Goal: Task Accomplishment & Management: Complete application form

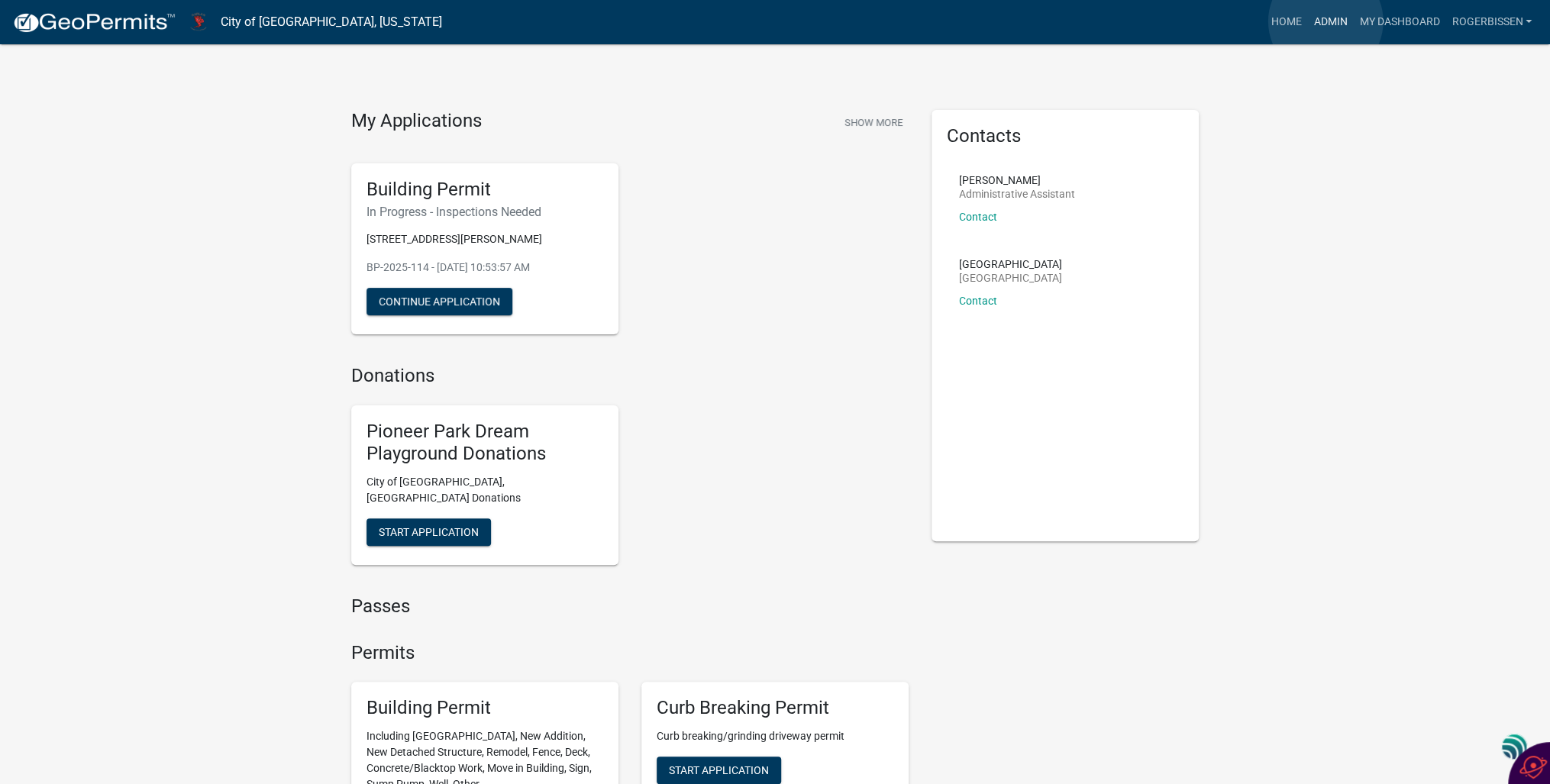
click at [1325, 21] on link "Admin" at bounding box center [1330, 22] width 46 height 29
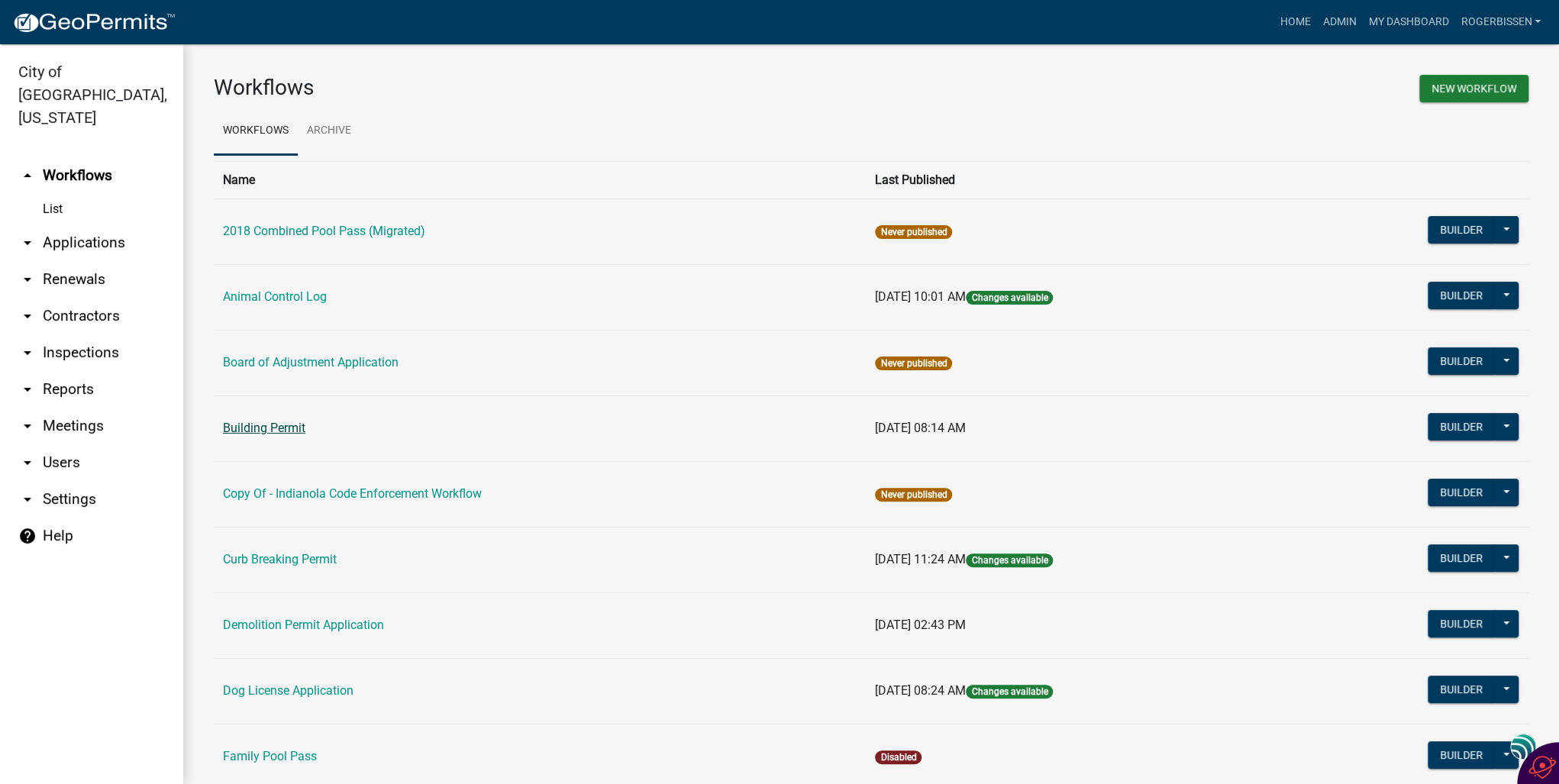
click at [267, 430] on link "Building Permit" at bounding box center [264, 427] width 83 height 14
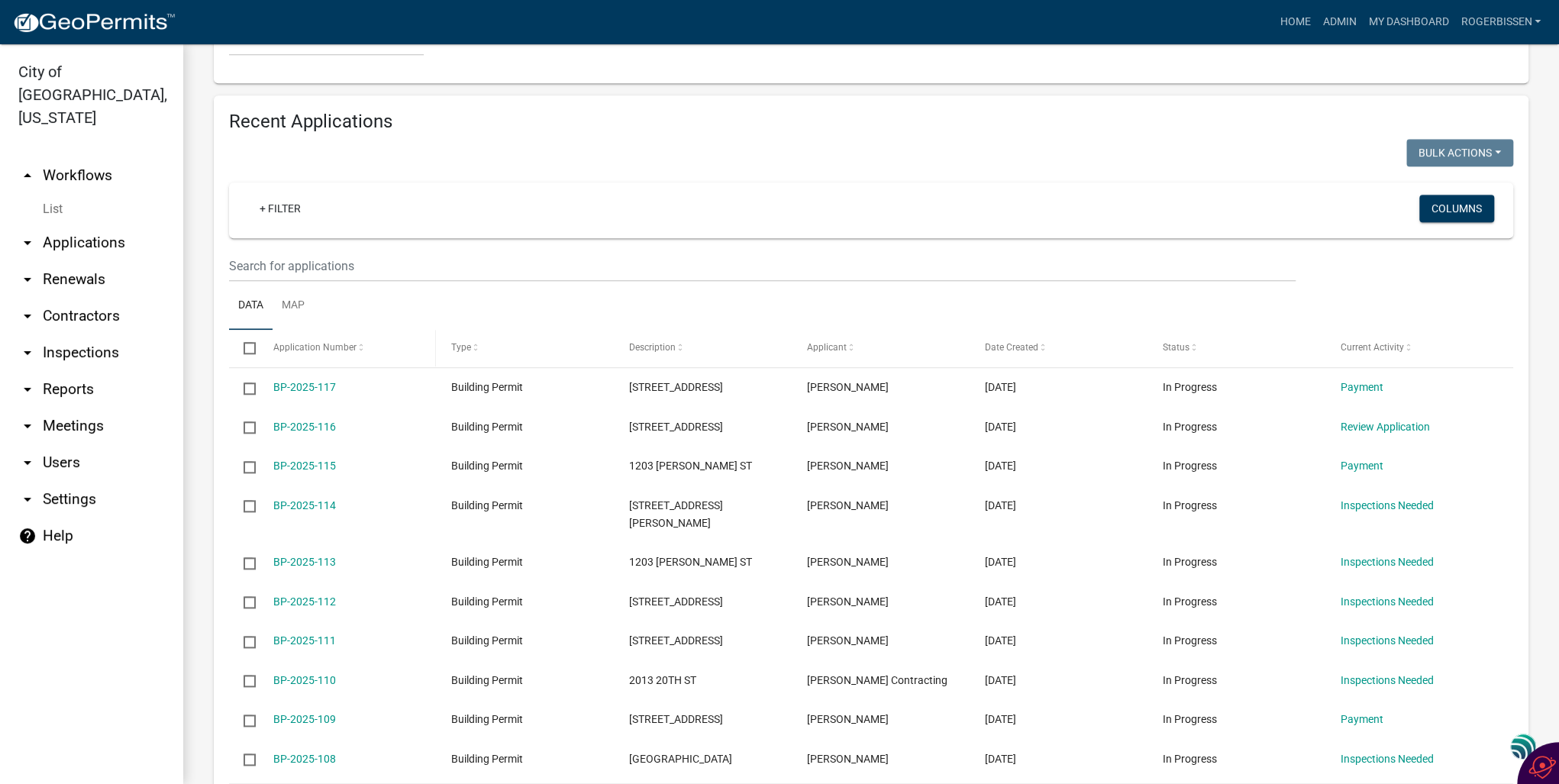
scroll to position [977, 0]
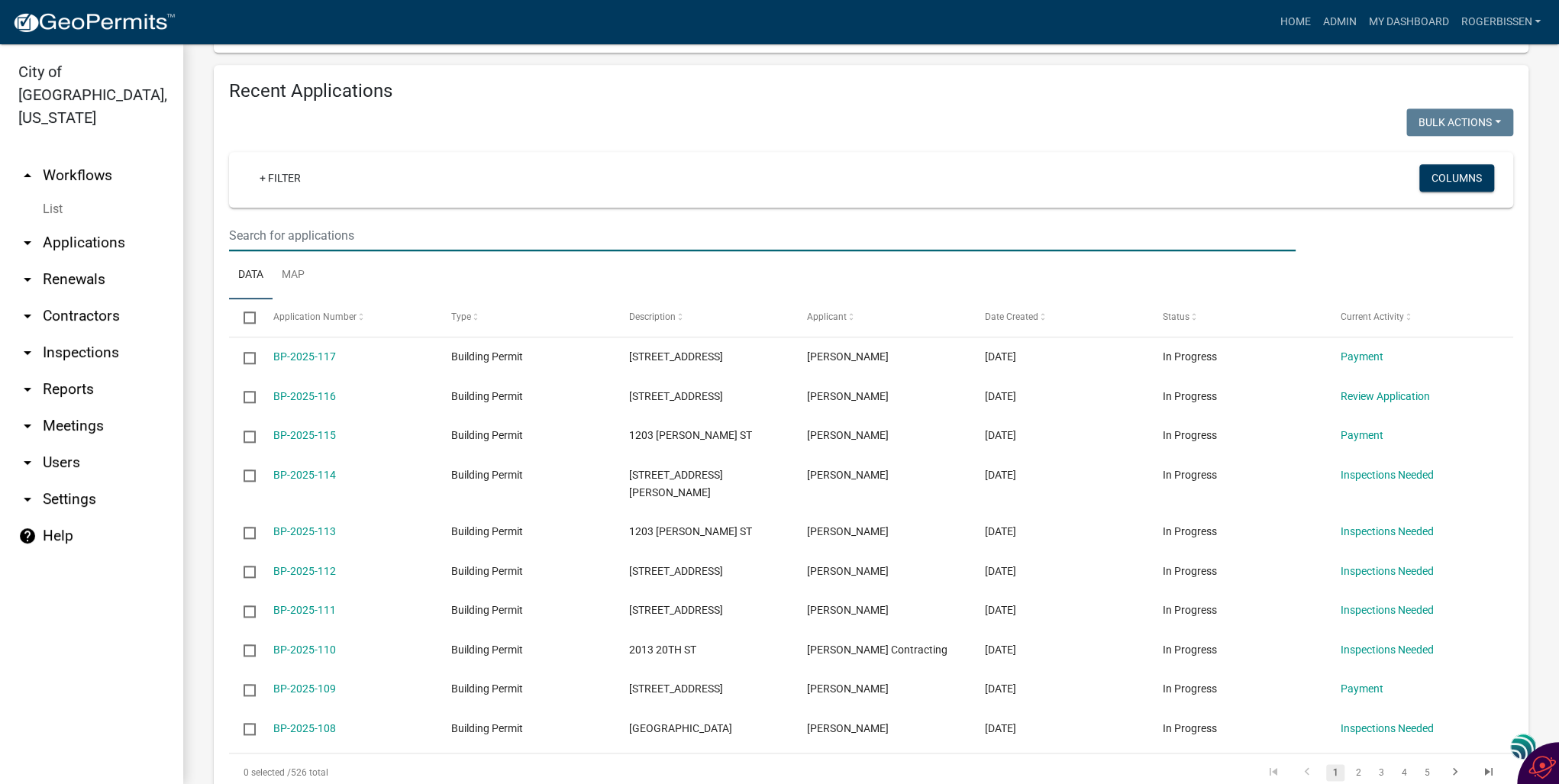
click at [313, 220] on input "text" at bounding box center [762, 236] width 1067 height 32
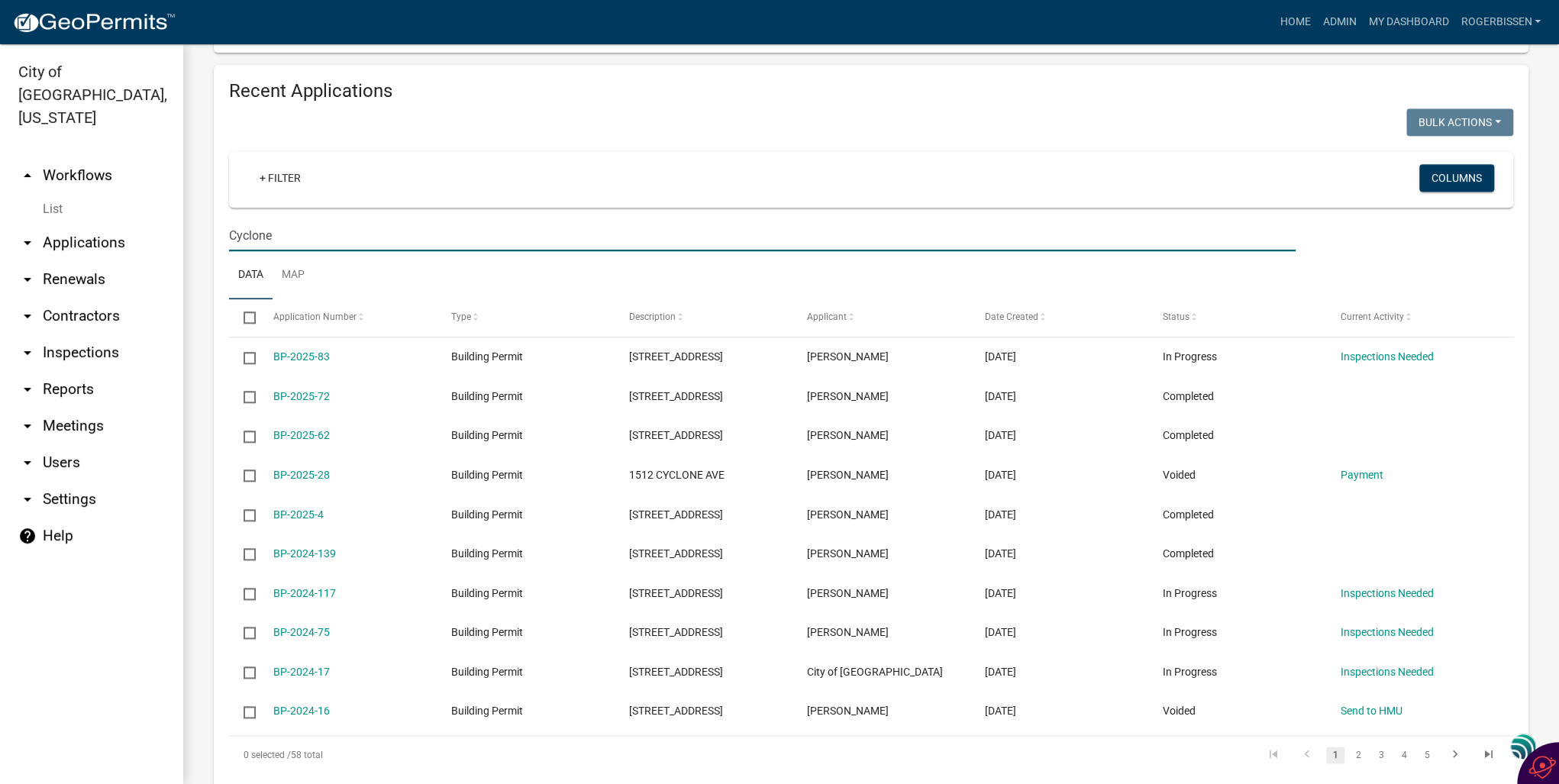
click at [320, 220] on input "Cyclone" at bounding box center [762, 236] width 1067 height 32
type input "C"
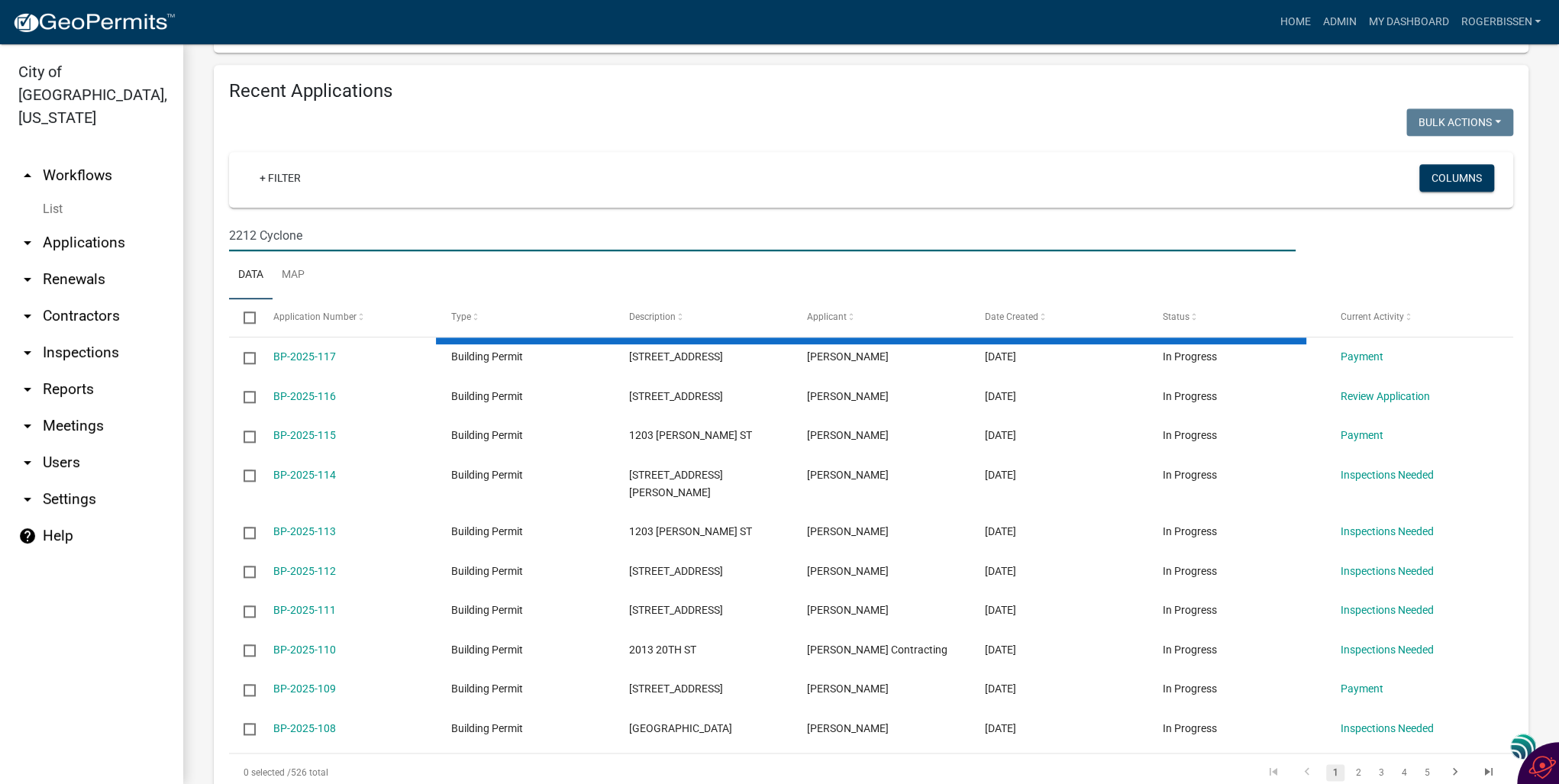
scroll to position [641, 0]
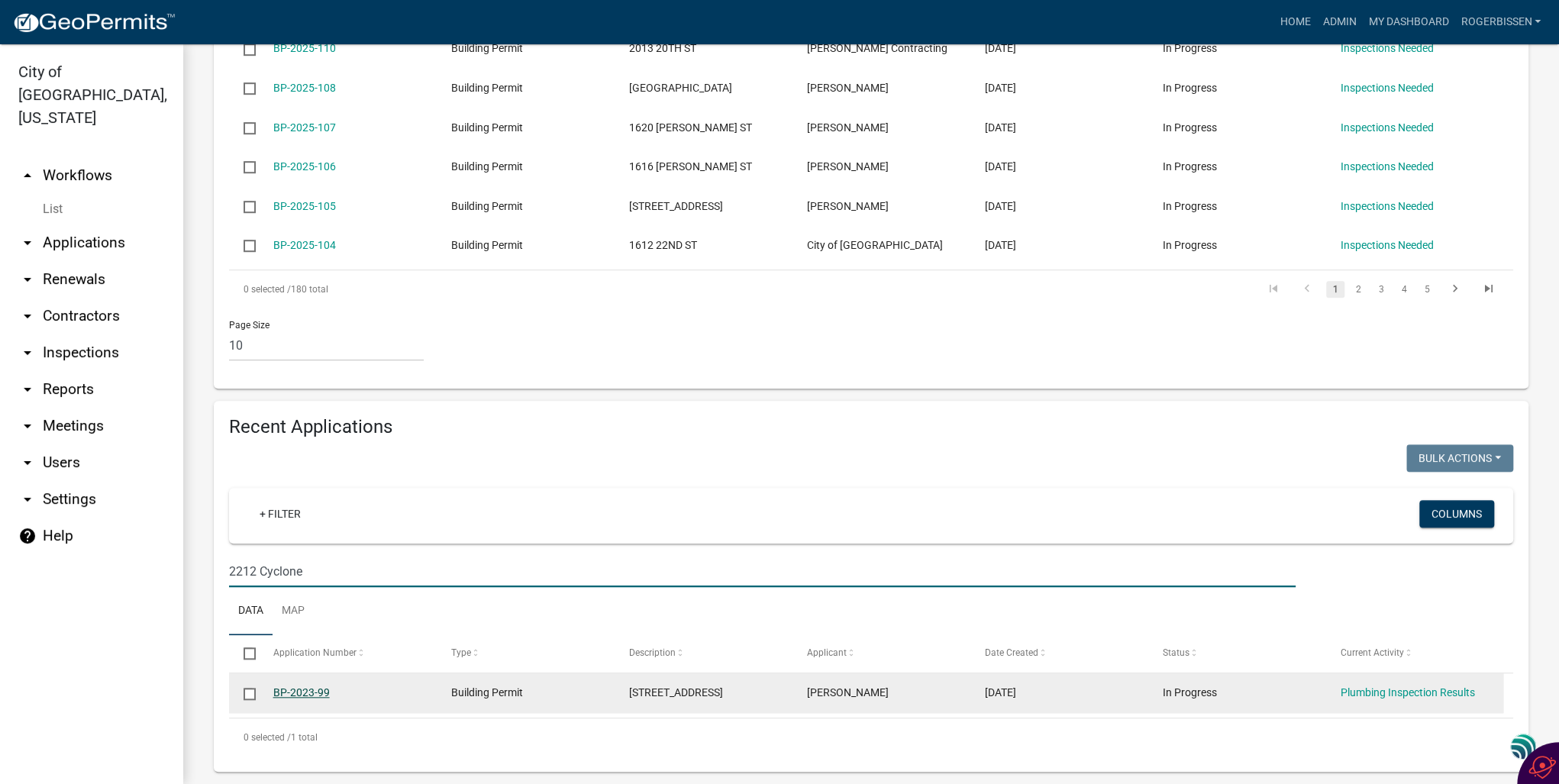
type input "2212 Cyclone"
click at [282, 686] on link "BP-2023-99" at bounding box center [302, 692] width 57 height 12
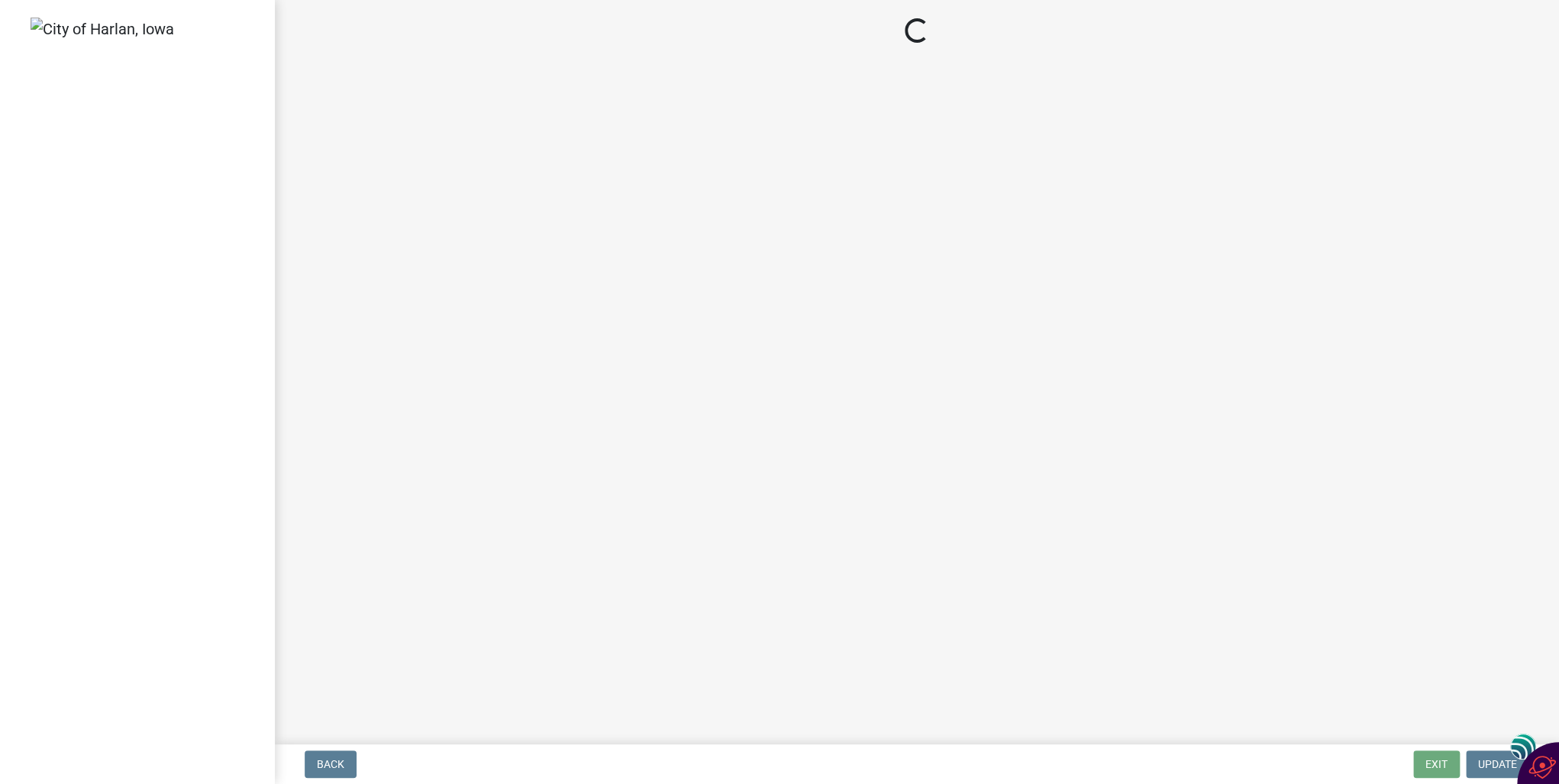
select select "351efae3-56ab-4ce2-9fde-654c356a5819"
select select "839732f7-218c-46d8-b918-7cbcca0cdebf"
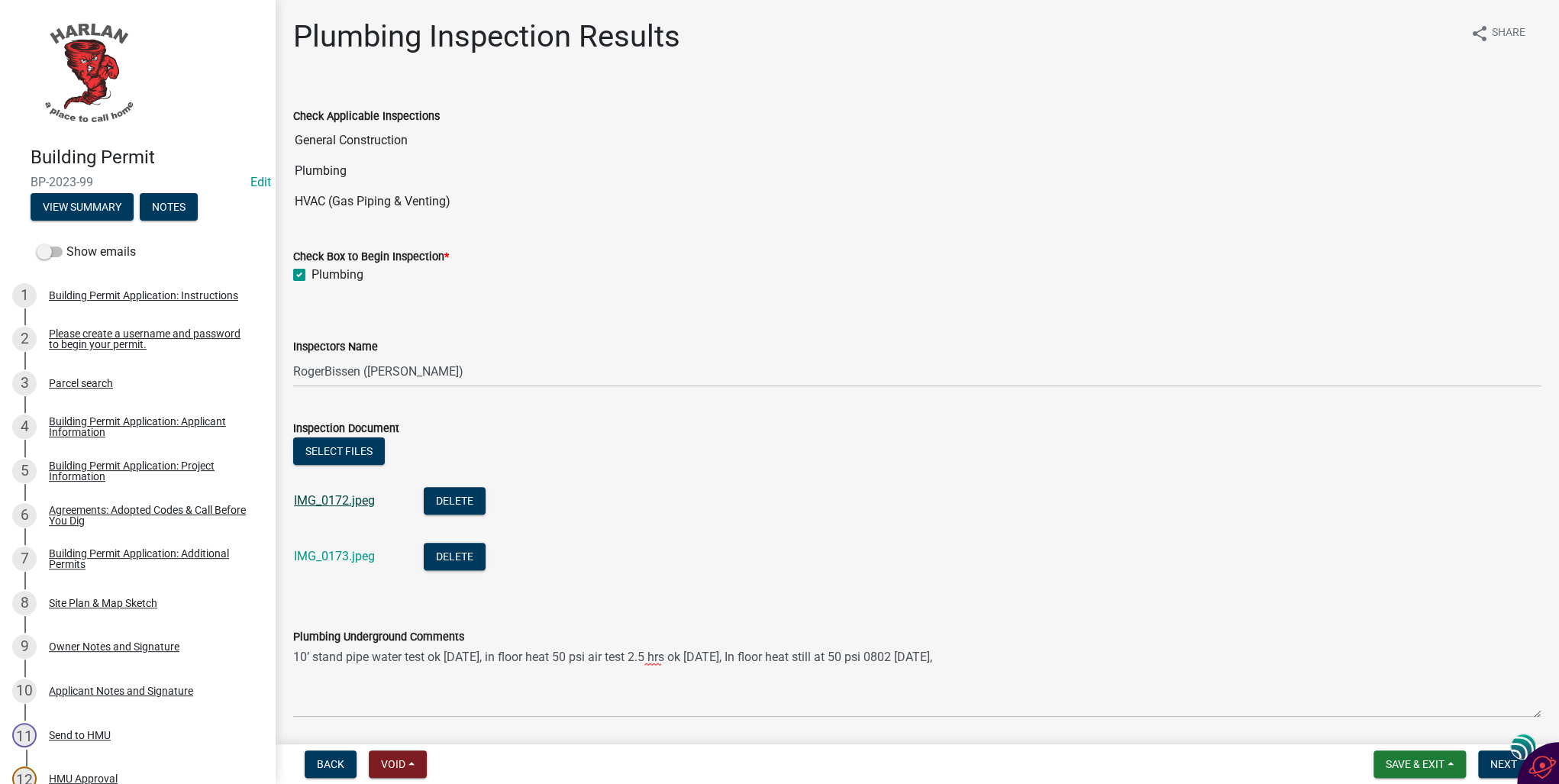
click at [332, 498] on link "IMG_0172.jpeg" at bounding box center [335, 500] width 81 height 14
click at [303, 556] on link "IMG_0173.jpeg" at bounding box center [335, 556] width 81 height 14
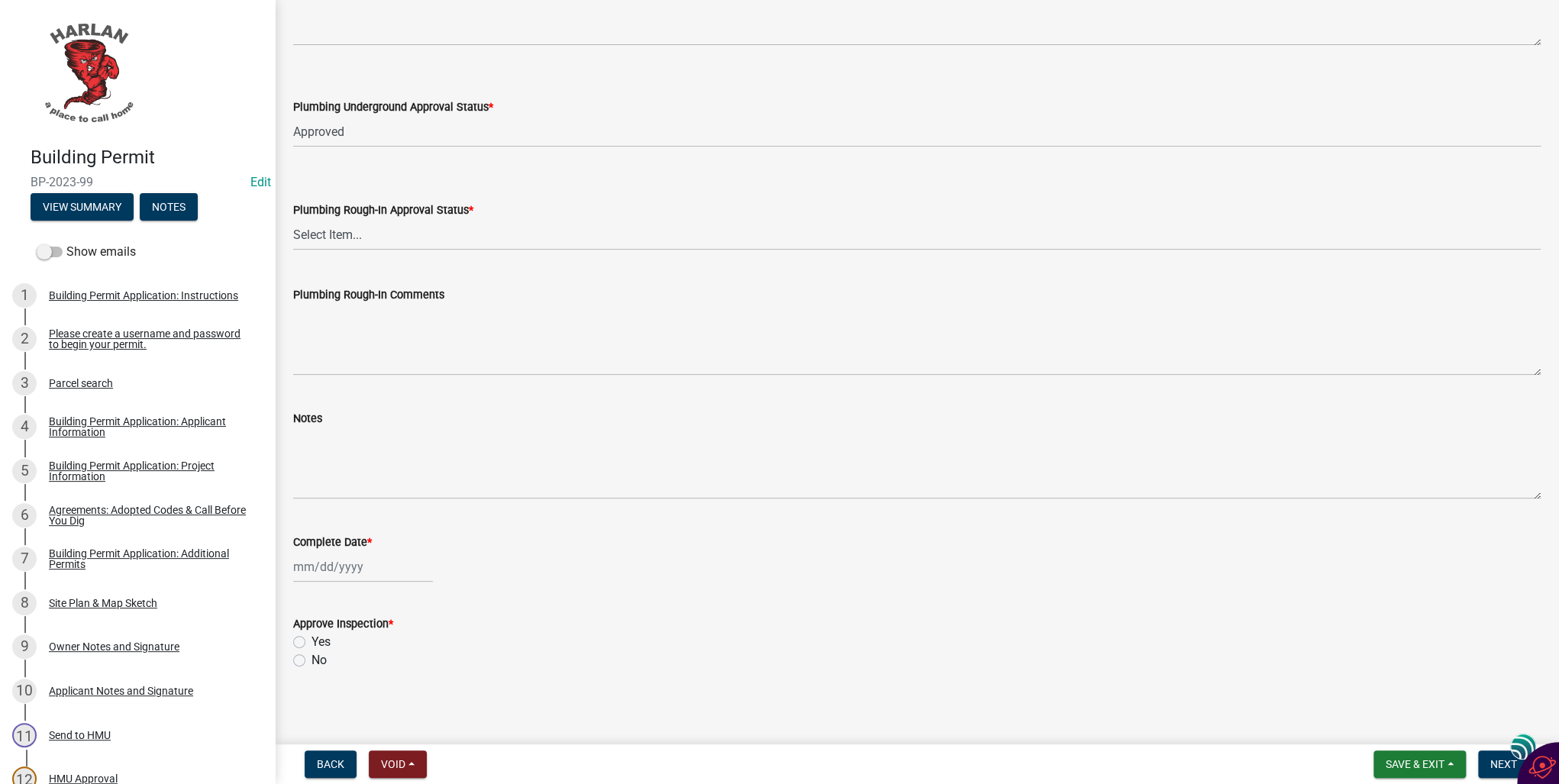
scroll to position [675, 0]
click at [1494, 763] on span "Next" at bounding box center [1504, 763] width 27 height 12
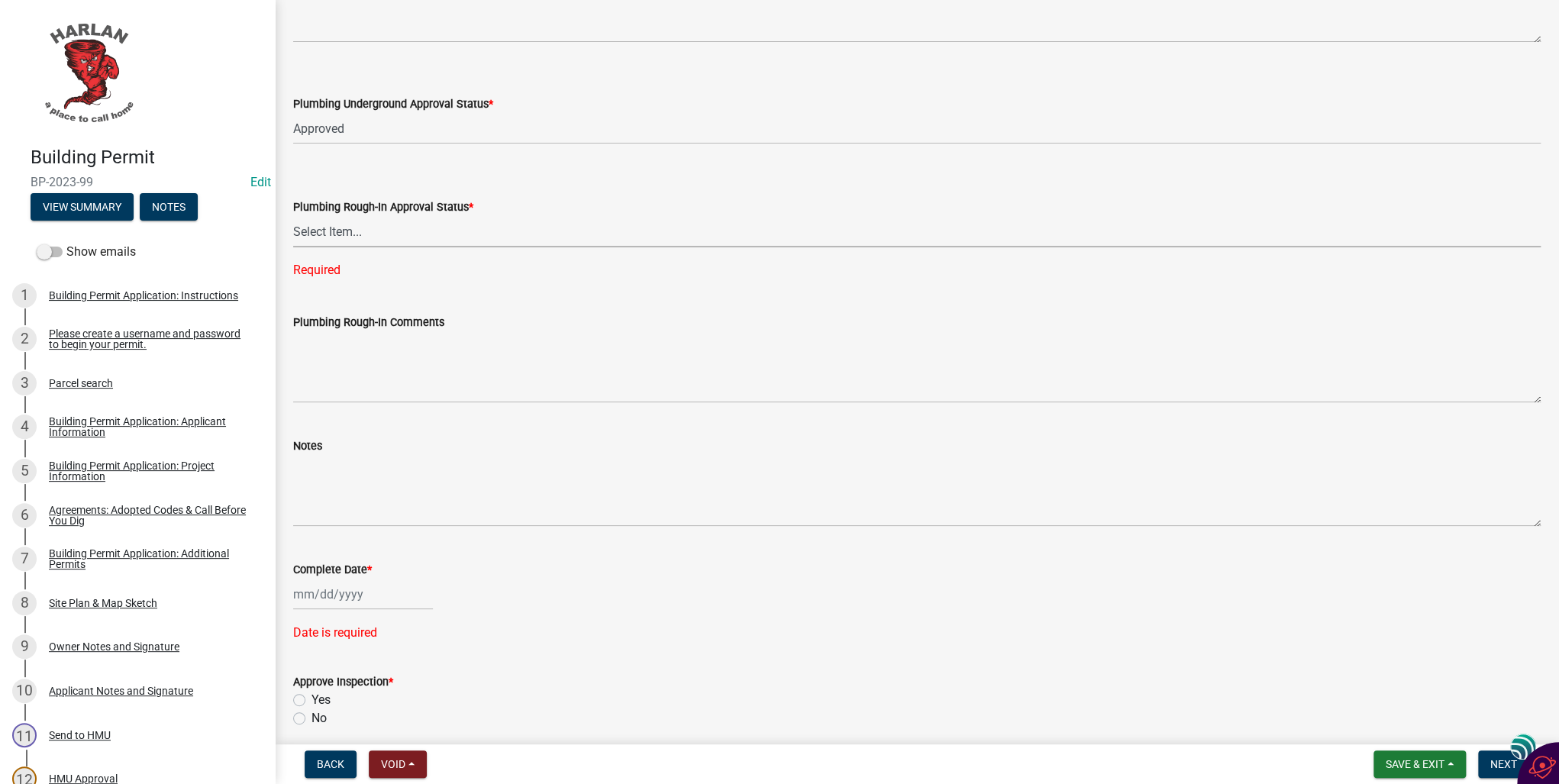
click at [322, 226] on select "Select Item... Approved Denied Not Applicable" at bounding box center [918, 232] width 1248 height 32
click at [293, 216] on select "Select Item... Approved Denied Not Applicable" at bounding box center [918, 232] width 1248 height 32
select select "d6582772-e31b-4090-a1bb-910752521ed0"
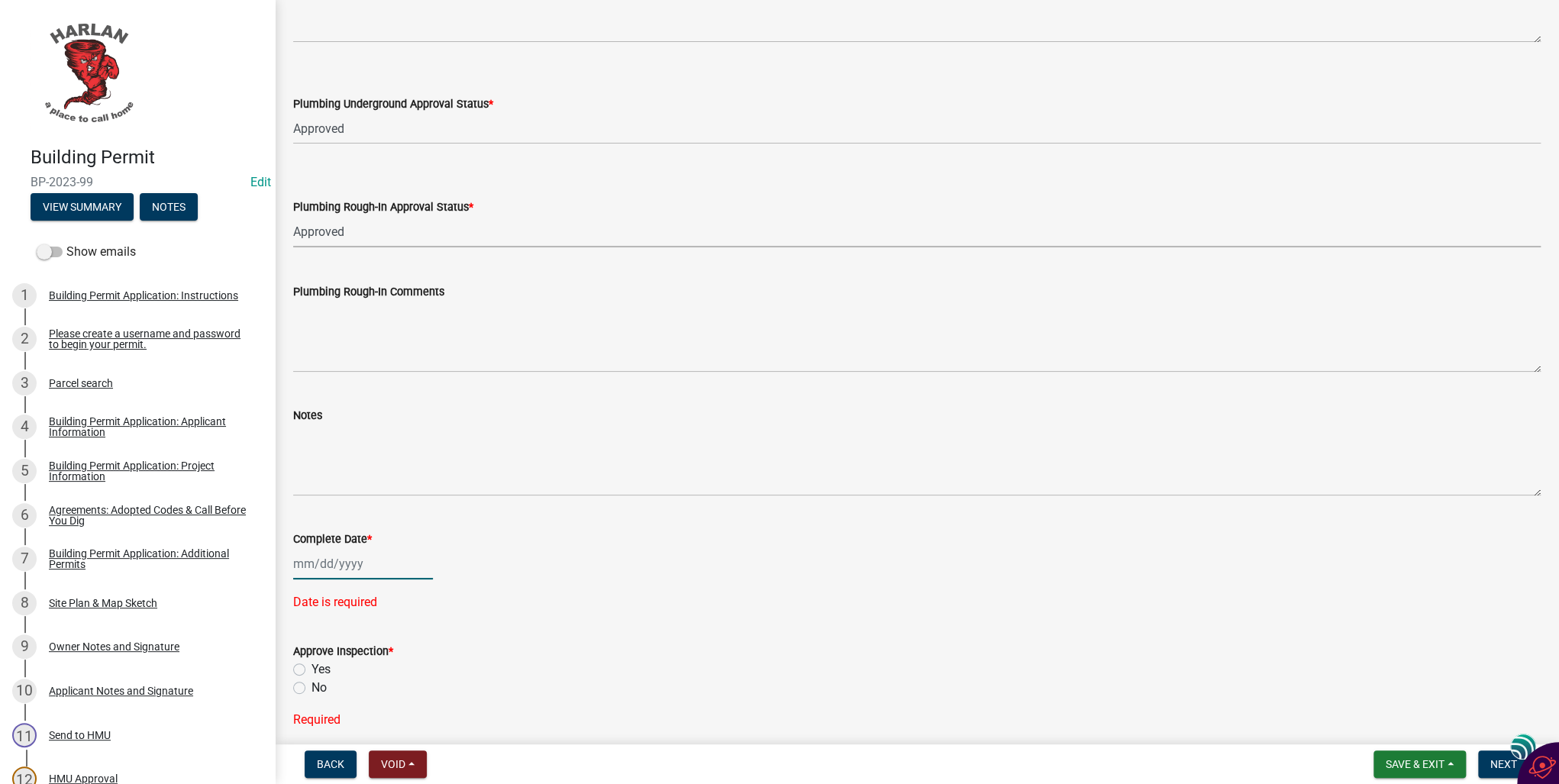
click at [299, 565] on div at bounding box center [363, 564] width 140 height 32
select select "10"
select select "2025"
click at [304, 430] on div "6" at bounding box center [308, 433] width 24 height 24
type input "[DATE]"
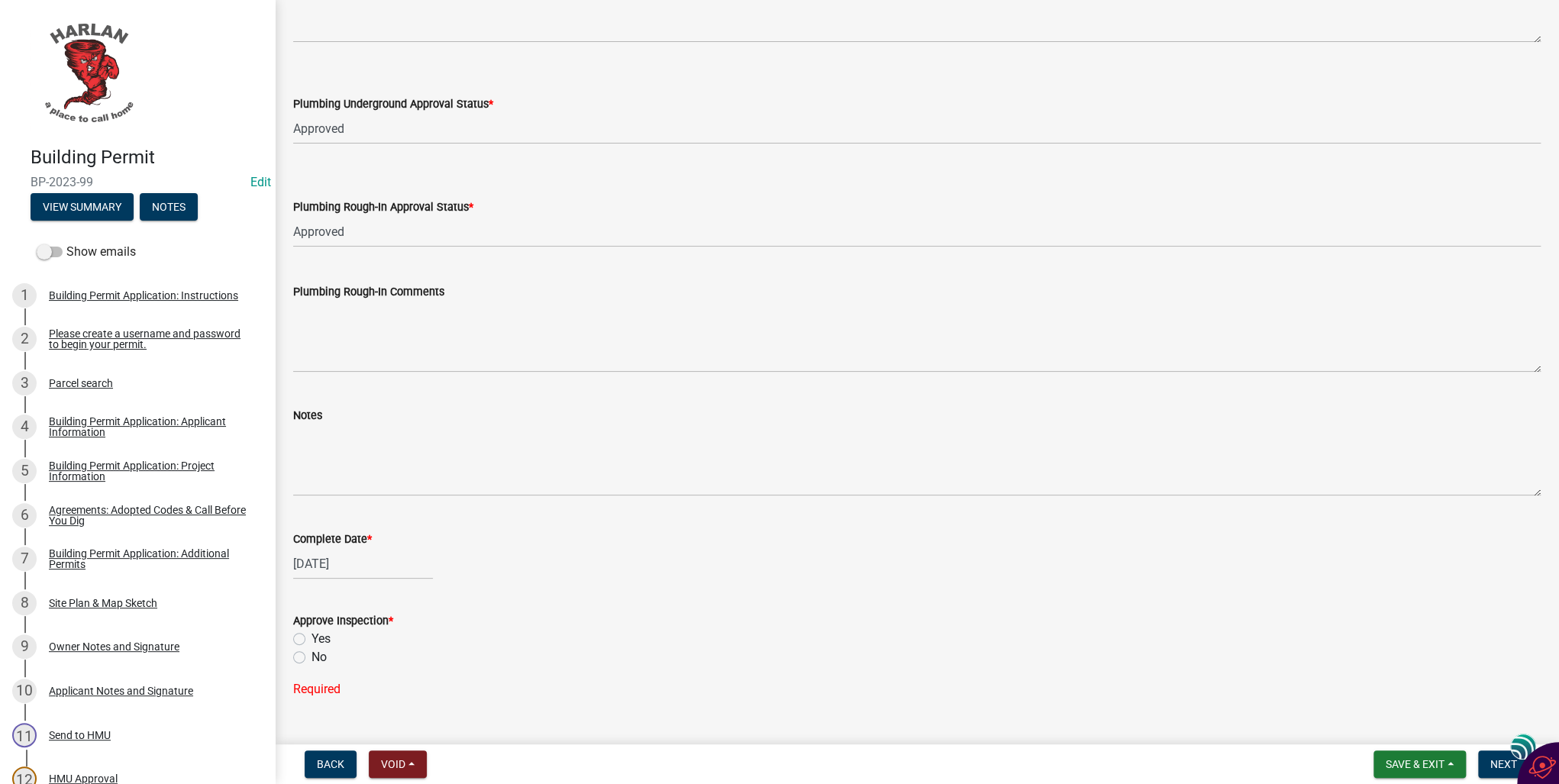
click at [312, 635] on label "Yes" at bounding box center [321, 639] width 19 height 18
click at [312, 635] on input "Yes" at bounding box center [316, 635] width 10 height 10
radio input "true"
click at [1497, 763] on span "Next" at bounding box center [1504, 763] width 27 height 12
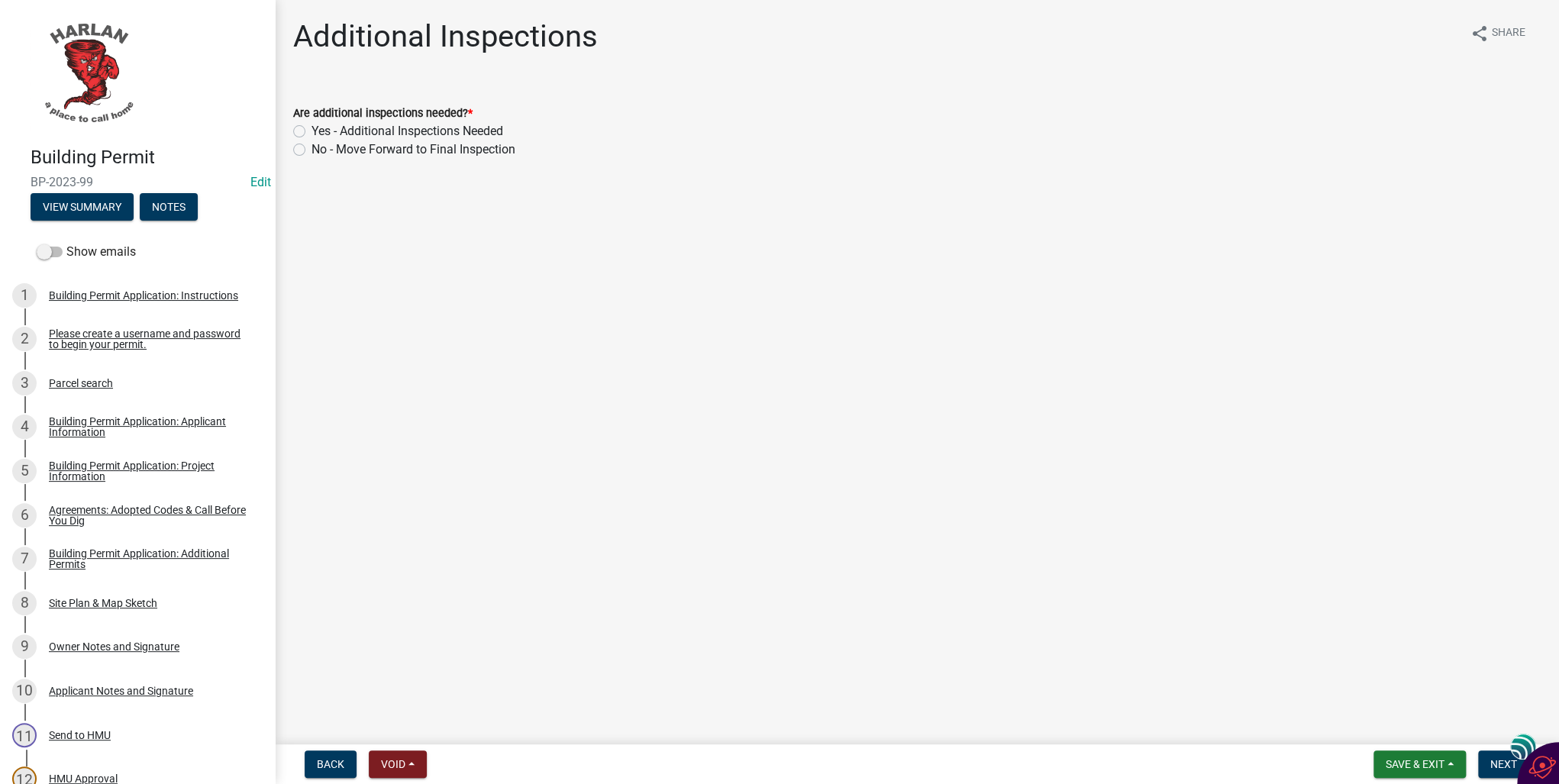
click at [312, 130] on label "Yes - Additional Inspections Needed" at bounding box center [407, 131] width 192 height 18
click at [312, 130] on input "Yes - Additional Inspections Needed" at bounding box center [316, 127] width 10 height 10
radio input "true"
click at [1494, 767] on span "Next" at bounding box center [1504, 763] width 27 height 12
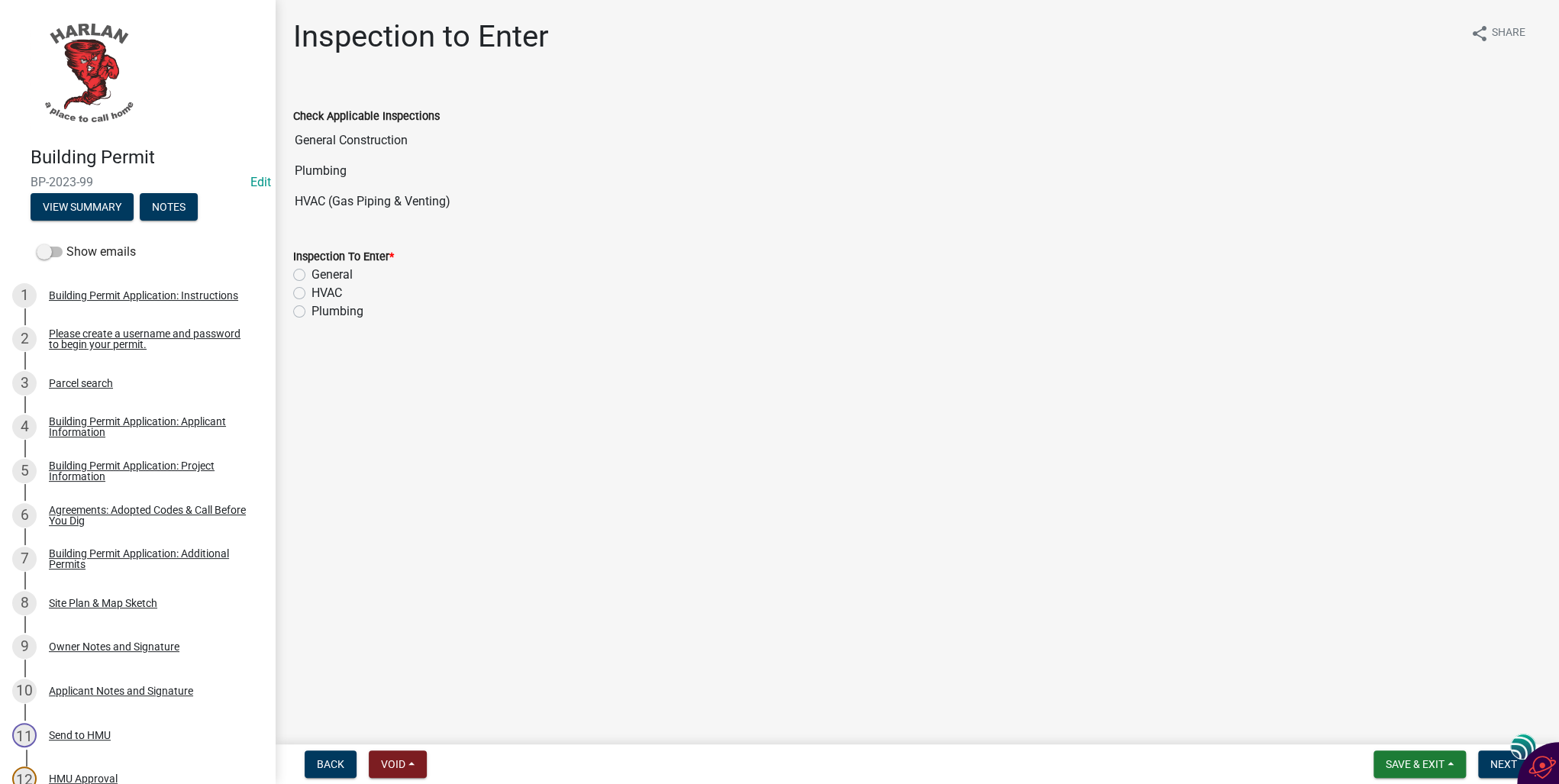
click at [312, 290] on label "HVAC" at bounding box center [327, 293] width 31 height 18
click at [312, 290] on input "HVAC" at bounding box center [316, 289] width 10 height 10
radio input "true"
click at [1501, 758] on span "Next" at bounding box center [1504, 763] width 27 height 12
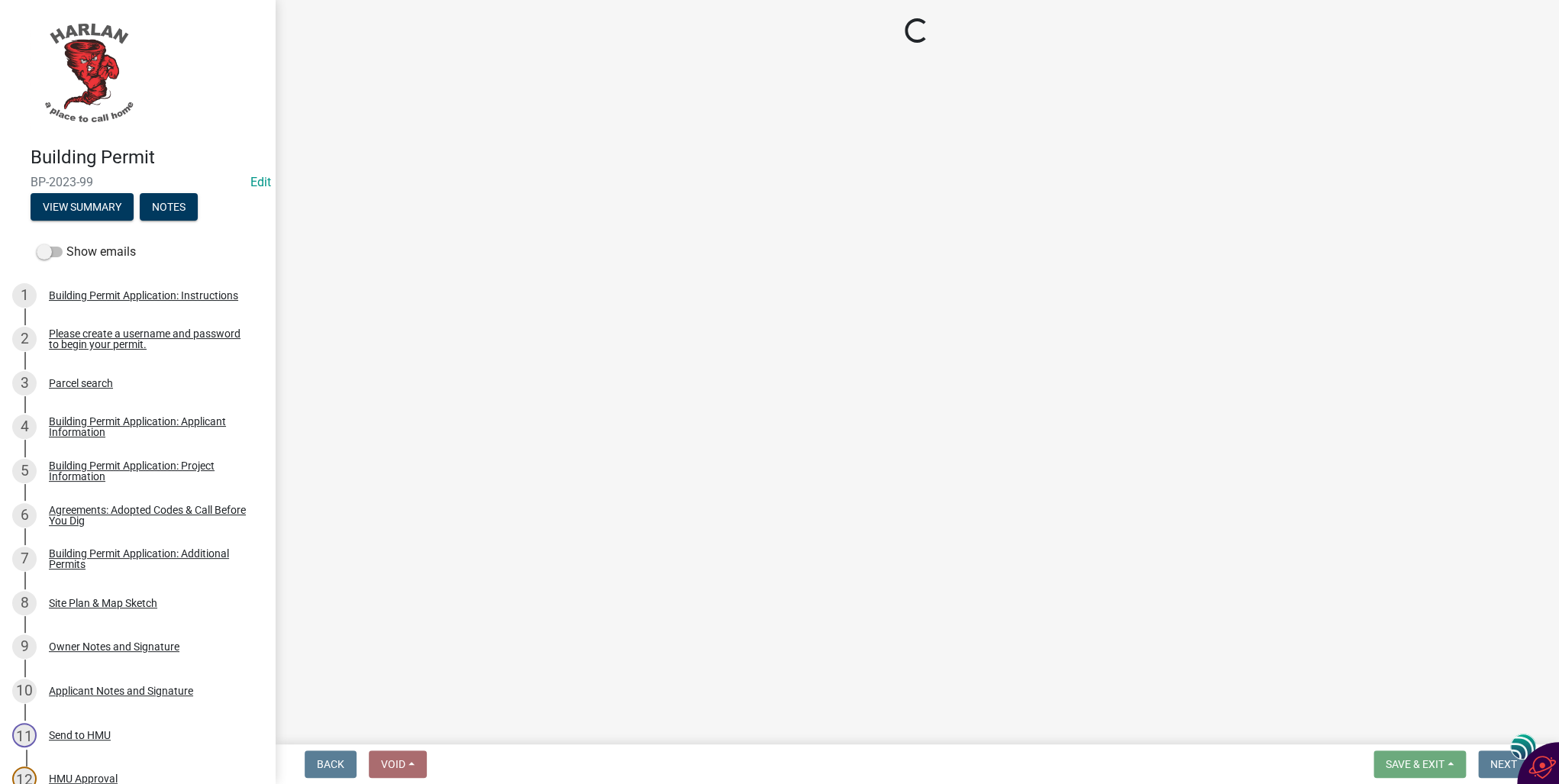
select select "351efae3-56ab-4ce2-9fde-654c356a5819"
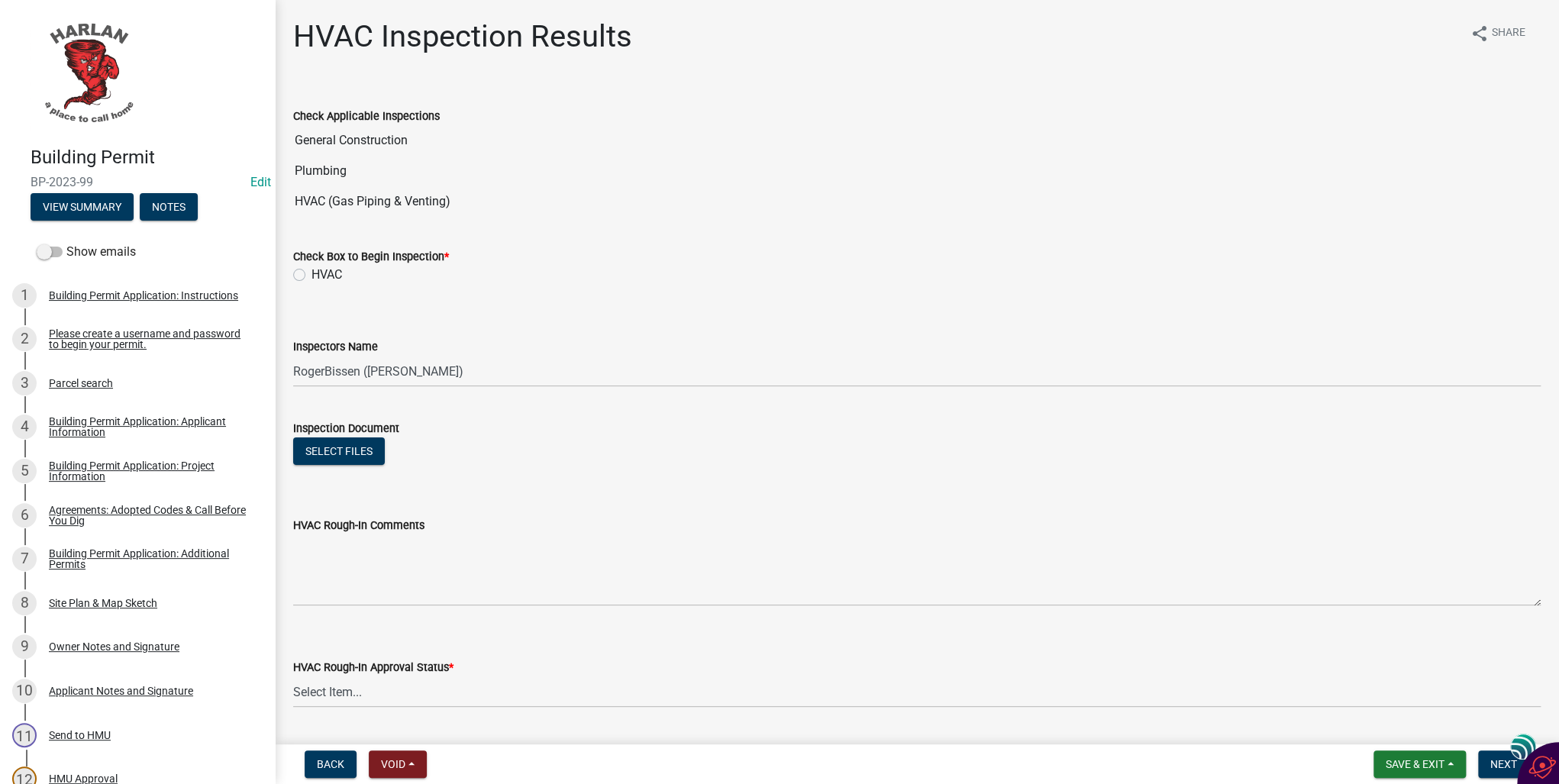
click at [312, 274] on label "HVAC" at bounding box center [327, 274] width 31 height 18
click at [312, 274] on input "HVAC" at bounding box center [316, 271] width 10 height 10
radio input "true"
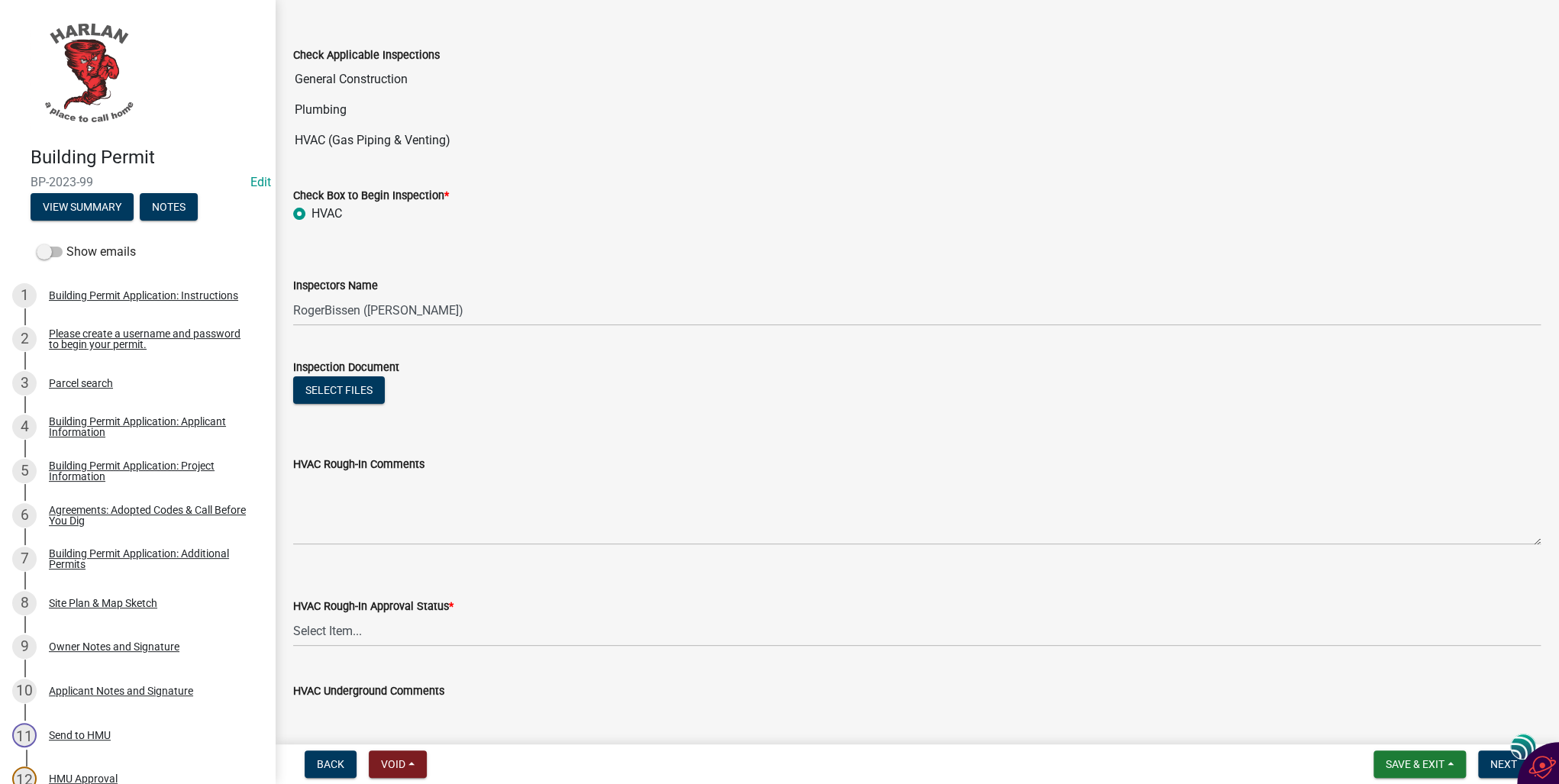
scroll to position [122, 0]
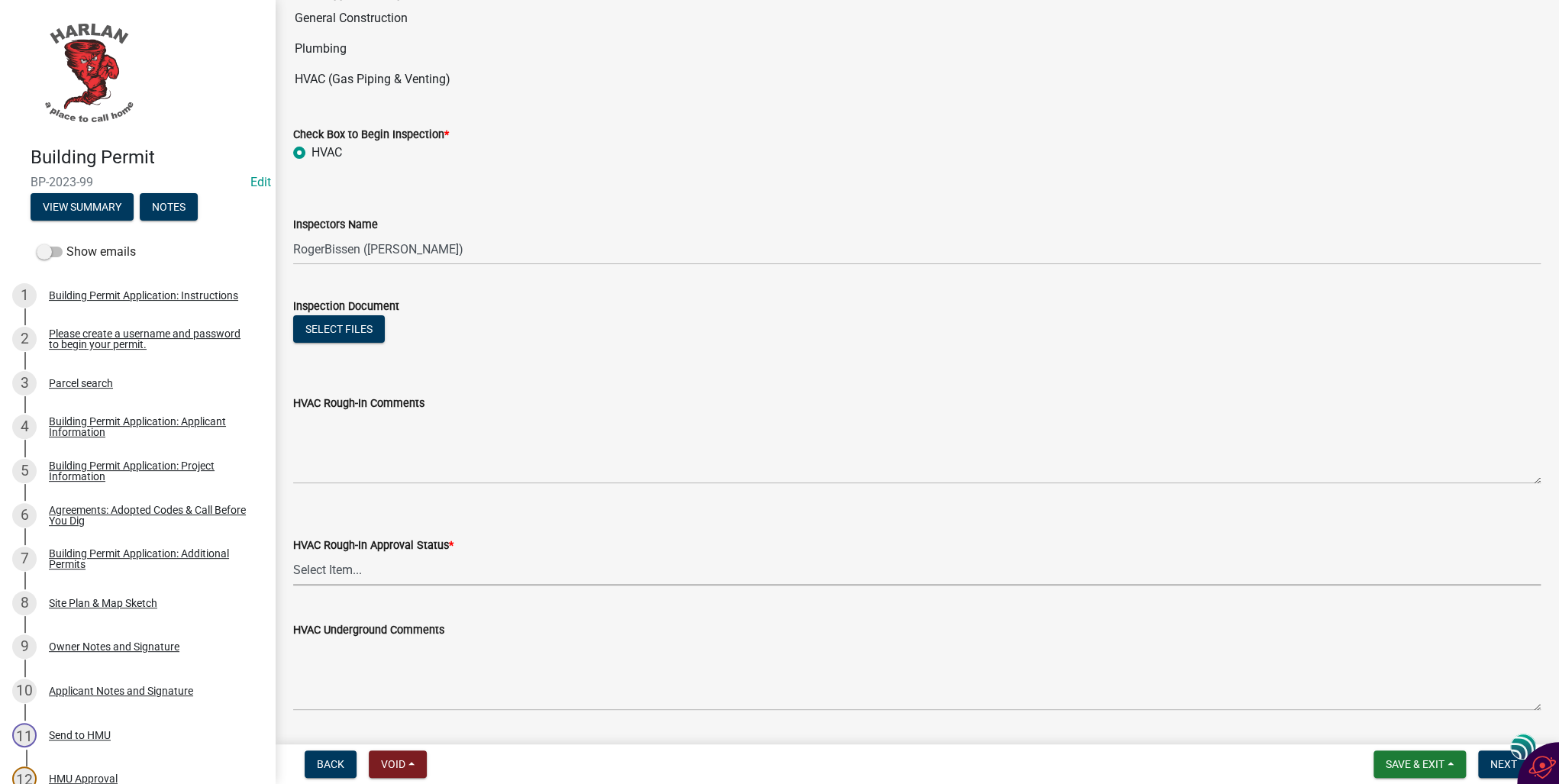
click at [325, 571] on select "Select Item... Approved Denied Not Applicable" at bounding box center [918, 570] width 1248 height 32
click at [293, 554] on select "Select Item... Approved Denied Not Applicable" at bounding box center [918, 570] width 1248 height 32
select select "a10ca9af-b0c7-44d4-8eaa-7e1e5347acf1"
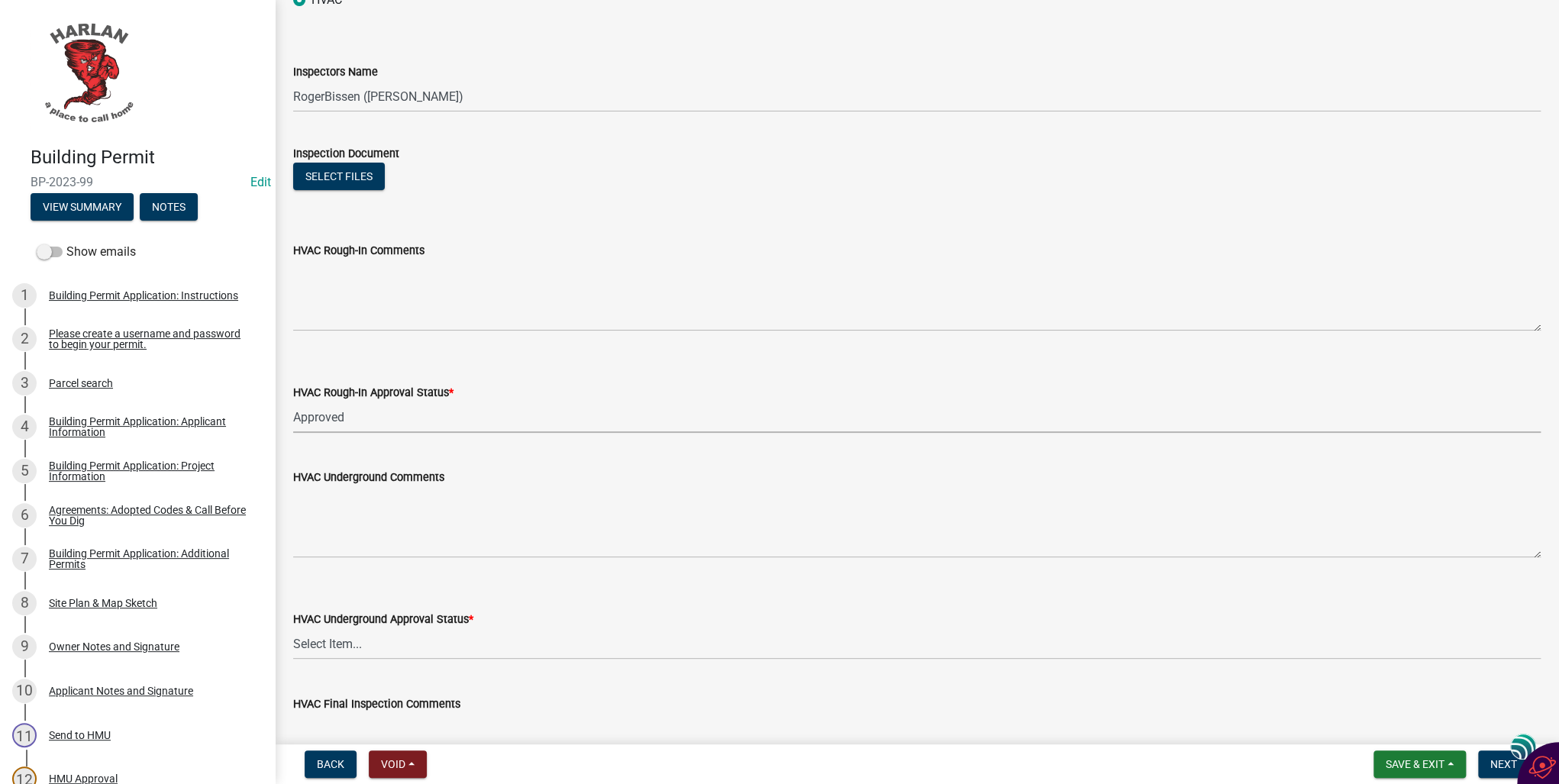
scroll to position [305, 0]
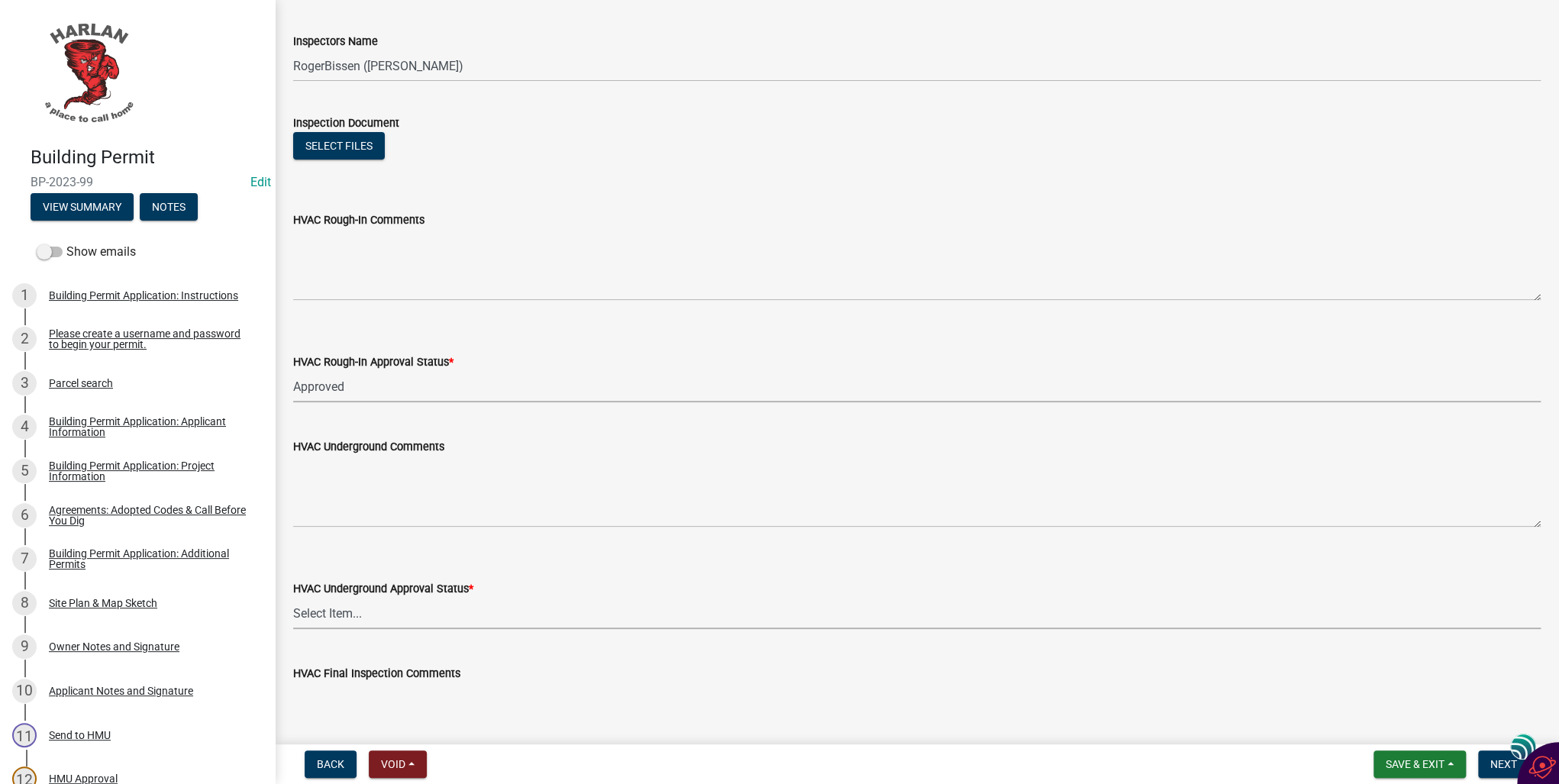
click at [341, 614] on select "Select Item... Approved Denied Not Applicable" at bounding box center [918, 614] width 1248 height 32
click at [293, 598] on select "Select Item... Approved Denied Not Applicable" at bounding box center [918, 614] width 1248 height 32
select select "f86523c9-255f-4d5f-9fea-1b054219689e"
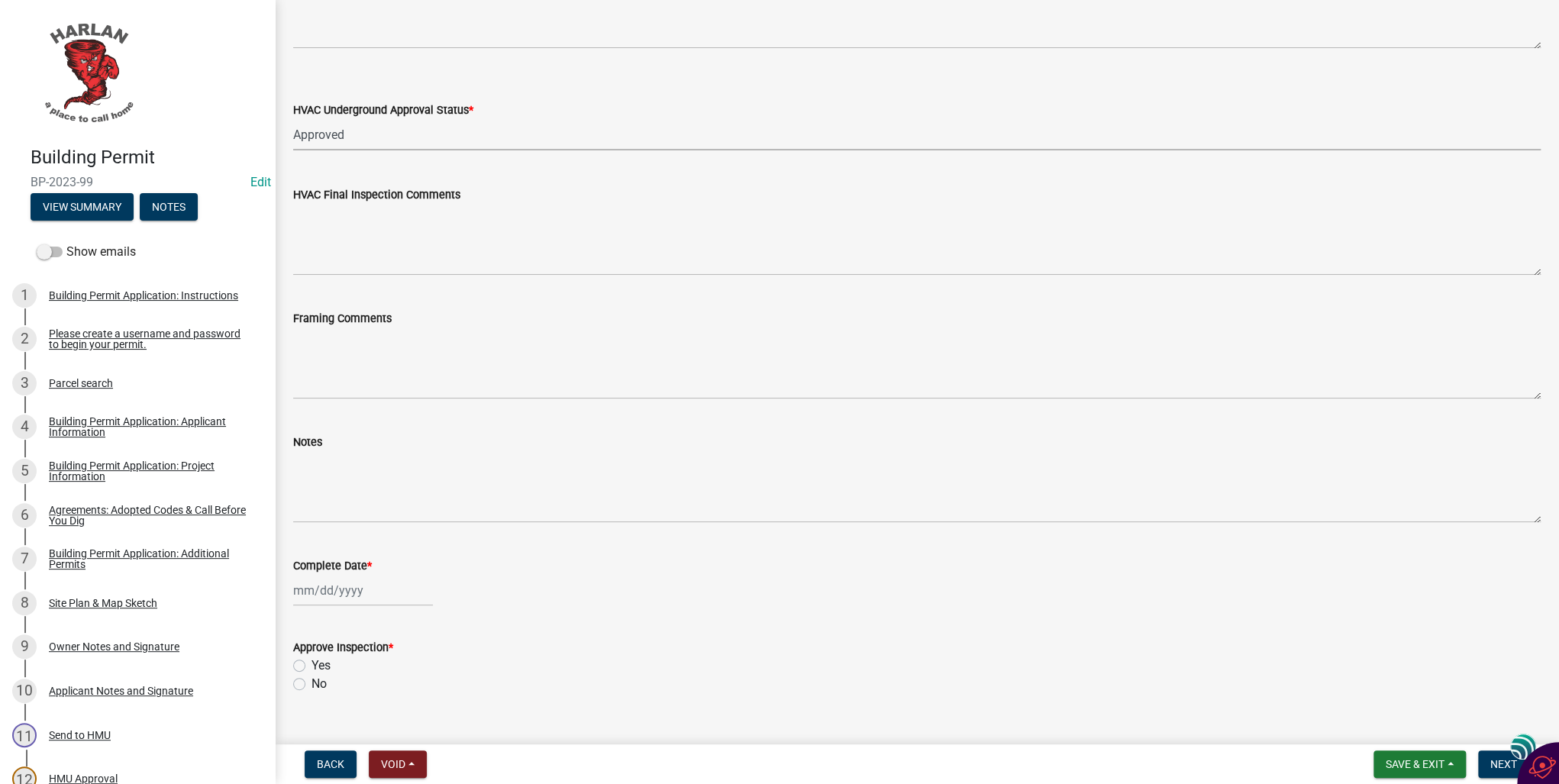
scroll to position [794, 0]
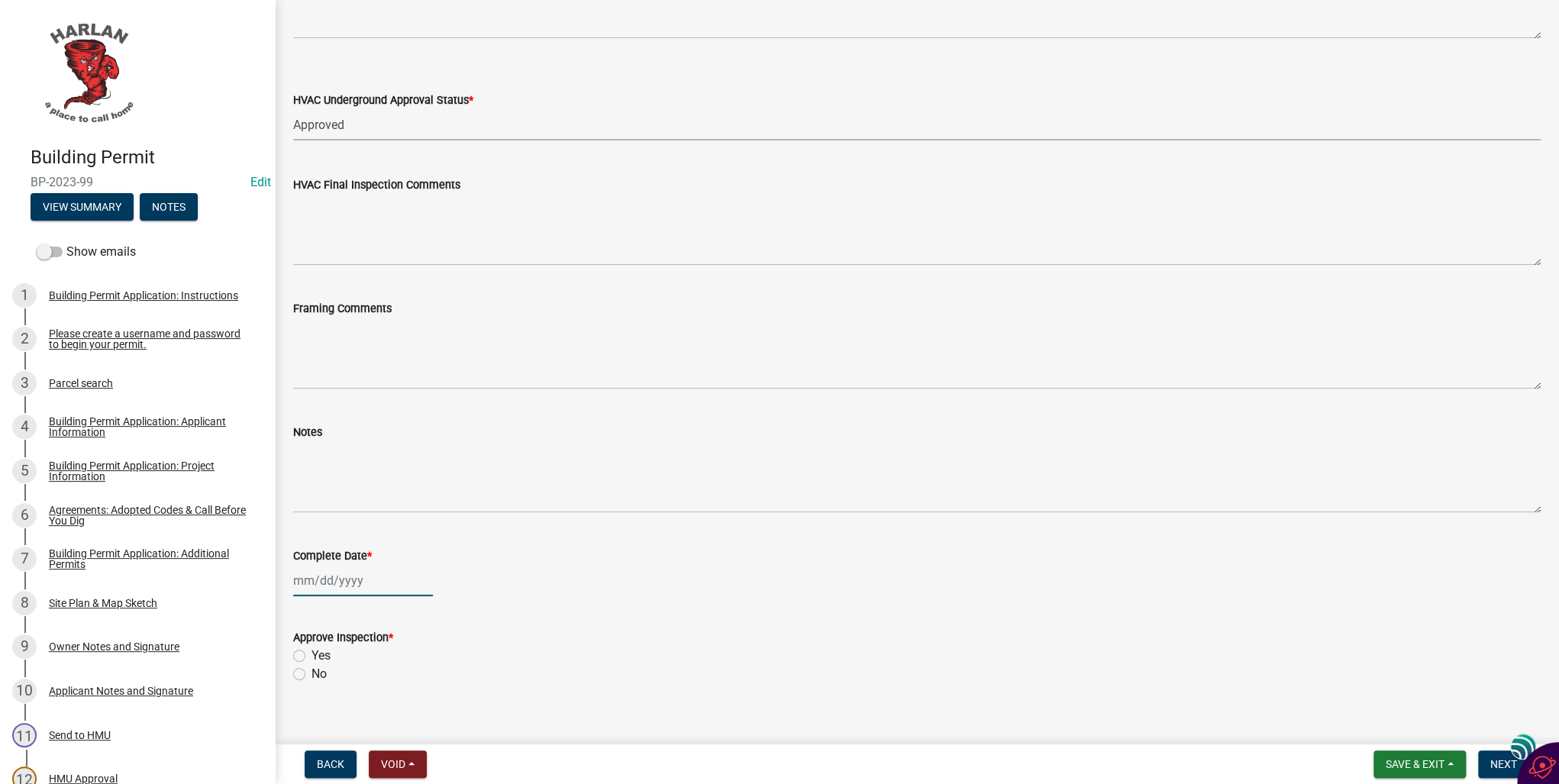
click at [311, 582] on div at bounding box center [363, 581] width 140 height 32
select select "10"
select select "2025"
click at [305, 449] on div "6" at bounding box center [308, 450] width 24 height 24
type input "[DATE]"
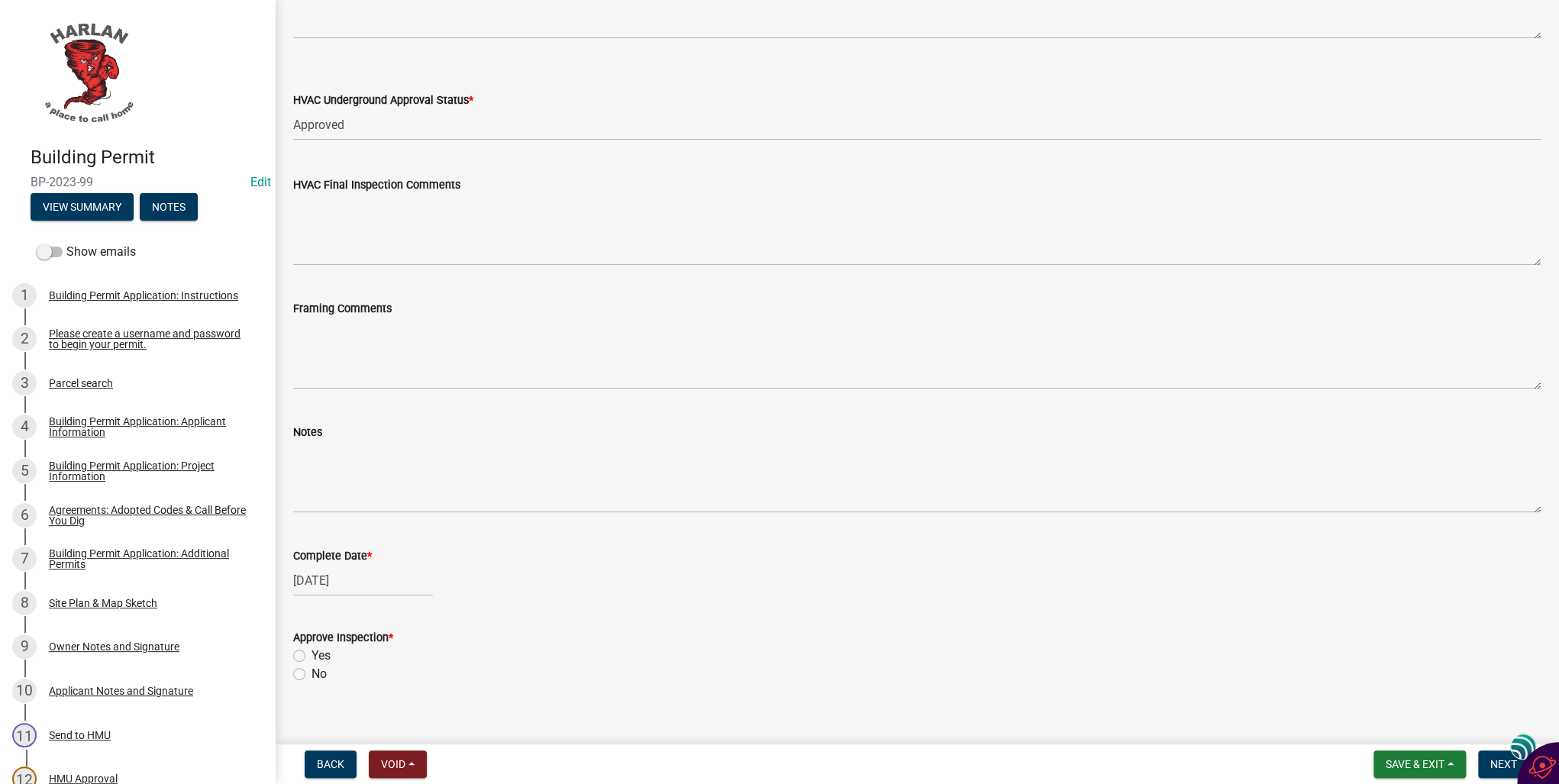
click at [312, 654] on label "Yes" at bounding box center [321, 655] width 19 height 18
click at [312, 654] on input "Yes" at bounding box center [316, 651] width 10 height 10
radio input "true"
click at [1500, 763] on span "Next" at bounding box center [1504, 763] width 27 height 12
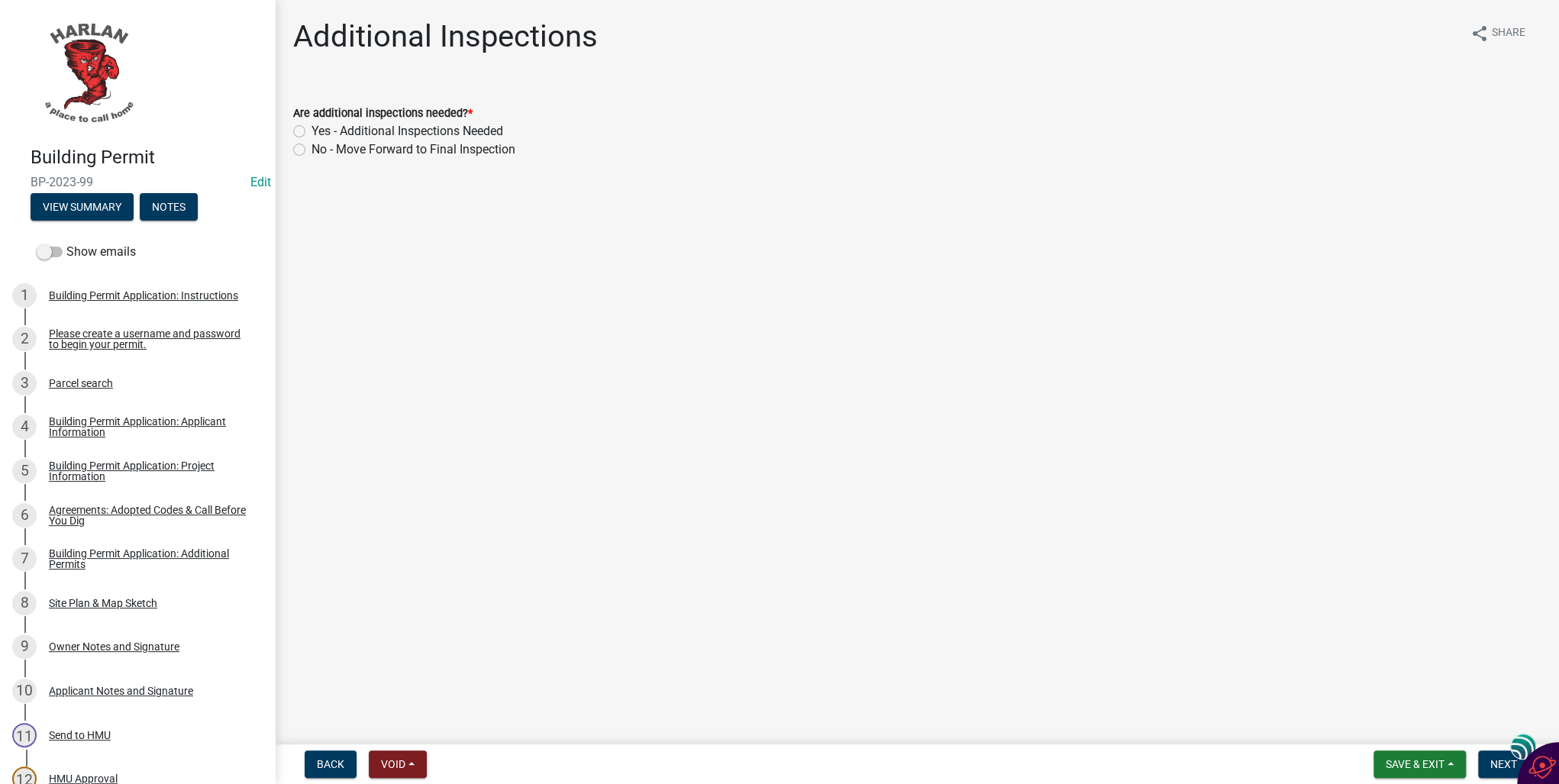
click at [312, 131] on label "Yes - Additional Inspections Needed" at bounding box center [407, 131] width 192 height 18
click at [312, 131] on input "Yes - Additional Inspections Needed" at bounding box center [316, 127] width 10 height 10
radio input "true"
click at [1497, 763] on span "Next" at bounding box center [1504, 763] width 27 height 12
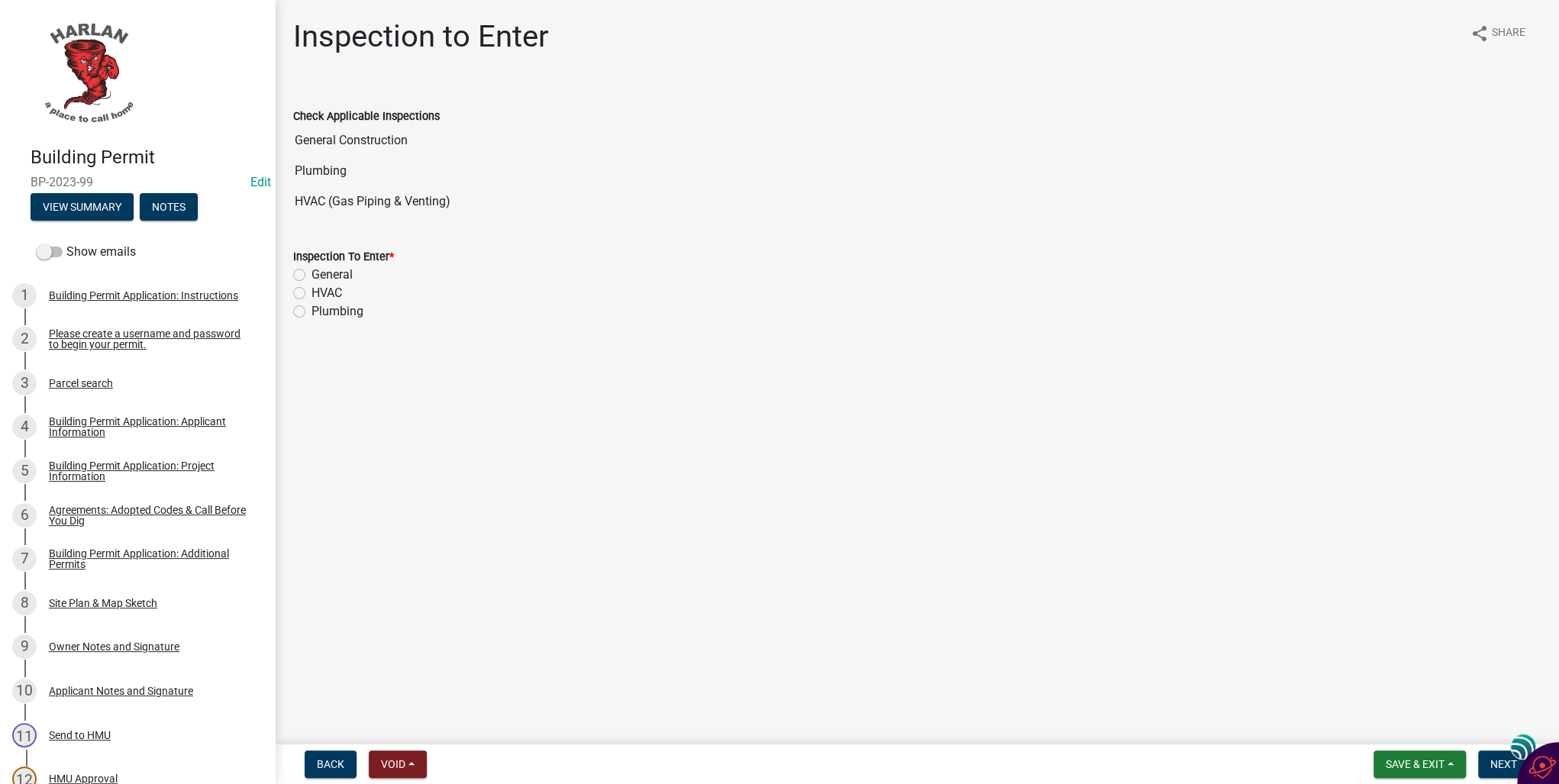
click at [312, 273] on label "General" at bounding box center [332, 274] width 41 height 18
click at [312, 273] on input "General" at bounding box center [316, 271] width 10 height 10
radio input "true"
click at [1495, 764] on span "Next" at bounding box center [1504, 763] width 27 height 12
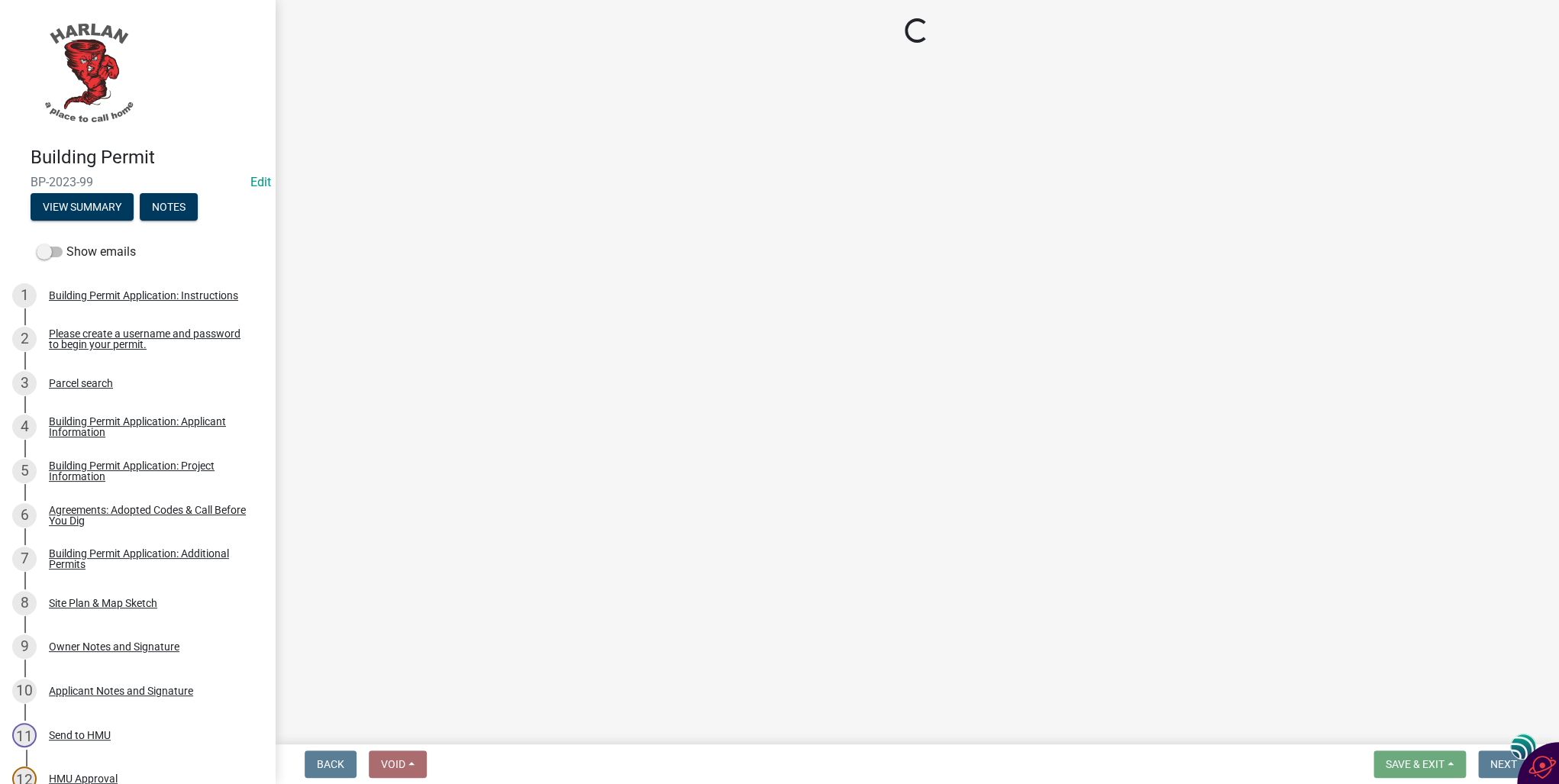
select select "351efae3-56ab-4ce2-9fde-654c356a5819"
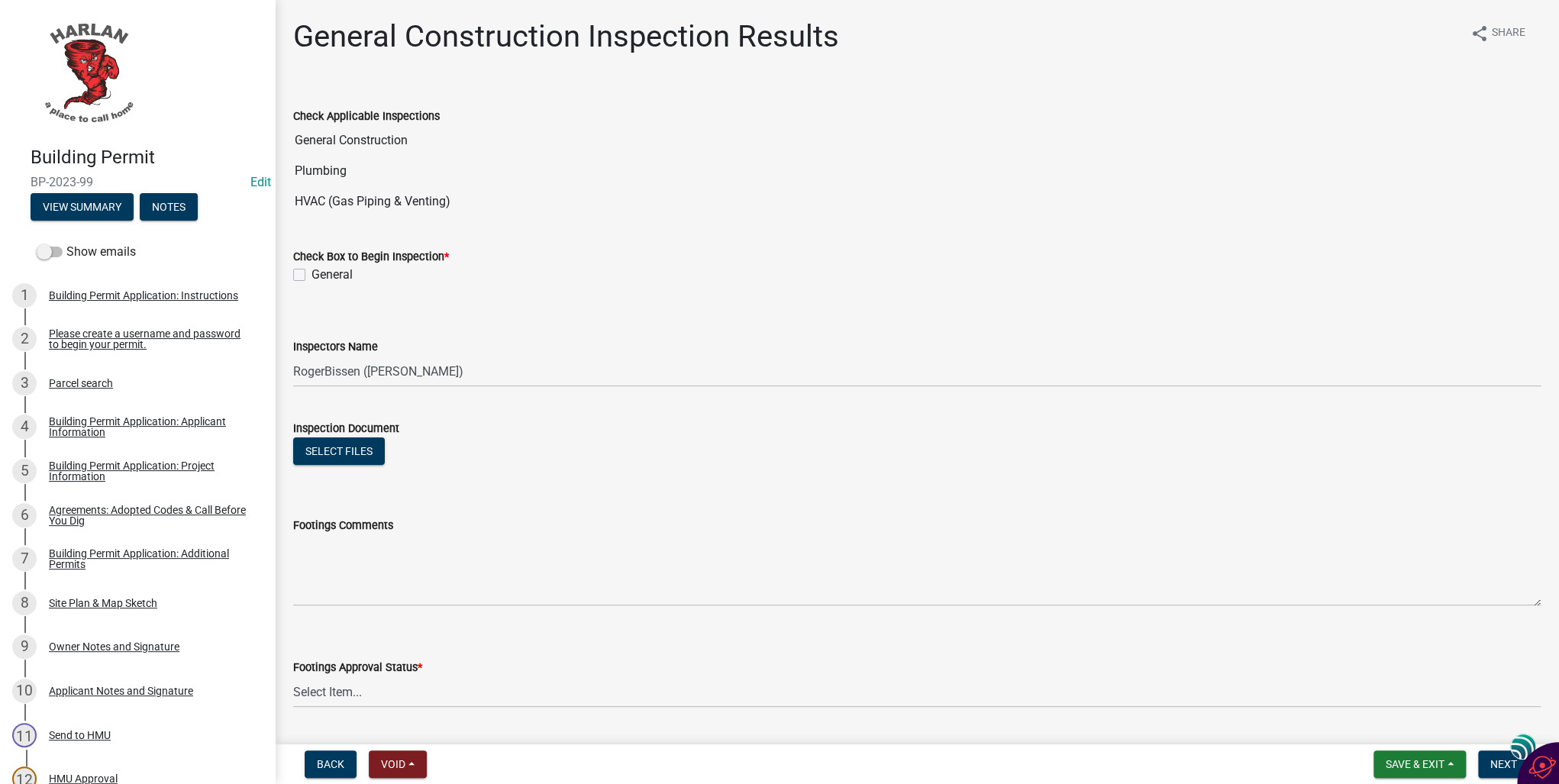
click at [312, 272] on label "General" at bounding box center [332, 274] width 41 height 18
click at [312, 272] on input "General" at bounding box center [316, 271] width 10 height 10
checkbox input "true"
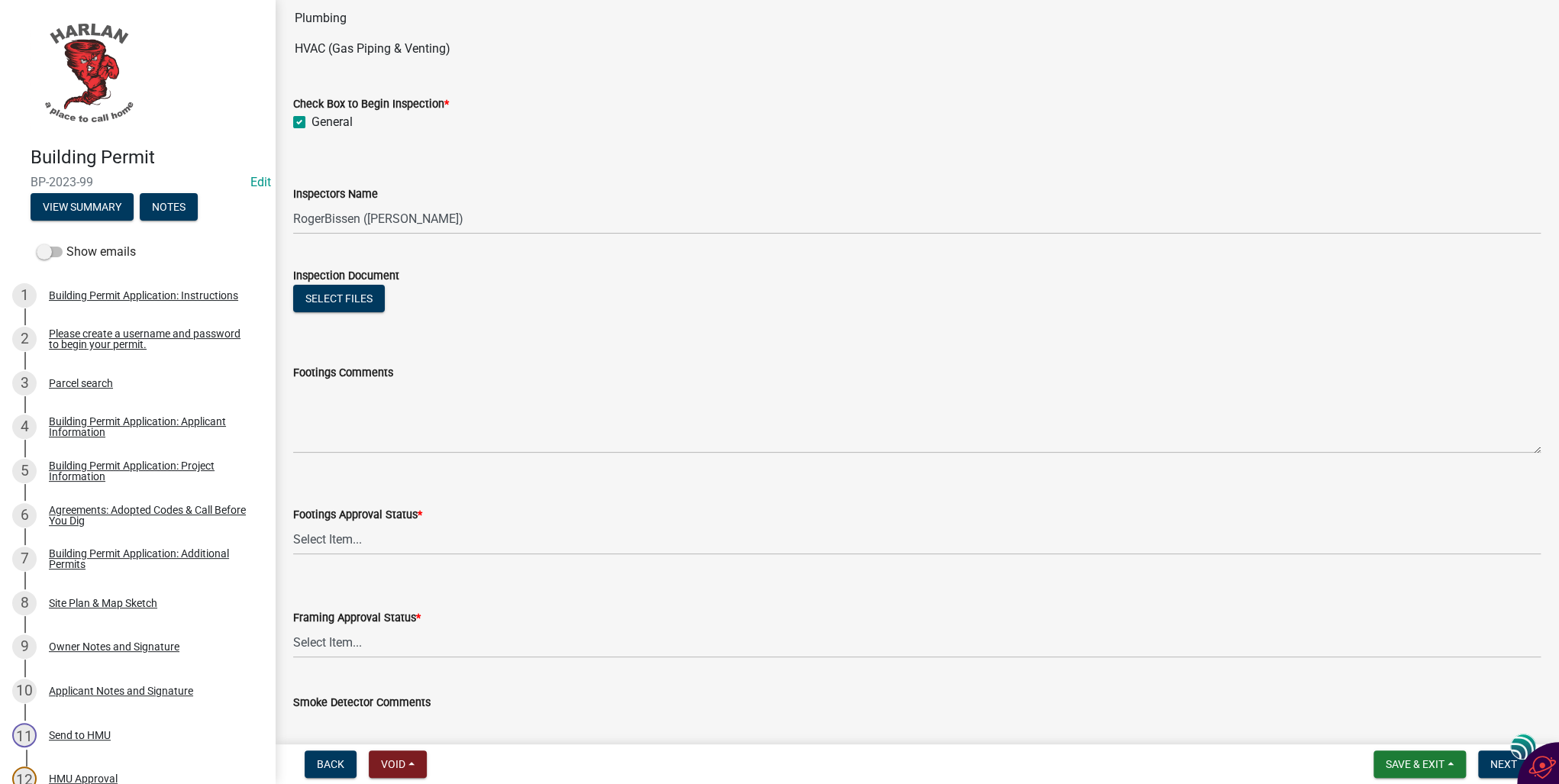
scroll to position [183, 0]
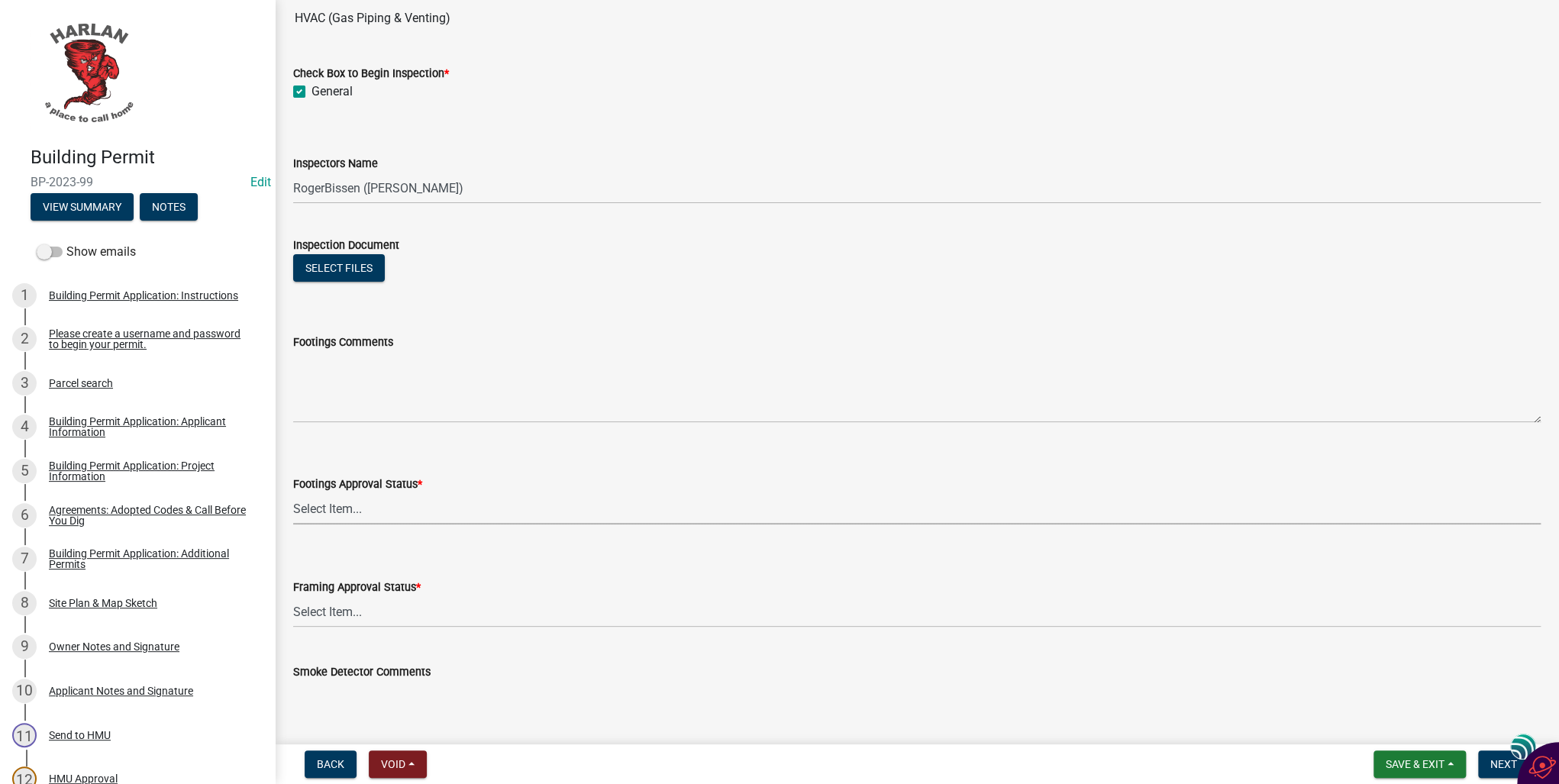
click at [336, 507] on select "Select Item... Approved Denied Not Applicable" at bounding box center [918, 509] width 1248 height 32
click at [293, 493] on select "Select Item... Approved Denied Not Applicable" at bounding box center [918, 509] width 1248 height 32
select select "ee10d73f-57c4-4caa-b6fe-0b9044d3b51a"
click at [312, 608] on select "Select Item... Approved Denied Not Applicable" at bounding box center [918, 612] width 1248 height 32
click at [293, 596] on select "Select Item... Approved Denied Not Applicable" at bounding box center [918, 612] width 1248 height 32
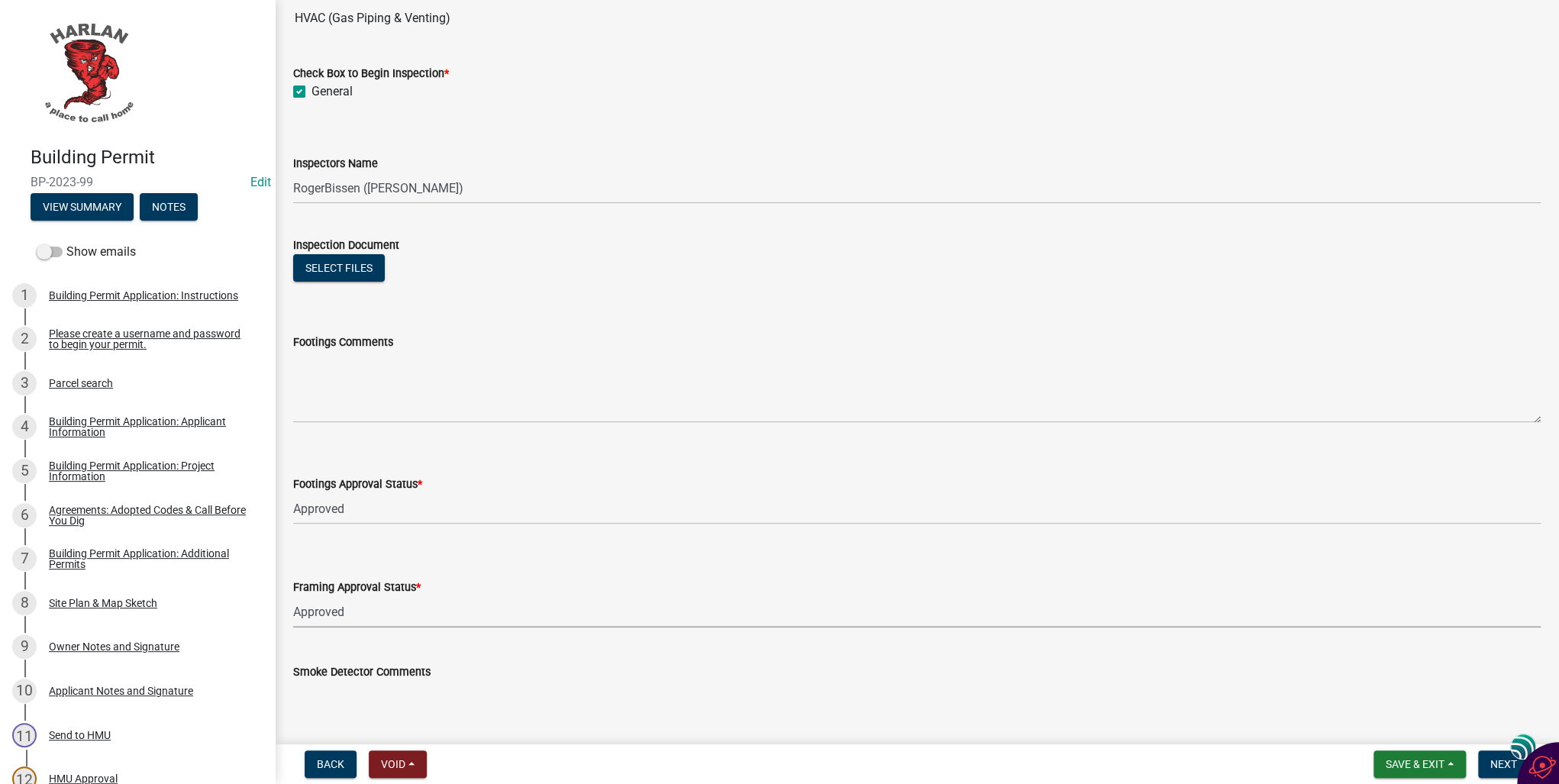
select select "00701c82-ed04-48d3-8217-d04ab7a5e18d"
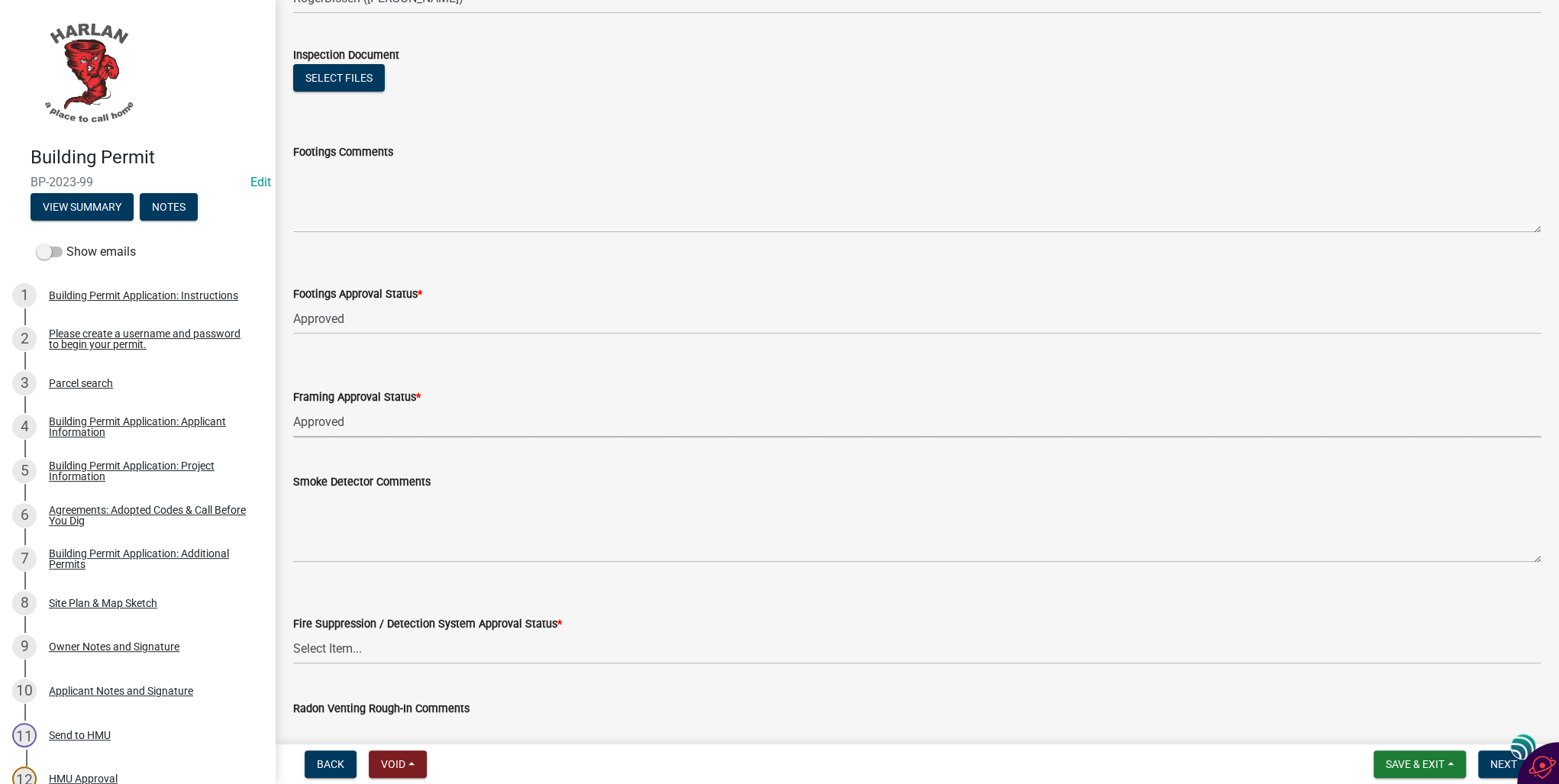
scroll to position [427, 0]
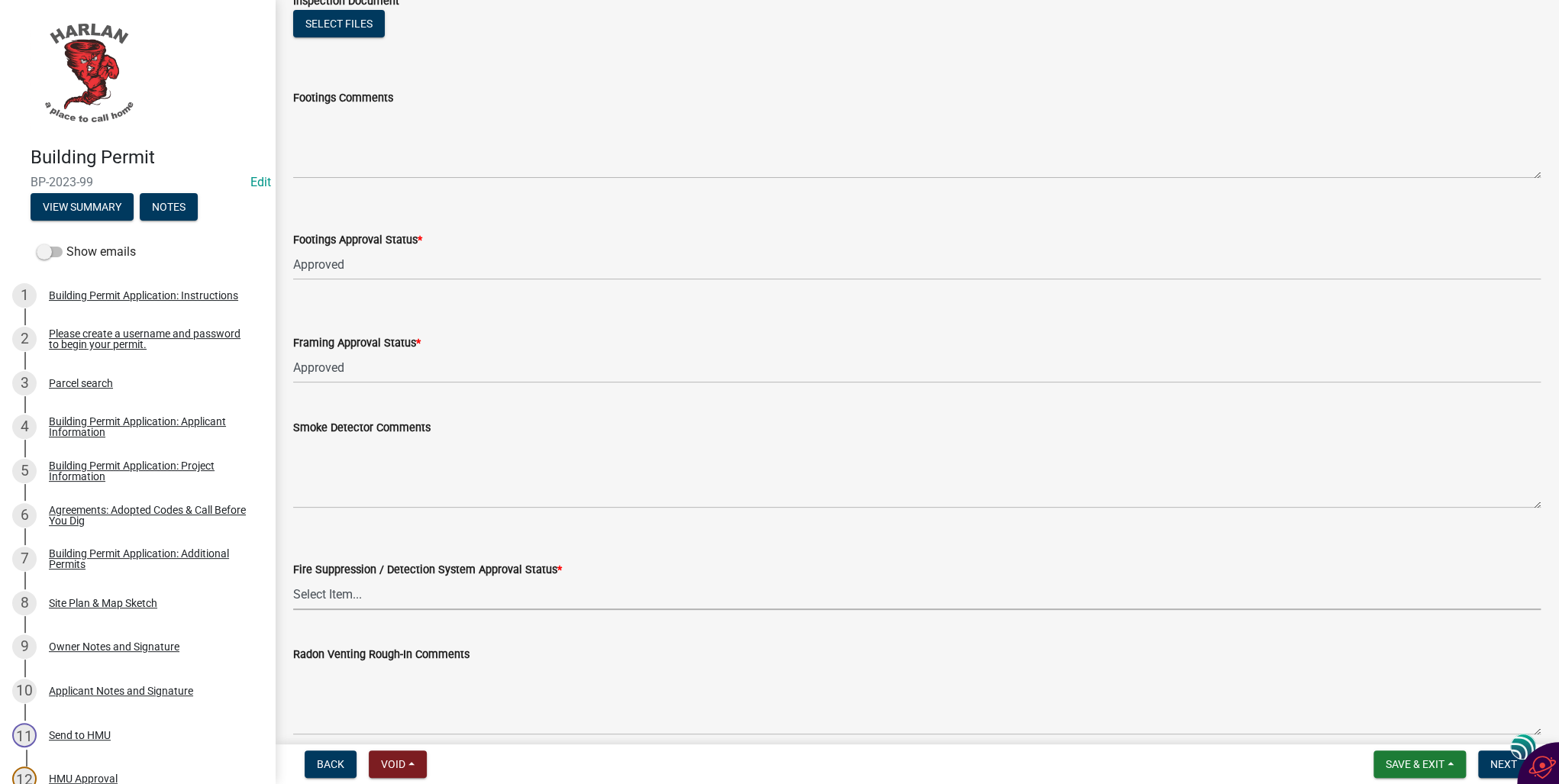
click at [321, 591] on select "Select Item... Approved Denied Not Applicable" at bounding box center [918, 595] width 1248 height 32
click at [293, 579] on select "Select Item... Approved Denied Not Applicable" at bounding box center [918, 595] width 1248 height 32
select select "3b7308c6-d0ca-4620-95c9-d5938626f227"
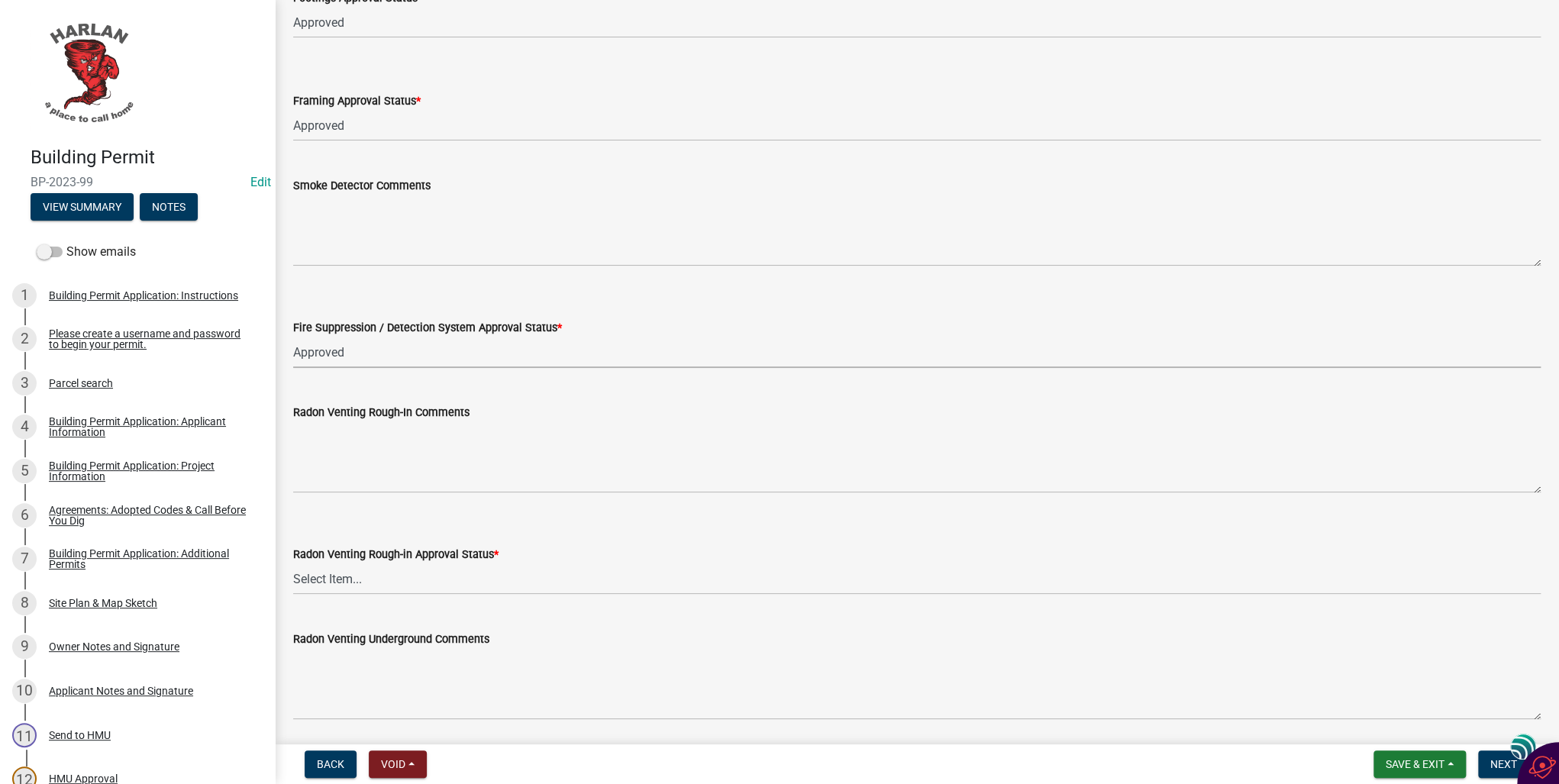
scroll to position [672, 0]
click at [322, 577] on select "Select Item... Approved Denied Not Applicable" at bounding box center [918, 577] width 1248 height 32
click at [293, 561] on select "Select Item... Approved Denied Not Applicable" at bounding box center [918, 577] width 1248 height 32
select select "1a155337-9014-41c1-8f2d-94e67102bb28"
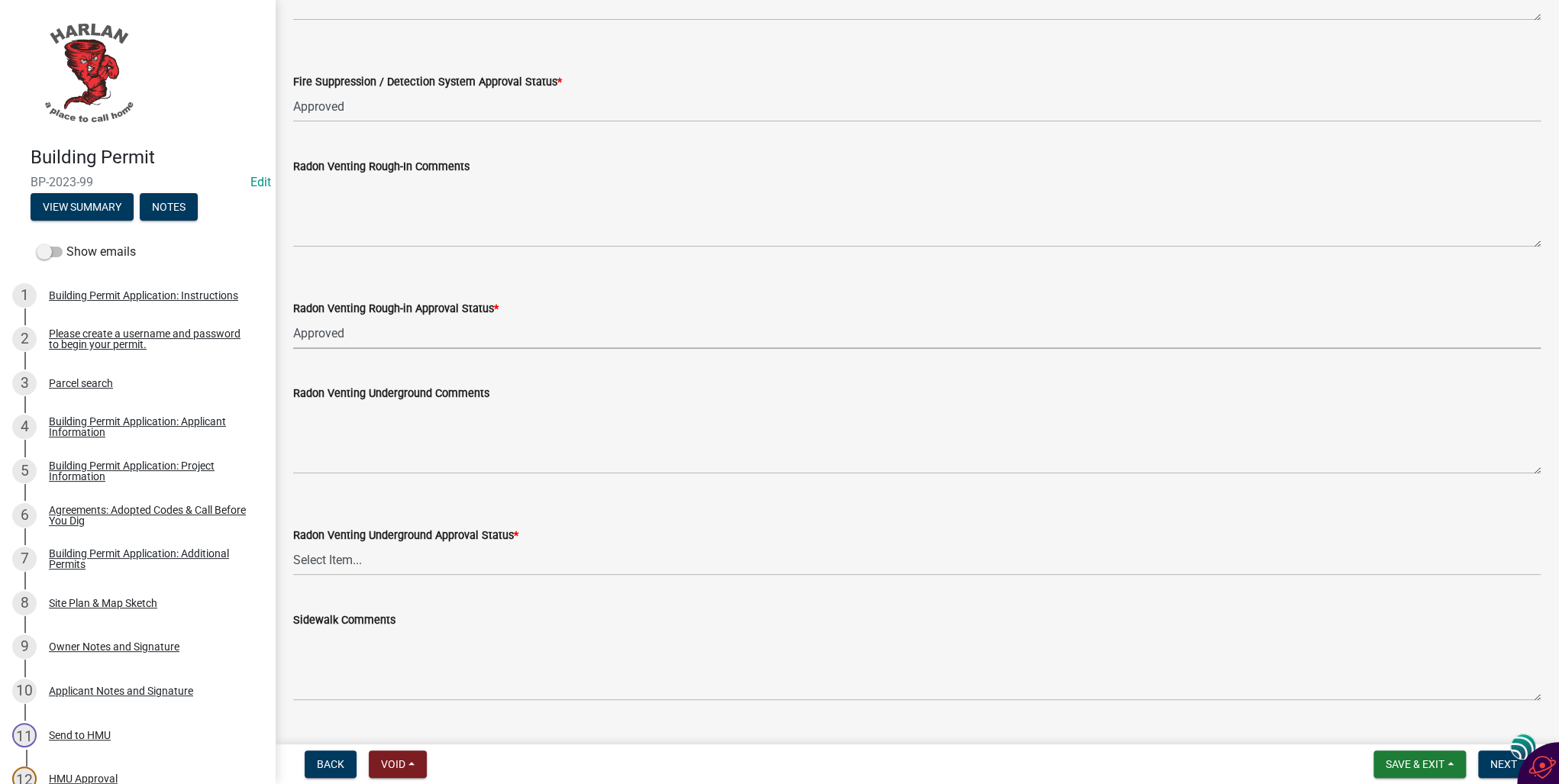
scroll to position [916, 0]
click at [308, 564] on select "Select Item... Approved Denied Not Applicable" at bounding box center [918, 559] width 1248 height 32
click at [293, 543] on select "Select Item... Approved Denied Not Applicable" at bounding box center [918, 559] width 1248 height 32
select select "0a65b8b2-ac21-44d0-b7cd-acb51dfad46d"
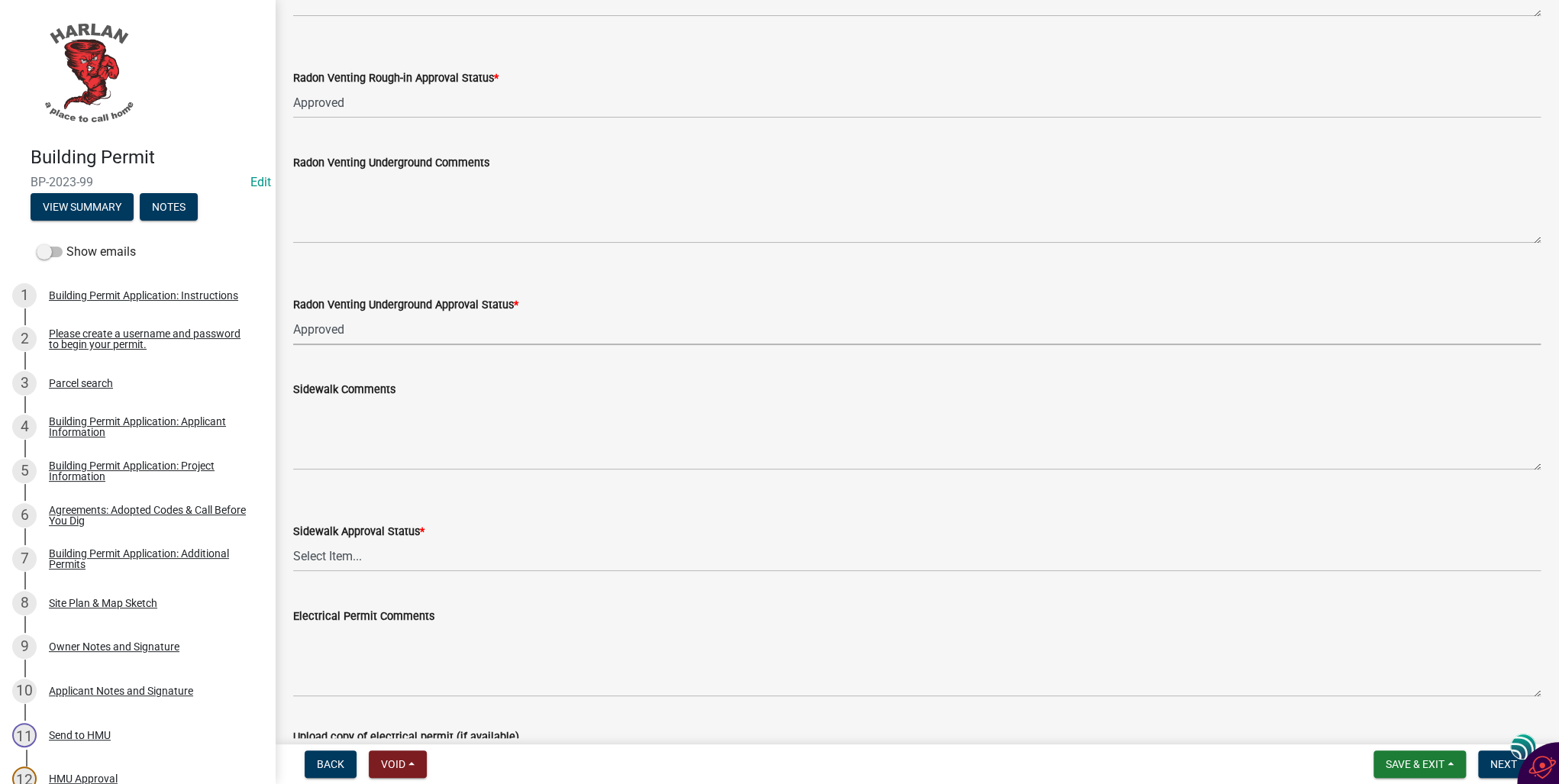
scroll to position [1160, 0]
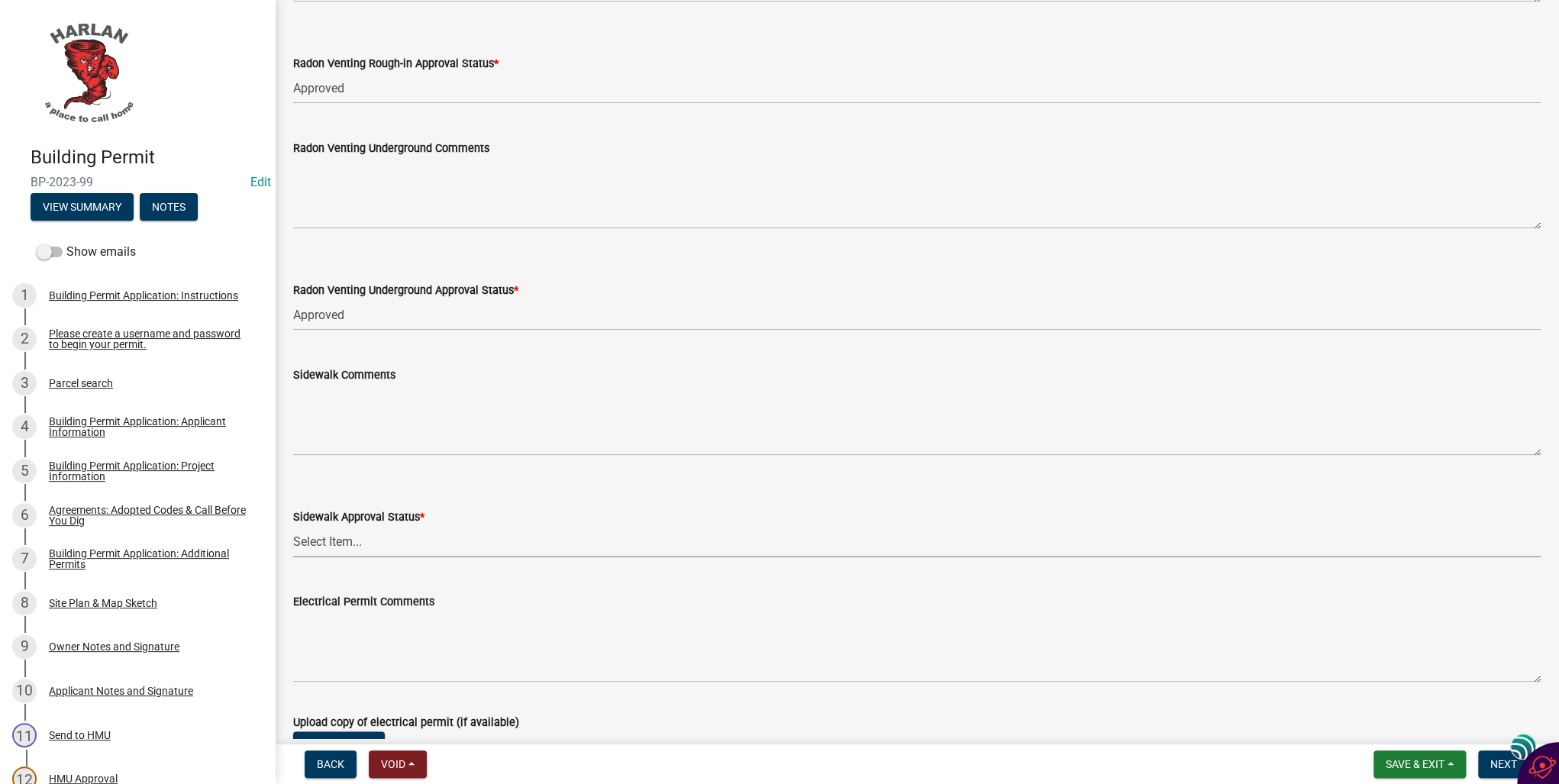
click at [306, 540] on select "Select Item... Approved Denied Not Applicable" at bounding box center [918, 542] width 1248 height 32
click at [293, 526] on select "Select Item... Approved Denied Not Applicable" at bounding box center [918, 542] width 1248 height 32
select select "dbb20640-5531-427b-8bdf-b7504e33a94b"
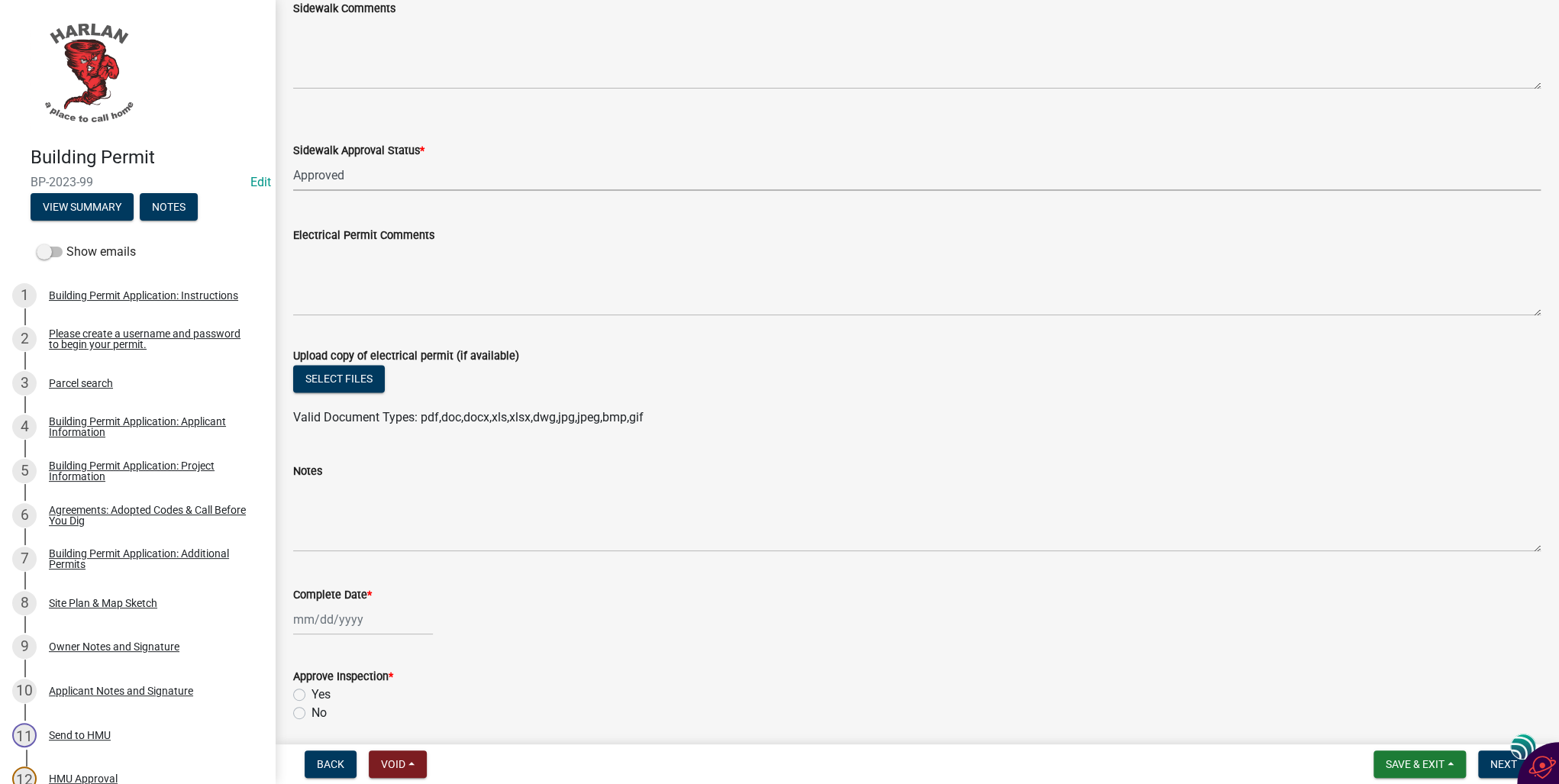
scroll to position [1582, 0]
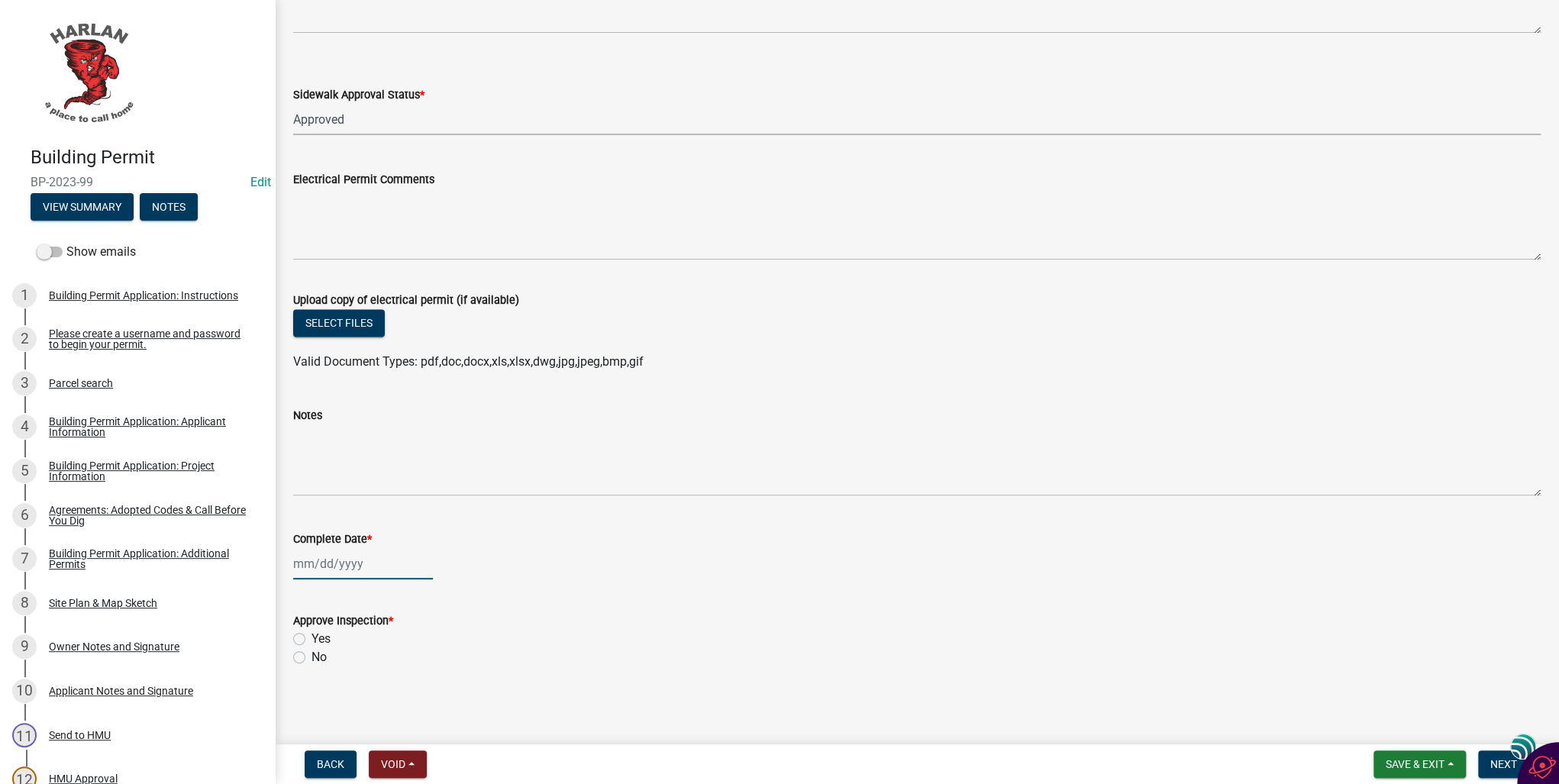
click at [329, 565] on div at bounding box center [363, 564] width 140 height 32
select select "10"
select select "2025"
click at [309, 430] on div "6" at bounding box center [308, 433] width 24 height 24
type input "[DATE]"
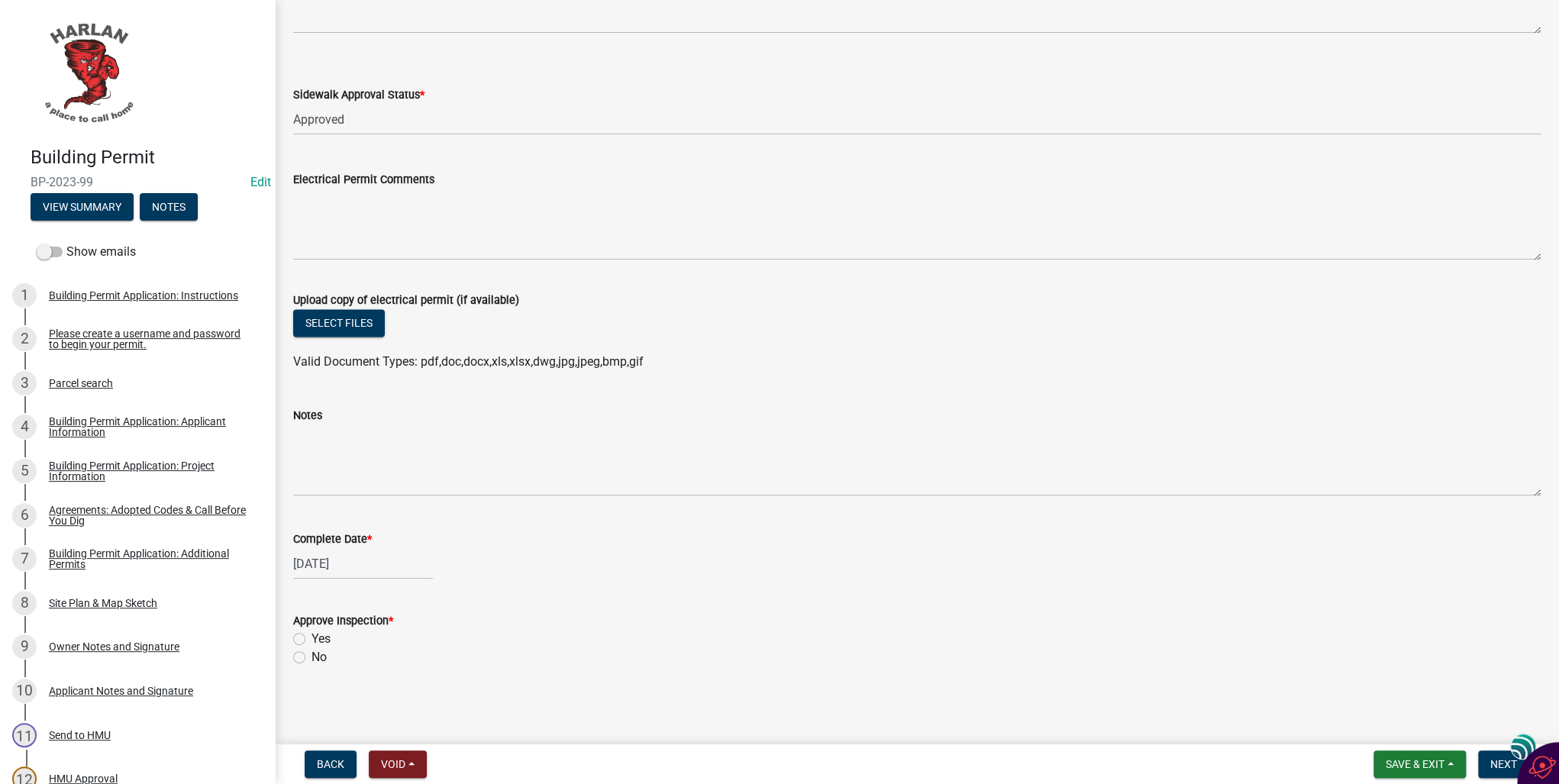
click at [312, 638] on label "Yes" at bounding box center [321, 639] width 19 height 18
click at [312, 638] on input "Yes" at bounding box center [316, 635] width 10 height 10
radio input "true"
click at [1490, 764] on span "Next" at bounding box center [1504, 763] width 27 height 12
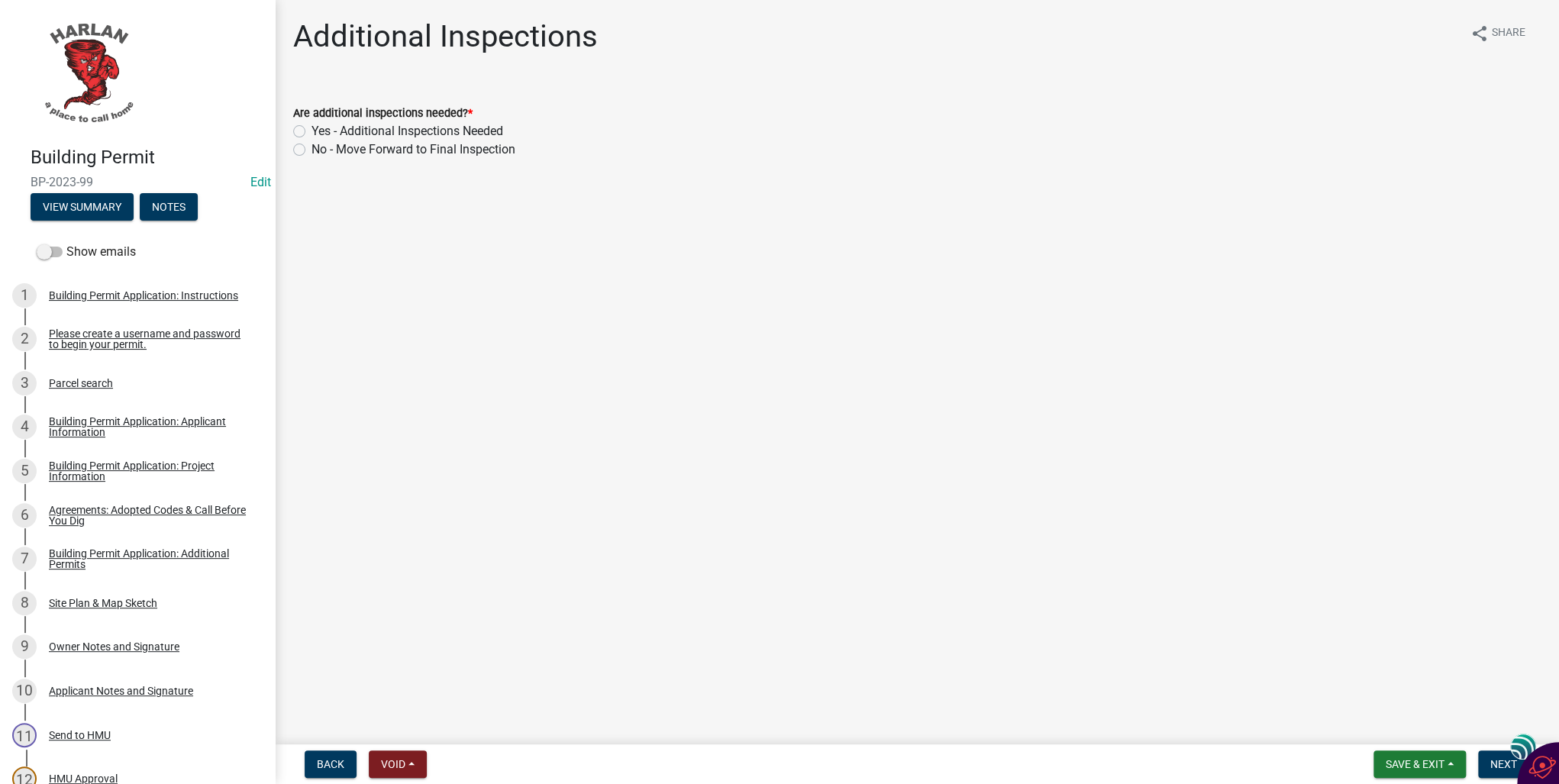
click at [312, 150] on label "No - Move Forward to Final Inspection" at bounding box center [413, 149] width 204 height 18
click at [312, 150] on input "No - Move Forward to Final Inspection" at bounding box center [316, 145] width 10 height 10
radio input "true"
click at [1499, 767] on span "Next" at bounding box center [1504, 763] width 27 height 12
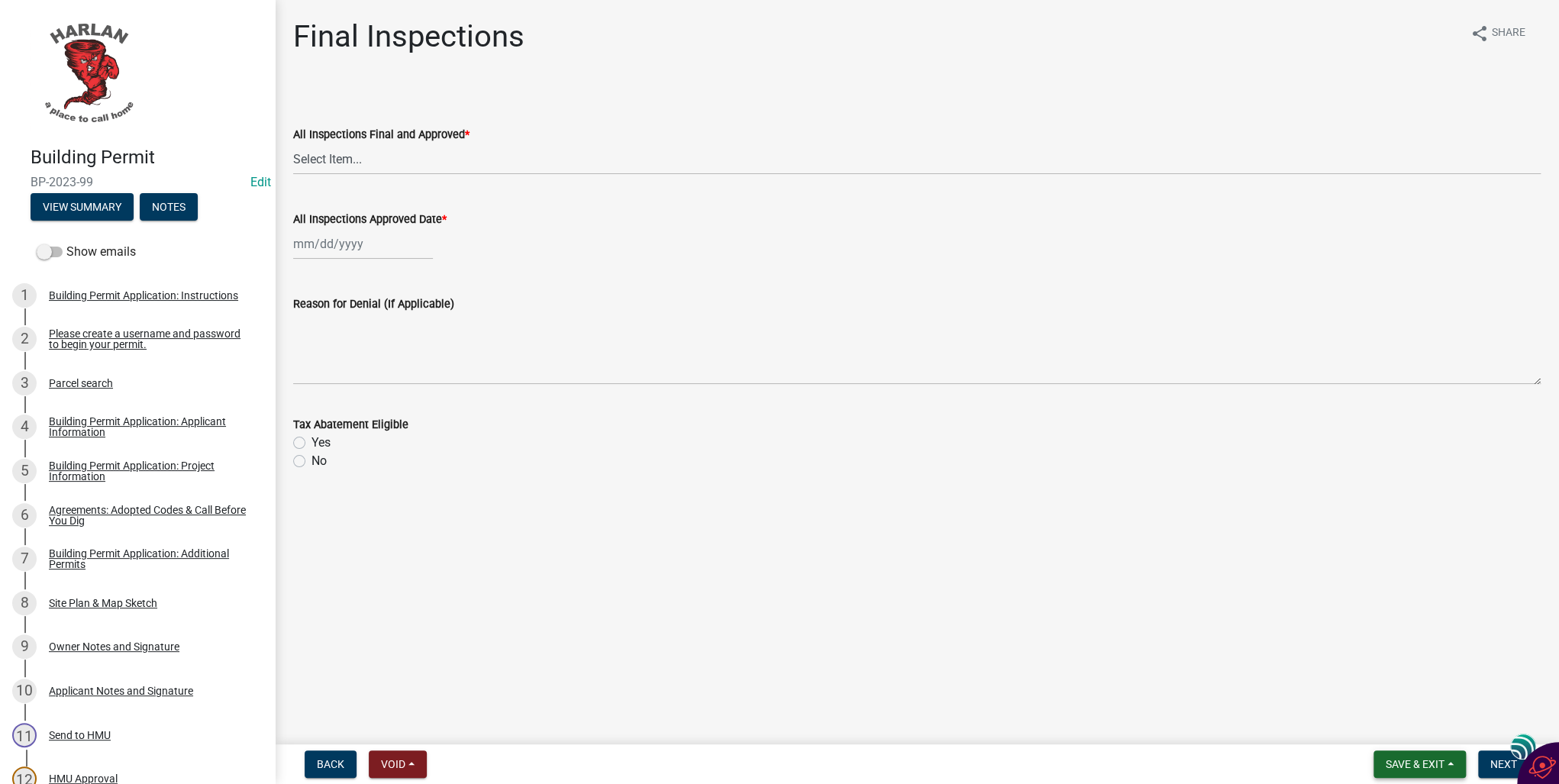
click at [1393, 769] on span "Save & Exit" at bounding box center [1415, 763] width 59 height 12
click at [1390, 730] on button "Save & Exit" at bounding box center [1404, 724] width 122 height 36
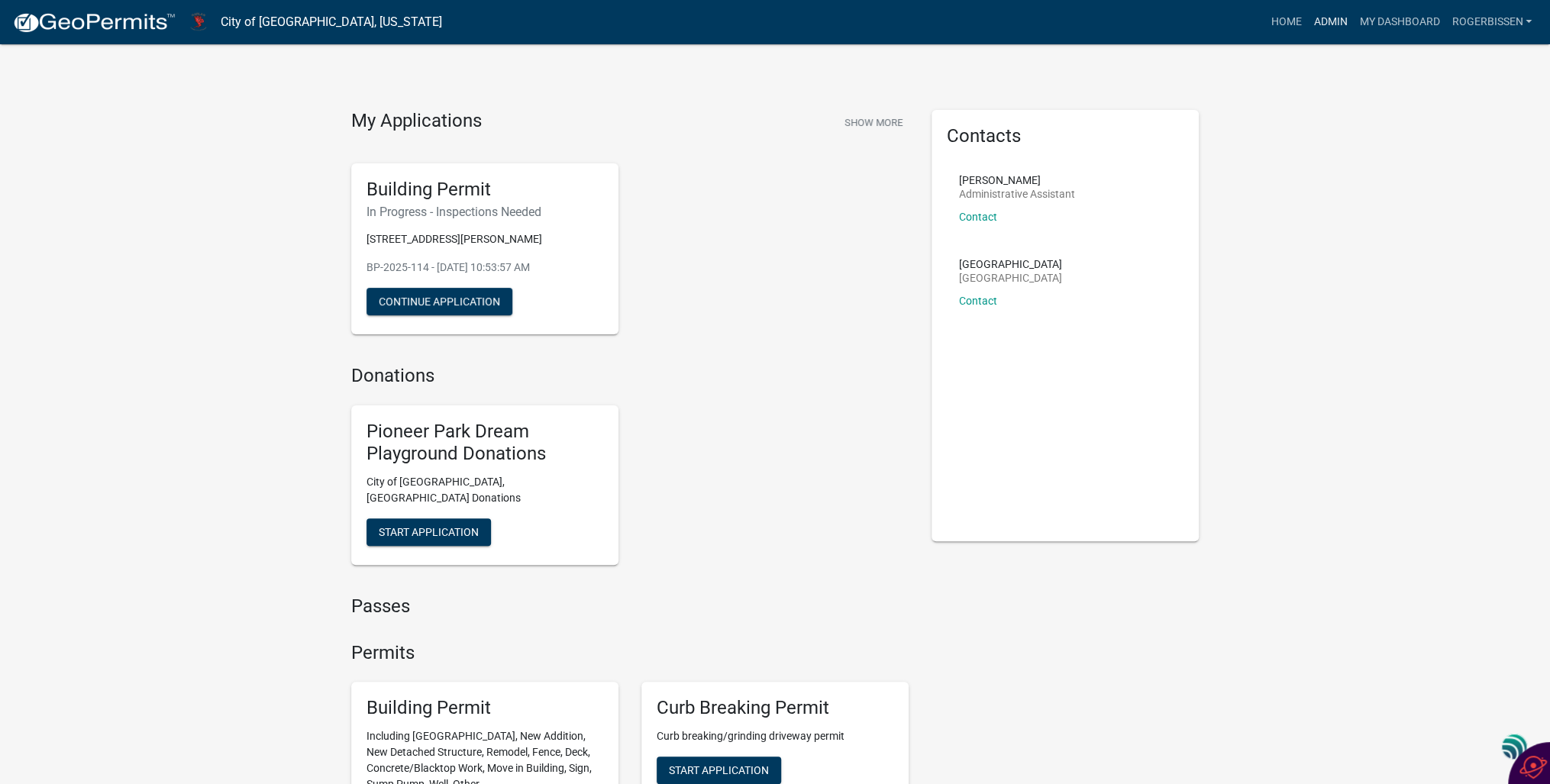
click at [1327, 24] on link "Admin" at bounding box center [1330, 22] width 46 height 29
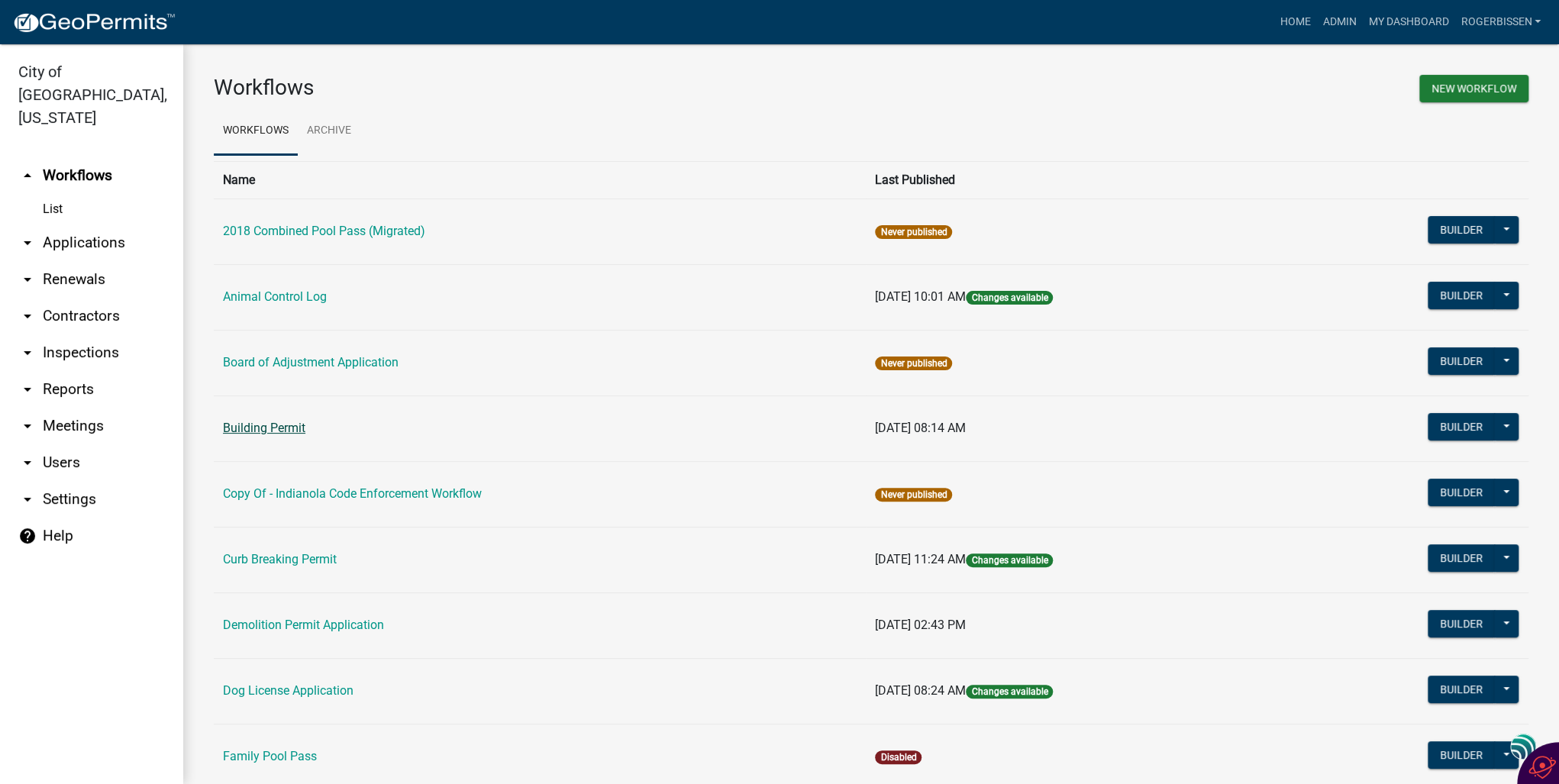
click at [231, 422] on link "Building Permit" at bounding box center [264, 427] width 83 height 14
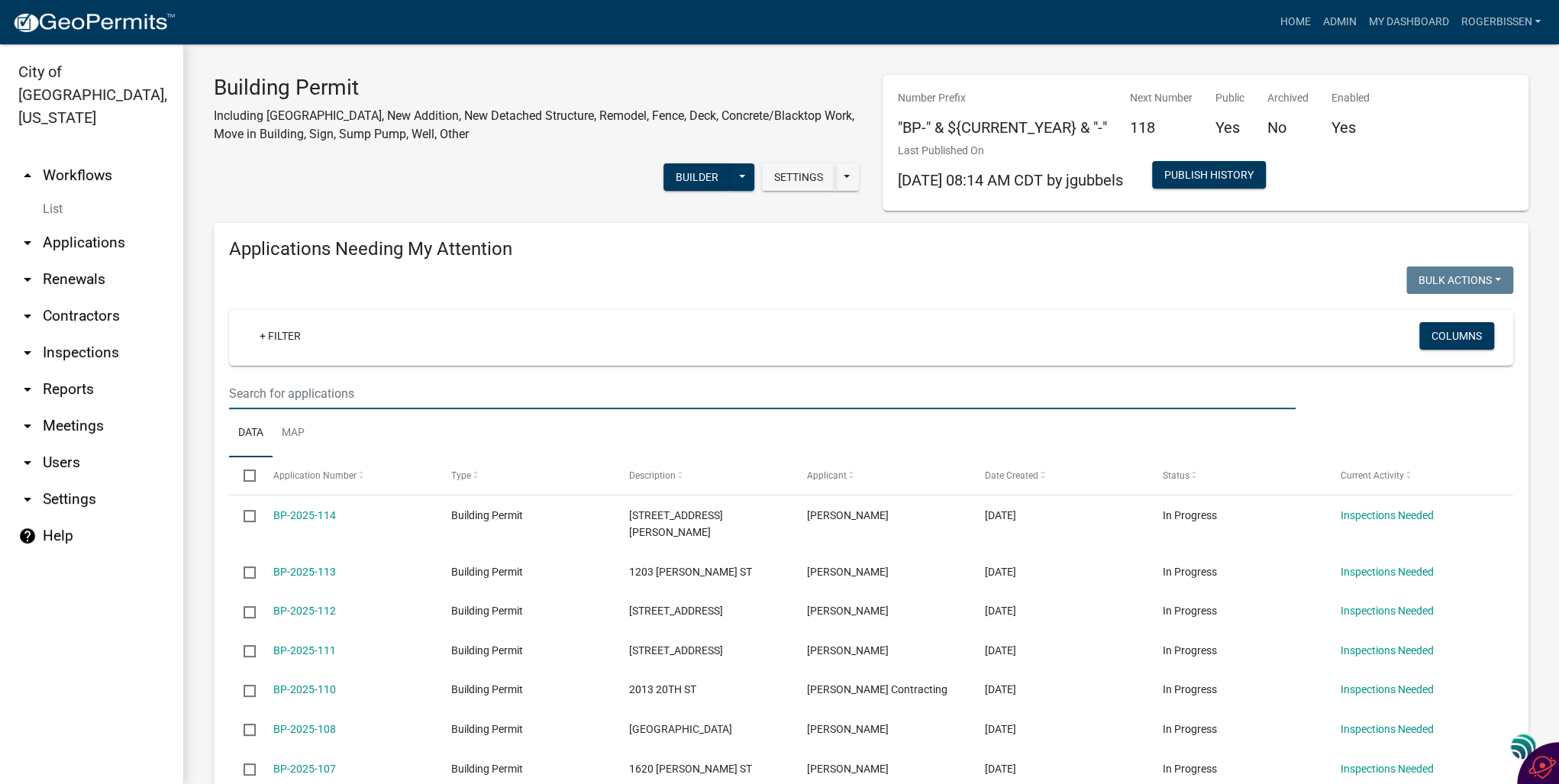
click at [362, 386] on input "text" at bounding box center [762, 394] width 1067 height 32
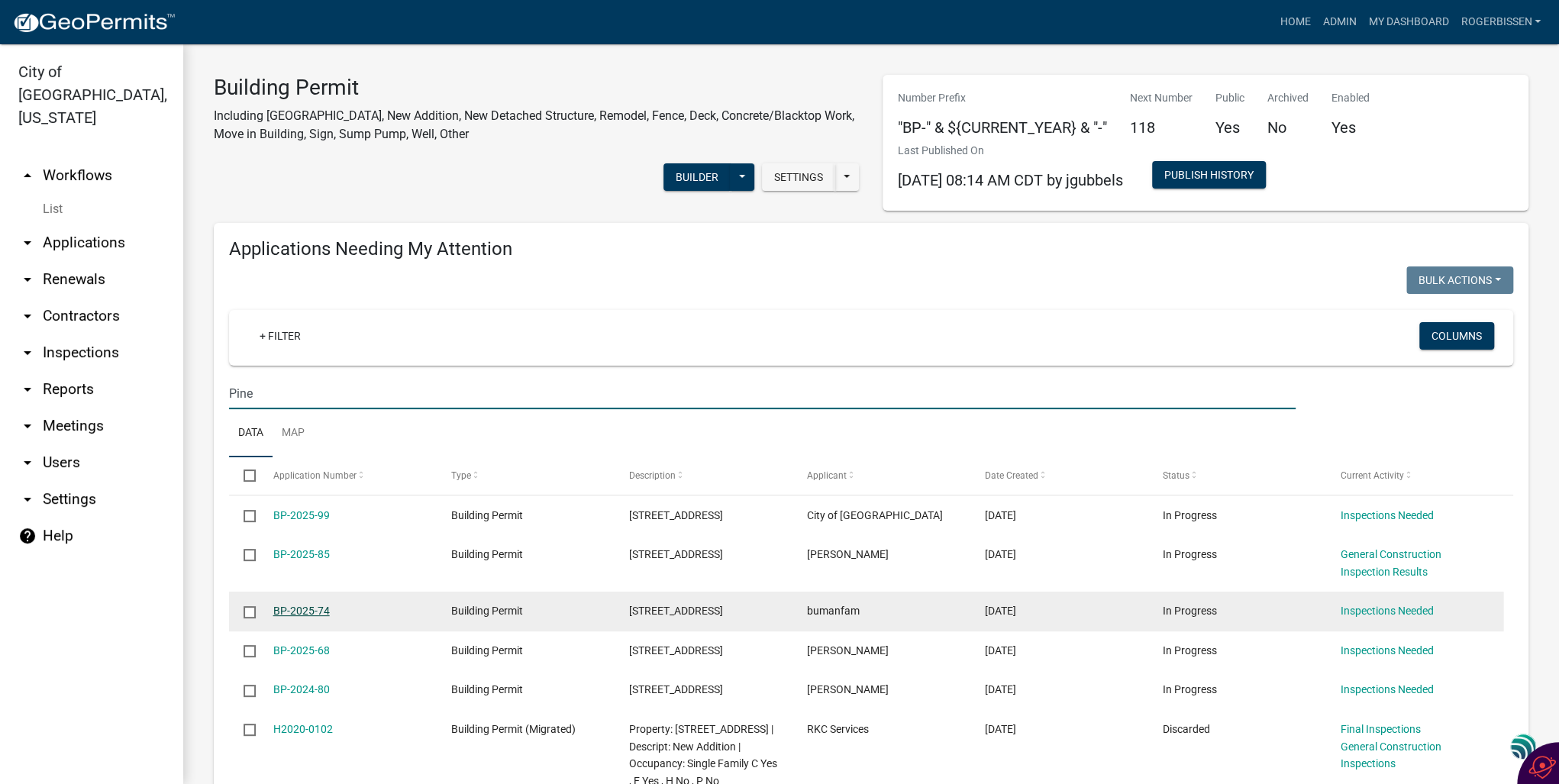
type input "Pine"
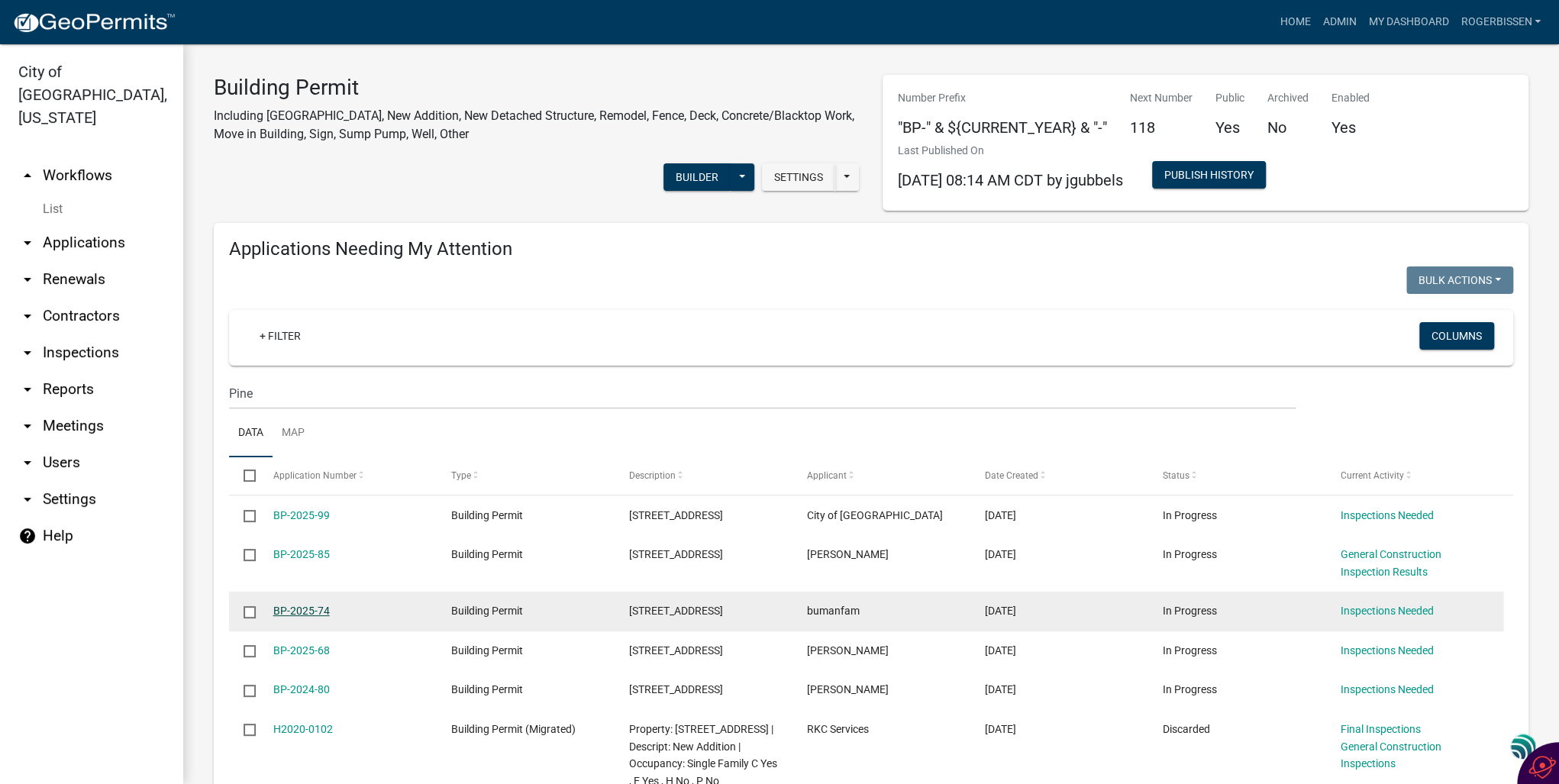
click at [308, 610] on link "BP-2025-74" at bounding box center [302, 610] width 57 height 12
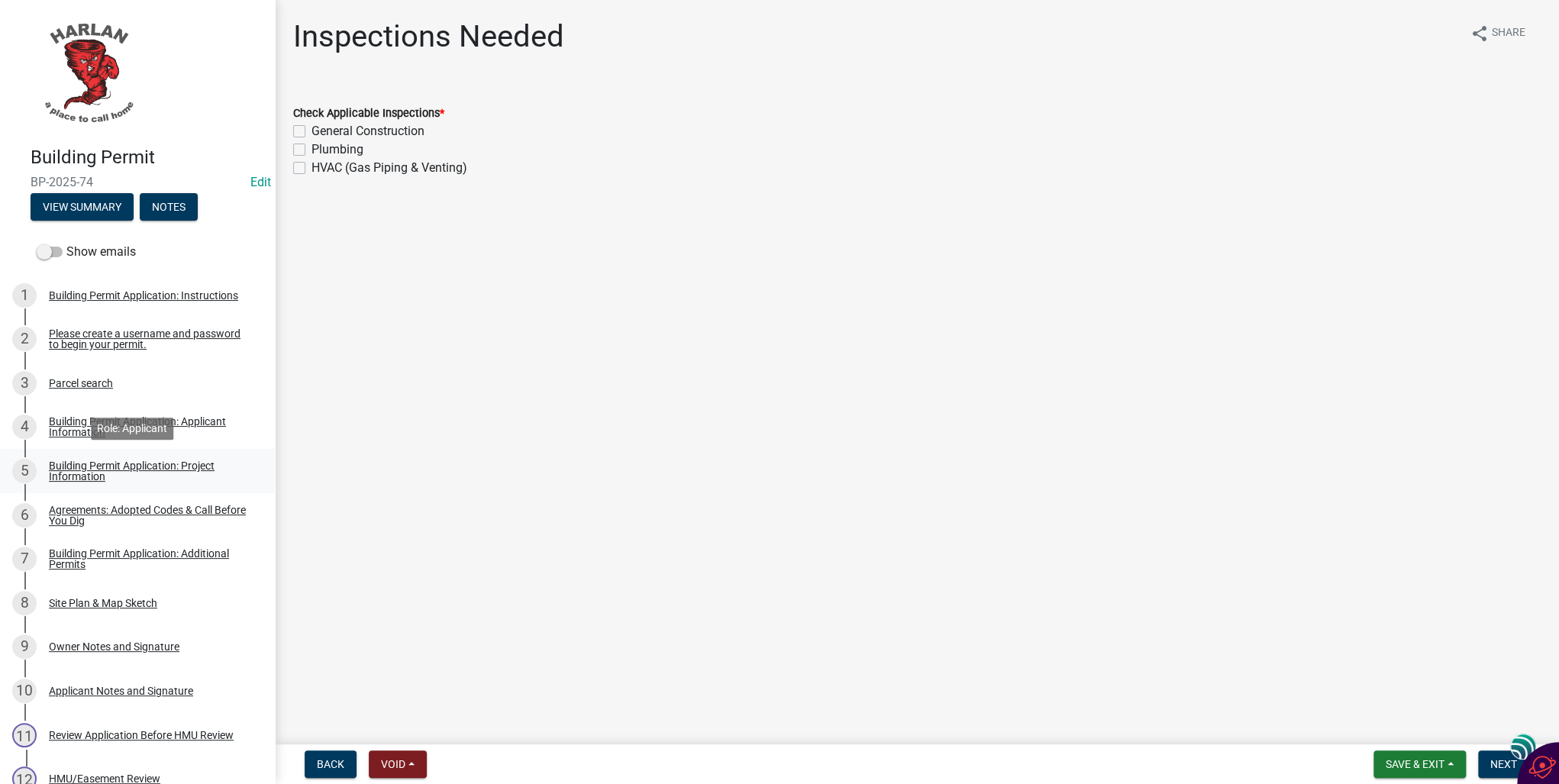
click at [55, 473] on div "Building Permit Application: Project Information" at bounding box center [150, 471] width 202 height 21
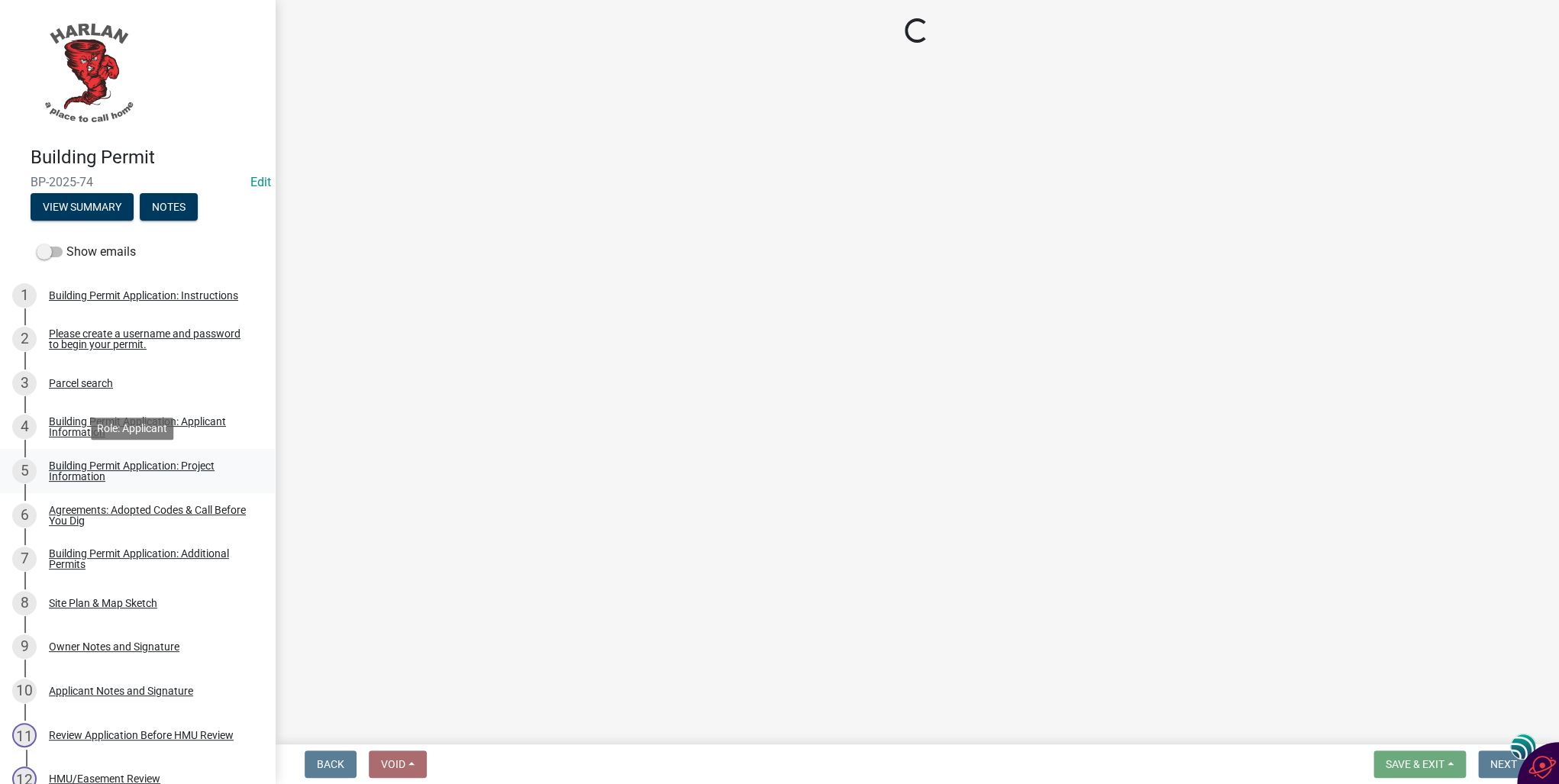
select select "e56c21d6-dc47-44e1-9c99-52340644a78c"
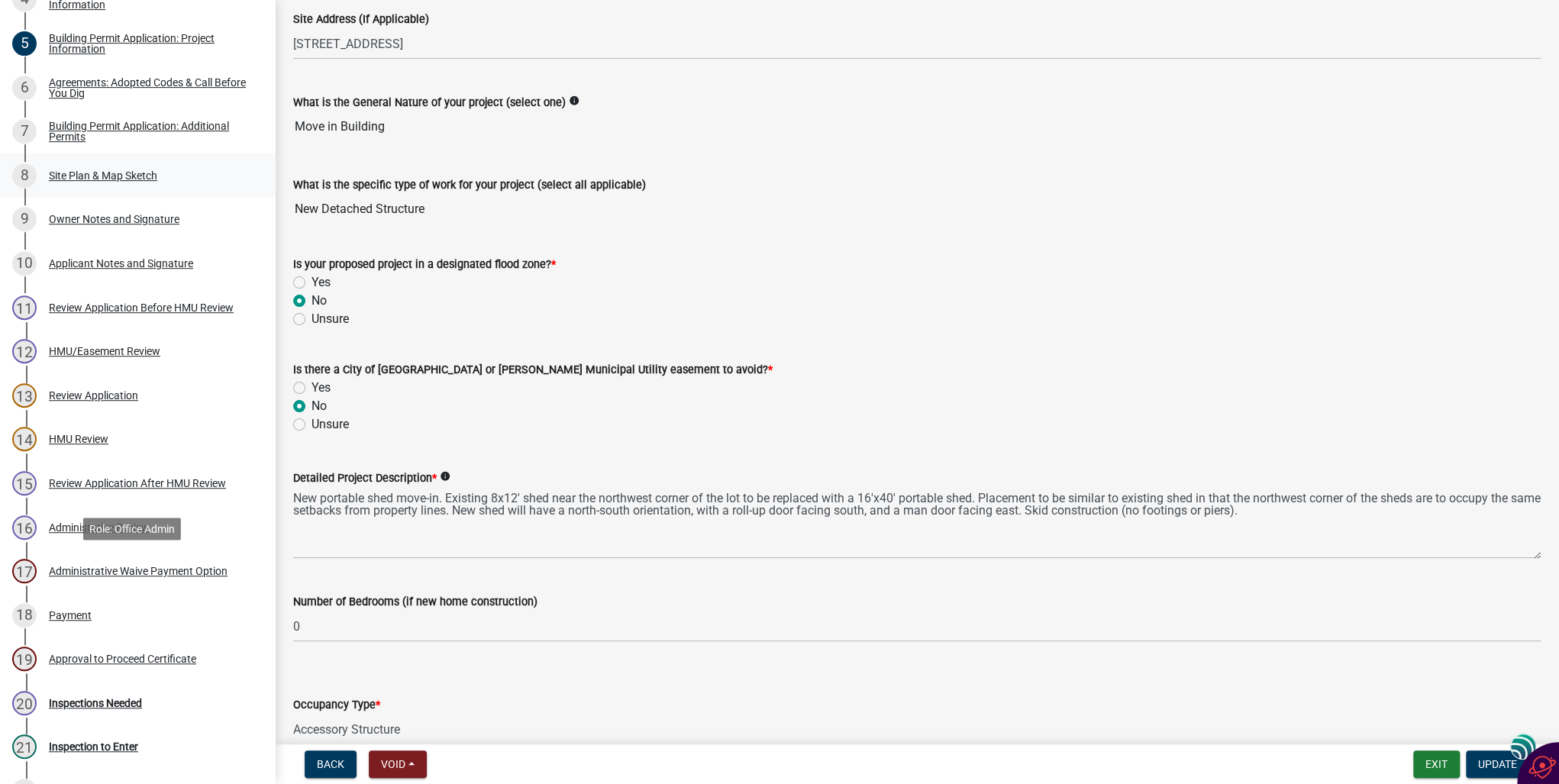
scroll to position [488, 0]
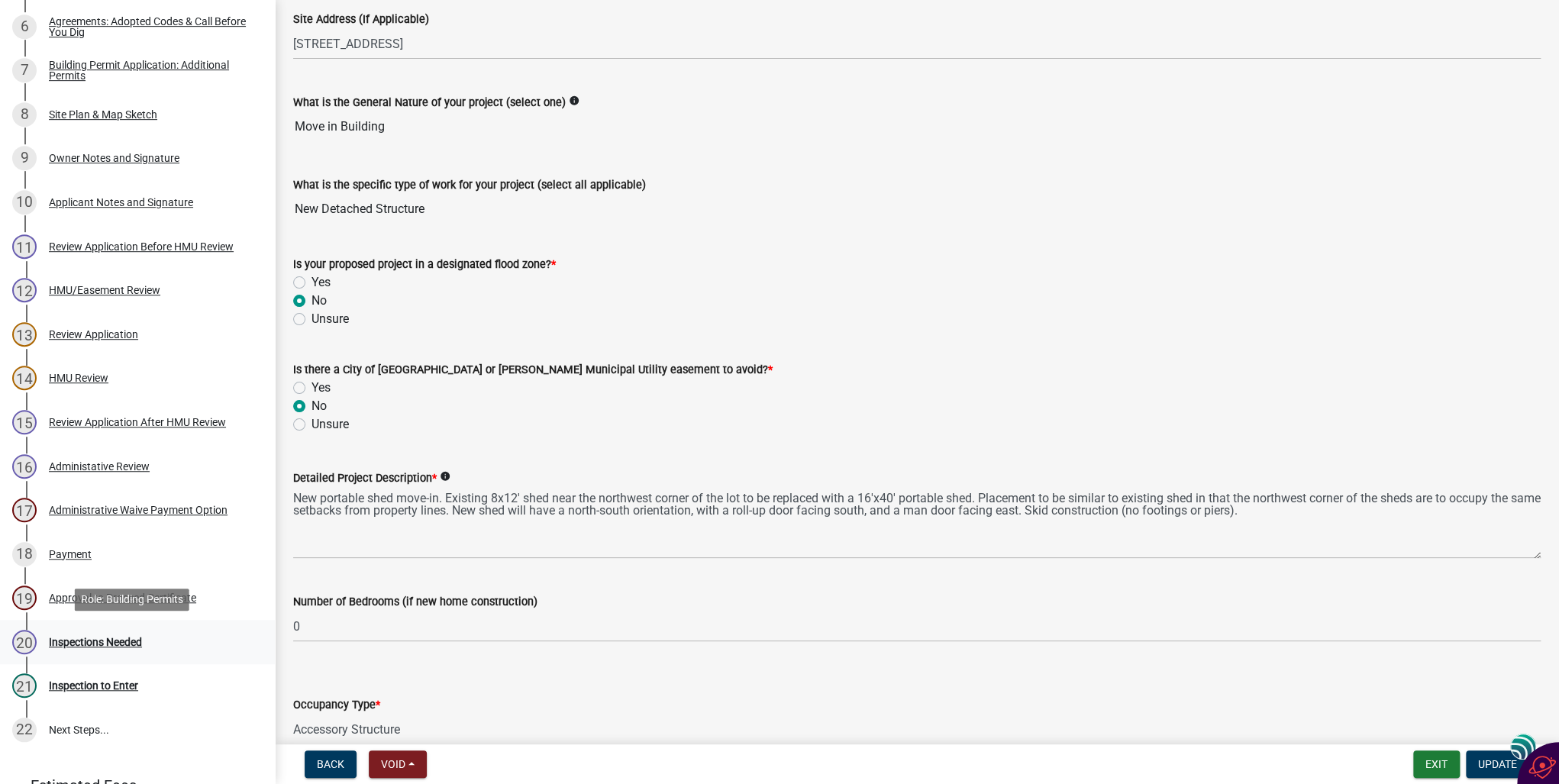
click at [113, 637] on div "Inspections Needed" at bounding box center [95, 642] width 93 height 11
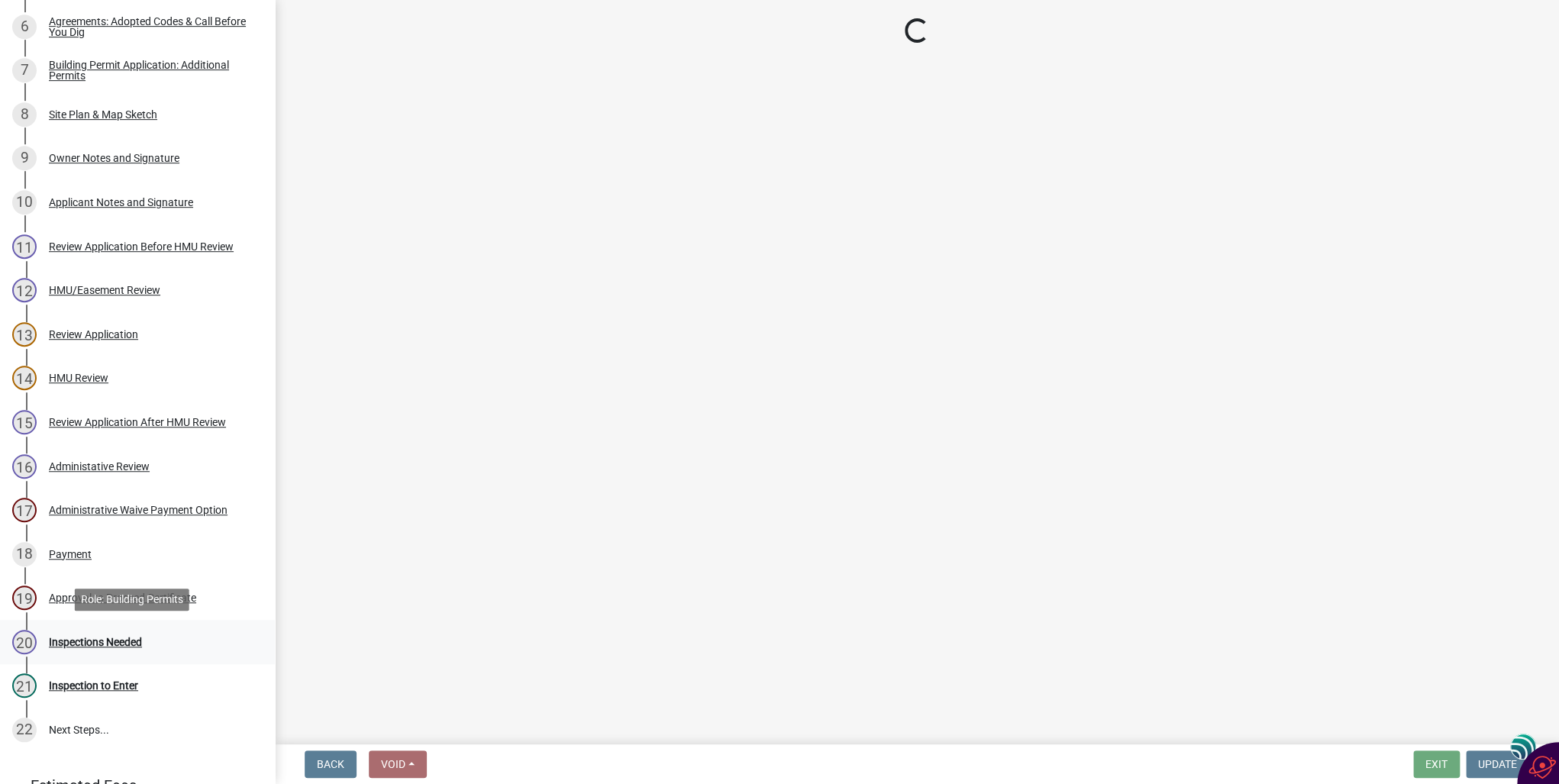
scroll to position [0, 0]
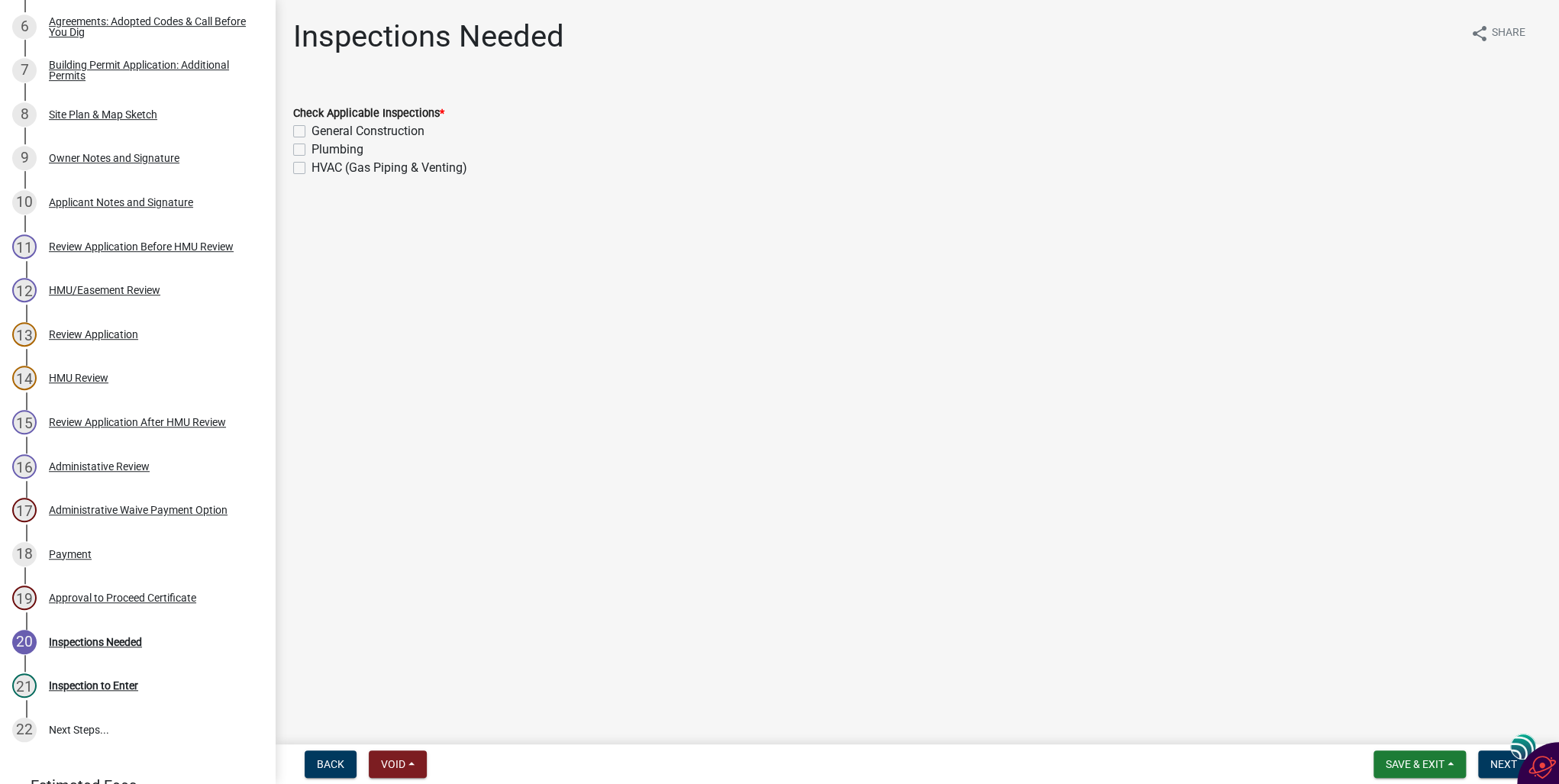
click at [312, 130] on label "General Construction" at bounding box center [368, 131] width 113 height 18
click at [312, 130] on input "General Construction" at bounding box center [316, 127] width 10 height 10
checkbox input "true"
checkbox input "false"
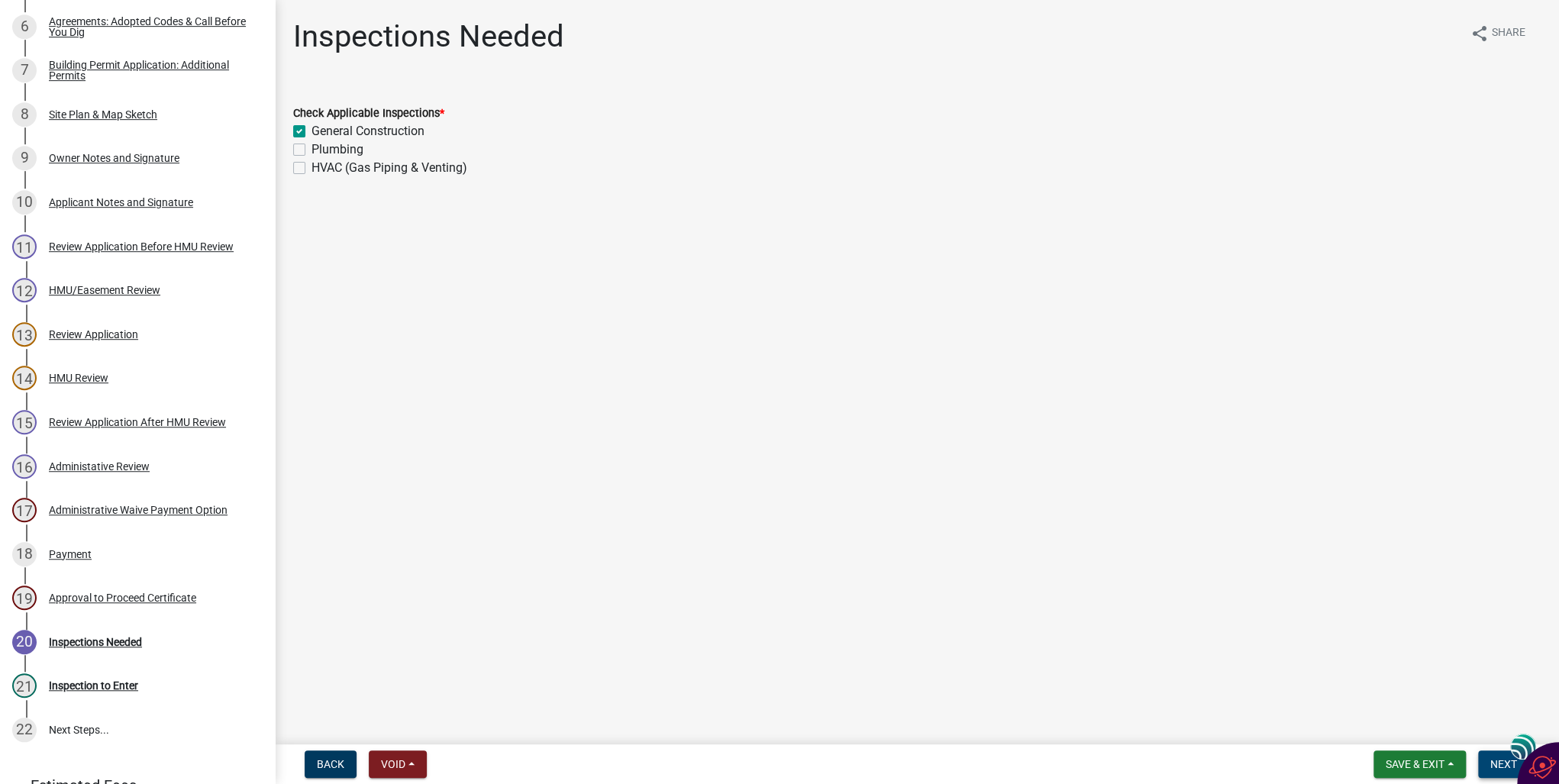
click at [1508, 763] on span "Next" at bounding box center [1504, 763] width 27 height 12
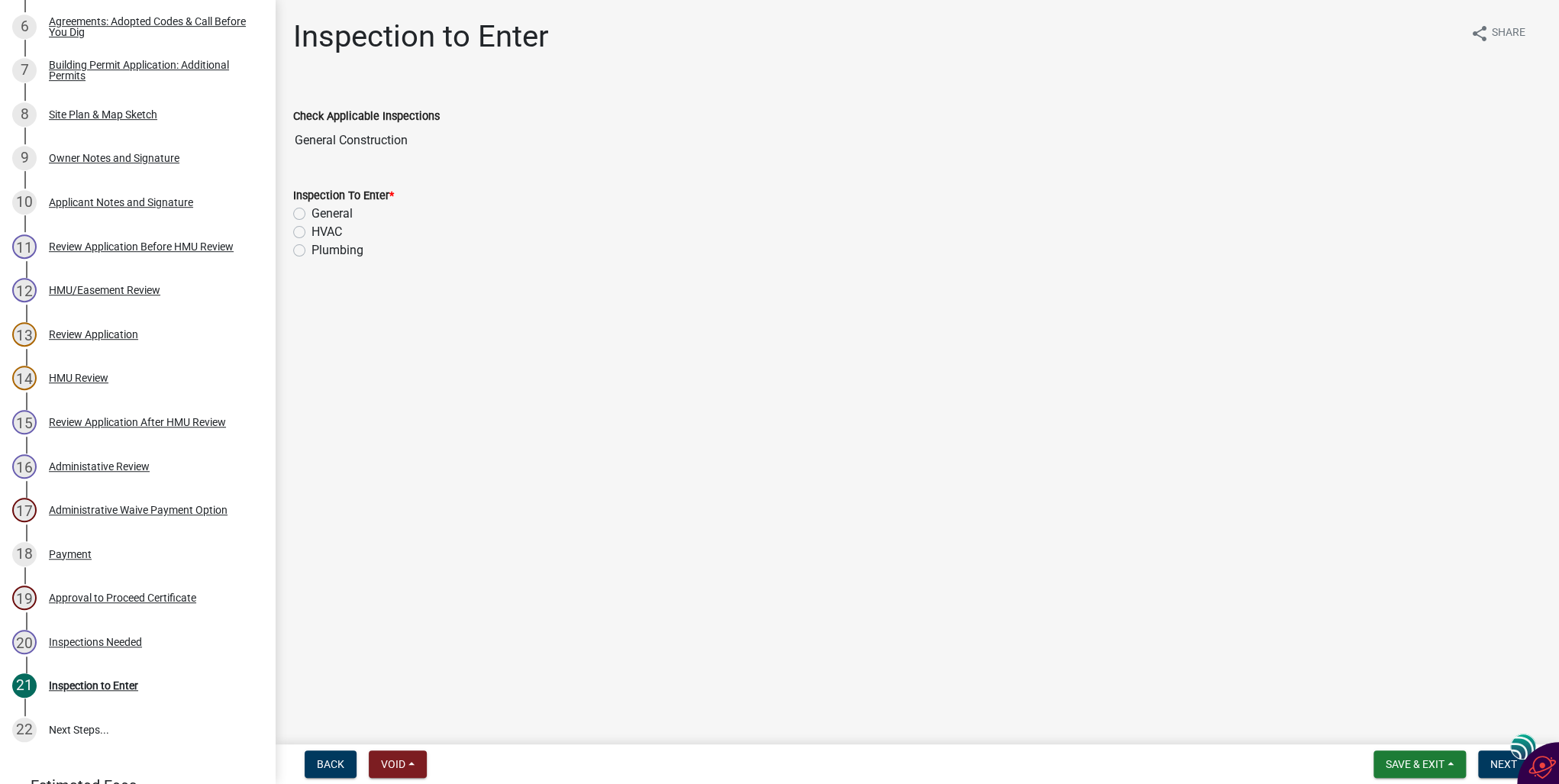
click at [312, 214] on label "General" at bounding box center [332, 213] width 41 height 18
click at [312, 214] on input "General" at bounding box center [316, 209] width 10 height 10
radio input "true"
click at [1502, 764] on span "Next" at bounding box center [1504, 763] width 27 height 12
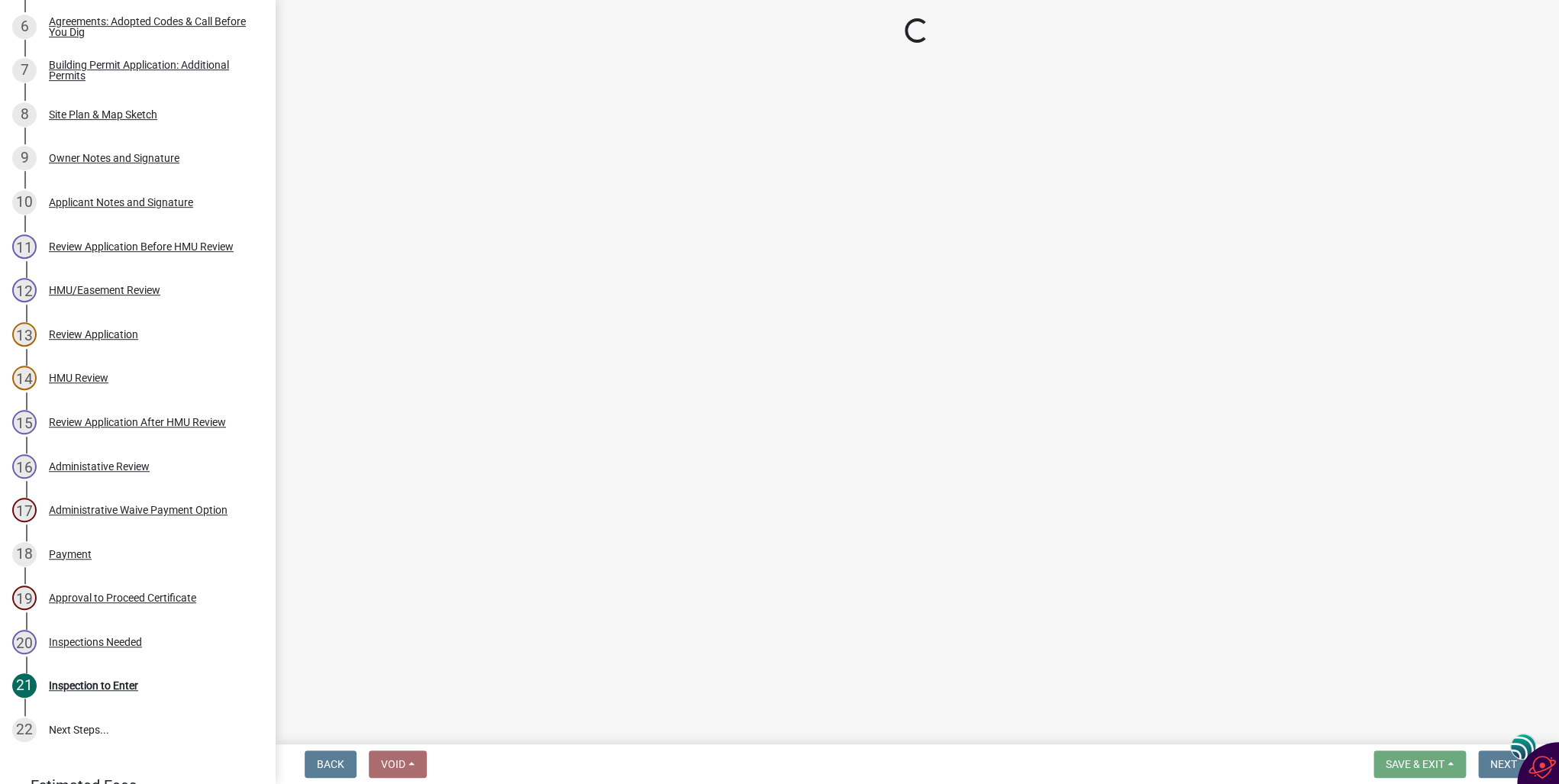
select select "351efae3-56ab-4ce2-9fde-654c356a5819"
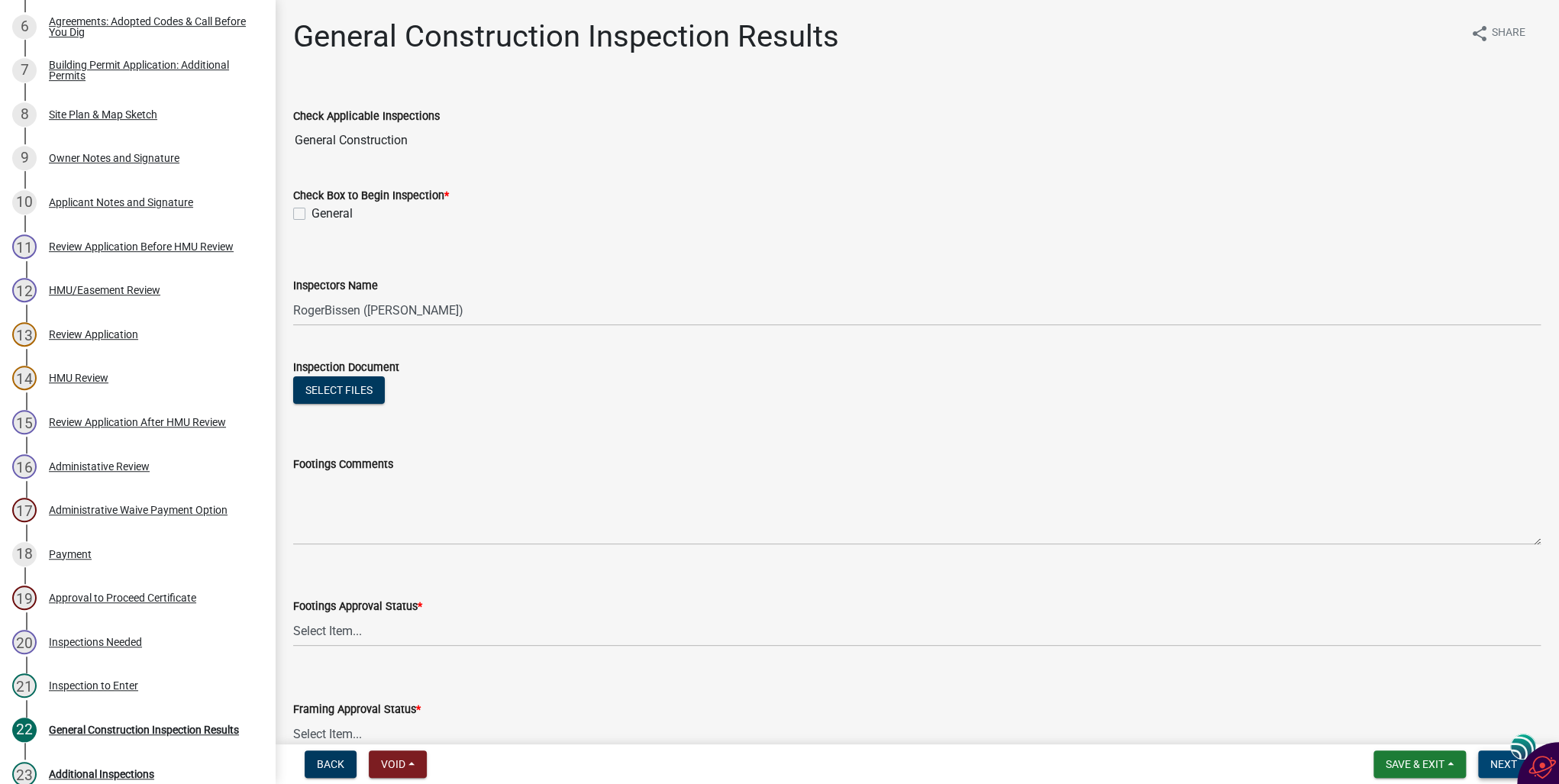
scroll to position [577, 0]
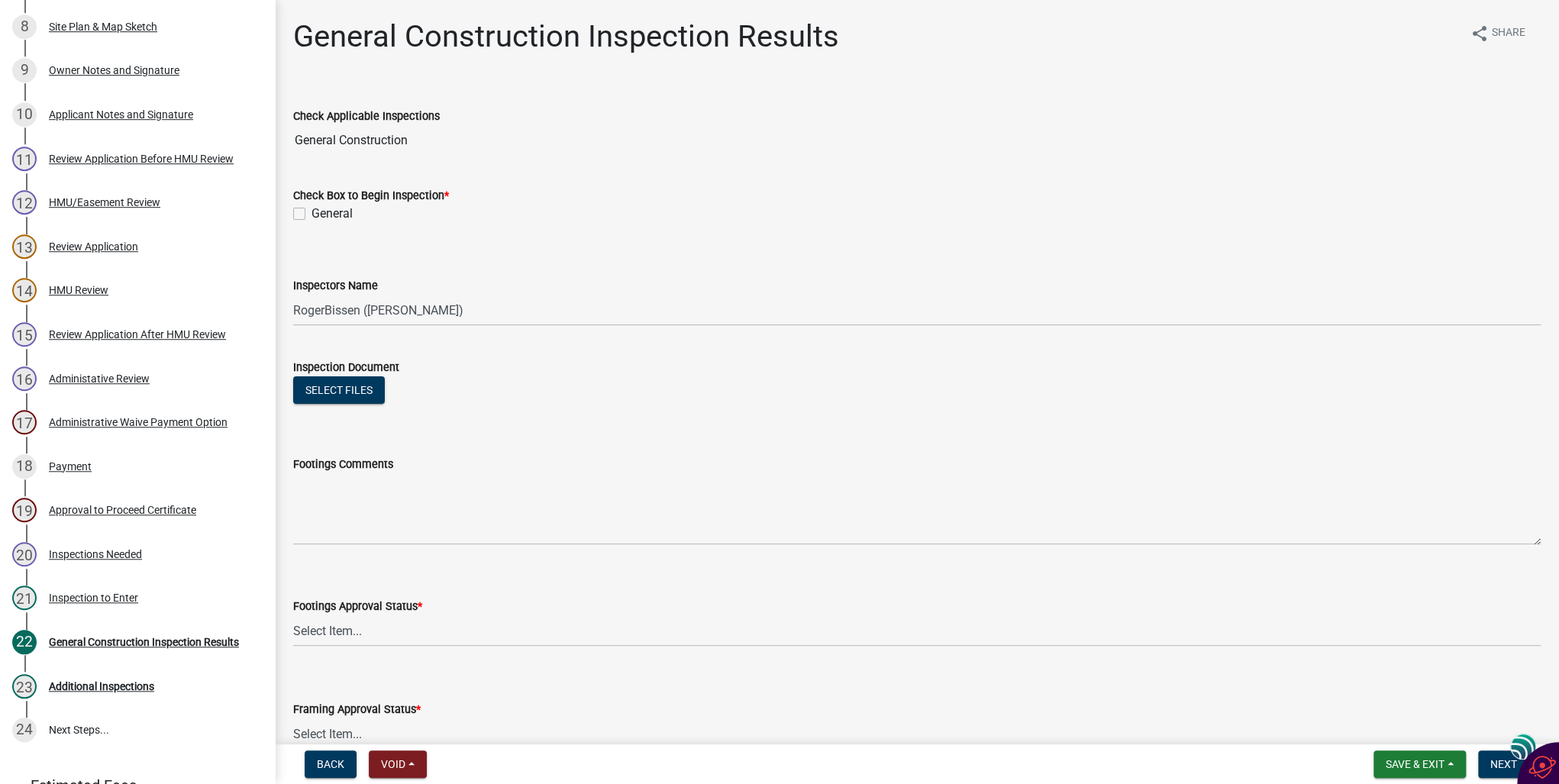
click at [312, 211] on label "General" at bounding box center [332, 213] width 41 height 18
click at [312, 211] on input "General" at bounding box center [316, 209] width 10 height 10
checkbox input "true"
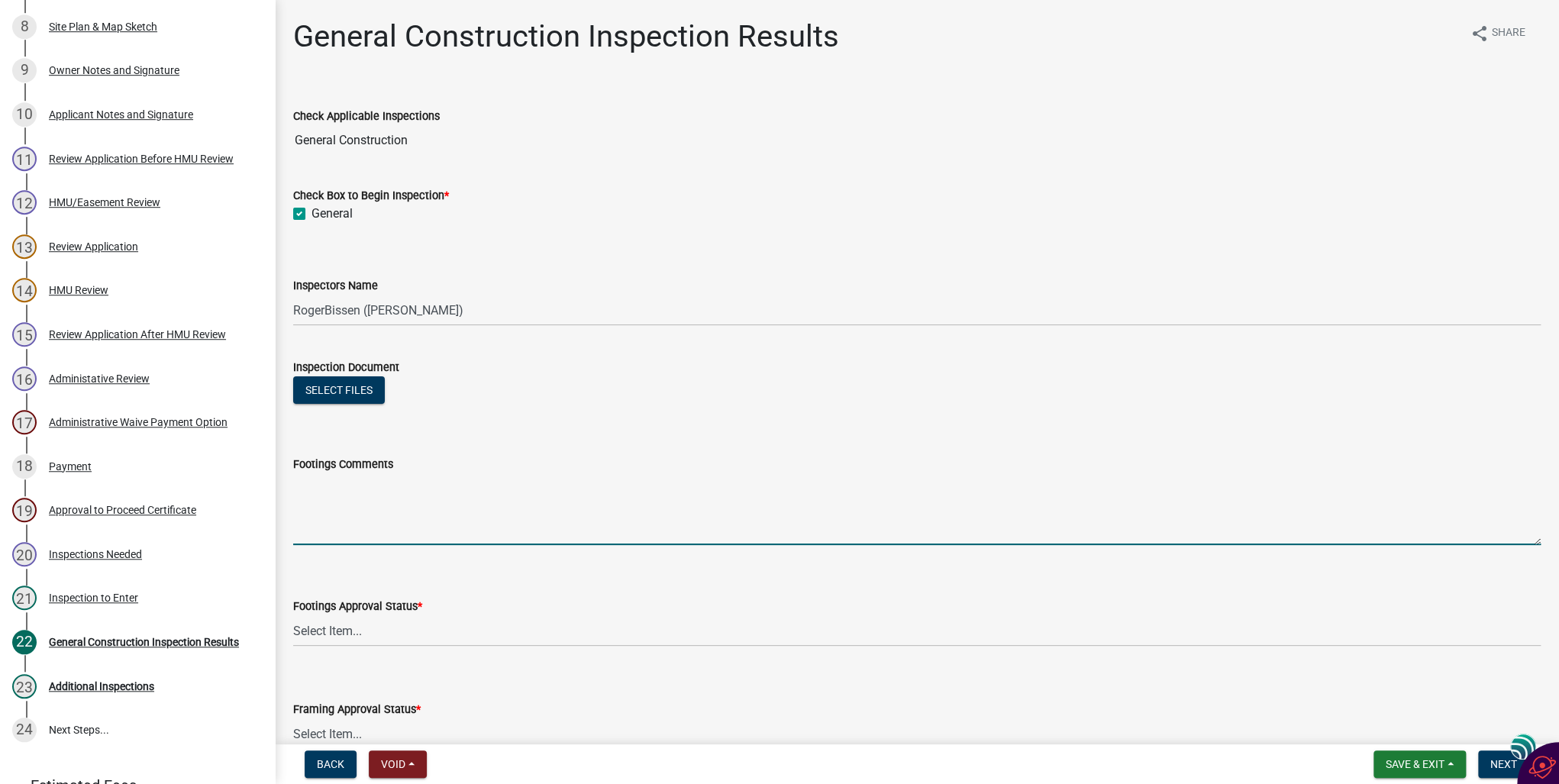
click at [320, 531] on textarea "Footings Comments" at bounding box center [918, 509] width 1248 height 72
click at [316, 632] on select "Select Item... Approved Denied Not Applicable" at bounding box center [918, 631] width 1248 height 32
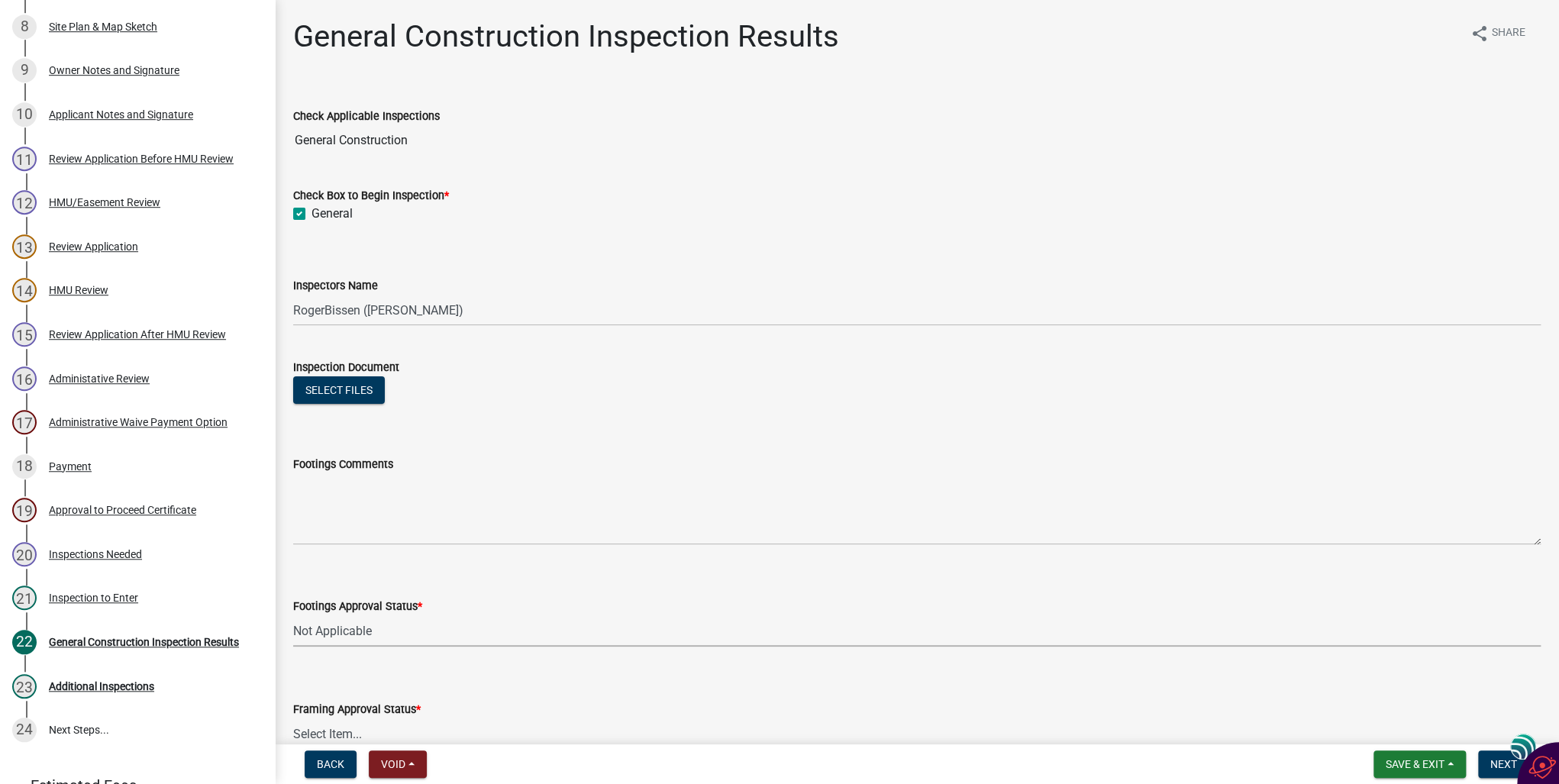
click at [293, 615] on select "Select Item... Approved Denied Not Applicable" at bounding box center [918, 631] width 1248 height 32
select select "248e1bd8-5f36-42fb-8438-c730656159ed"
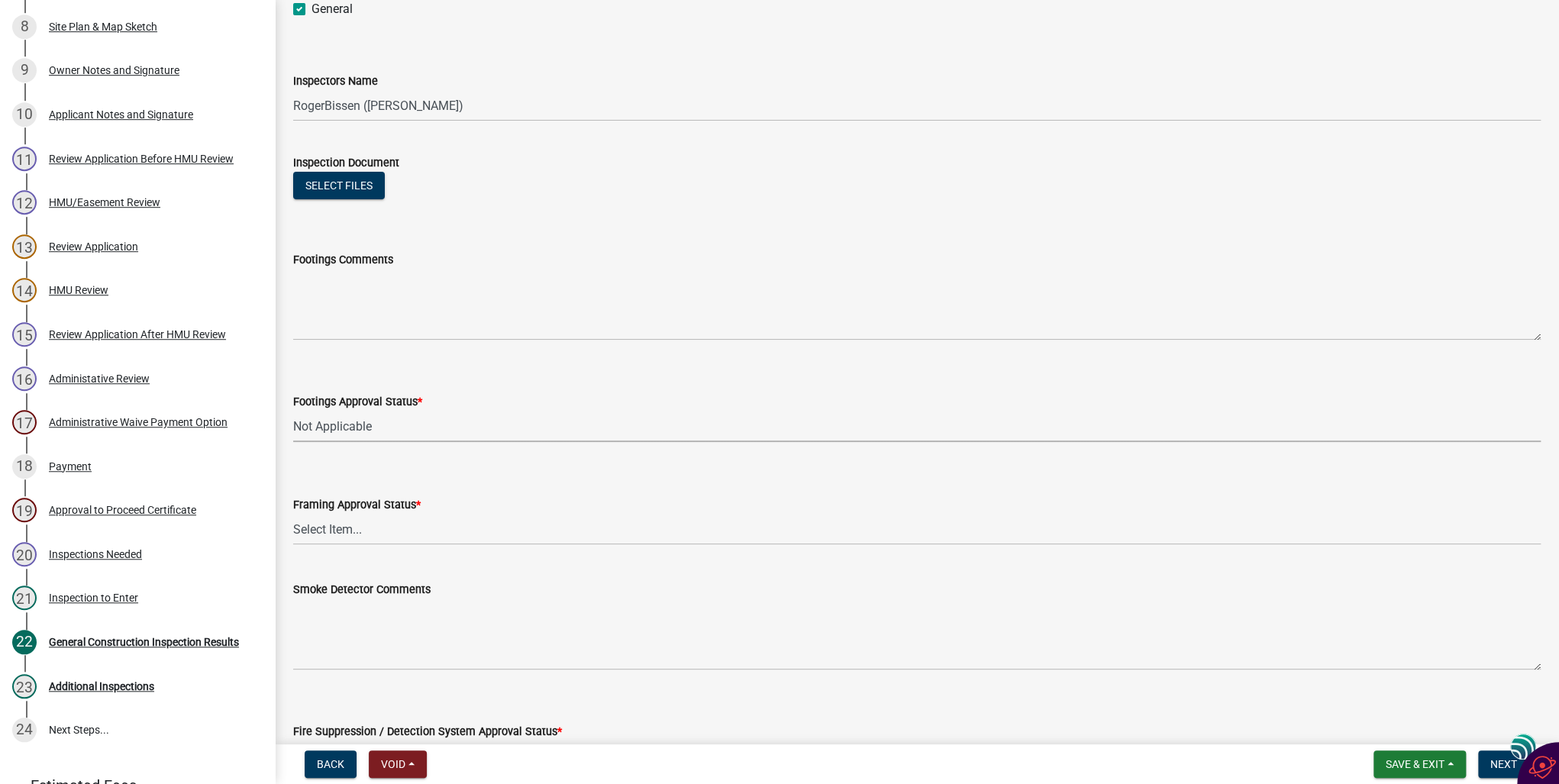
scroll to position [245, 0]
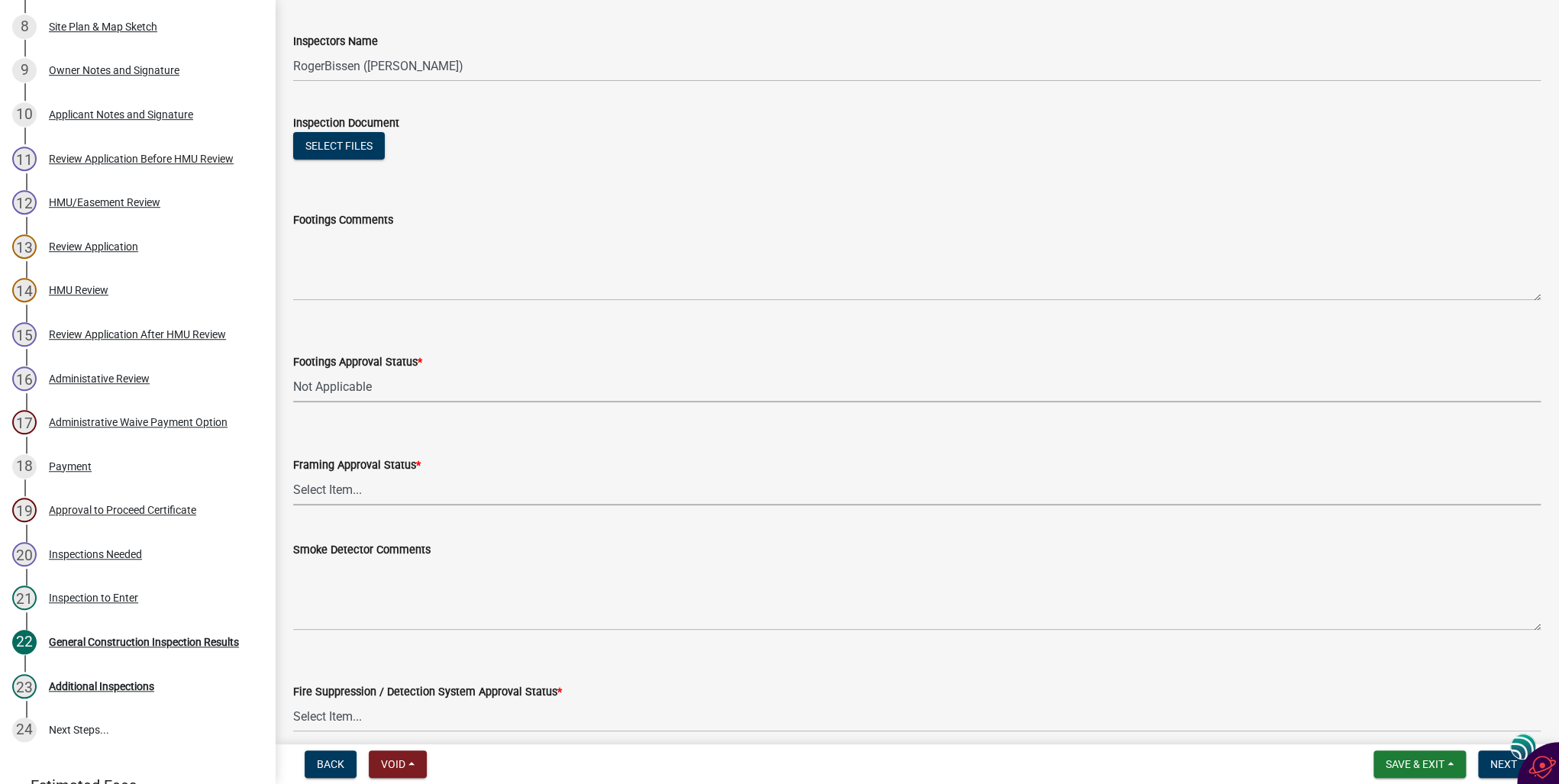
click at [304, 491] on select "Select Item... Approved Denied Not Applicable" at bounding box center [918, 490] width 1248 height 32
click at [293, 474] on select "Select Item... Approved Denied Not Applicable" at bounding box center [918, 490] width 1248 height 32
select select "00701c82-ed04-48d3-8217-d04ab7a5e18d"
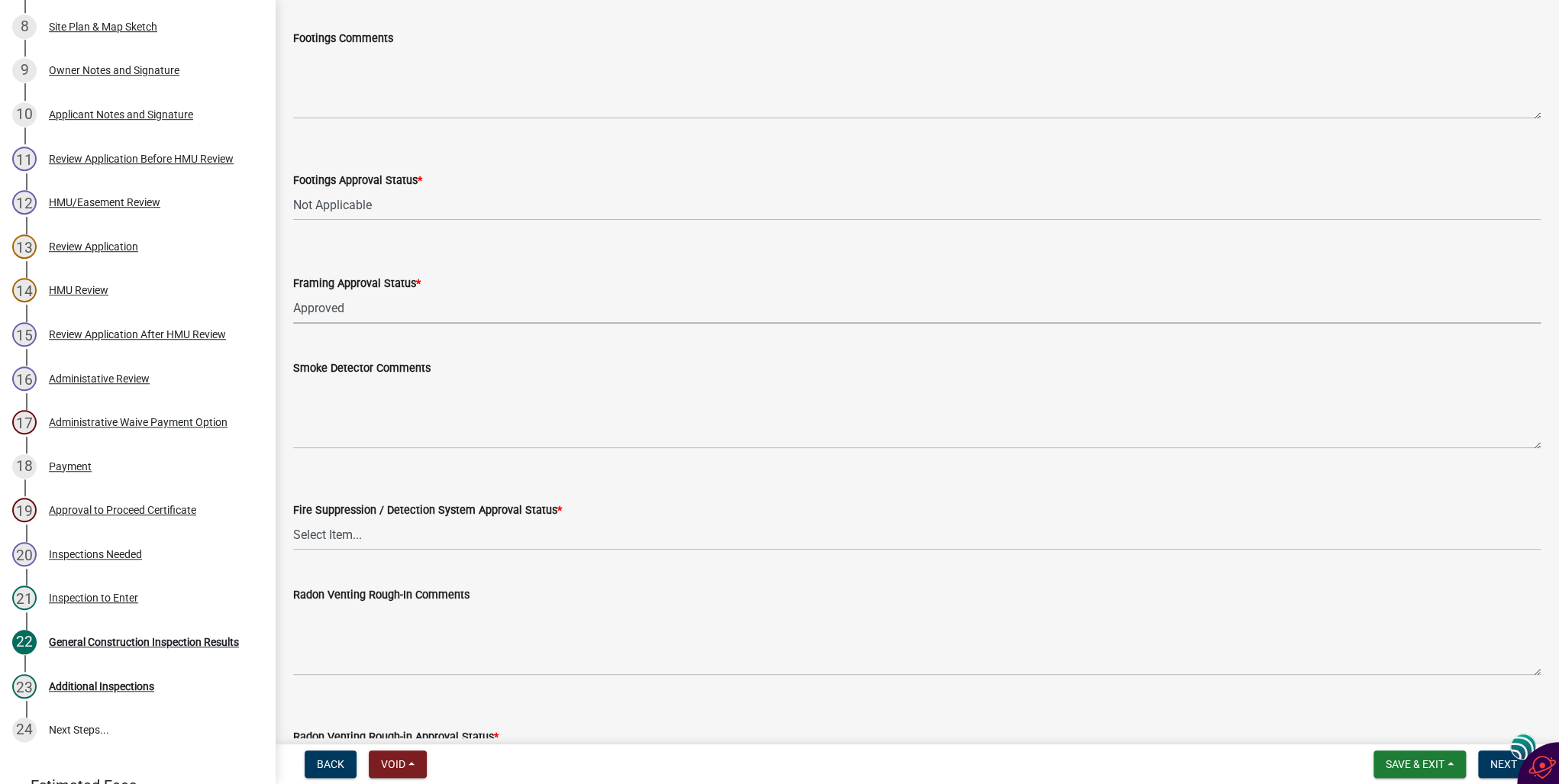
scroll to position [427, 0]
click at [346, 532] on select "Select Item... Approved Denied Not Applicable" at bounding box center [918, 533] width 1248 height 32
click at [293, 517] on select "Select Item... Approved Denied Not Applicable" at bounding box center [918, 533] width 1248 height 32
select select "c4fd115e-fe29-4201-9302-9488a733ec53"
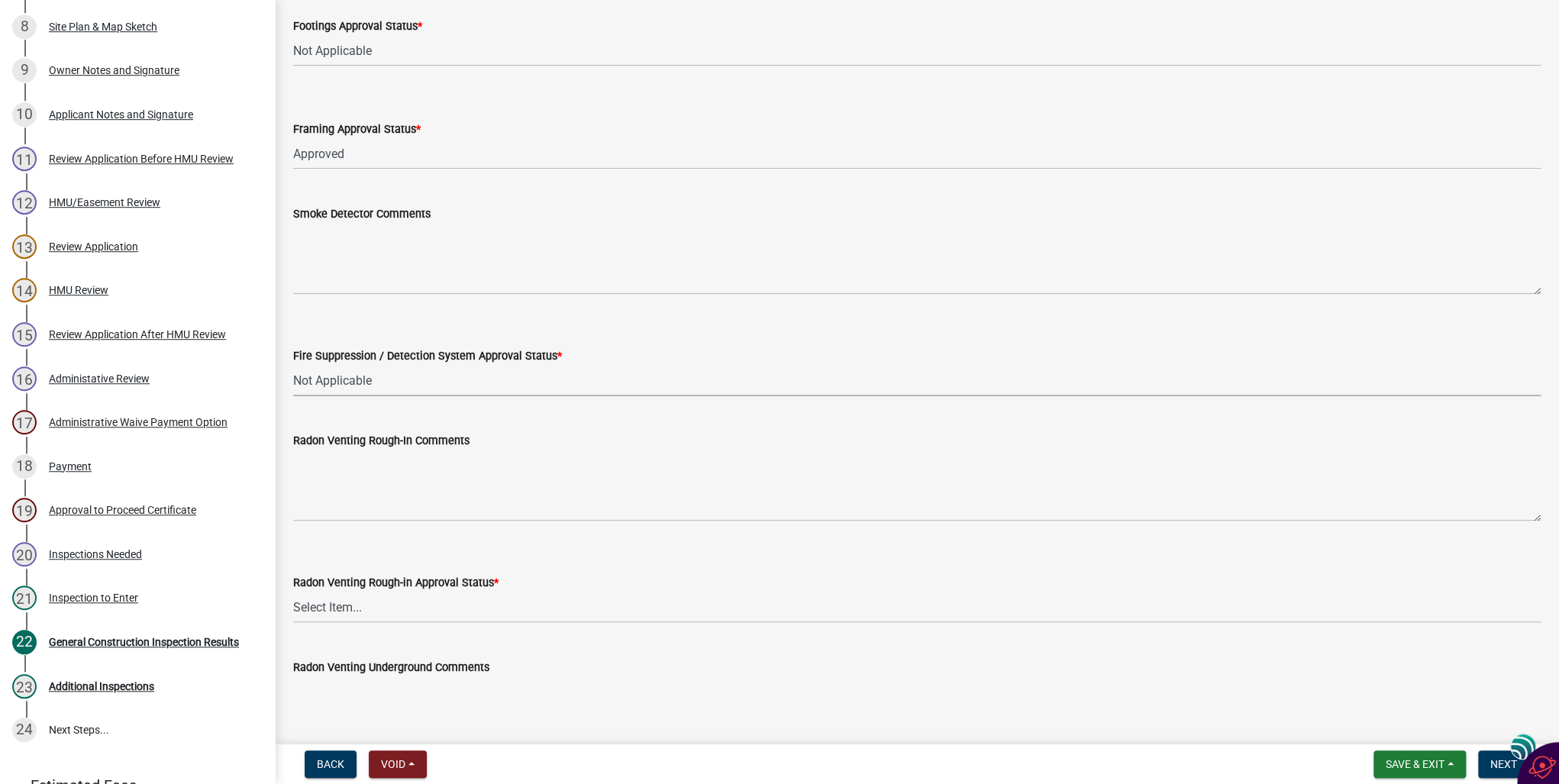
scroll to position [610, 0]
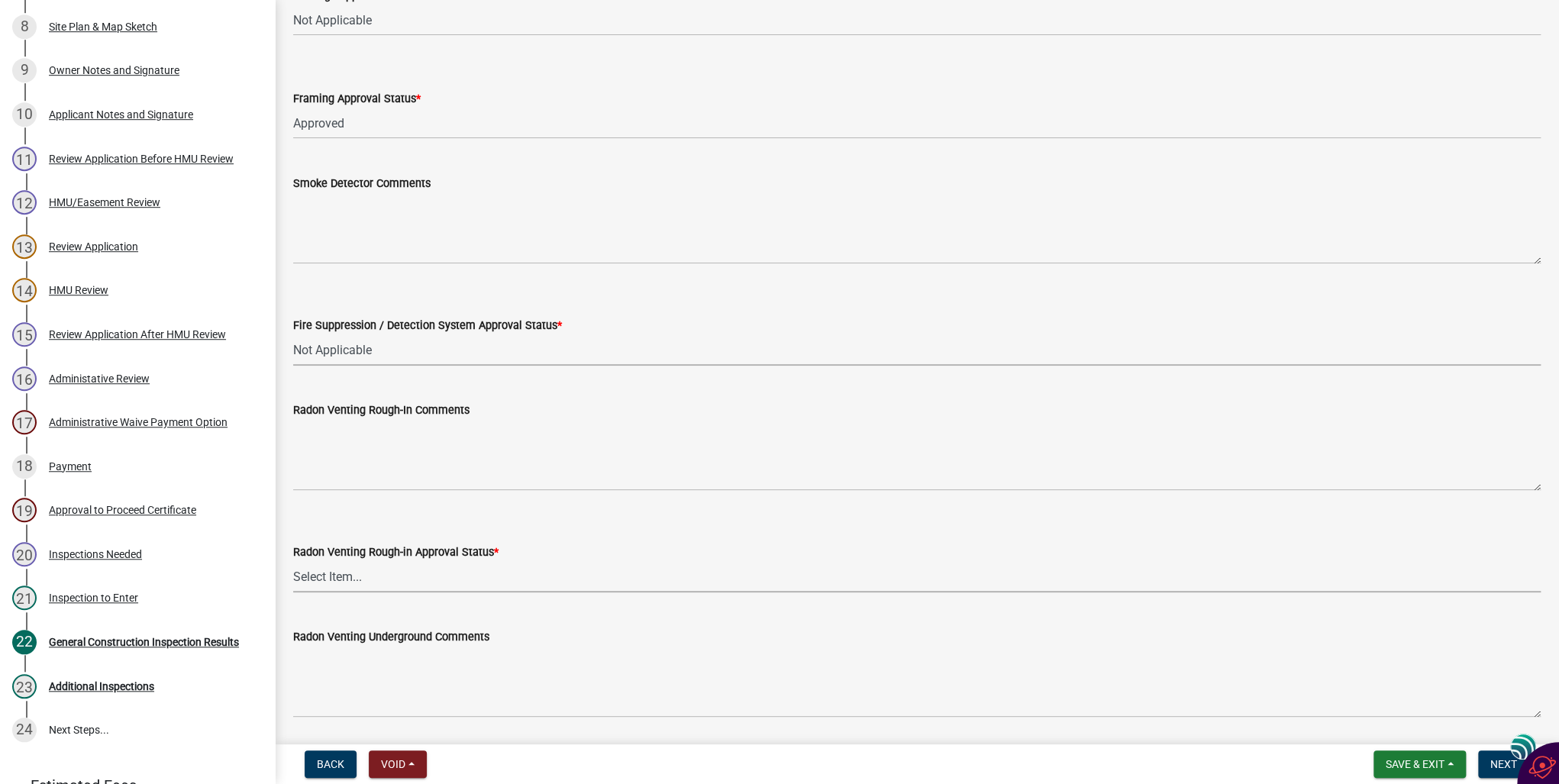
click at [344, 576] on select "Select Item... Approved Denied Not Applicable" at bounding box center [918, 577] width 1248 height 32
click at [293, 561] on select "Select Item... Approved Denied Not Applicable" at bounding box center [918, 577] width 1248 height 32
select select "689001c6-c71e-4bc4-b52a-3bb95f61a85b"
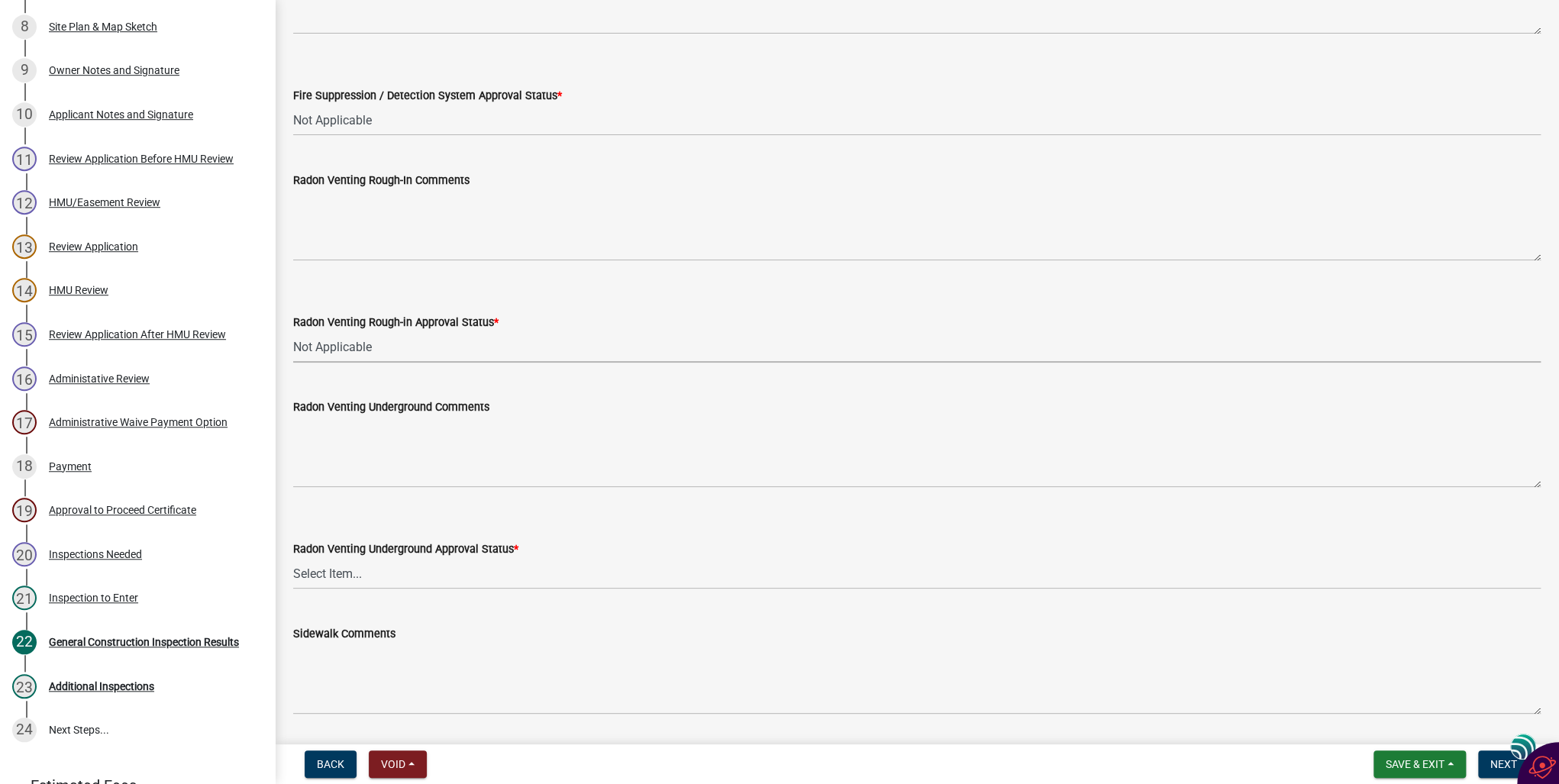
scroll to position [855, 0]
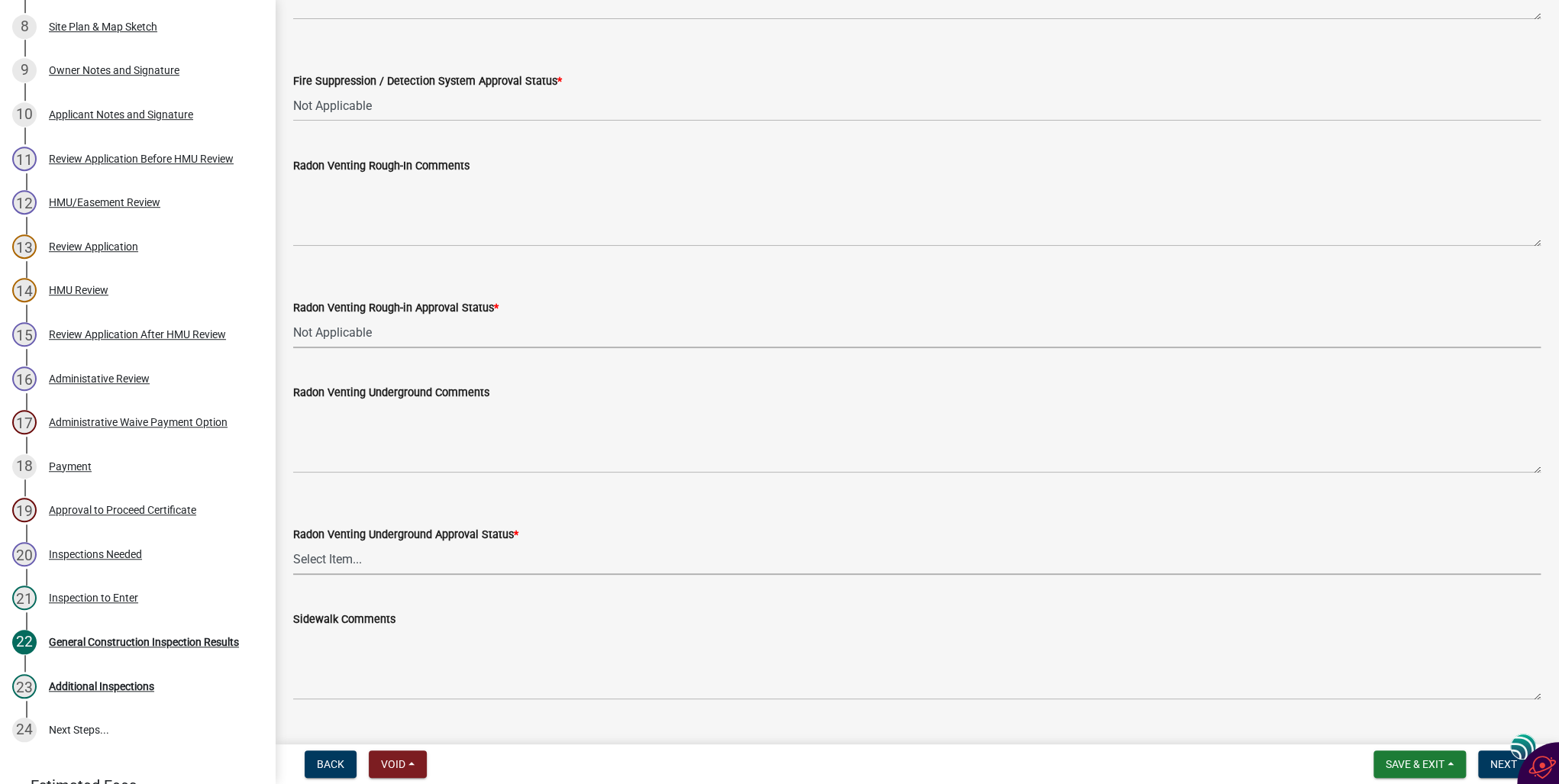
click at [345, 558] on select "Select Item... Approved Denied Not Applicable" at bounding box center [918, 559] width 1248 height 32
click at [293, 543] on select "Select Item... Approved Denied Not Applicable" at bounding box center [918, 559] width 1248 height 32
select select "fea10cb8-026a-4a90-aa12-355c400979fe"
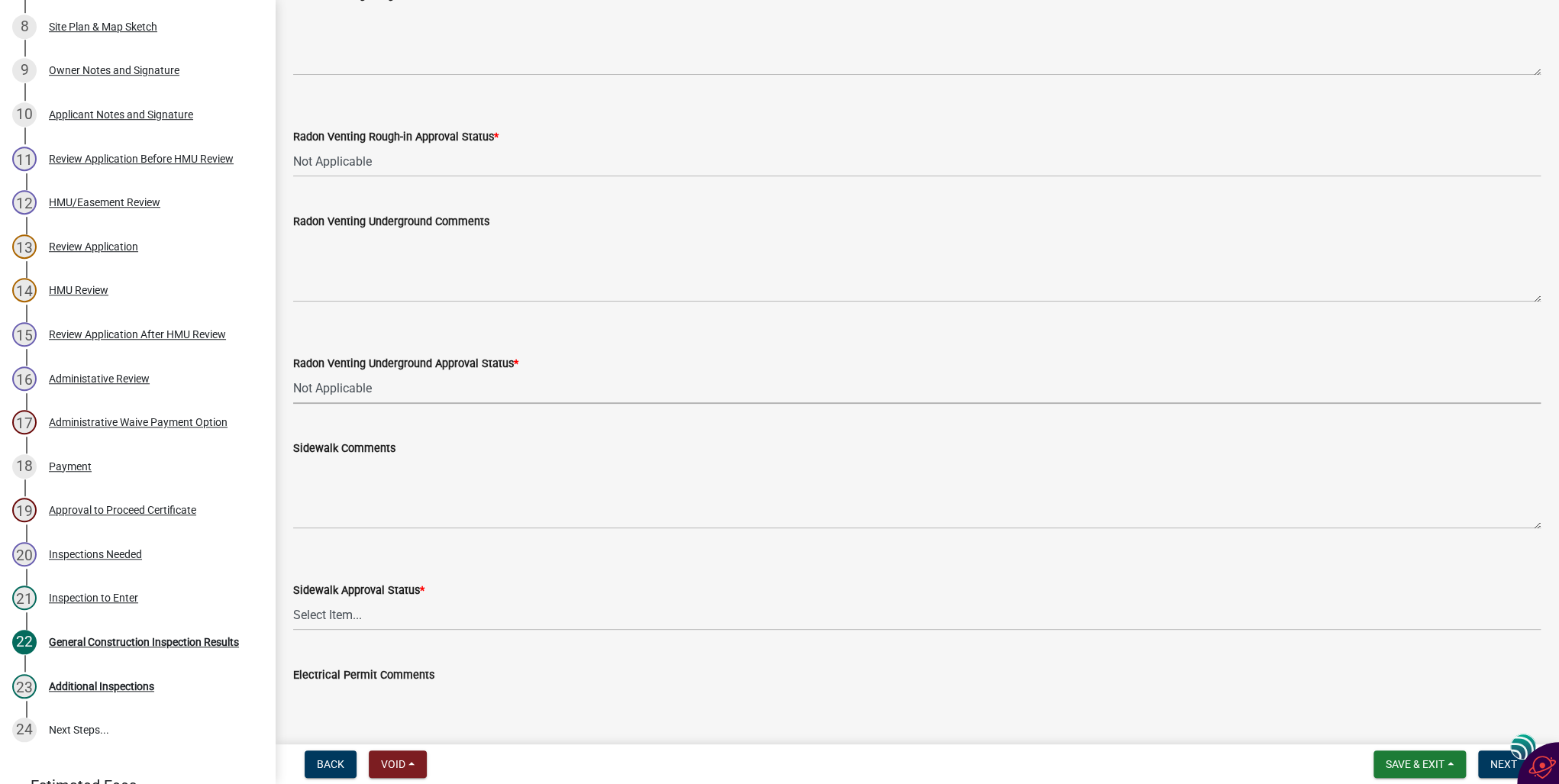
scroll to position [1038, 0]
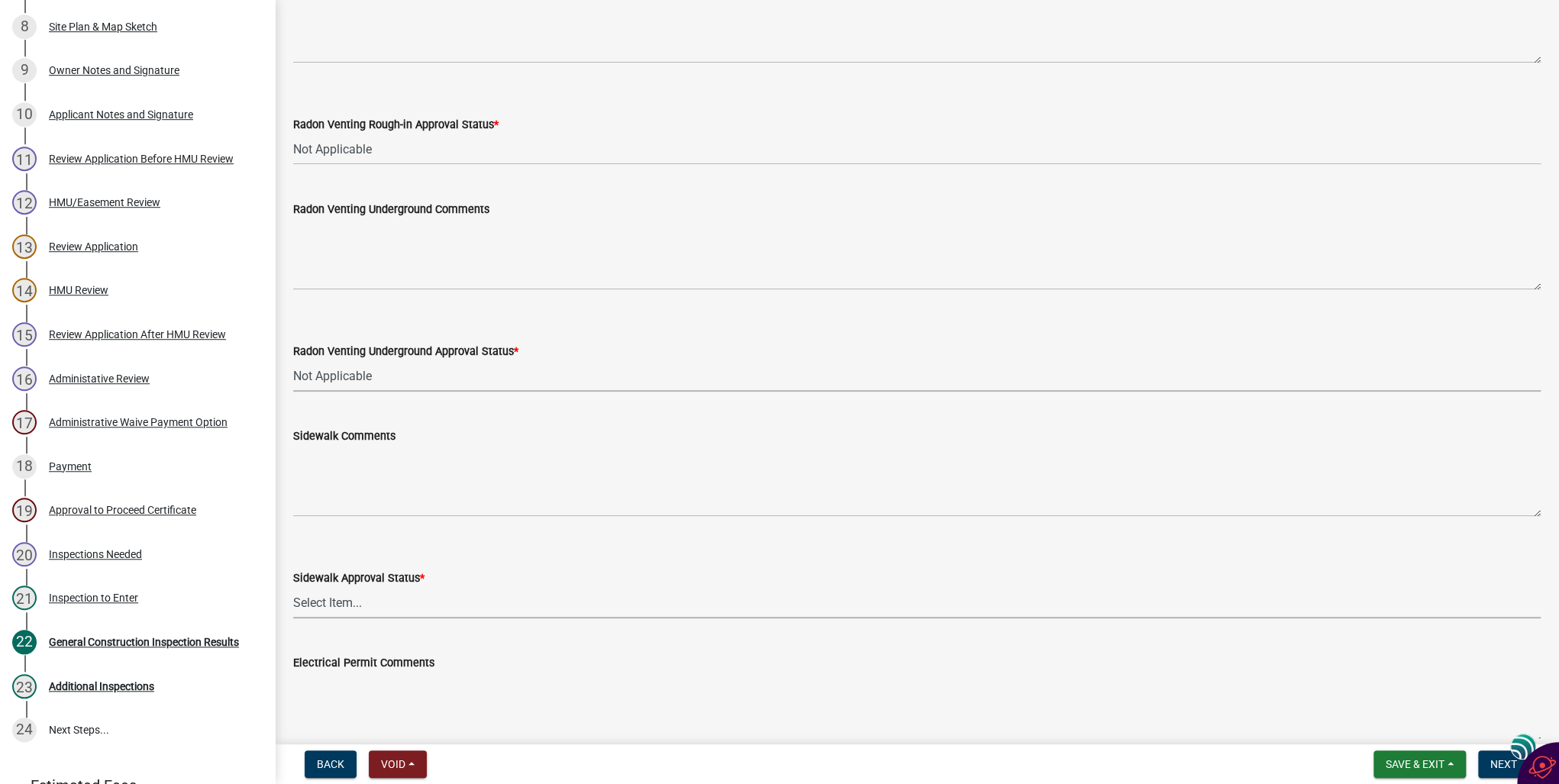
click at [318, 602] on select "Select Item... Approved Denied Not Applicable" at bounding box center [918, 603] width 1248 height 32
click at [293, 587] on select "Select Item... Approved Denied Not Applicable" at bounding box center [918, 603] width 1248 height 32
select select "93764f1c-770d-4d7b-968b-ab80245815b2"
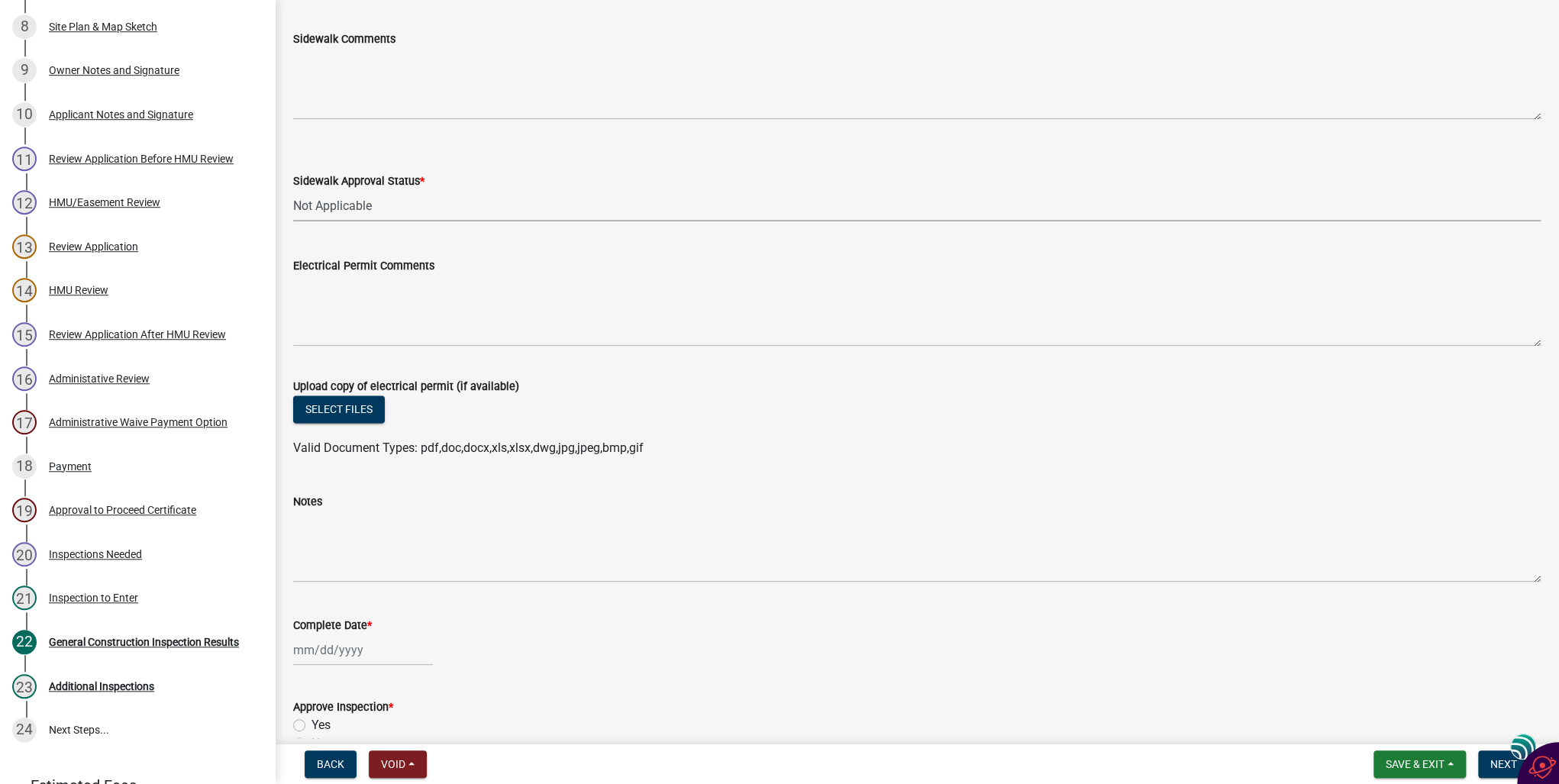
scroll to position [1465, 0]
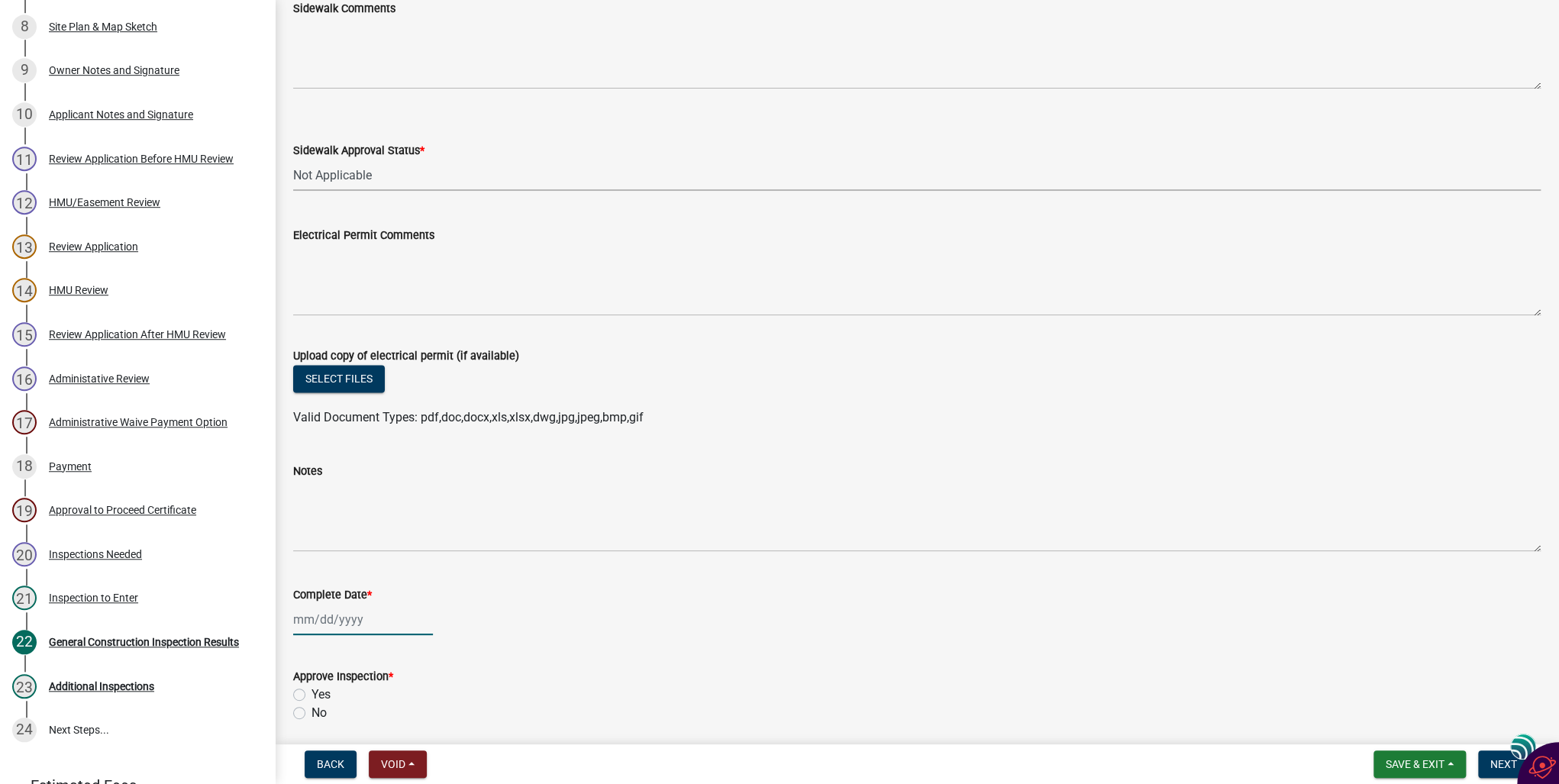
click at [331, 620] on div at bounding box center [363, 620] width 140 height 32
select select "10"
select select "2025"
click at [311, 486] on div "6" at bounding box center [308, 489] width 24 height 24
type input "[DATE]"
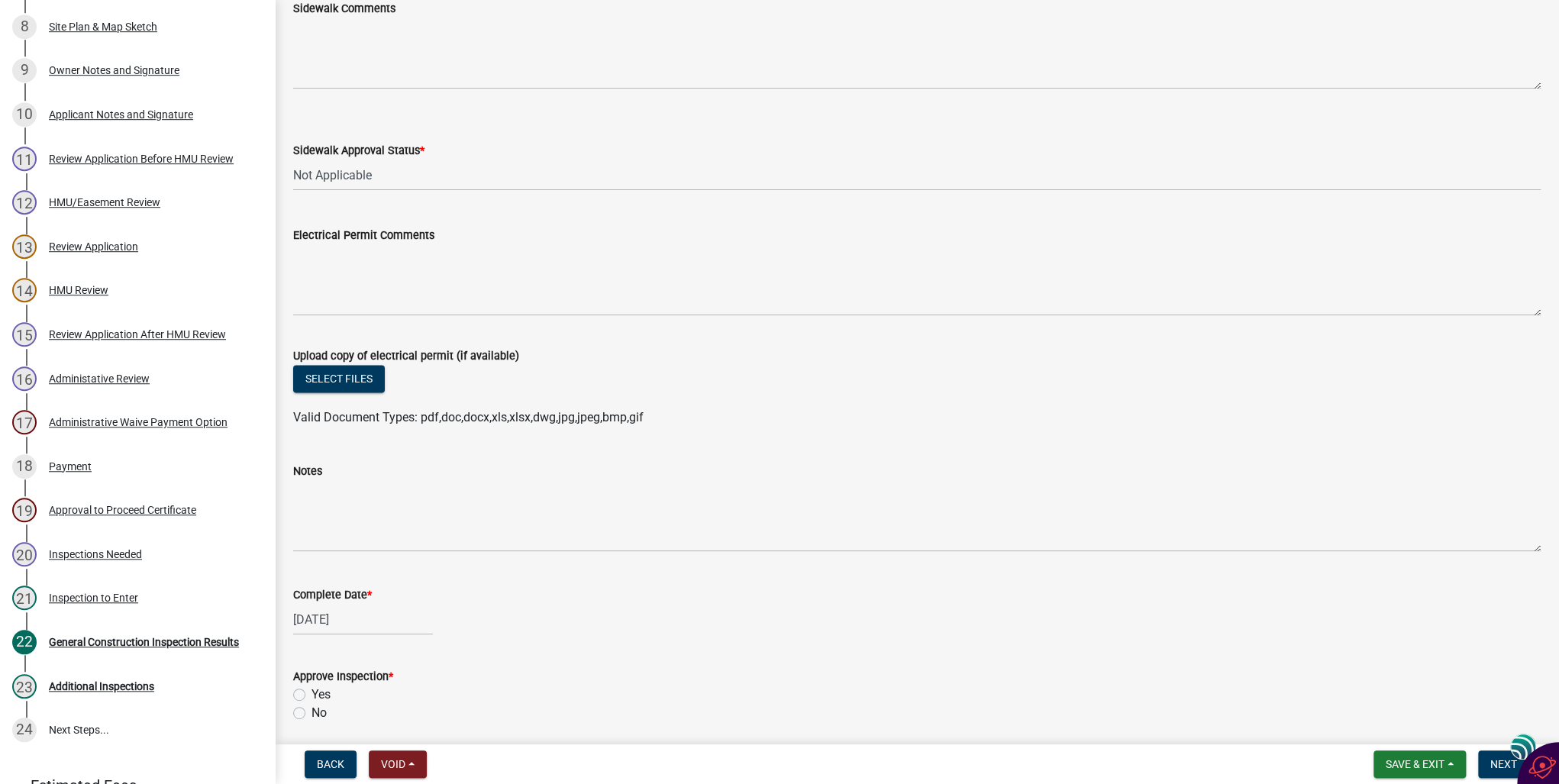
scroll to position [1522, 0]
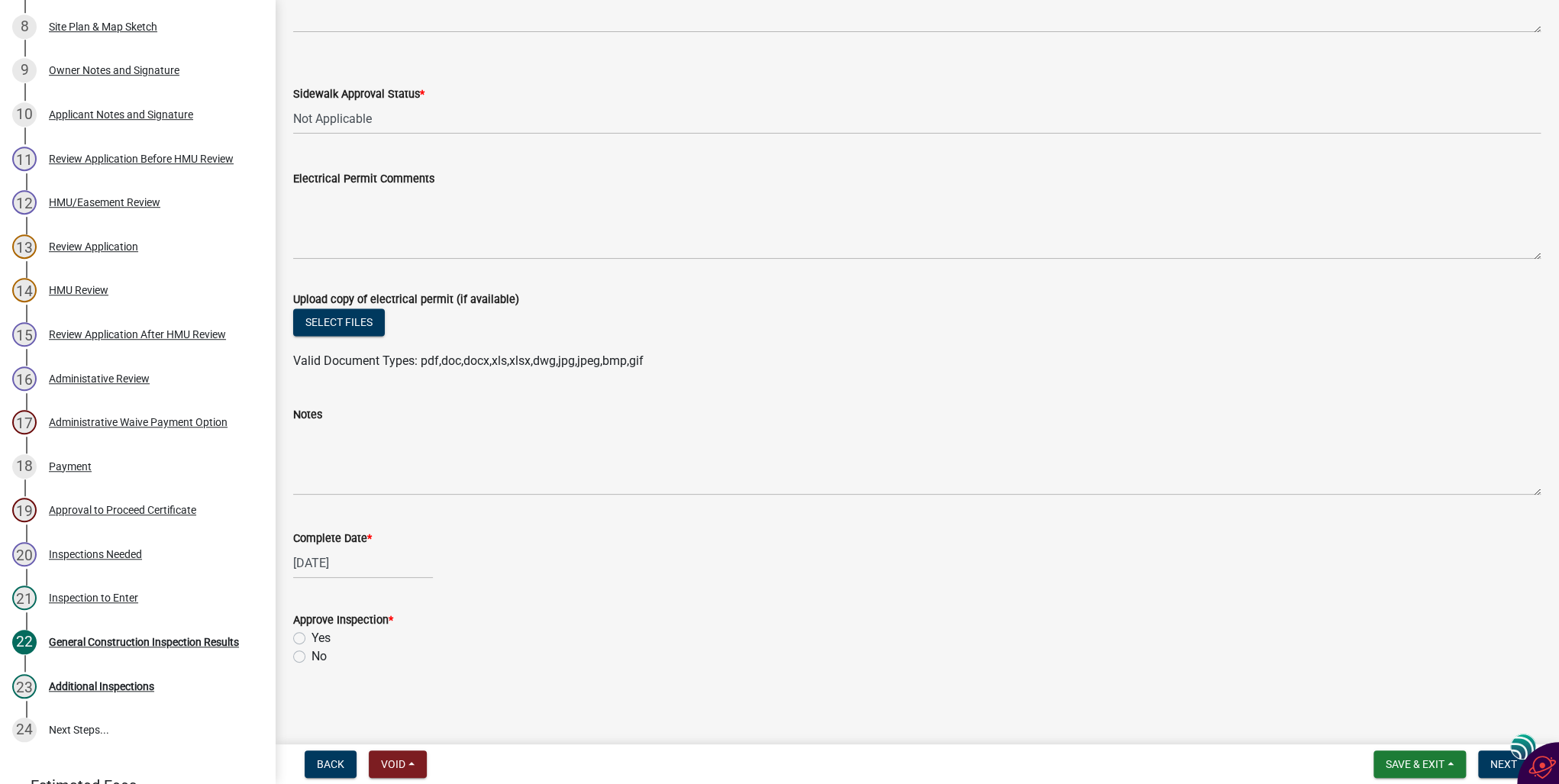
click at [312, 638] on label "Yes" at bounding box center [321, 638] width 19 height 18
click at [312, 638] on input "Yes" at bounding box center [316, 634] width 10 height 10
radio input "true"
click at [1497, 765] on span "Next" at bounding box center [1504, 763] width 27 height 12
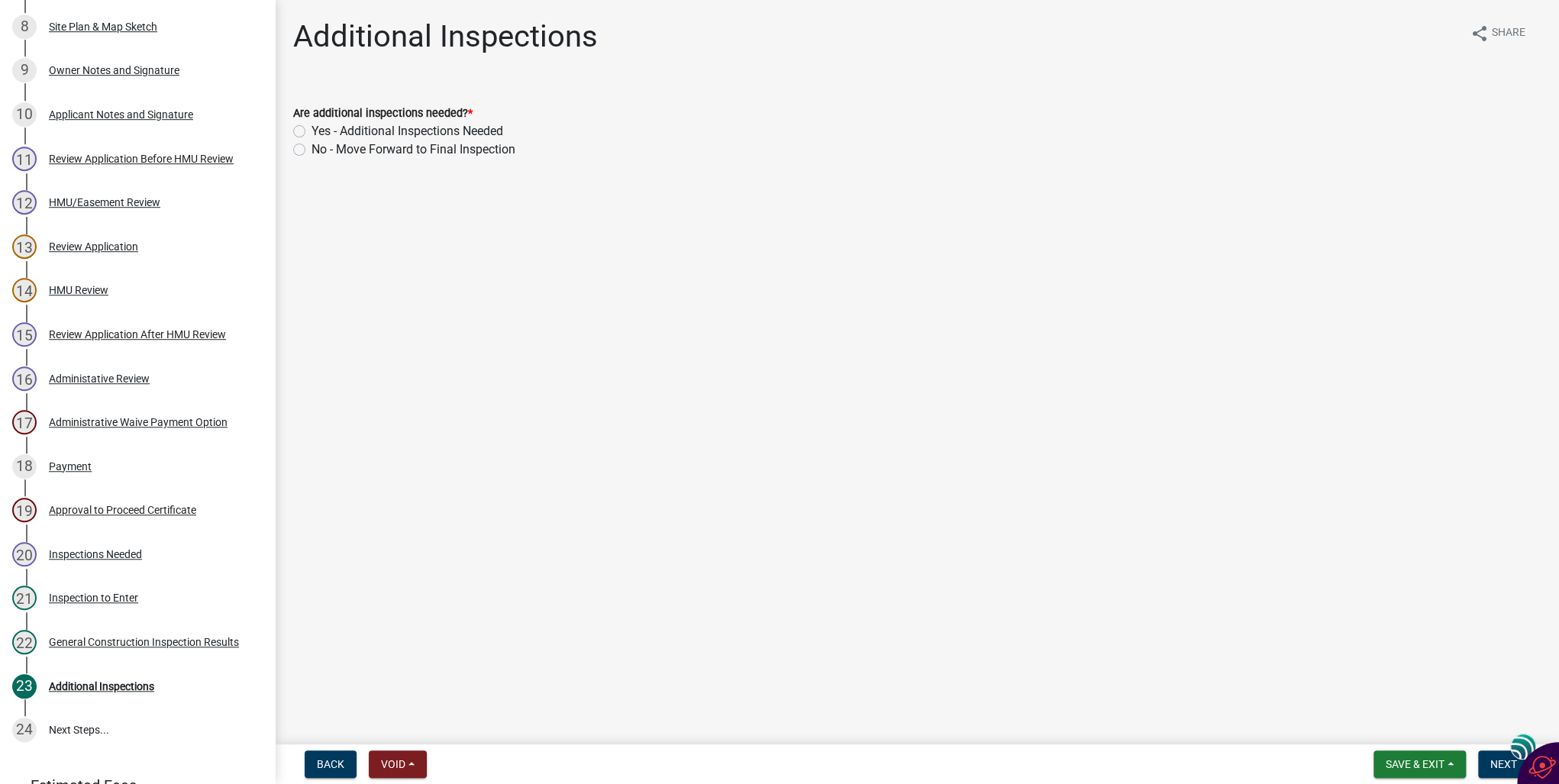
click at [312, 150] on label "No - Move Forward to Final Inspection" at bounding box center [413, 149] width 204 height 18
click at [312, 150] on input "No - Move Forward to Final Inspection" at bounding box center [316, 145] width 10 height 10
radio input "true"
click at [1498, 760] on span "Next" at bounding box center [1504, 763] width 27 height 12
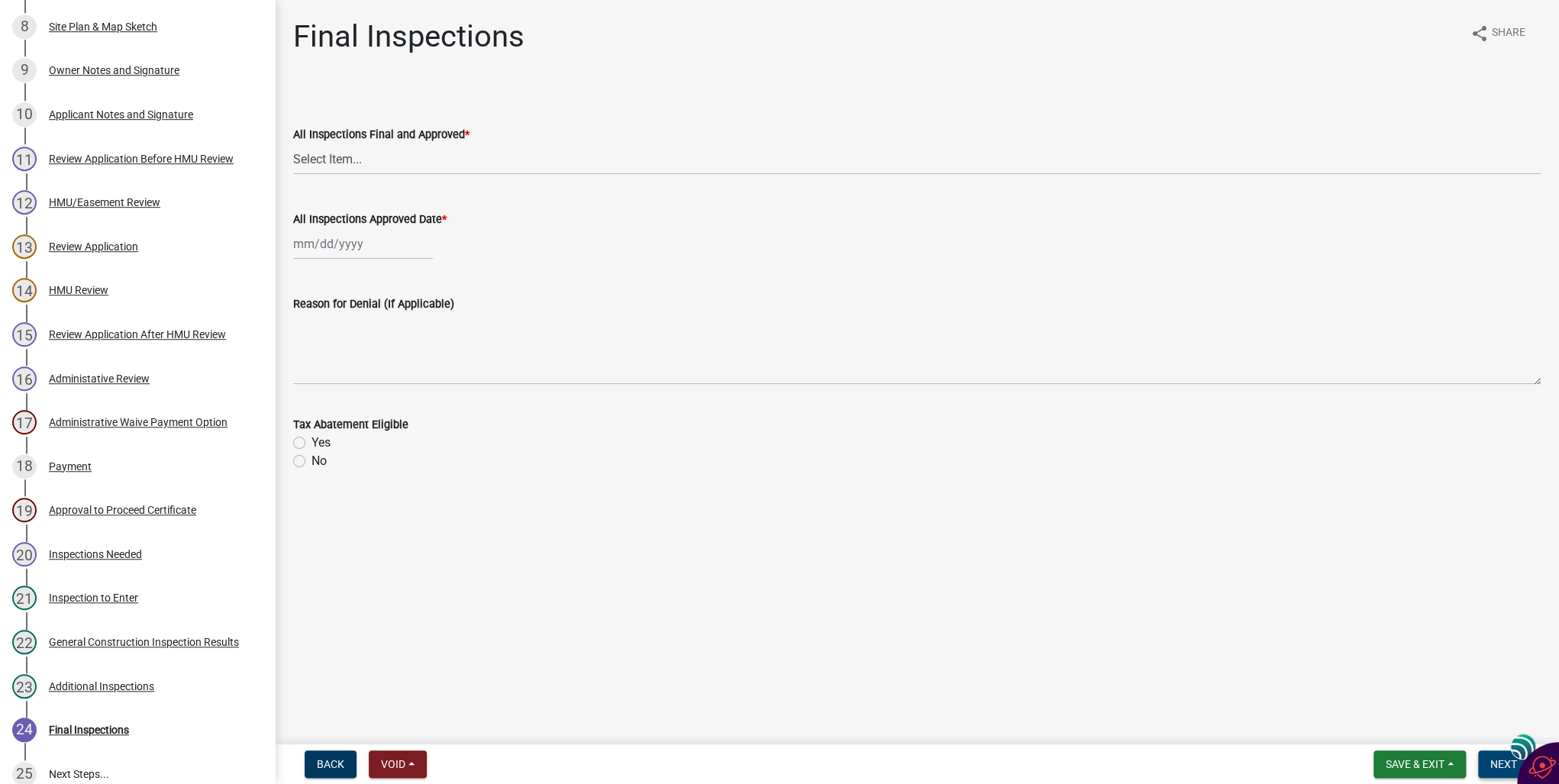
scroll to position [620, 0]
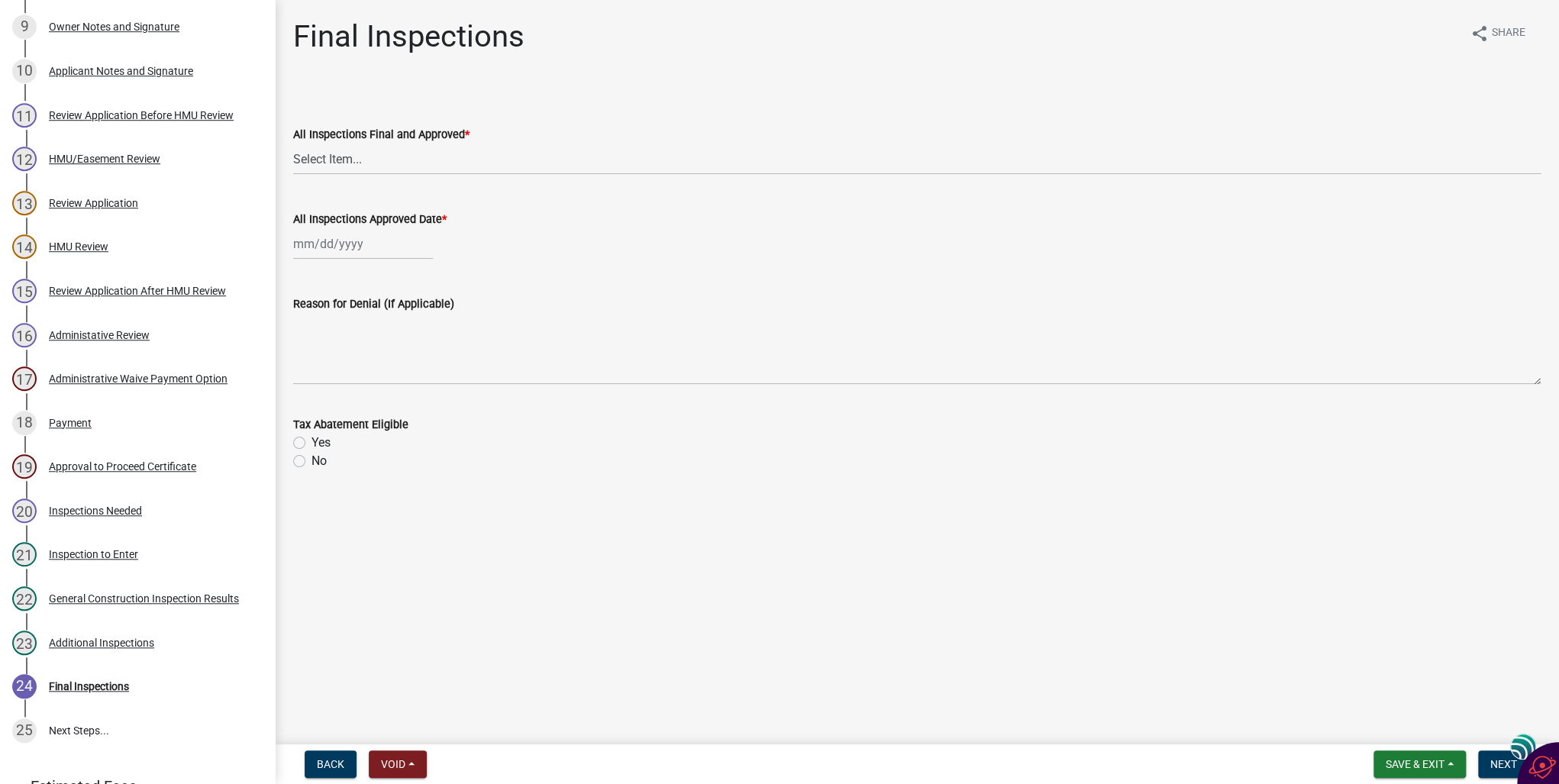
click at [312, 462] on label "No" at bounding box center [319, 461] width 15 height 18
click at [312, 462] on input "No" at bounding box center [316, 457] width 10 height 10
radio input "true"
click at [1499, 759] on span "Next" at bounding box center [1504, 763] width 27 height 12
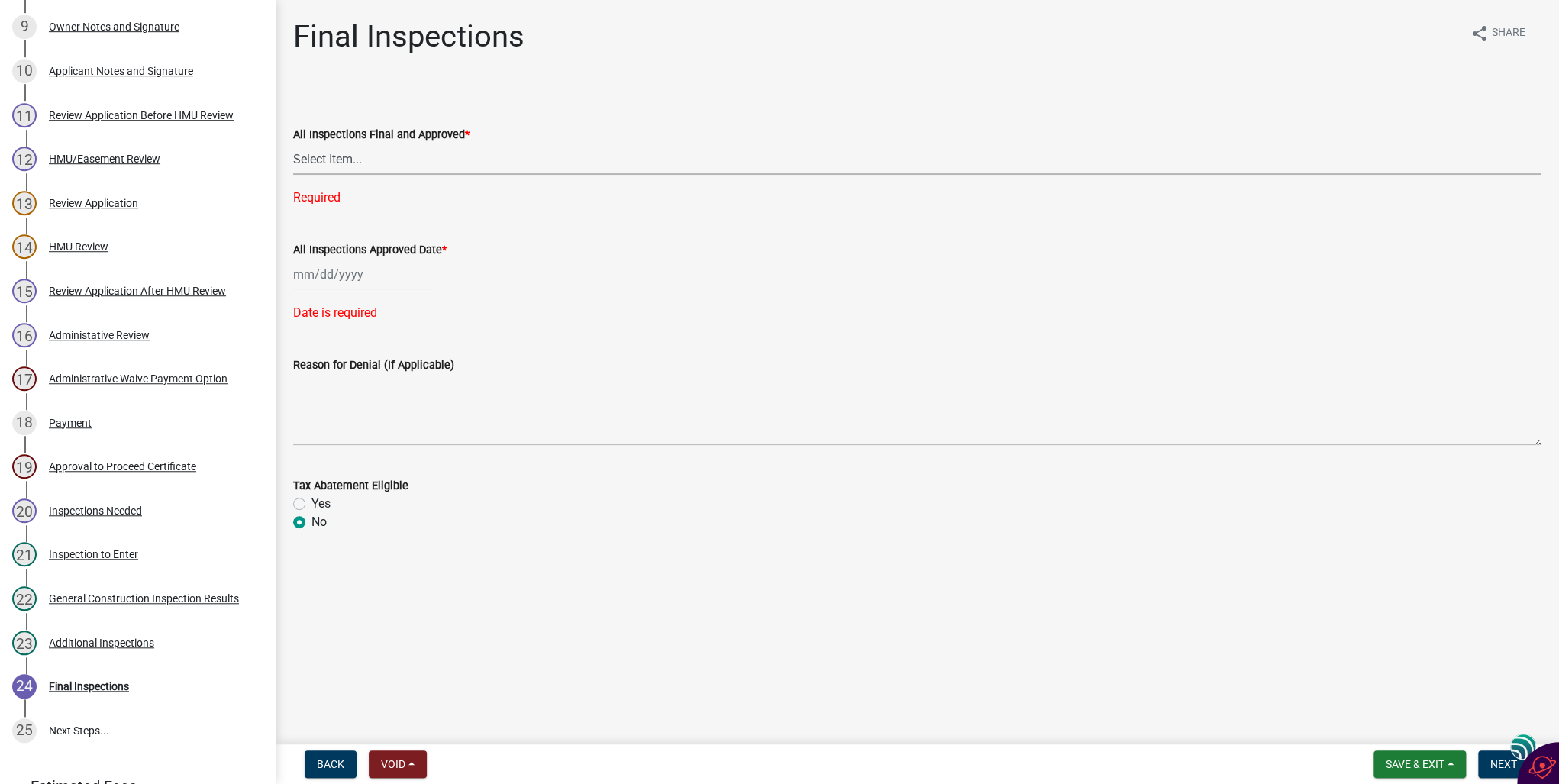
click at [318, 159] on select "Select Item... Yes No" at bounding box center [918, 159] width 1248 height 32
click at [293, 144] on select "Select Item... Yes No" at bounding box center [918, 159] width 1248 height 32
select select "2171e52b-1869-4608-9343-30b1fd13871b"
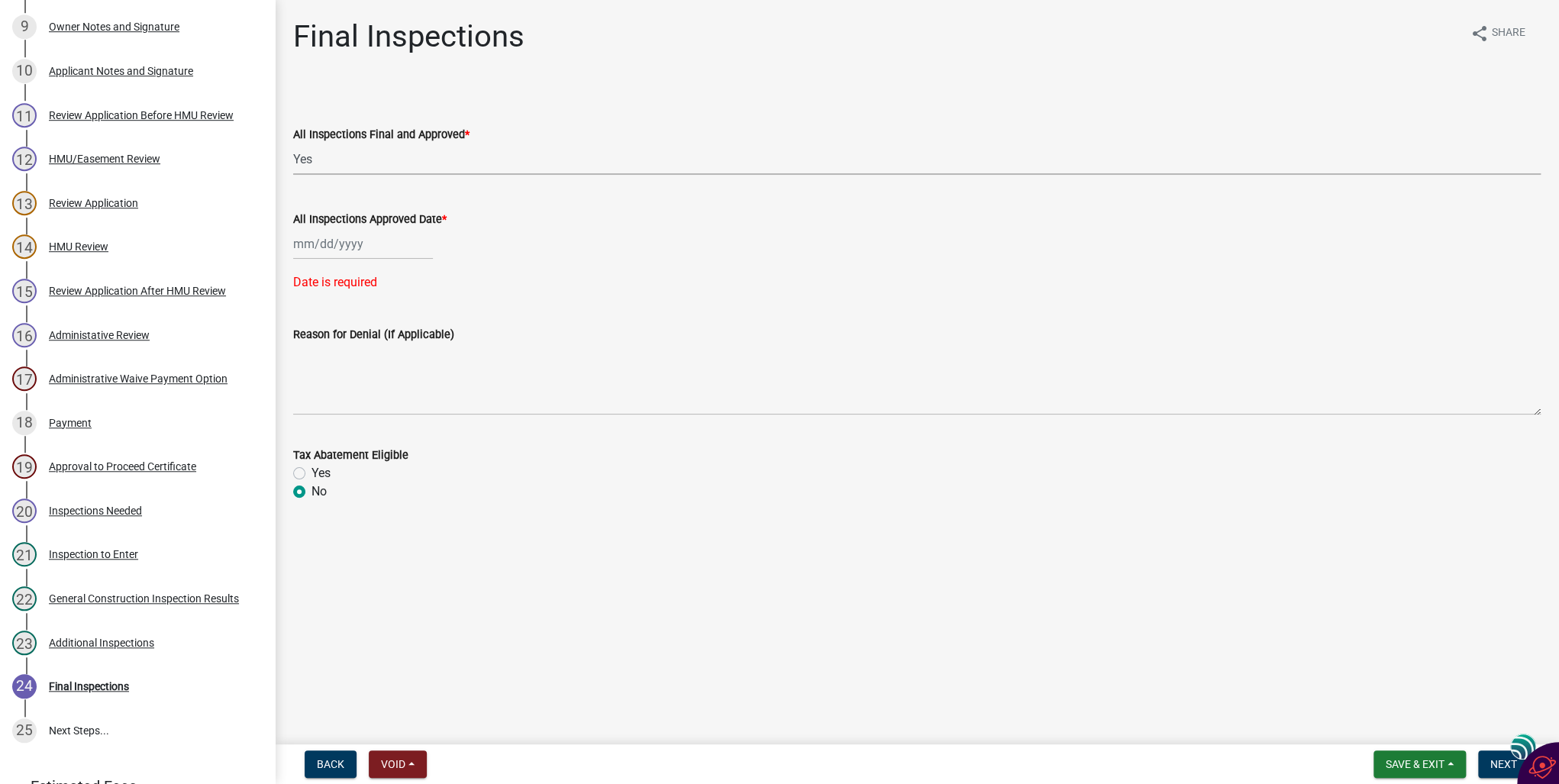
select select "10"
select select "2025"
click at [322, 247] on div "Jan Feb Mar Apr May Jun Jul Aug Sep Oct Nov Dec 1525 1526 1527 1528 1529 1530 1…" at bounding box center [363, 244] width 140 height 32
click at [308, 351] on div "6" at bounding box center [308, 349] width 24 height 24
type input "[DATE]"
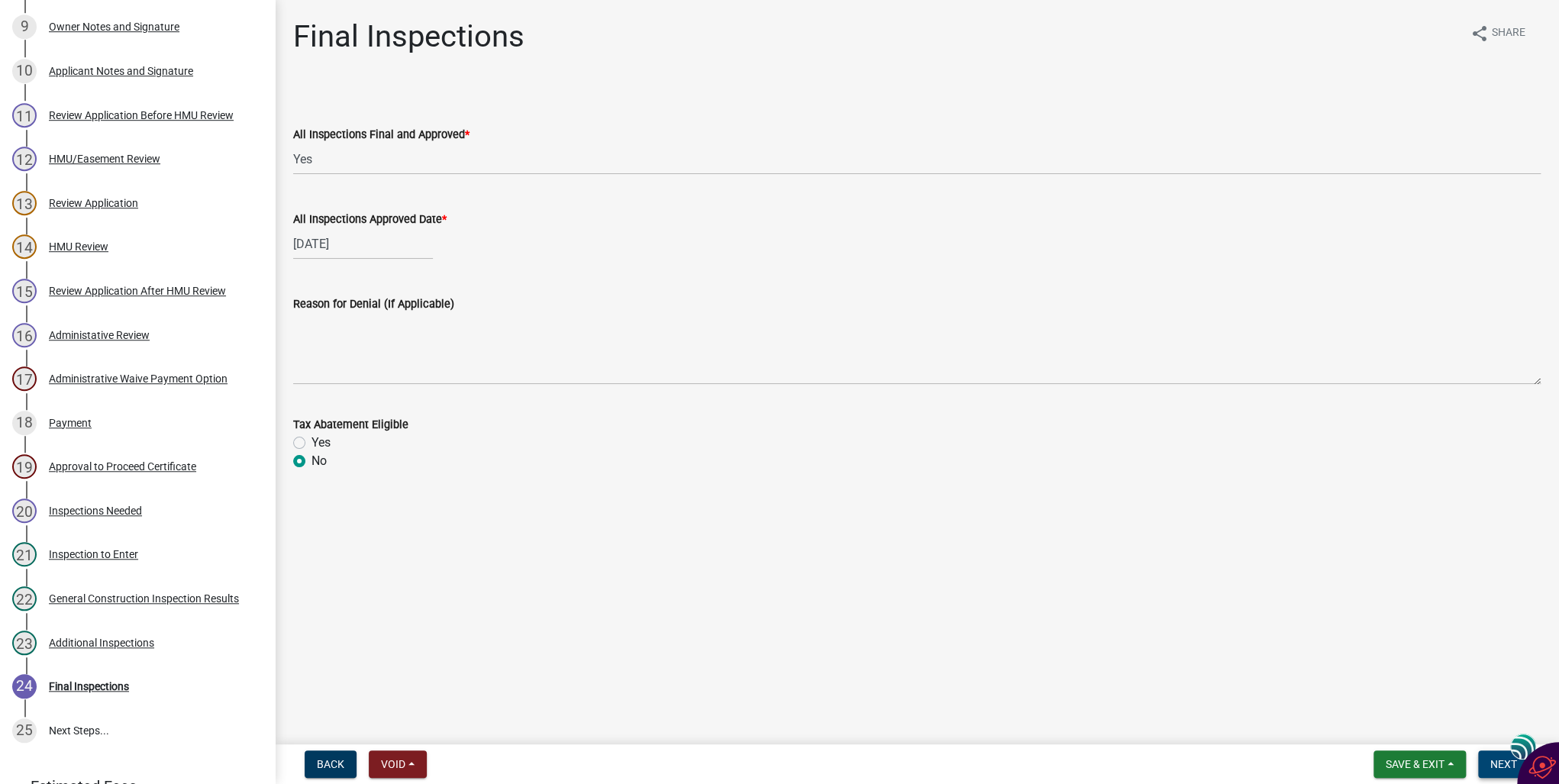
click at [1494, 760] on span "Next" at bounding box center [1504, 763] width 27 height 12
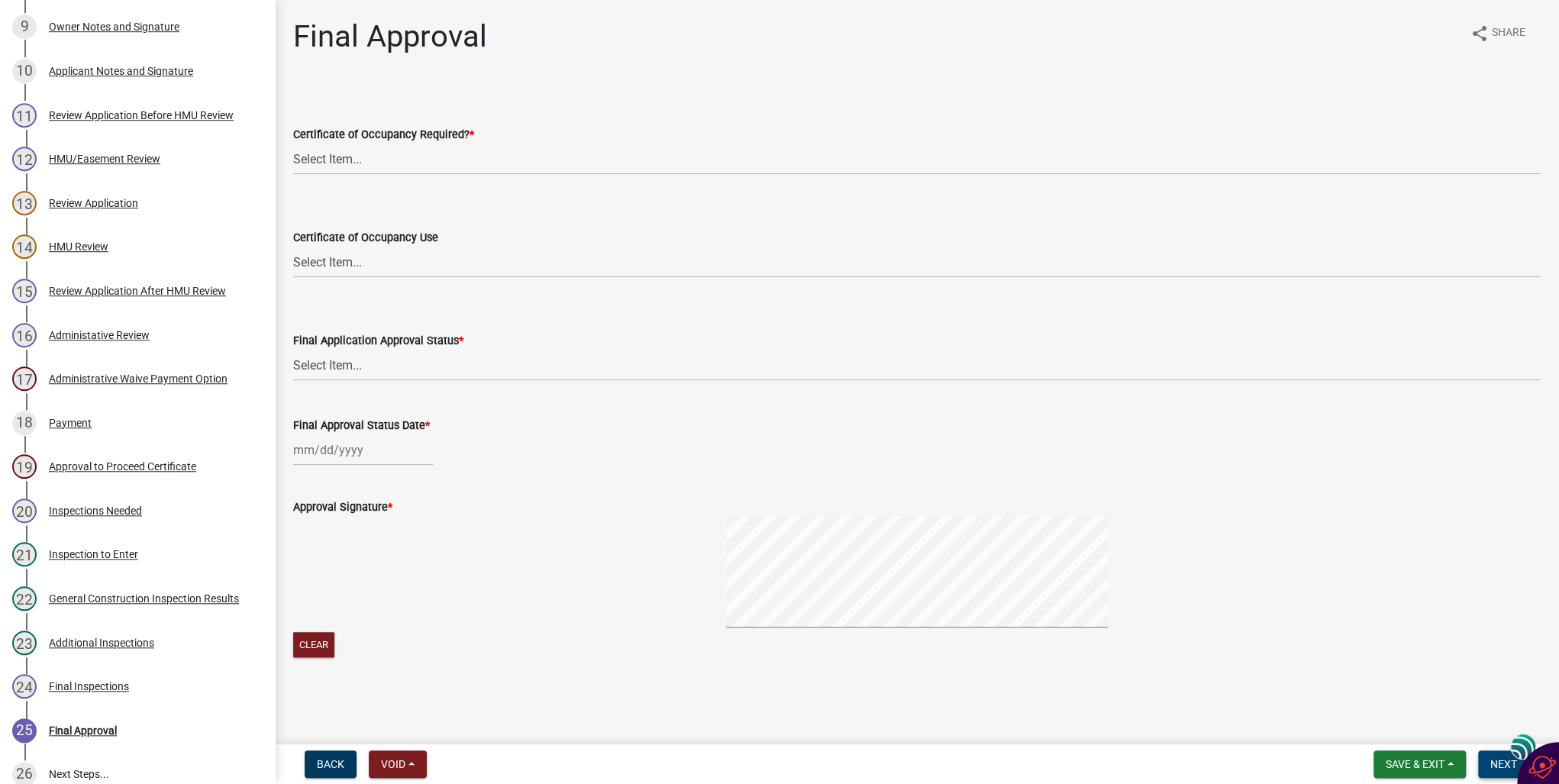
scroll to position [664, 0]
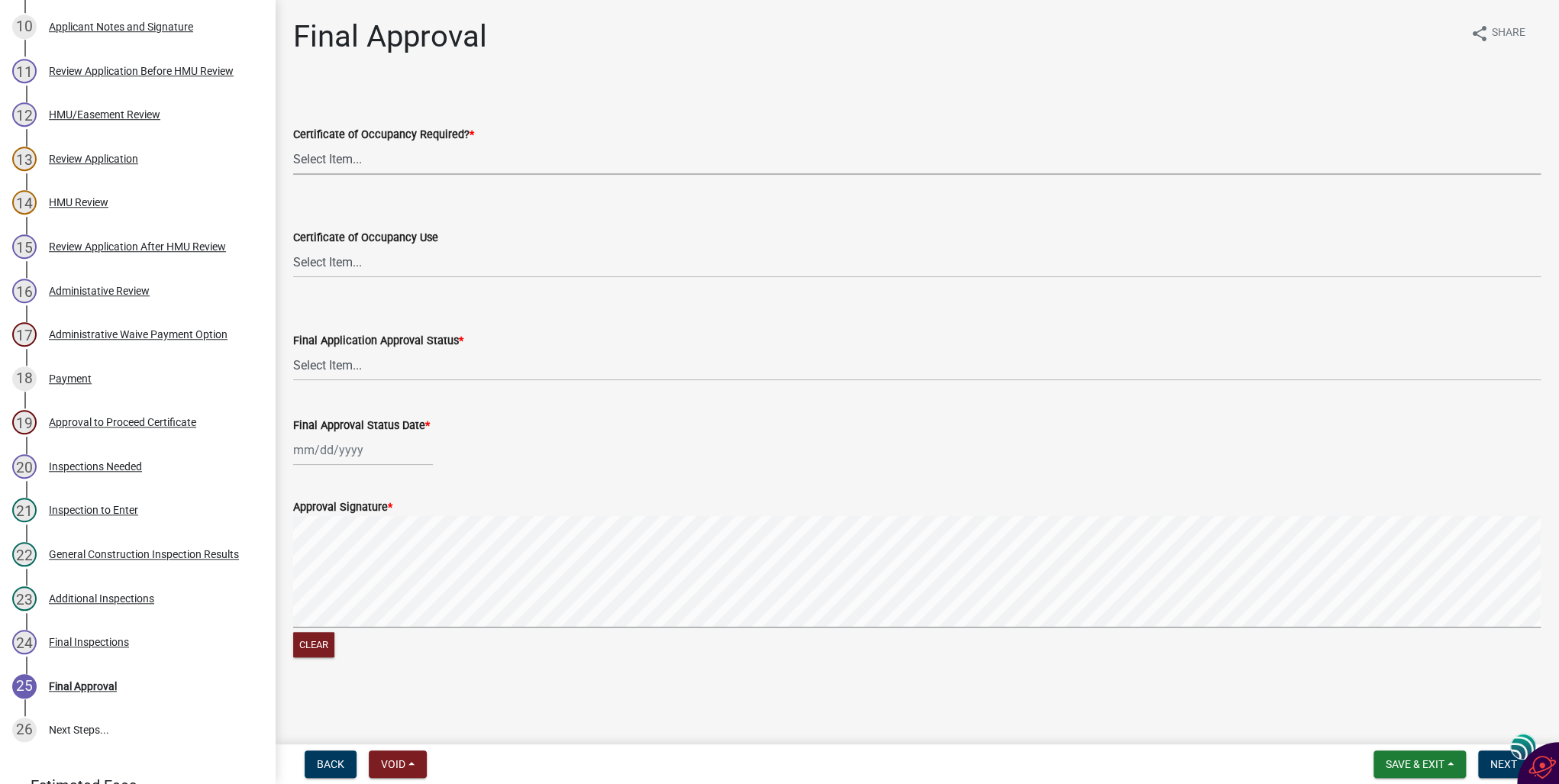
click at [316, 162] on select "Select Item... Yes No" at bounding box center [918, 159] width 1248 height 32
click at [293, 144] on select "Select Item... Yes No" at bounding box center [918, 159] width 1248 height 32
select select "1001b2a5-f056-4968-bbec-596879739dd7"
click at [314, 443] on div at bounding box center [363, 450] width 140 height 32
select select "10"
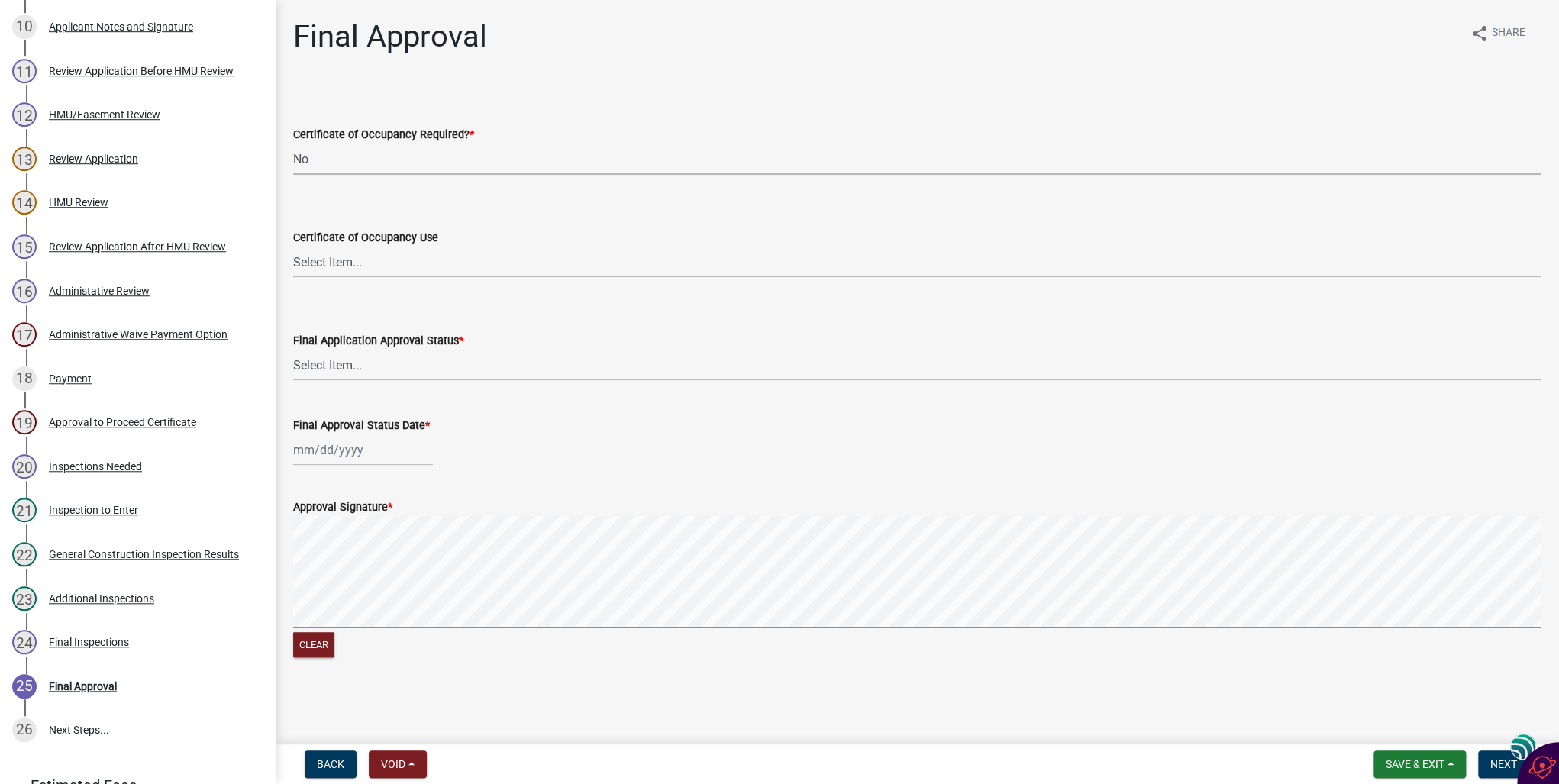
select select "2025"
click at [311, 558] on div "6" at bounding box center [308, 555] width 24 height 24
type input "[DATE]"
click at [1494, 762] on span "Next" at bounding box center [1504, 763] width 27 height 12
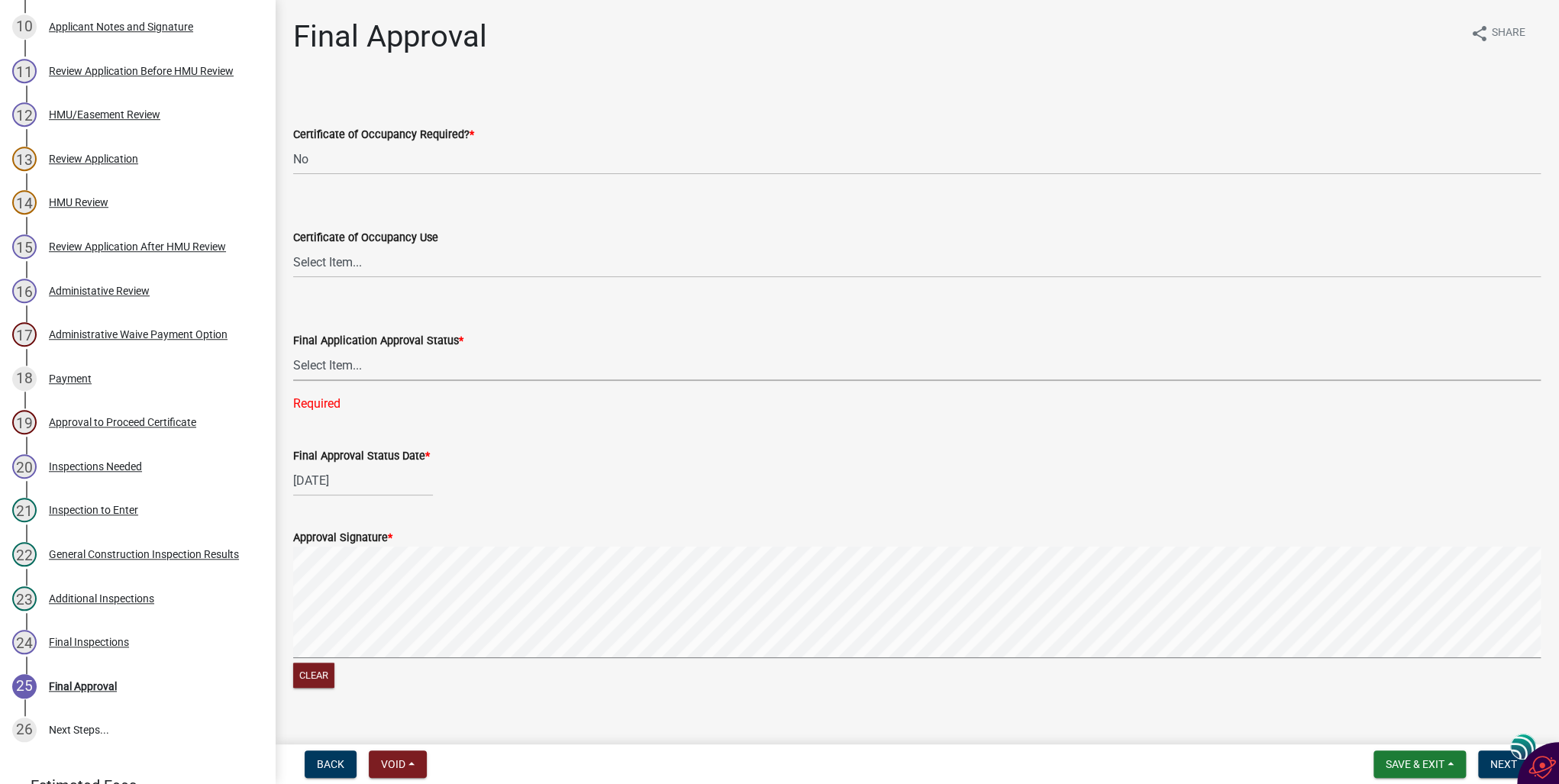
click at [297, 361] on select "Select Item... Approved Denied" at bounding box center [918, 365] width 1248 height 32
click at [293, 349] on select "Select Item... Approved Denied" at bounding box center [918, 365] width 1248 height 32
select select "af4bc4e7-b9b6-402d-a406-63c5f32644d1"
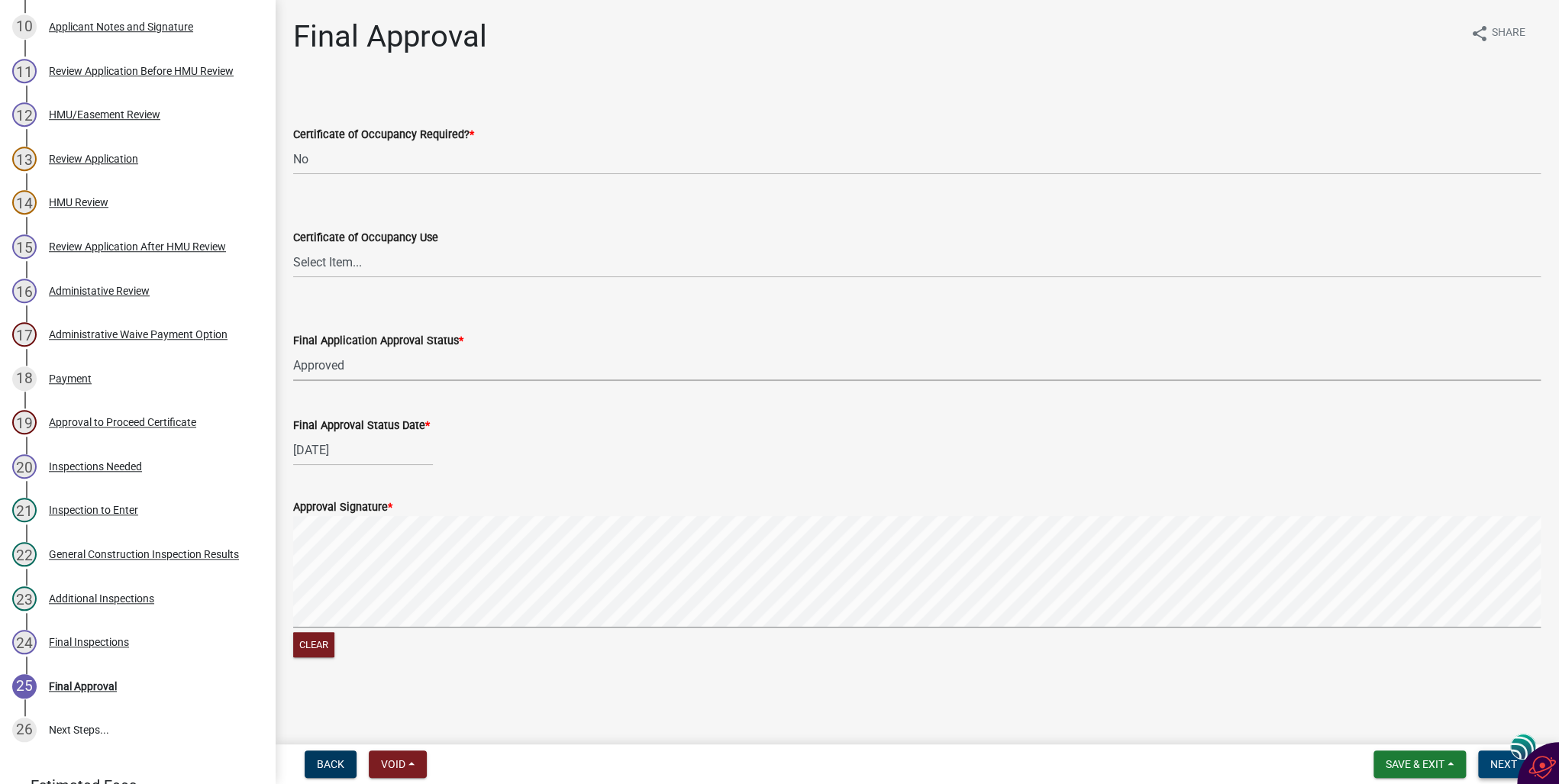
click at [1487, 761] on button "Next" at bounding box center [1504, 763] width 51 height 28
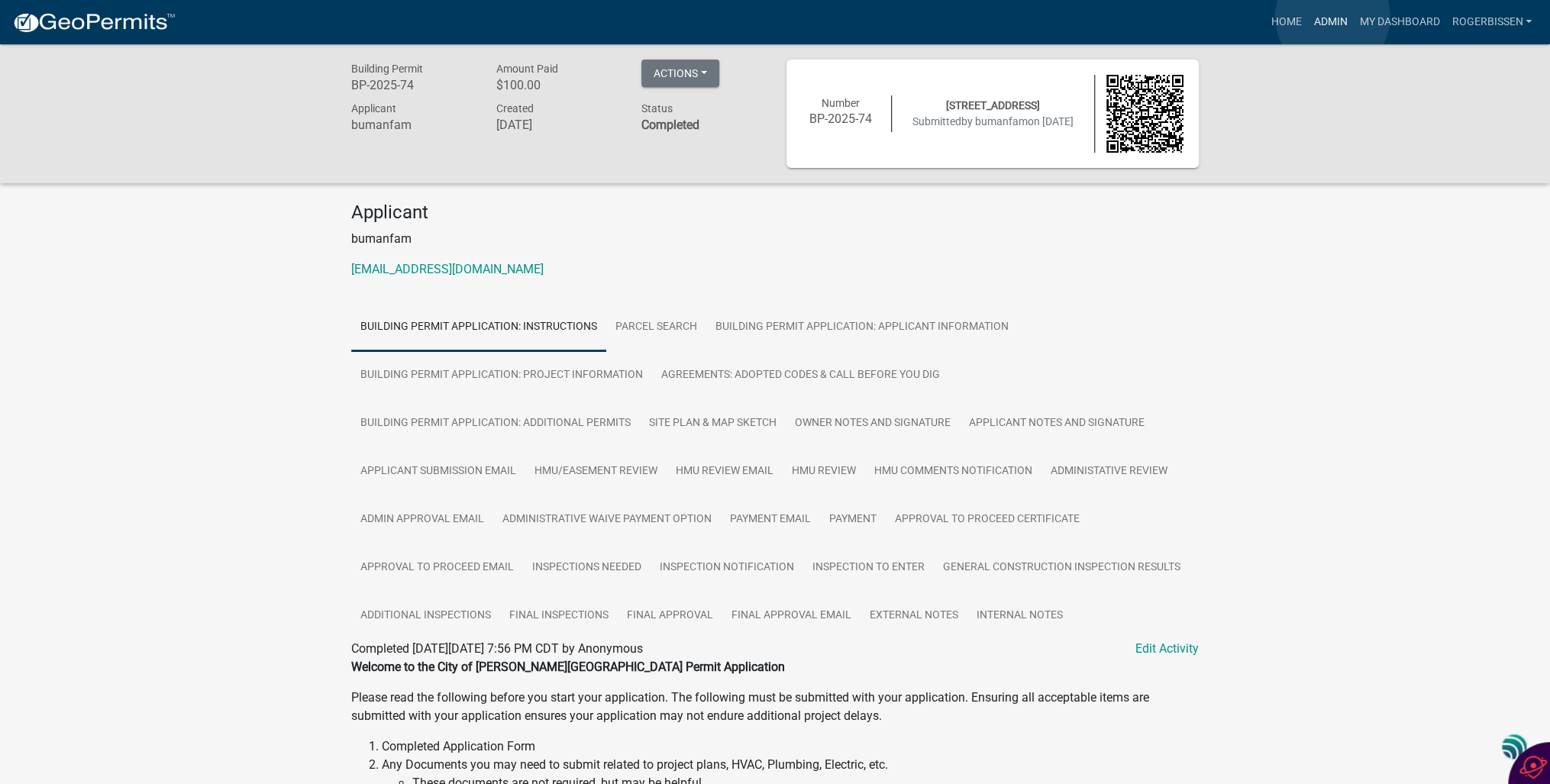
click at [1332, 17] on link "Admin" at bounding box center [1330, 22] width 46 height 29
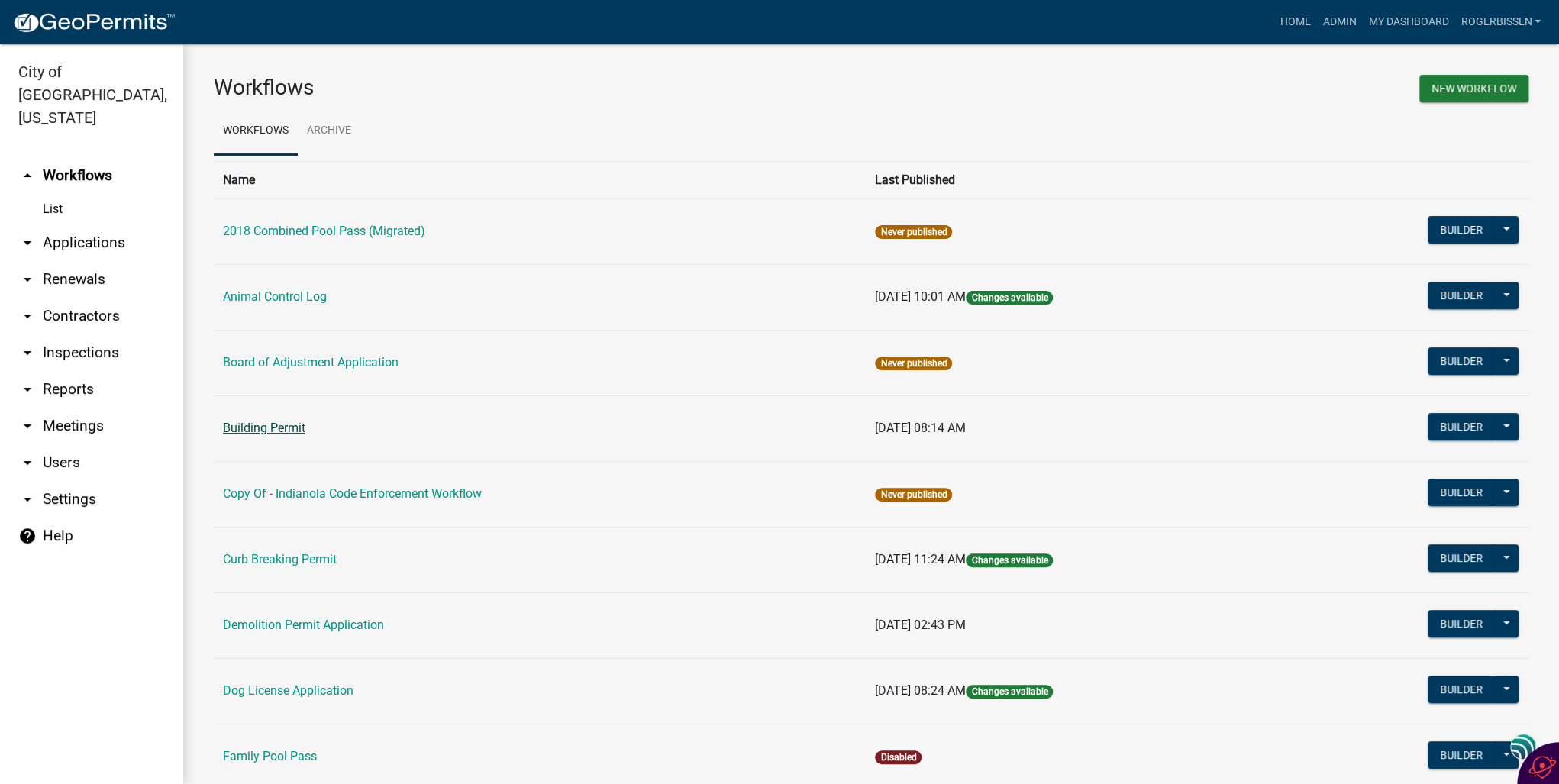
click at [284, 431] on link "Building Permit" at bounding box center [264, 427] width 83 height 14
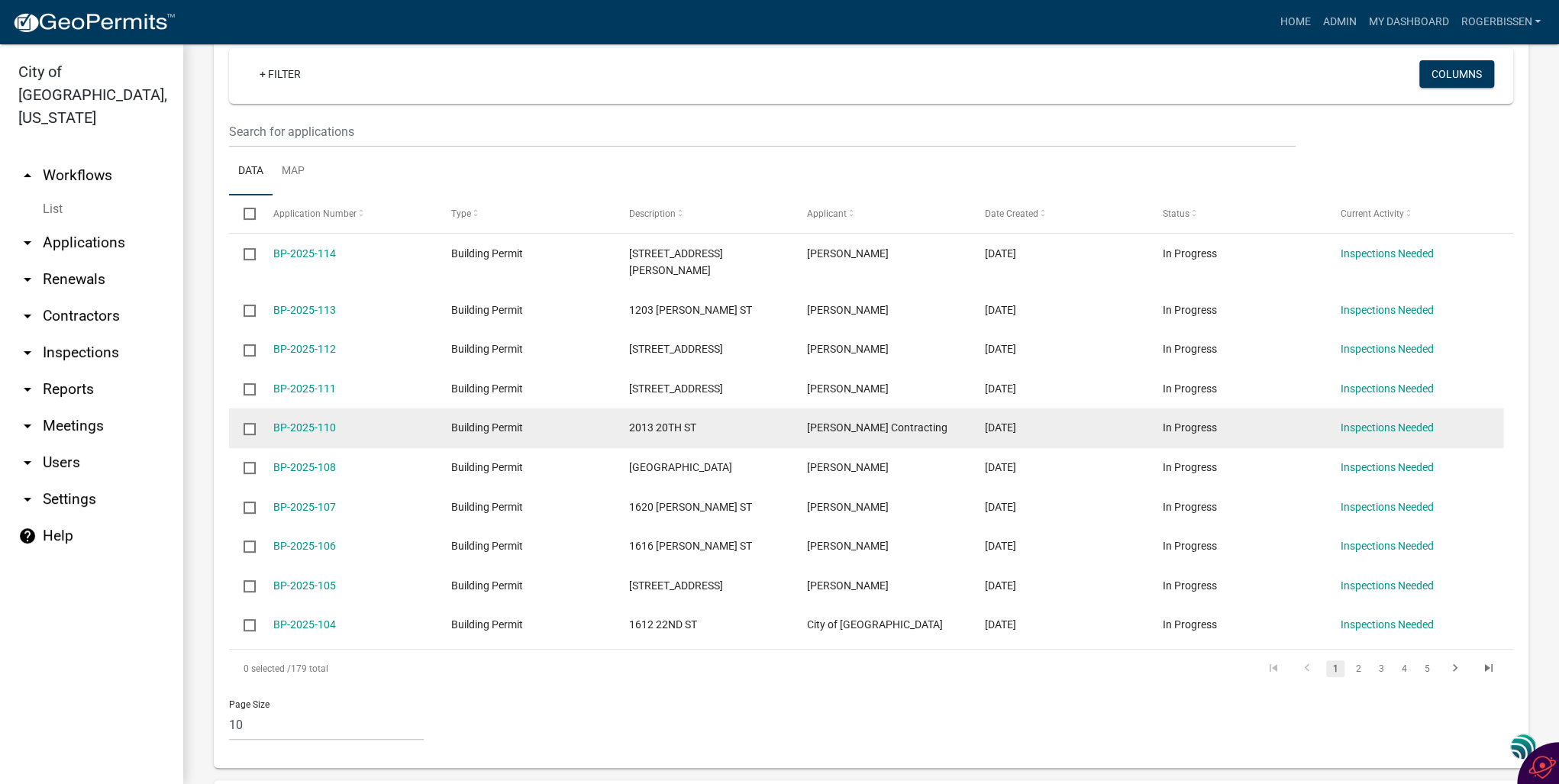
scroll to position [122, 0]
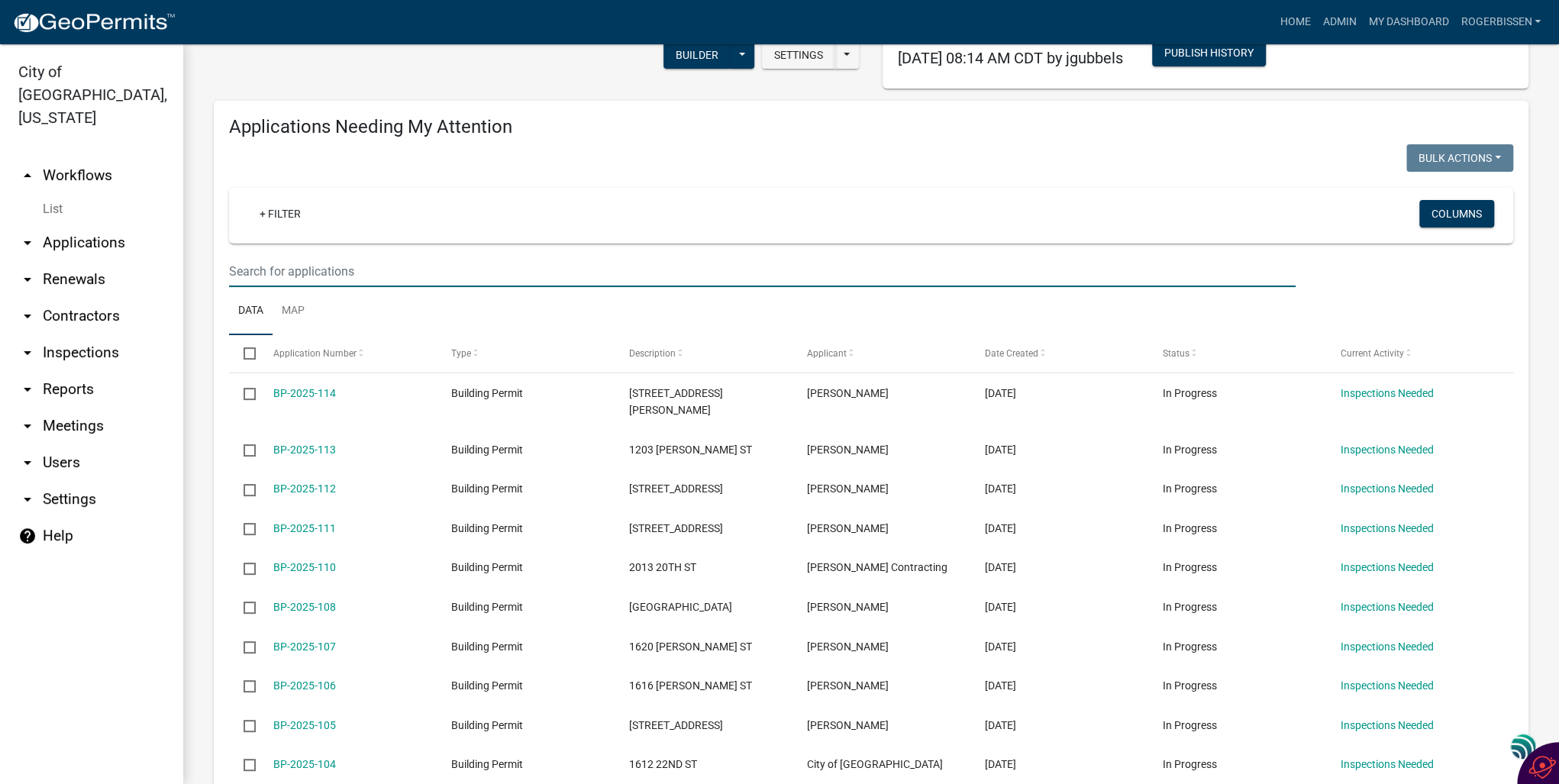
click at [344, 267] on input "text" at bounding box center [762, 271] width 1067 height 32
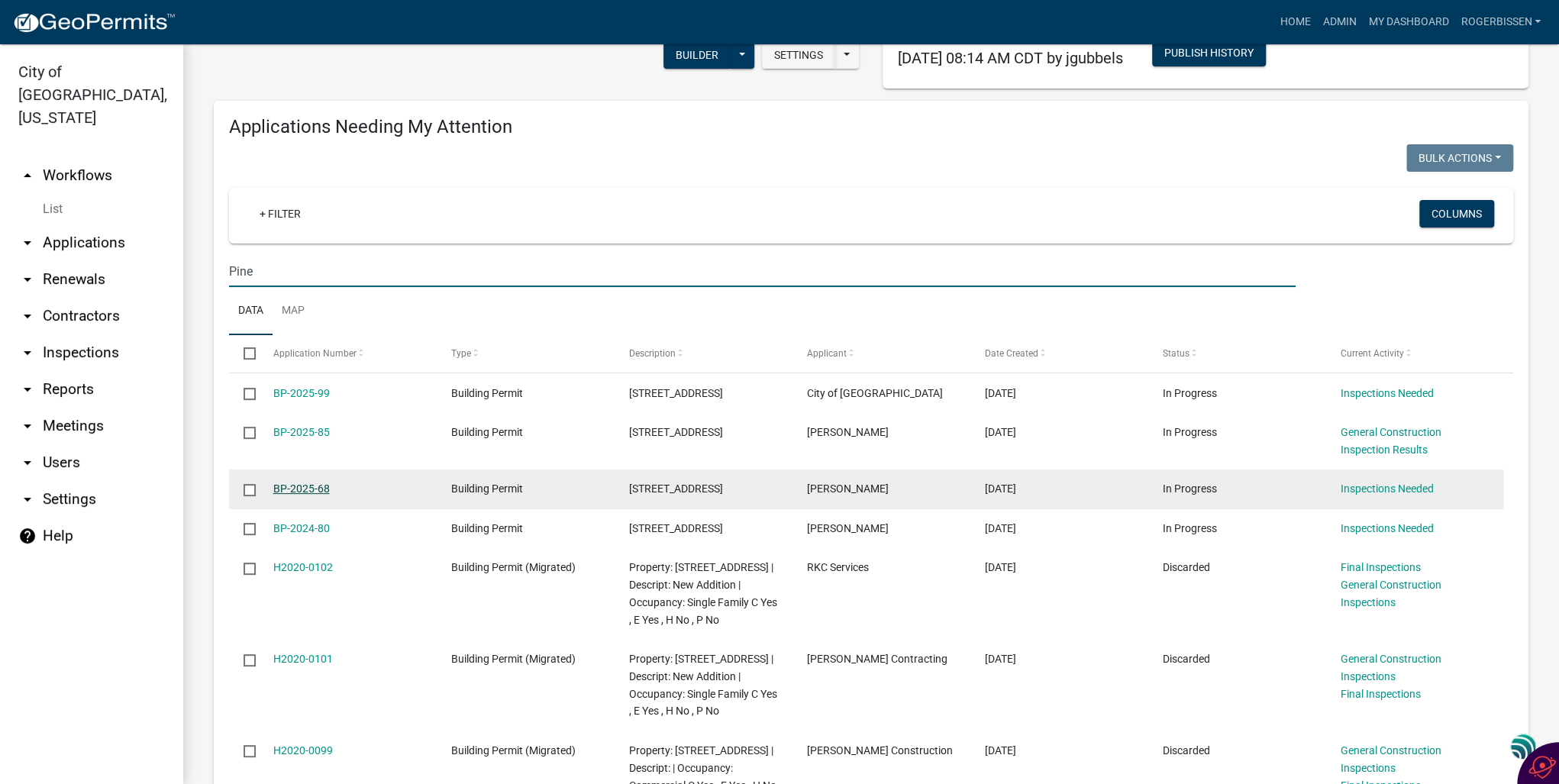
type input "Pine"
click at [301, 486] on link "BP-2025-68" at bounding box center [302, 488] width 57 height 12
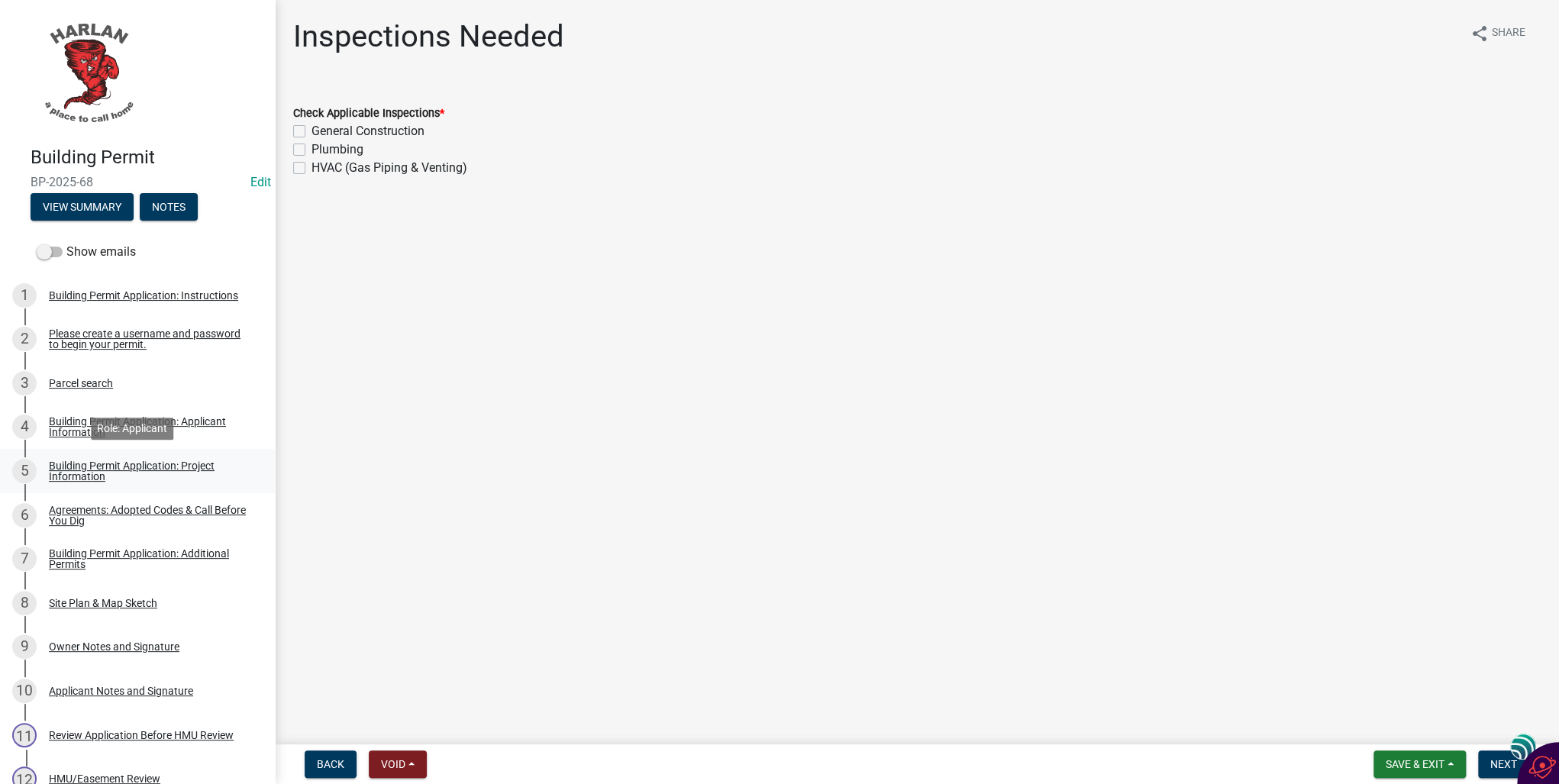
click at [62, 472] on div "Building Permit Application: Project Information" at bounding box center [150, 471] width 202 height 21
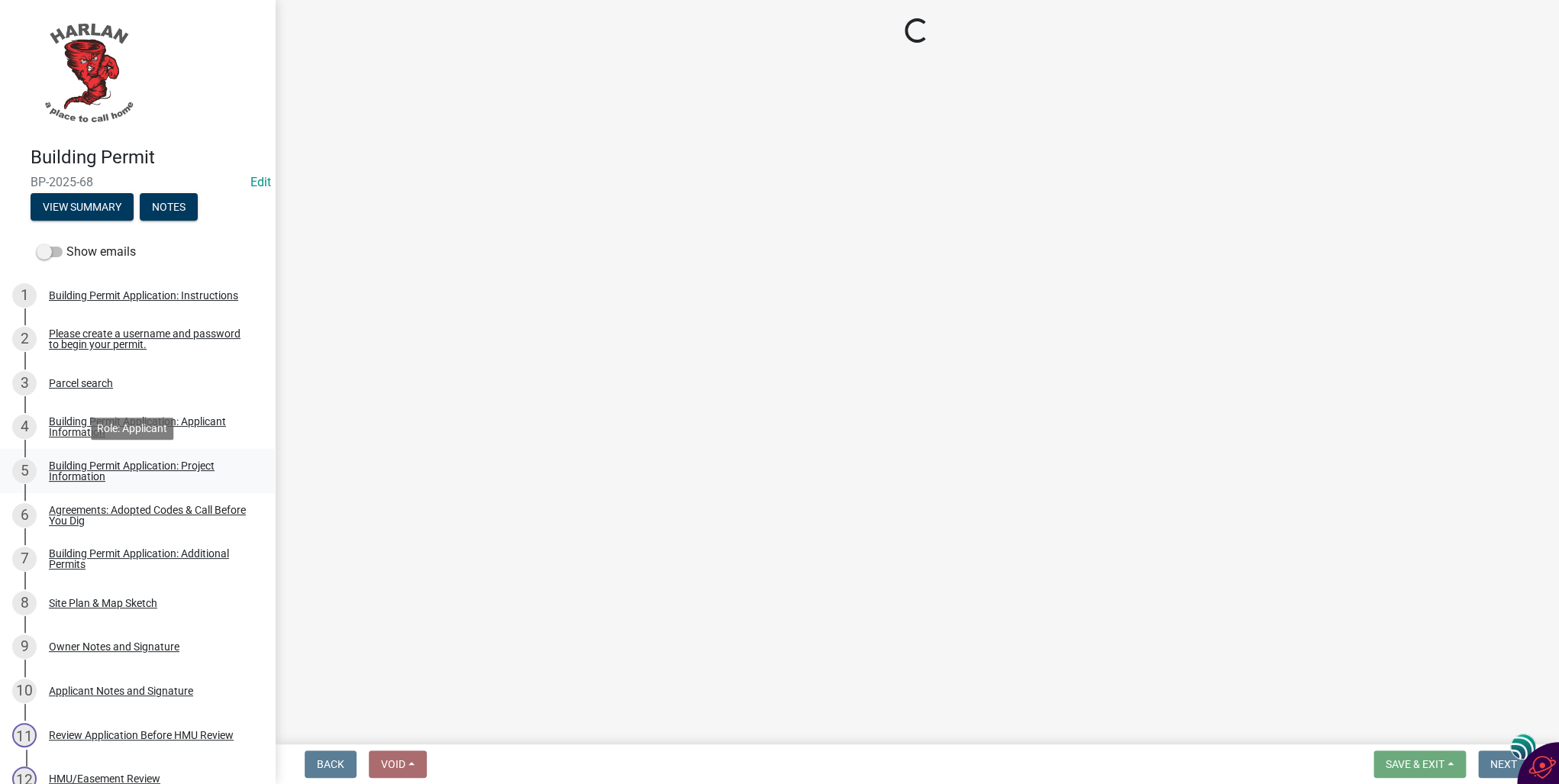
select select "57c12fbf-2104-401b-a871-4062d0a56bab"
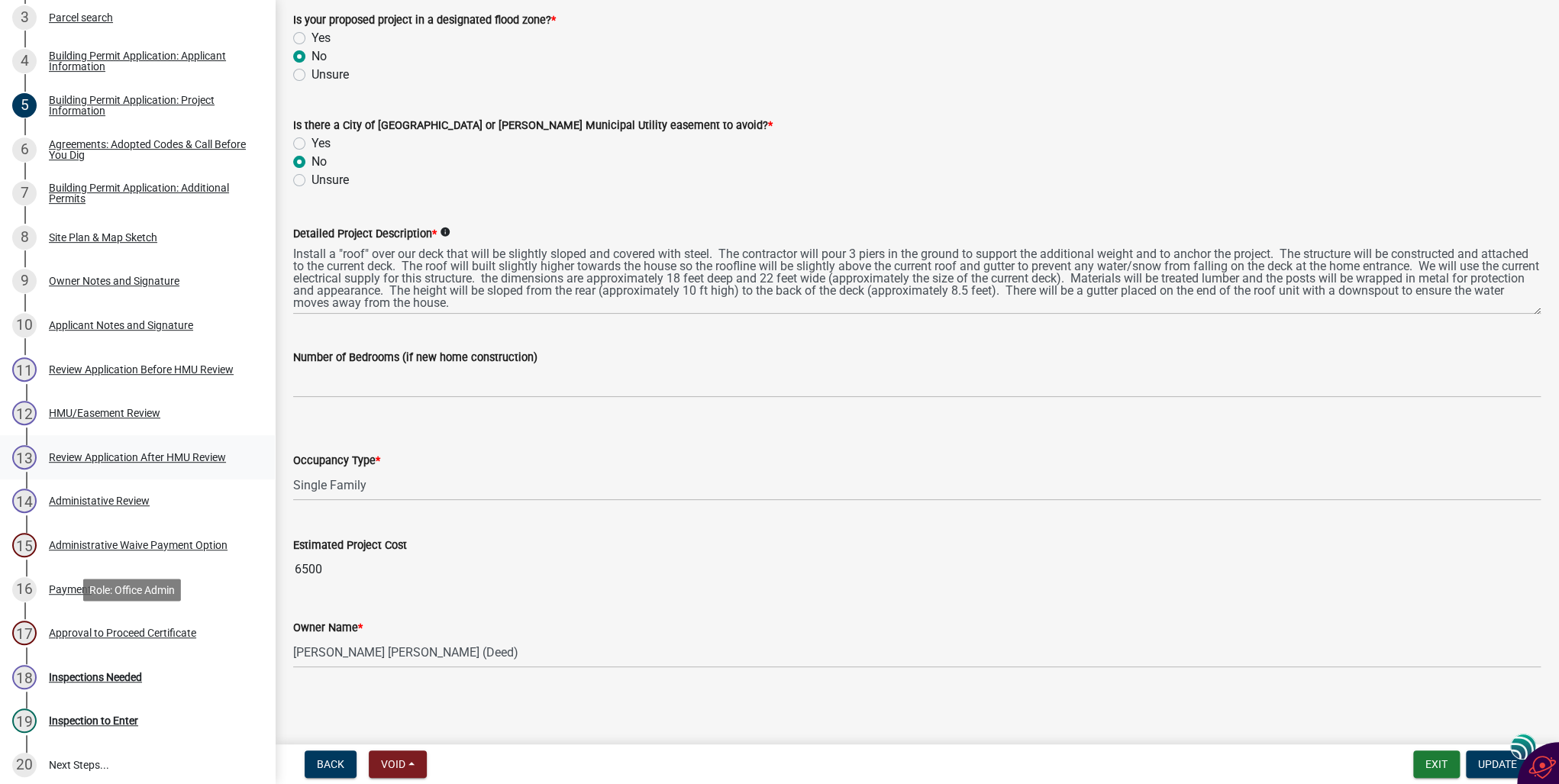
scroll to position [367, 0]
click at [82, 677] on div "Inspections Needed" at bounding box center [95, 677] width 93 height 11
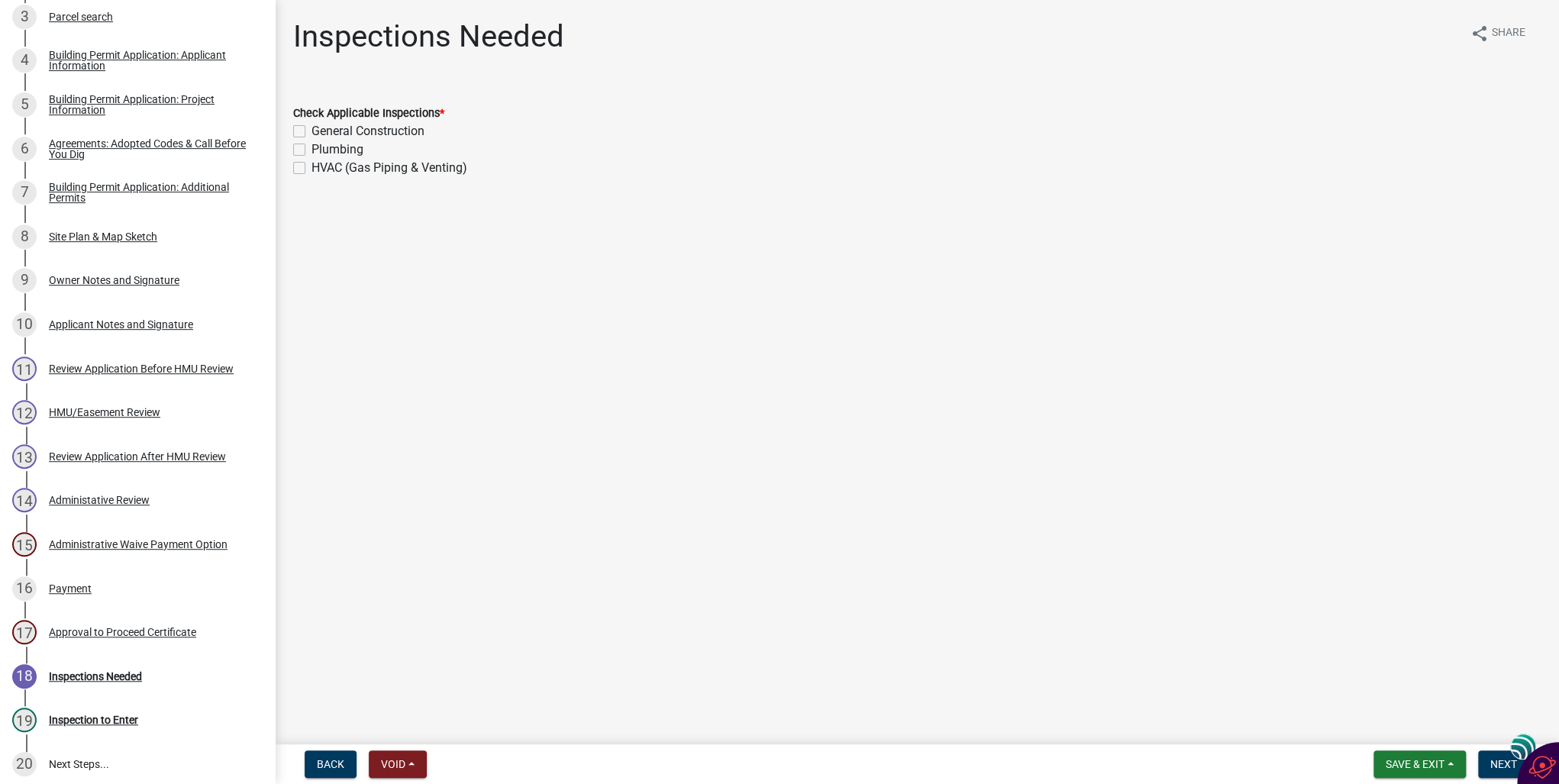
click at [312, 134] on label "General Construction" at bounding box center [368, 131] width 113 height 18
click at [312, 132] on input "General Construction" at bounding box center [316, 127] width 10 height 10
checkbox input "true"
checkbox input "false"
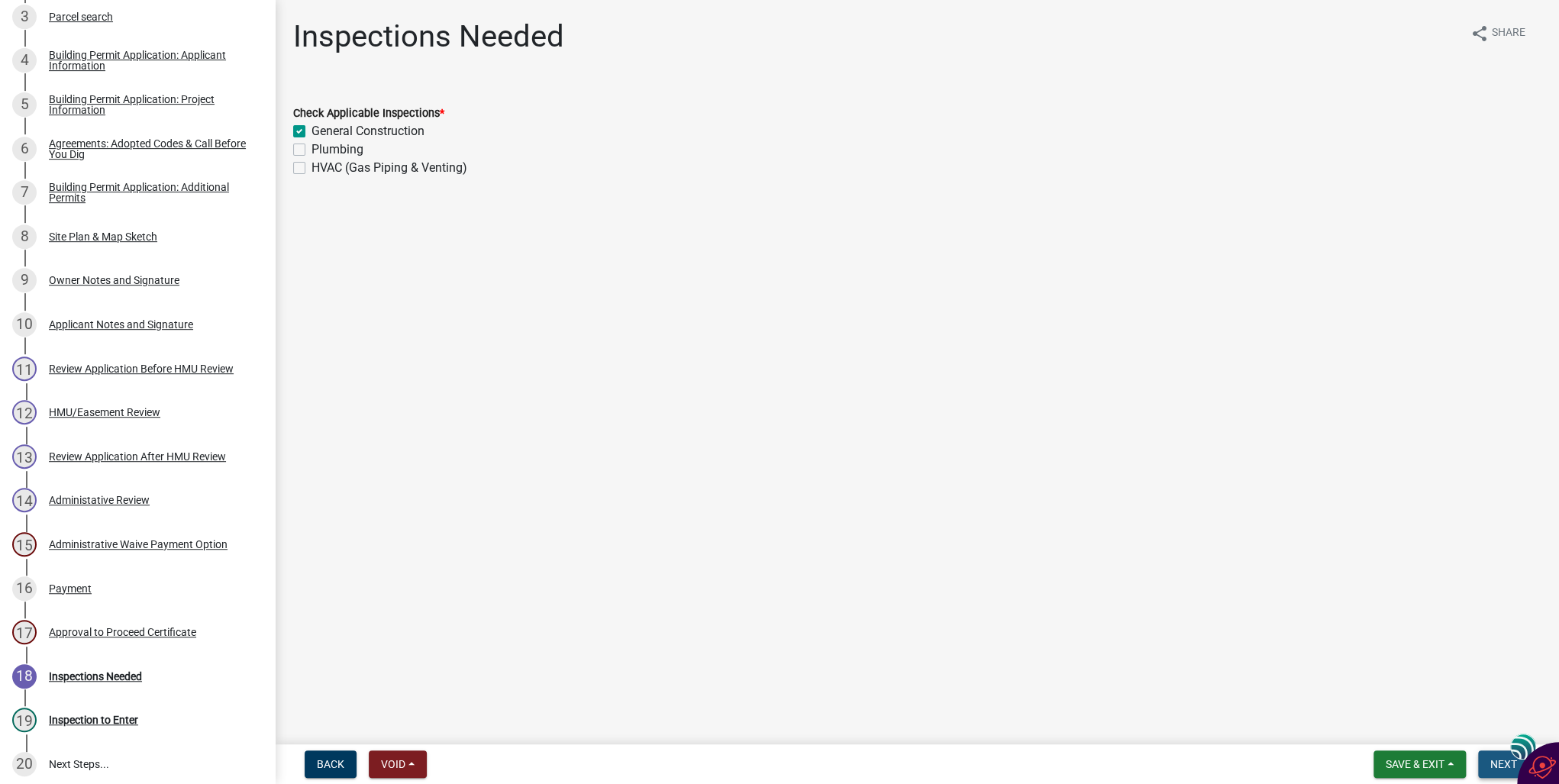
click at [1493, 767] on span "Next" at bounding box center [1504, 763] width 27 height 12
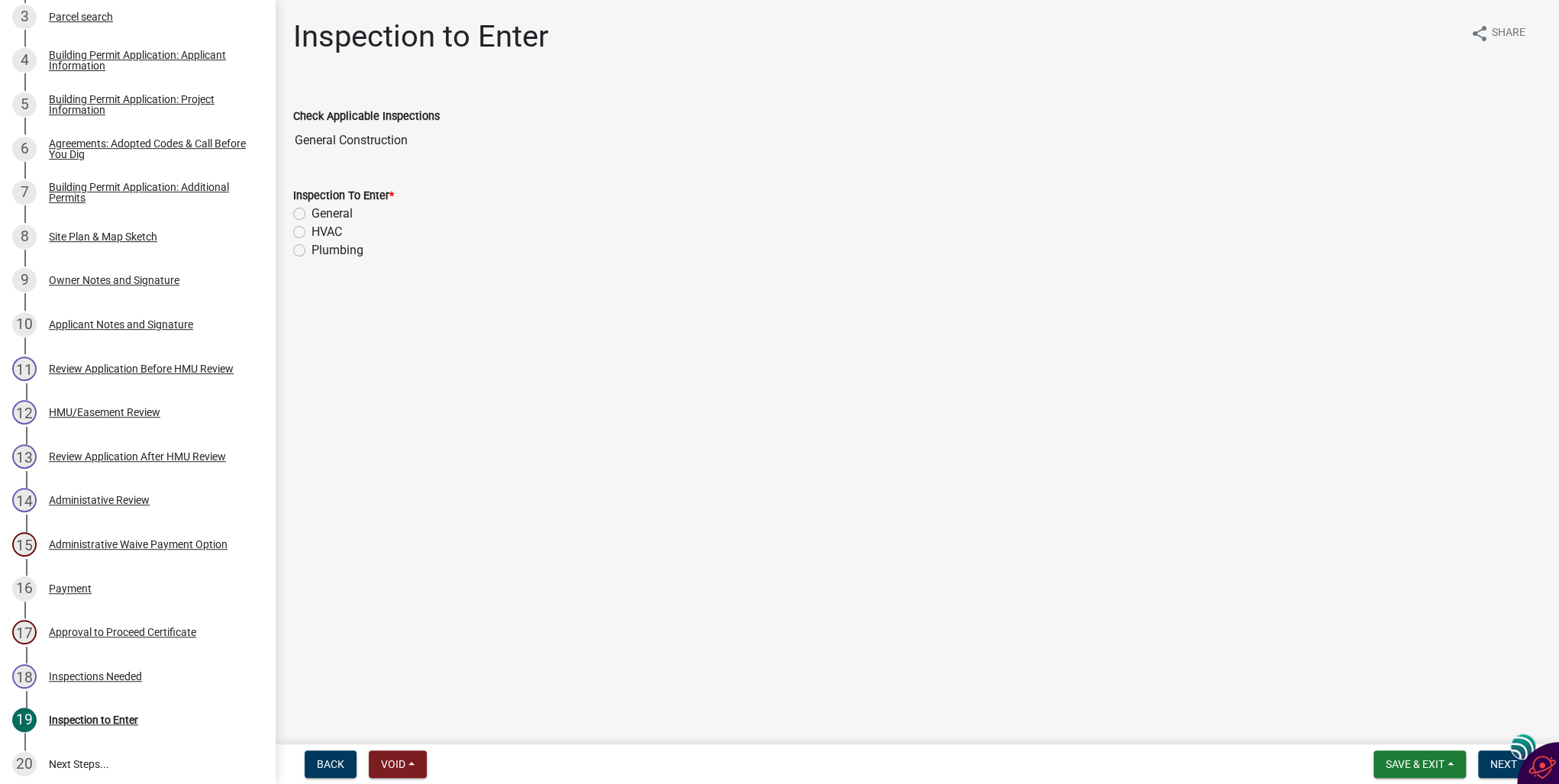
click at [312, 211] on label "General" at bounding box center [332, 213] width 41 height 18
click at [312, 211] on input "General" at bounding box center [316, 209] width 10 height 10
radio input "true"
click at [1506, 762] on span "Next" at bounding box center [1504, 763] width 27 height 12
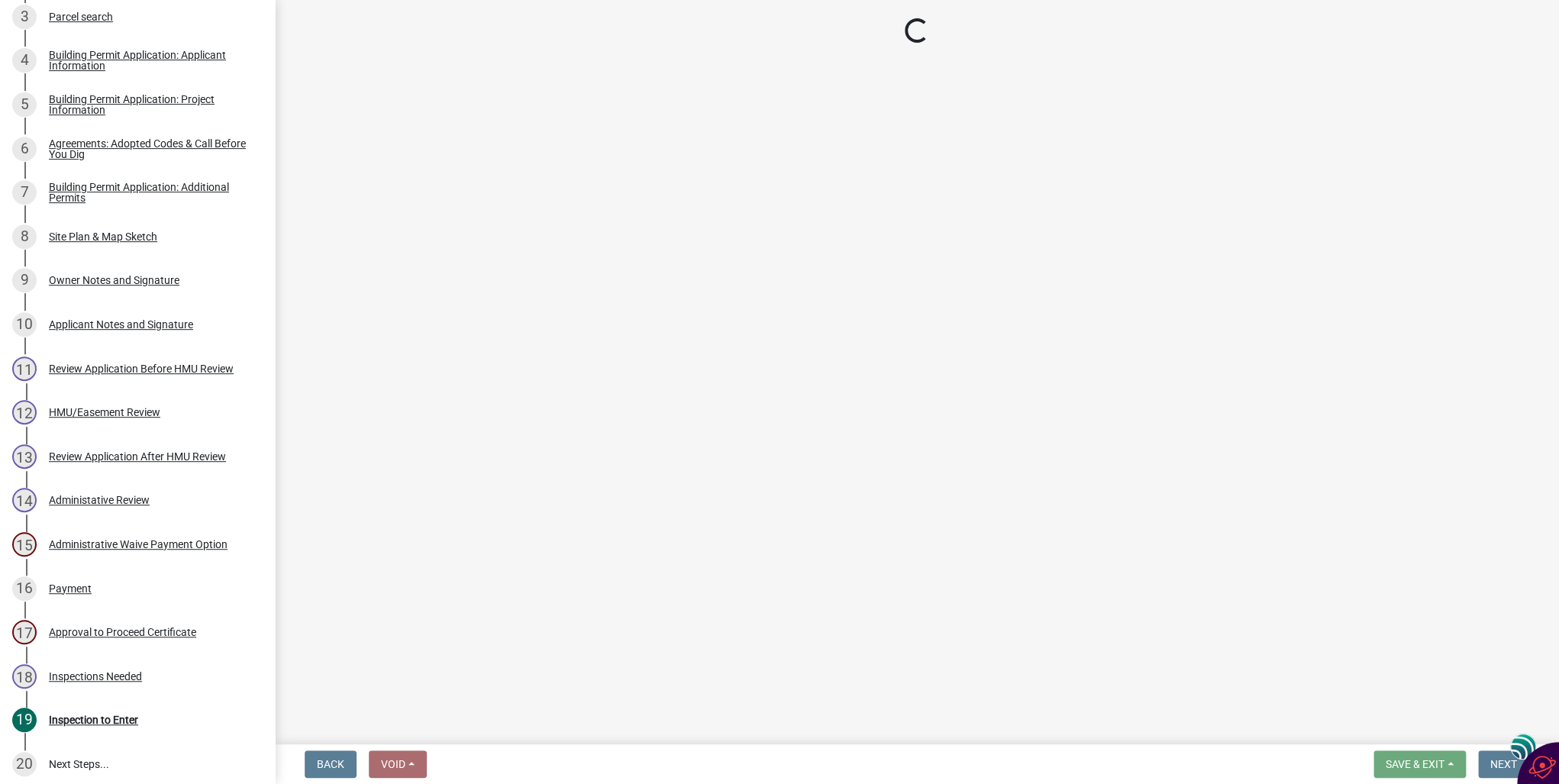
select select "351efae3-56ab-4ce2-9fde-654c356a5819"
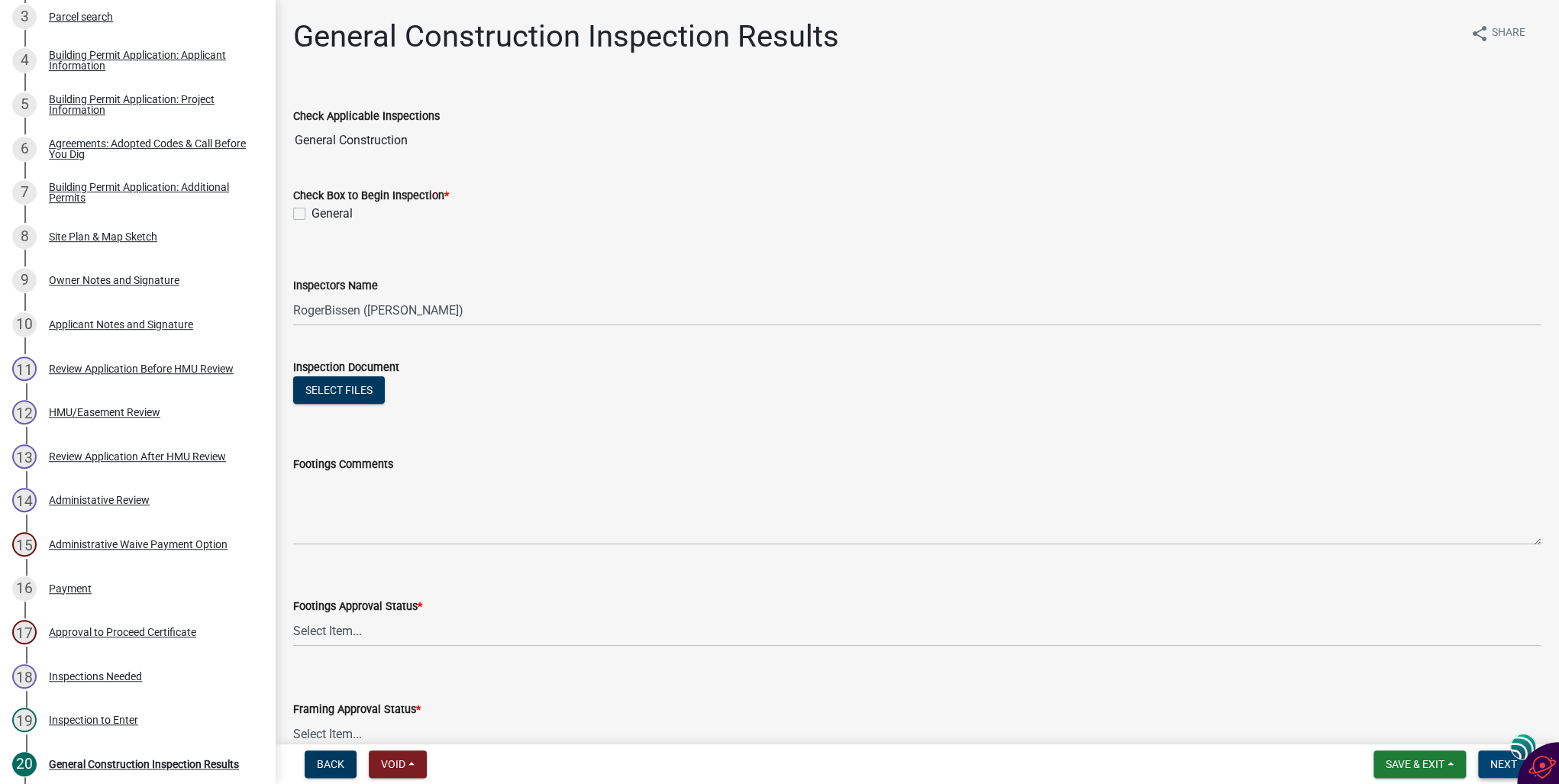
scroll to position [454, 0]
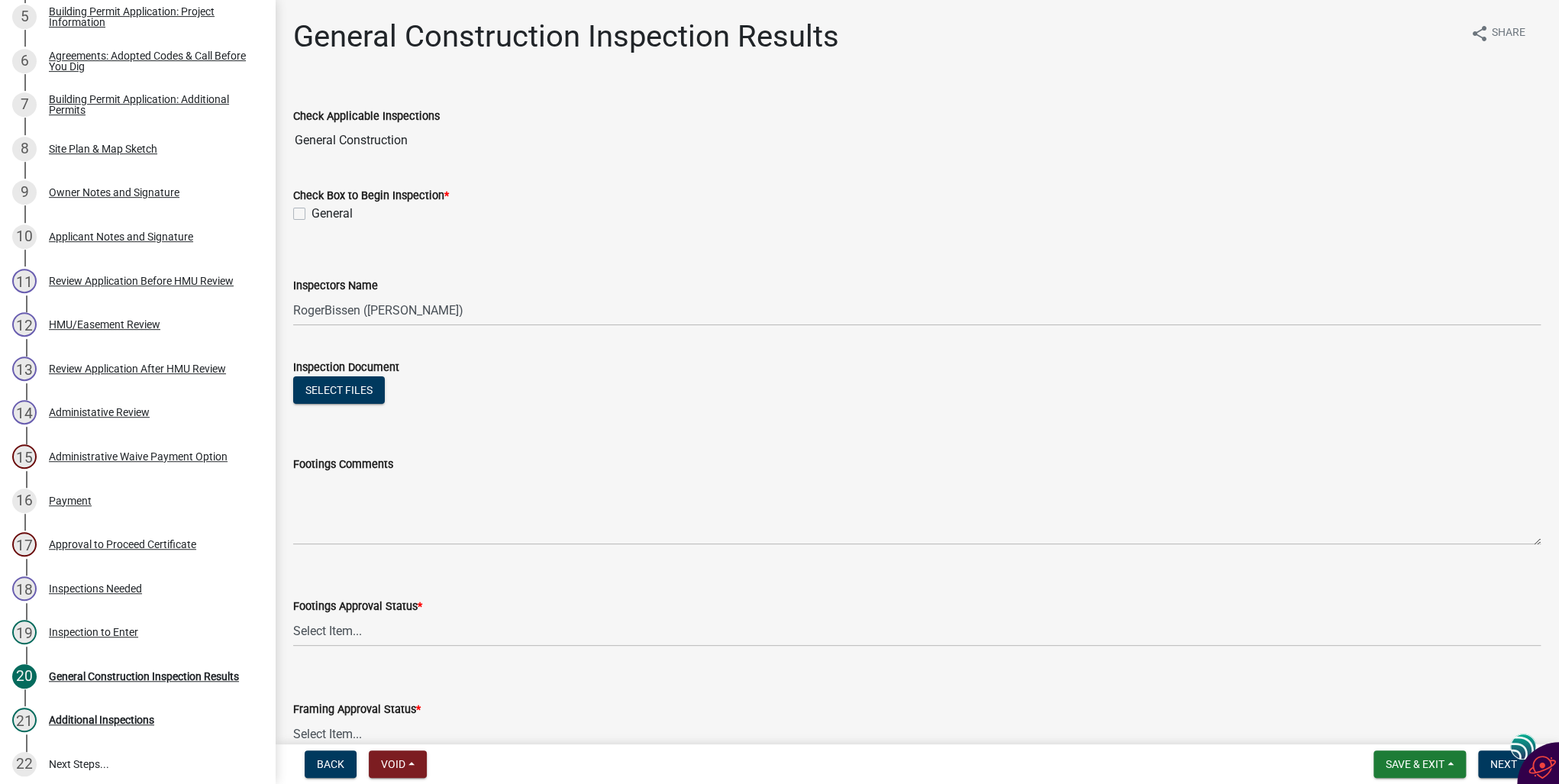
click at [312, 213] on label "General" at bounding box center [332, 213] width 41 height 18
click at [312, 213] on input "General" at bounding box center [316, 209] width 10 height 10
checkbox input "true"
click at [320, 626] on select "Select Item... Approved Denied Not Applicable" at bounding box center [918, 631] width 1248 height 32
click at [293, 615] on select "Select Item... Approved Denied Not Applicable" at bounding box center [918, 631] width 1248 height 32
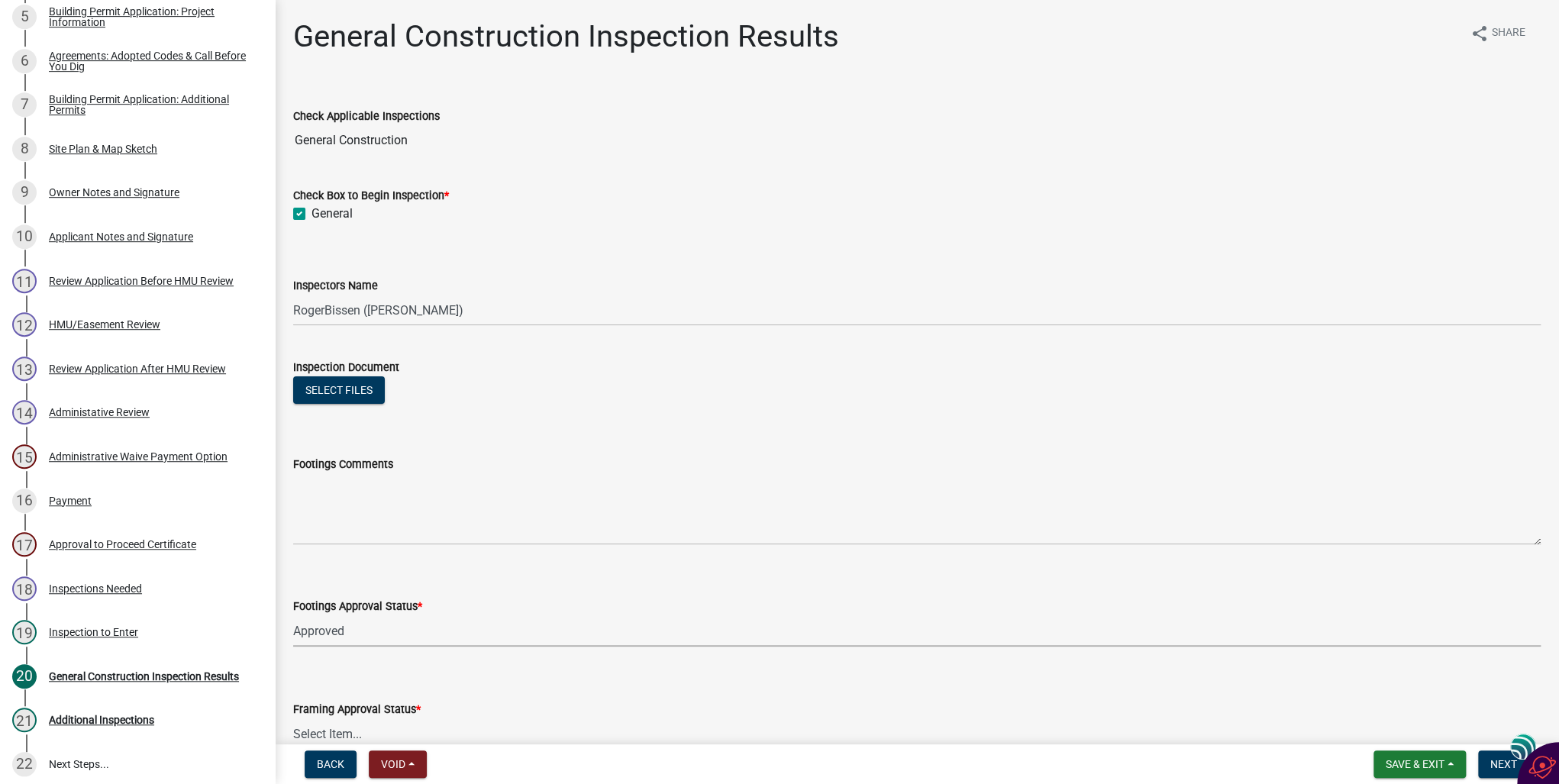
select select "ee10d73f-57c4-4caa-b6fe-0b9044d3b51a"
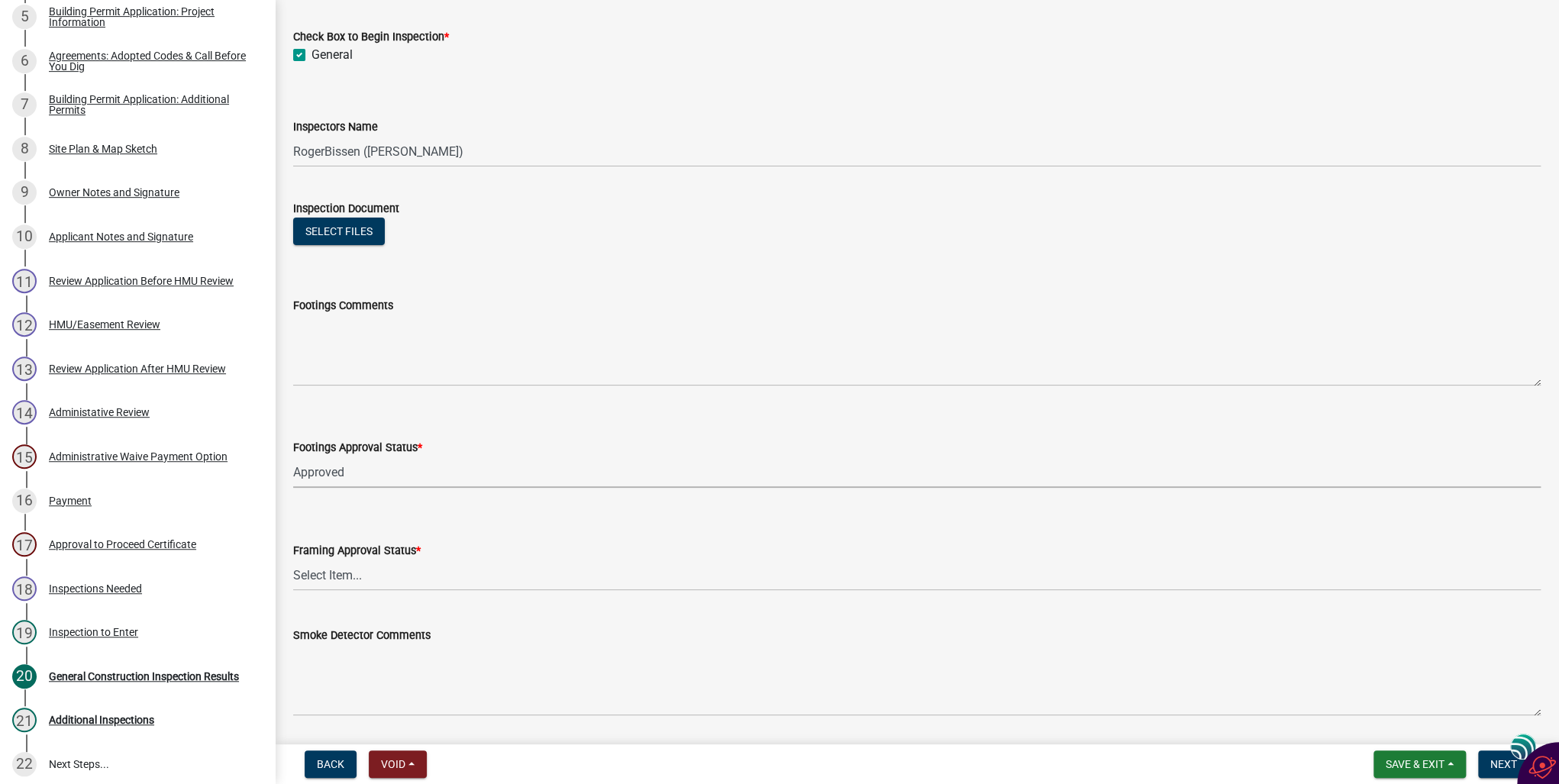
scroll to position [183, 0]
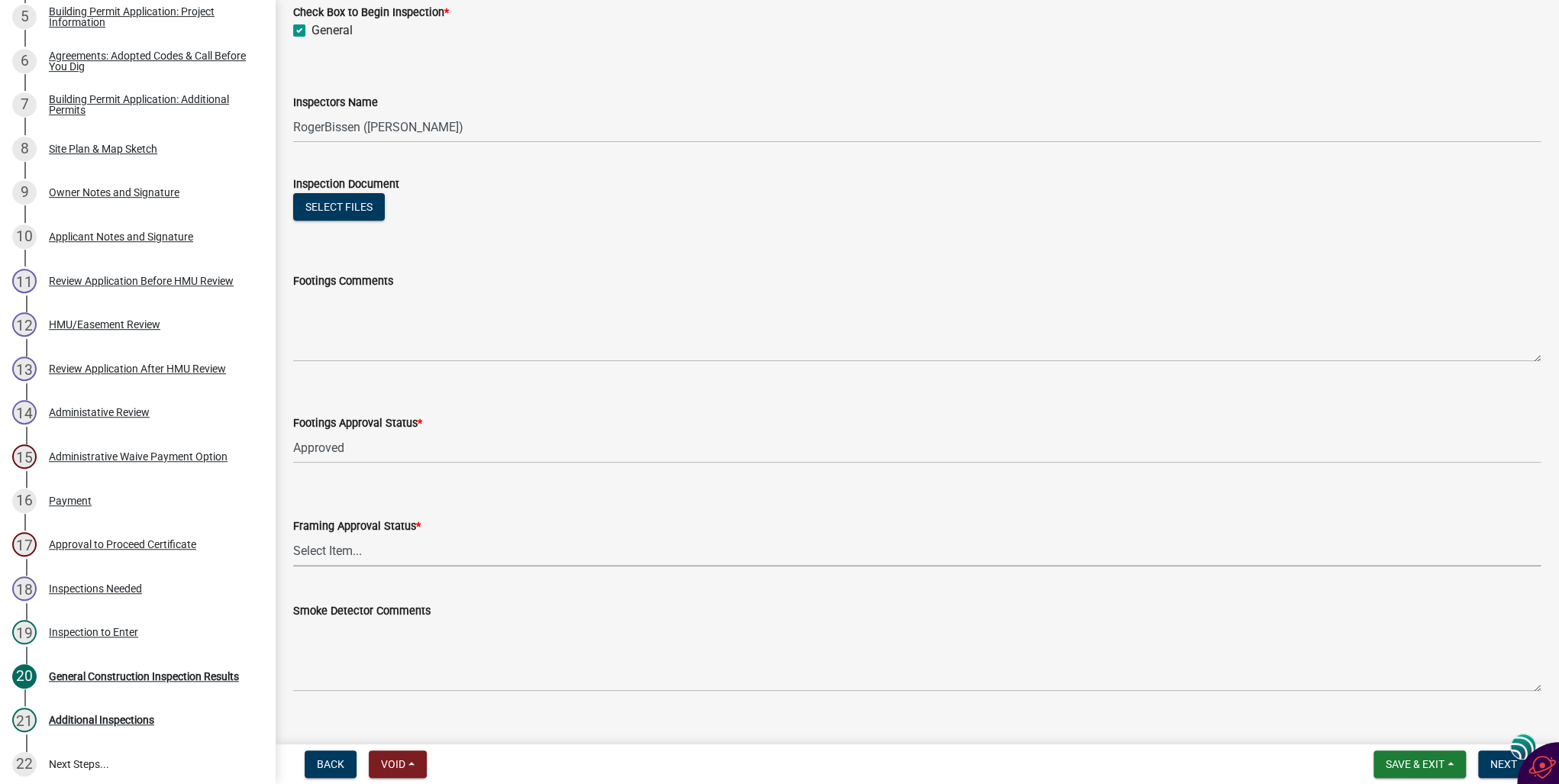
click at [339, 547] on select "Select Item... Approved Denied Not Applicable" at bounding box center [918, 551] width 1248 height 32
click at [293, 535] on select "Select Item... Approved Denied Not Applicable" at bounding box center [918, 551] width 1248 height 32
select select "00701c82-ed04-48d3-8217-d04ab7a5e18d"
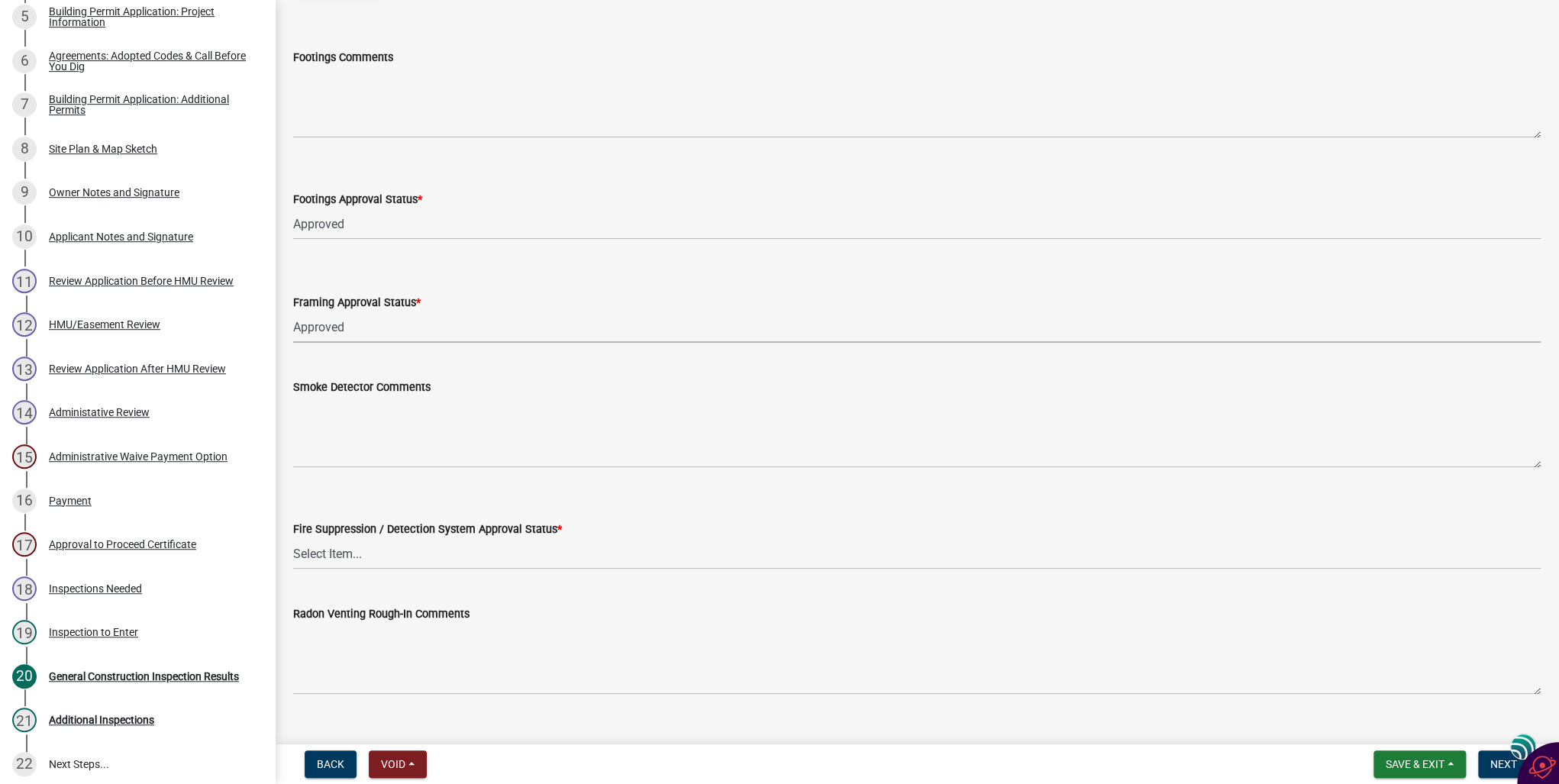
scroll to position [427, 0]
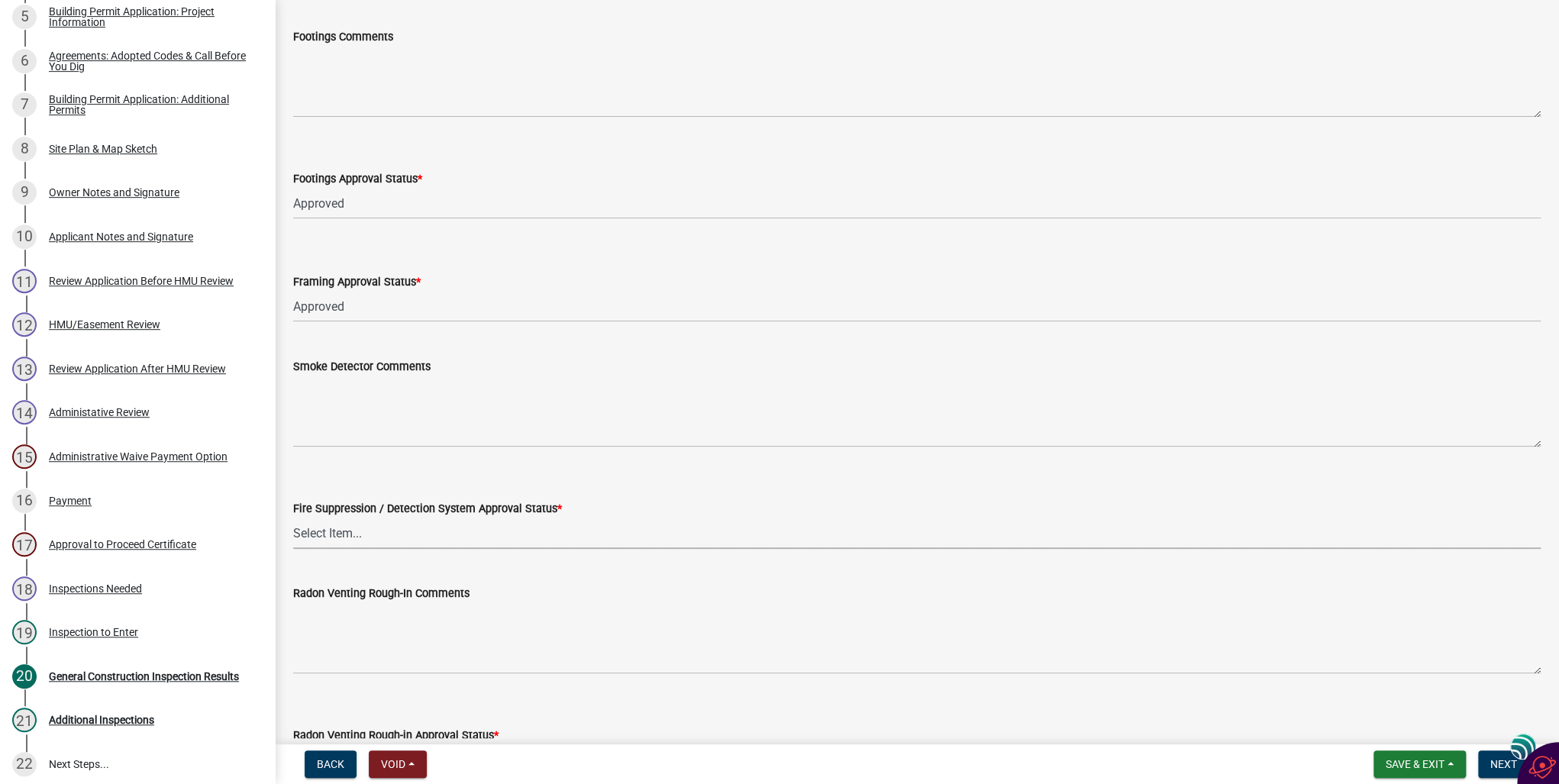
click at [328, 535] on select "Select Item... Approved Denied Not Applicable" at bounding box center [918, 533] width 1248 height 32
click at [293, 517] on select "Select Item... Approved Denied Not Applicable" at bounding box center [918, 533] width 1248 height 32
select select "c4fd115e-fe29-4201-9302-9488a733ec53"
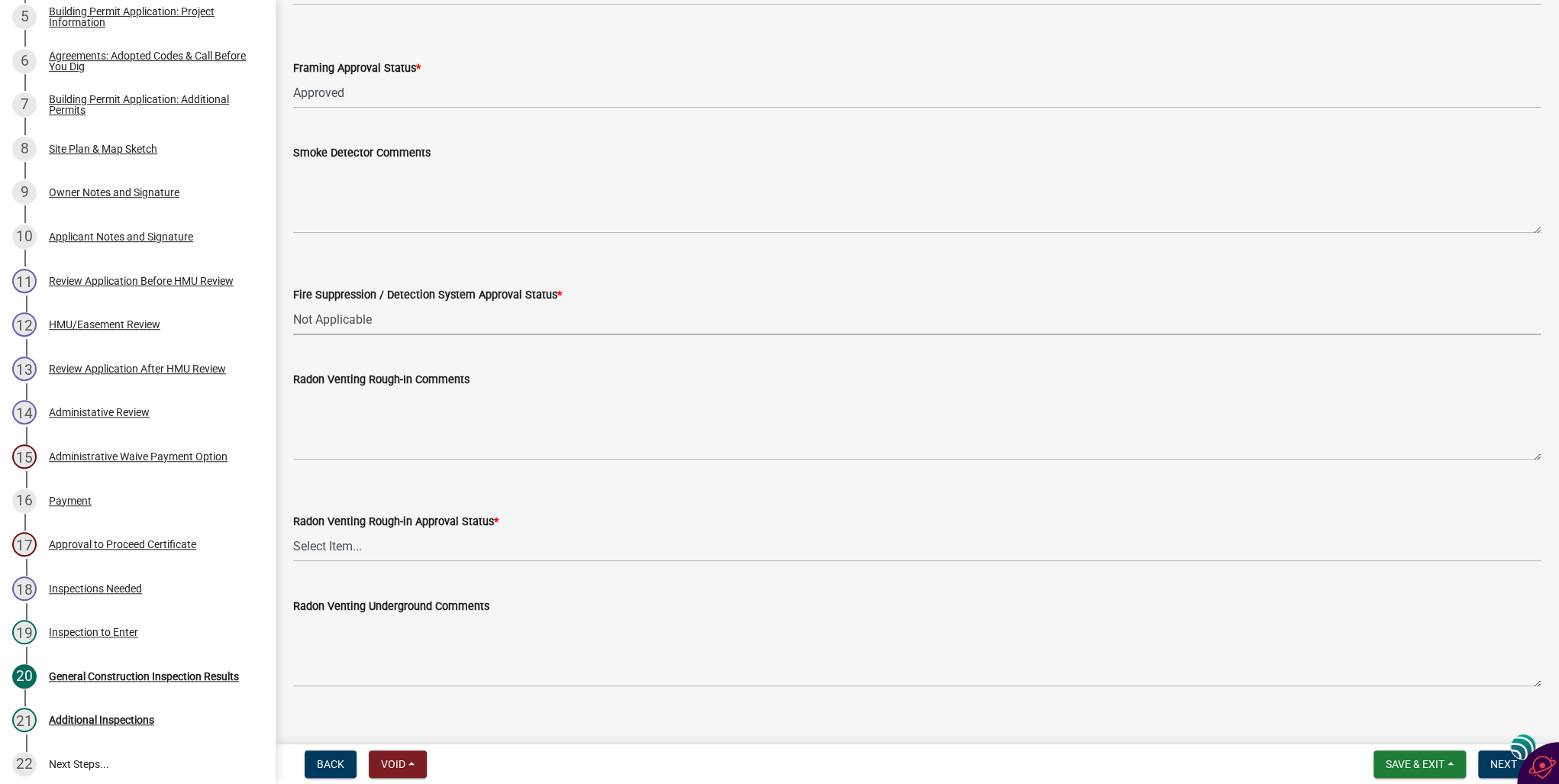
scroll to position [672, 0]
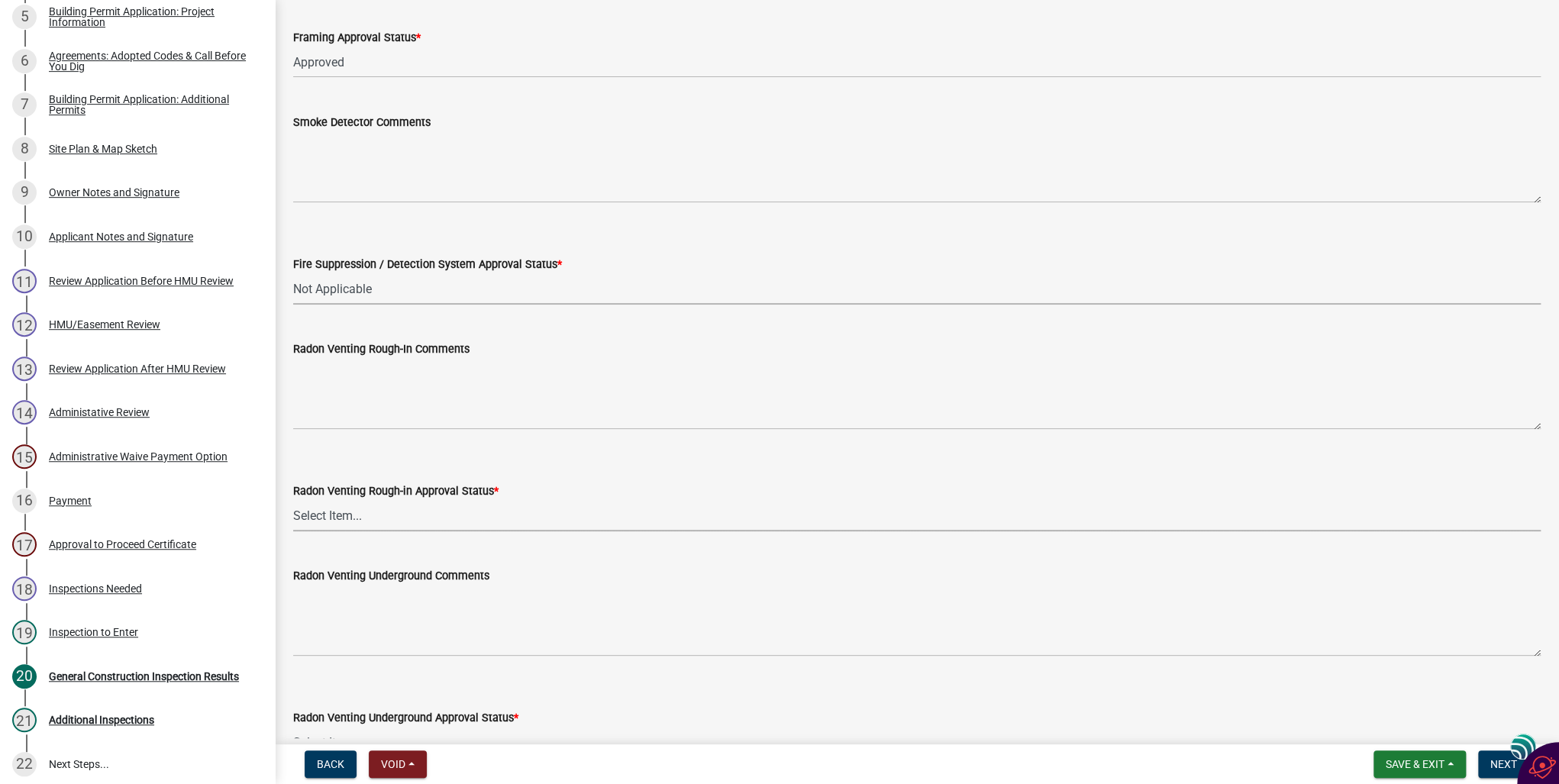
click at [327, 513] on select "Select Item... Approved Denied Not Applicable" at bounding box center [918, 516] width 1248 height 32
click at [293, 500] on select "Select Item... Approved Denied Not Applicable" at bounding box center [918, 516] width 1248 height 32
select select "689001c6-c71e-4bc4-b52a-3bb95f61a85b"
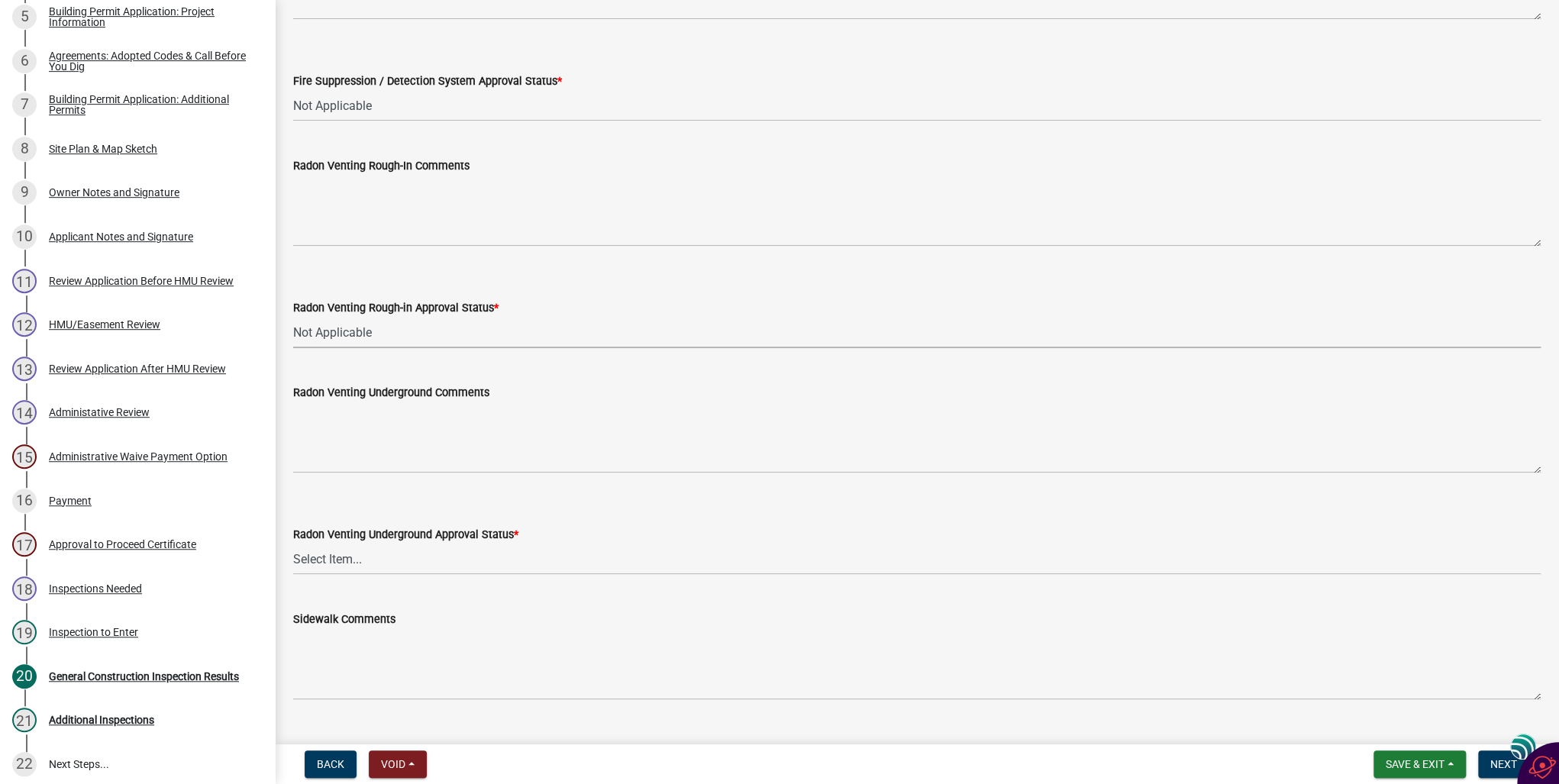
scroll to position [916, 0]
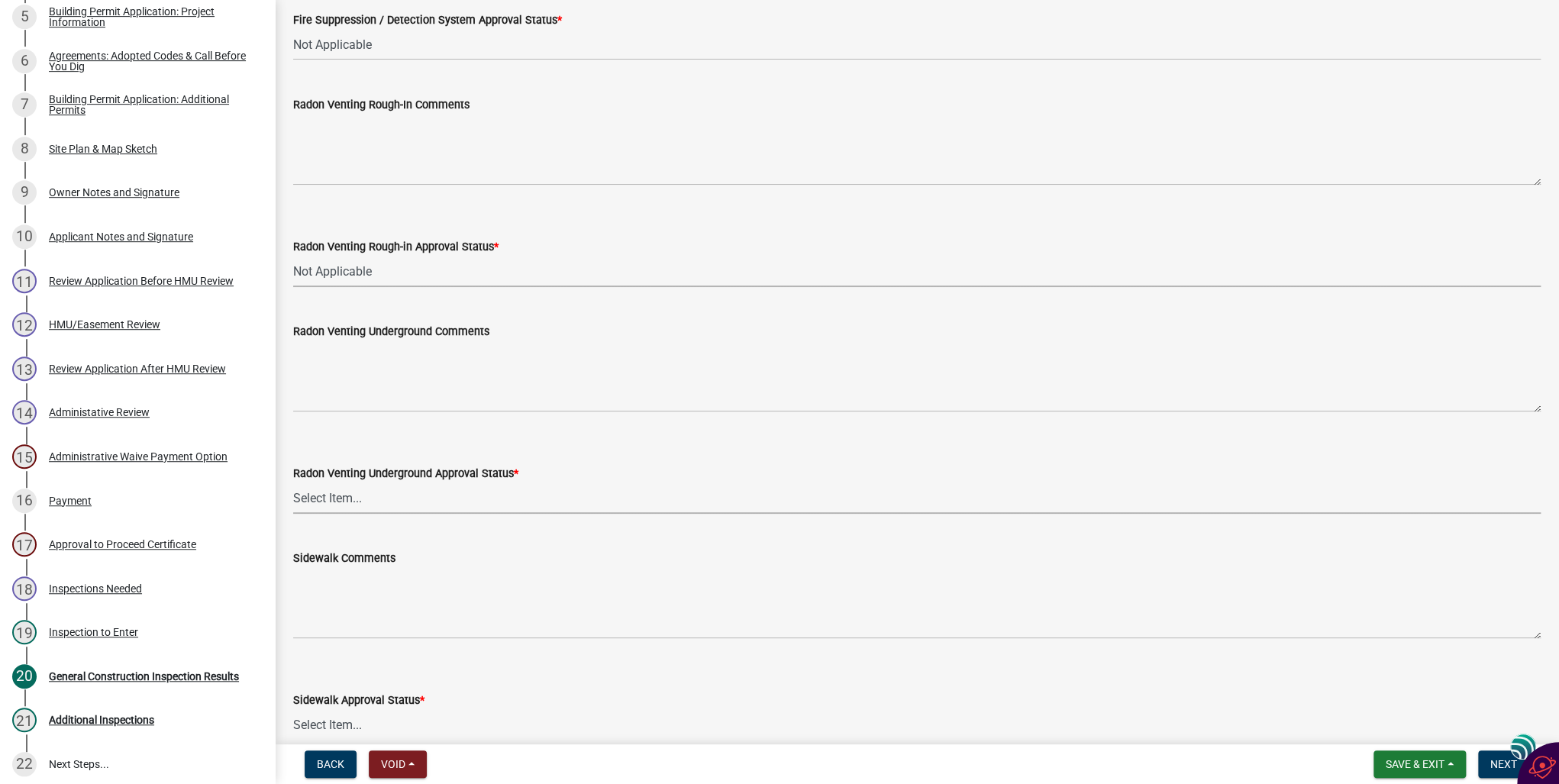
click at [332, 501] on select "Select Item... Approved Denied Not Applicable" at bounding box center [918, 498] width 1248 height 32
click at [293, 483] on select "Select Item... Approved Denied Not Applicable" at bounding box center [918, 498] width 1248 height 32
select select "fea10cb8-026a-4a90-aa12-355c400979fe"
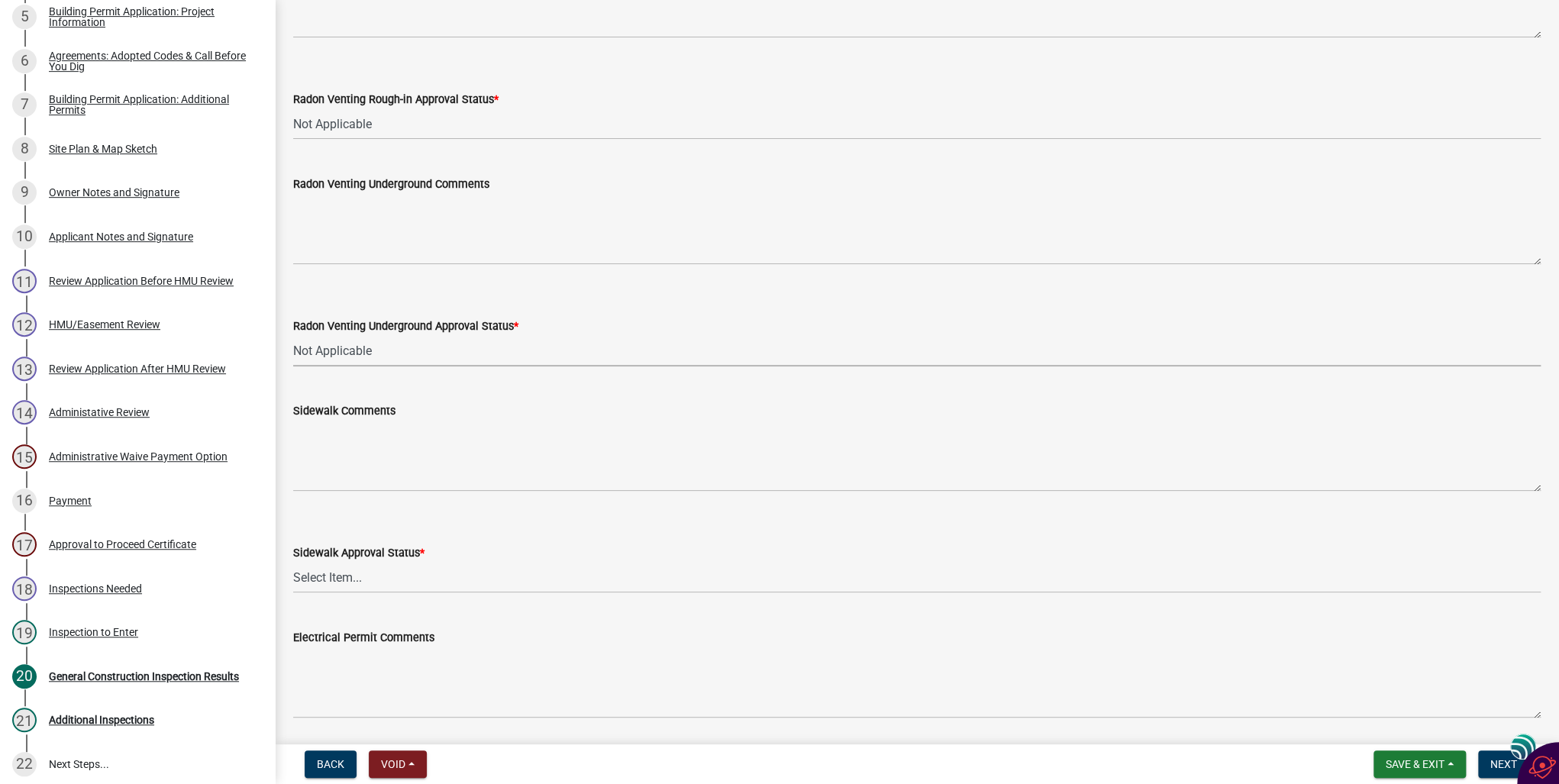
scroll to position [1099, 0]
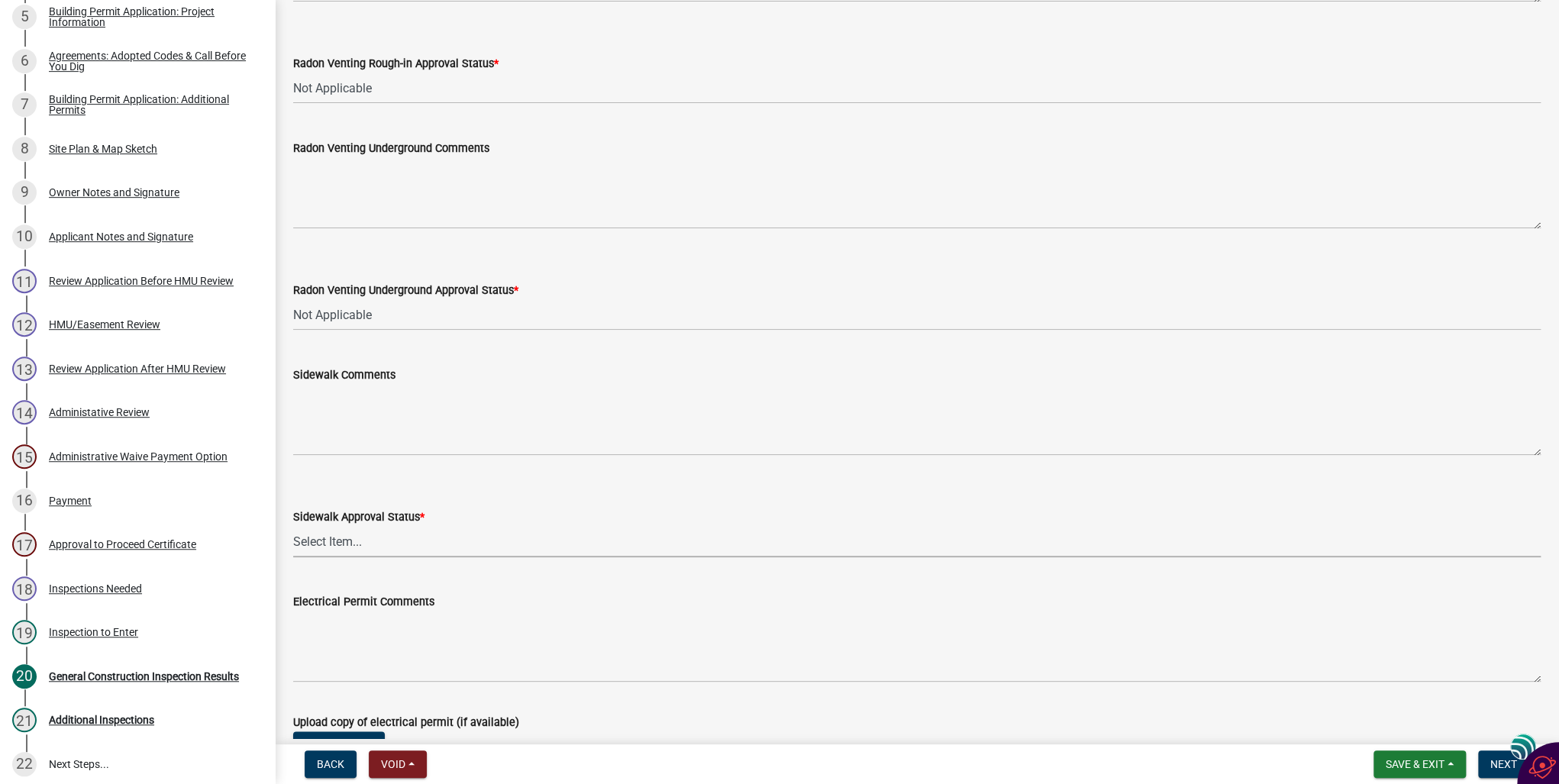
click at [323, 543] on select "Select Item... Approved Denied Not Applicable" at bounding box center [918, 542] width 1248 height 32
click at [293, 526] on select "Select Item... Approved Denied Not Applicable" at bounding box center [918, 542] width 1248 height 32
select select "93764f1c-770d-4d7b-968b-ab80245815b2"
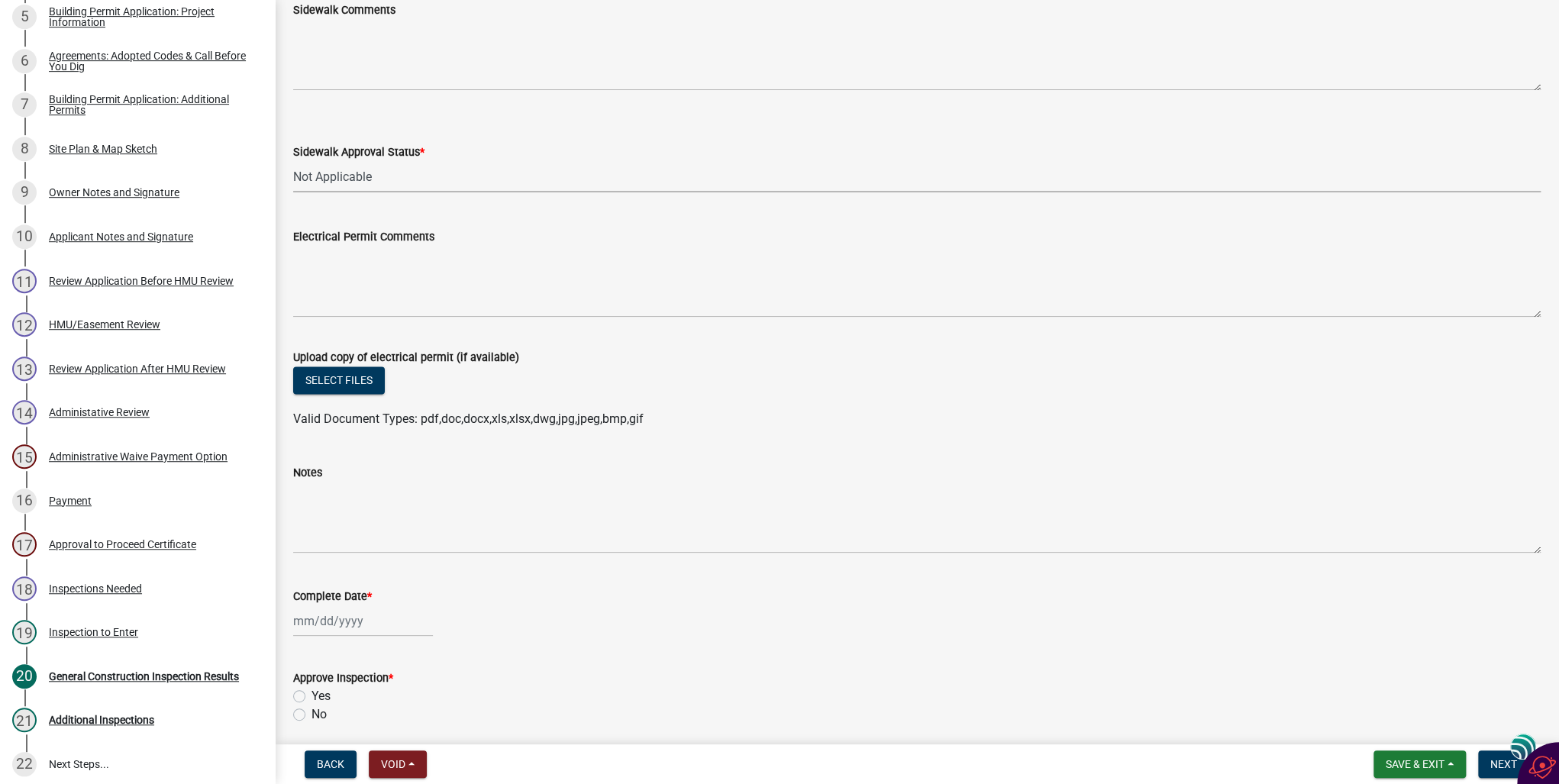
scroll to position [1465, 0]
click at [326, 618] on div at bounding box center [363, 620] width 140 height 32
select select "10"
select select "2025"
click at [305, 492] on div "6" at bounding box center [308, 489] width 24 height 24
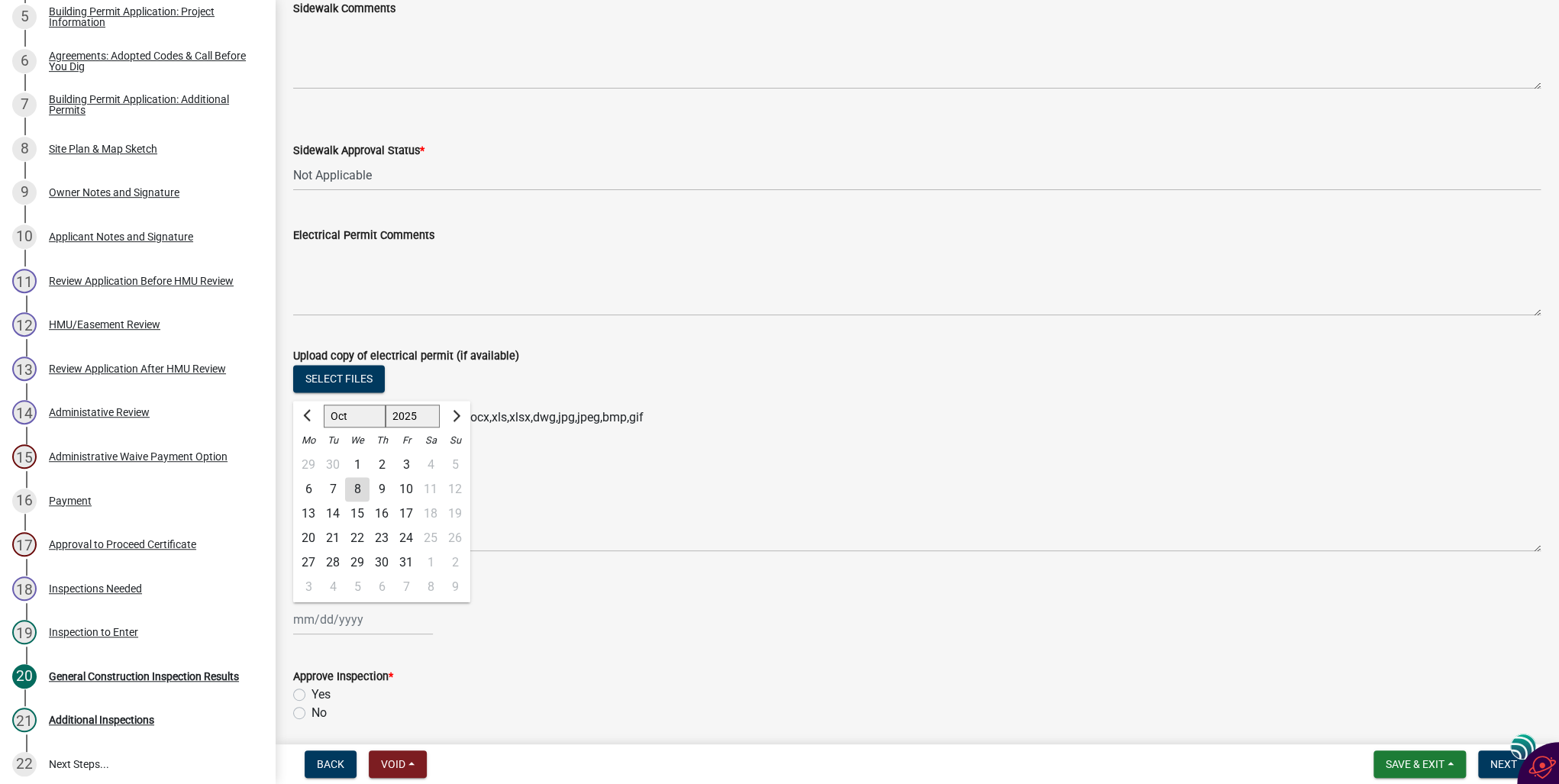
type input "[DATE]"
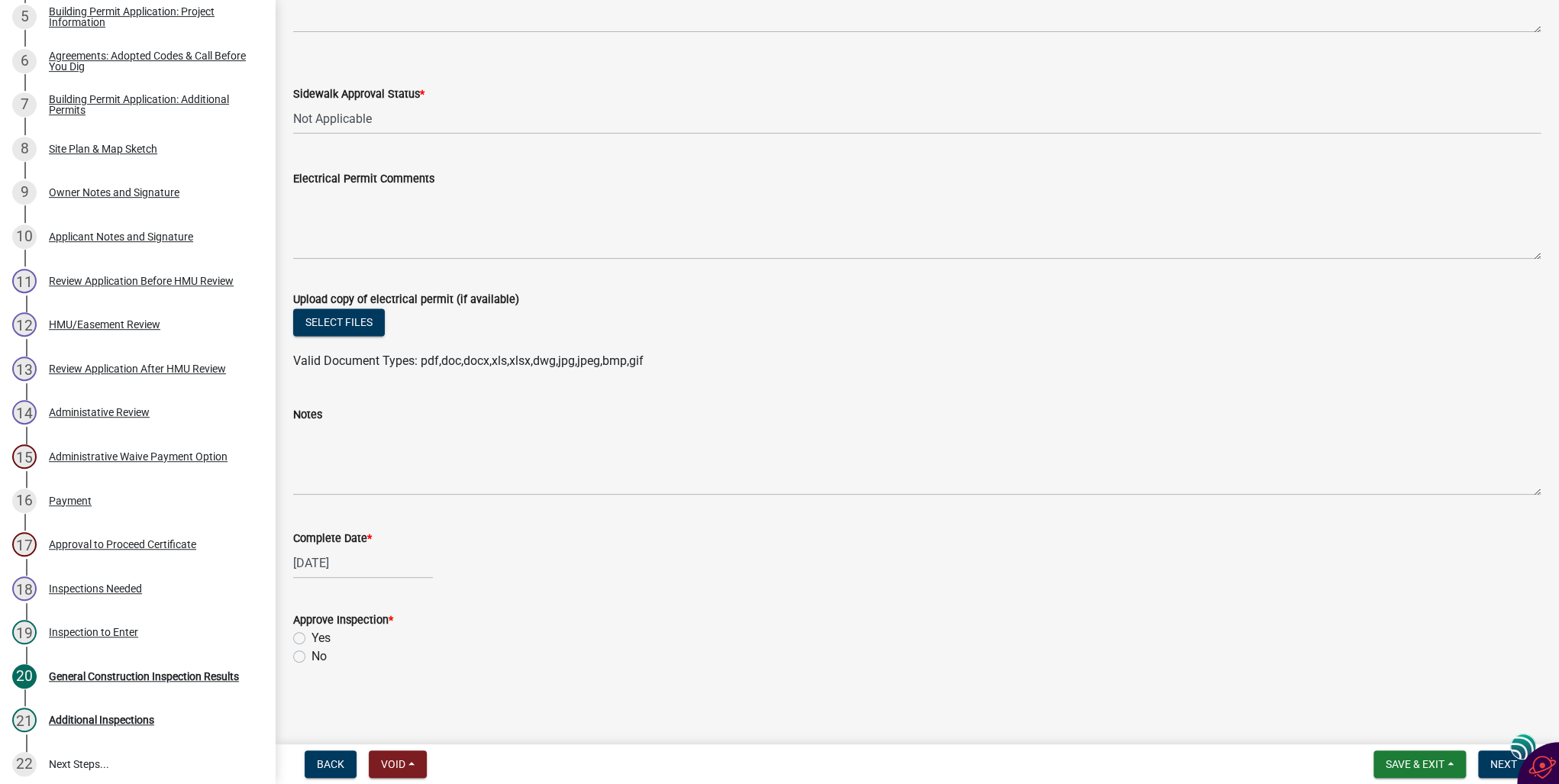
click at [312, 637] on label "Yes" at bounding box center [321, 638] width 19 height 18
click at [312, 637] on input "Yes" at bounding box center [316, 634] width 10 height 10
radio input "true"
click at [1494, 771] on button "Next" at bounding box center [1504, 763] width 51 height 28
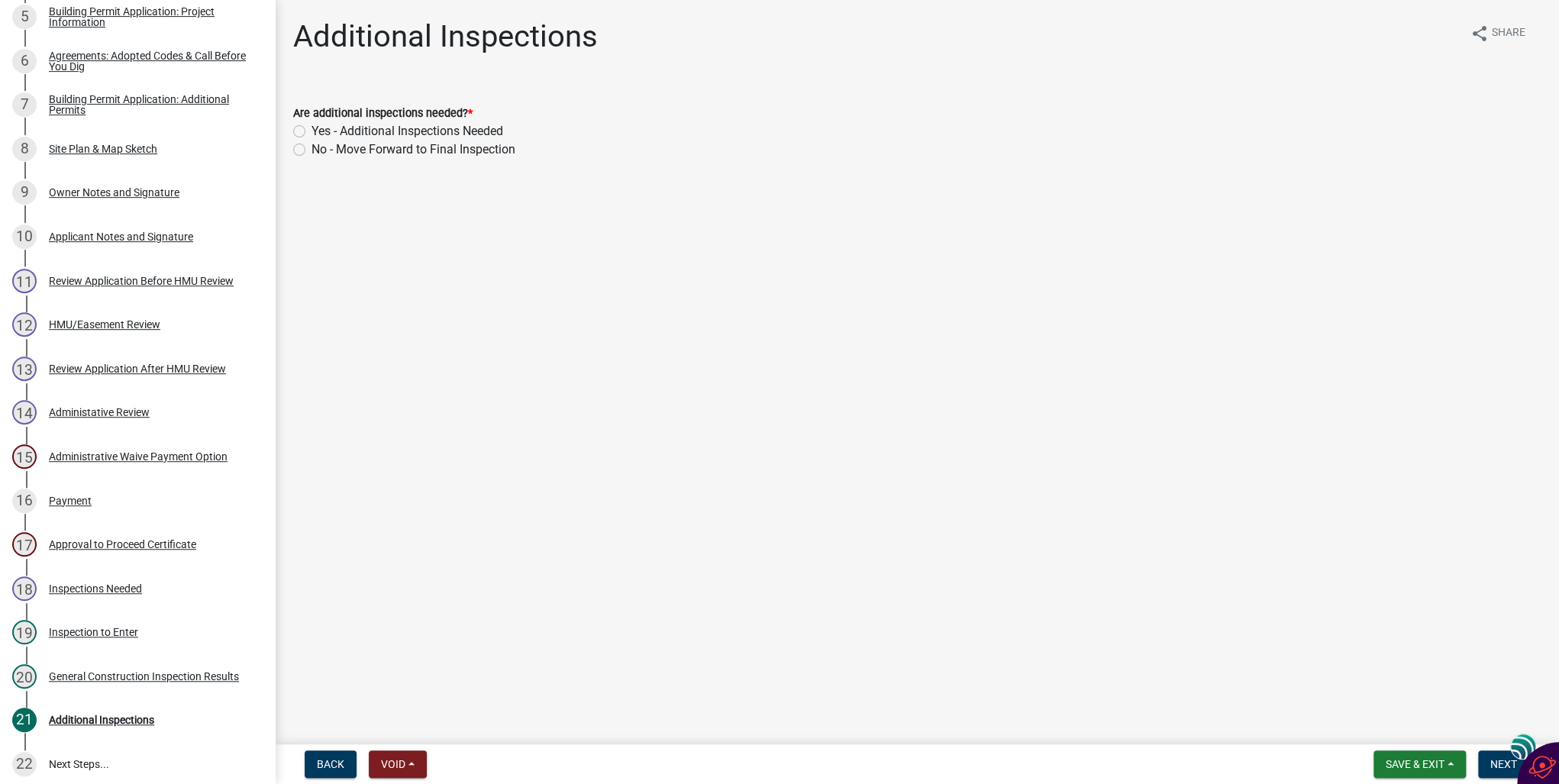
click at [312, 149] on label "No - Move Forward to Final Inspection" at bounding box center [413, 149] width 204 height 18
click at [312, 149] on input "No - Move Forward to Final Inspection" at bounding box center [316, 145] width 10 height 10
radio input "true"
click at [1494, 760] on span "Next" at bounding box center [1504, 763] width 27 height 12
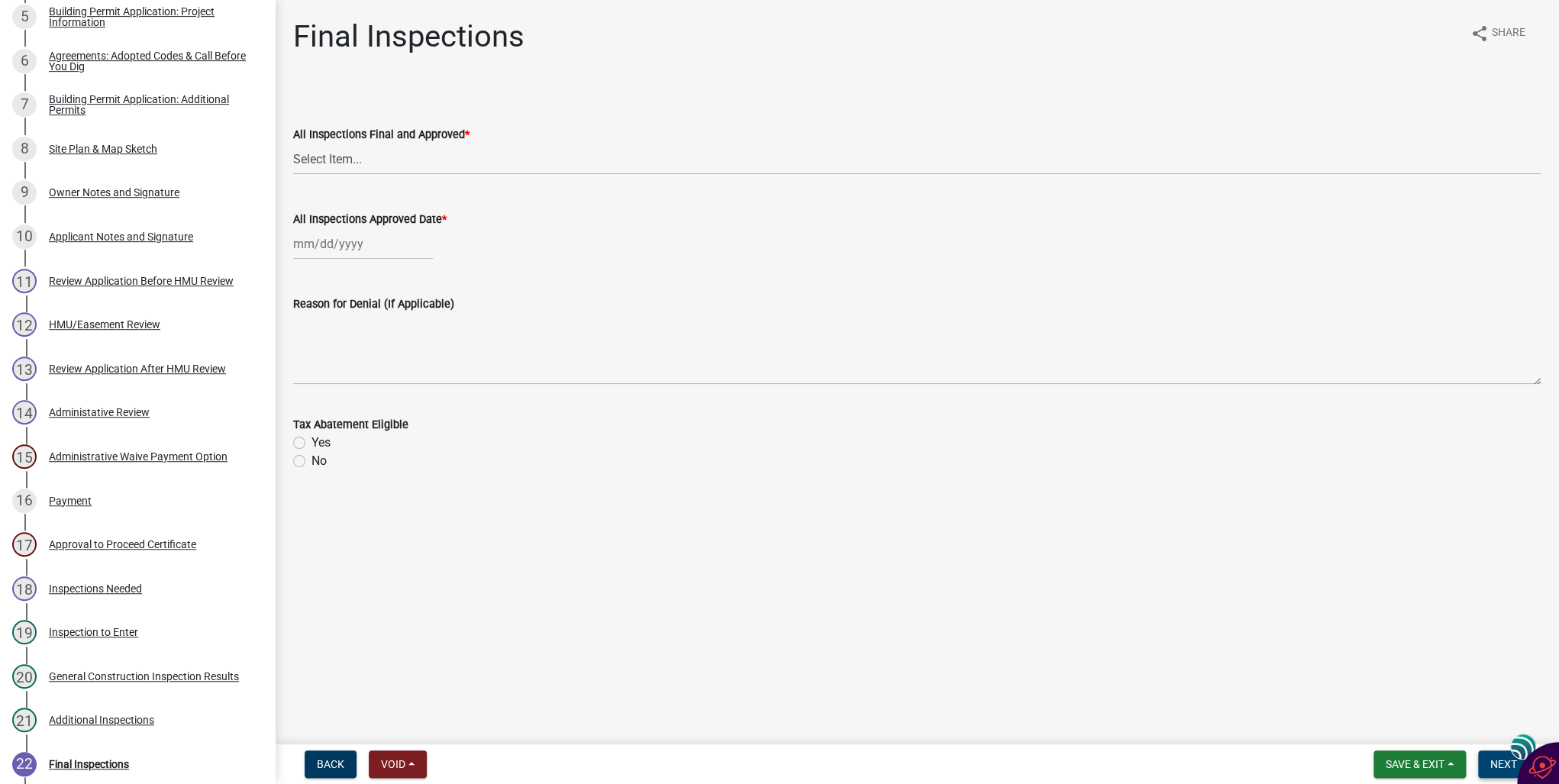
scroll to position [498, 0]
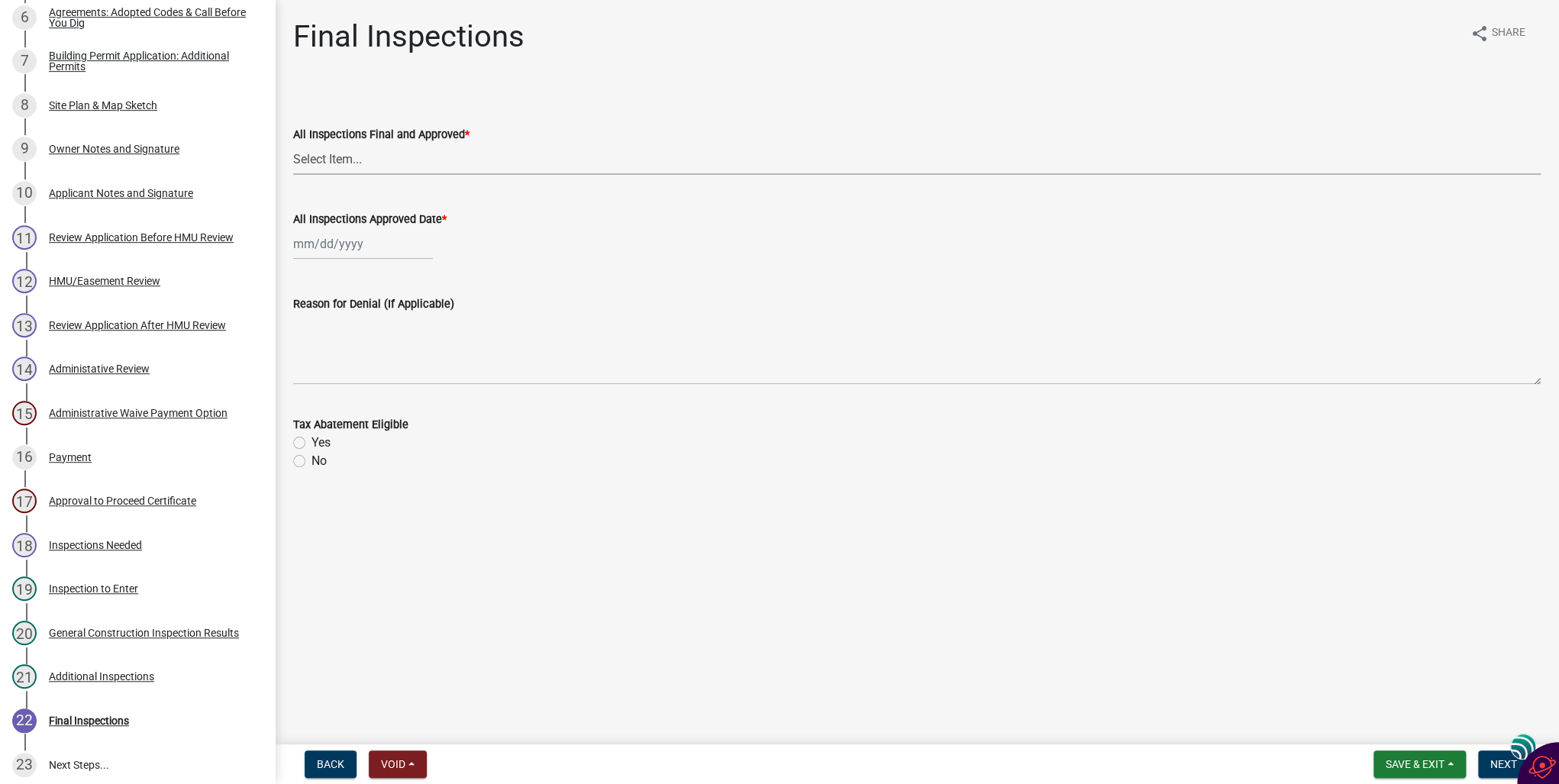
click at [307, 159] on select "Select Item... Yes No" at bounding box center [918, 159] width 1248 height 32
click at [293, 144] on select "Select Item... Yes No" at bounding box center [918, 159] width 1248 height 32
select select "2171e52b-1869-4608-9343-30b1fd13871b"
click at [312, 248] on div at bounding box center [363, 244] width 140 height 32
select select "10"
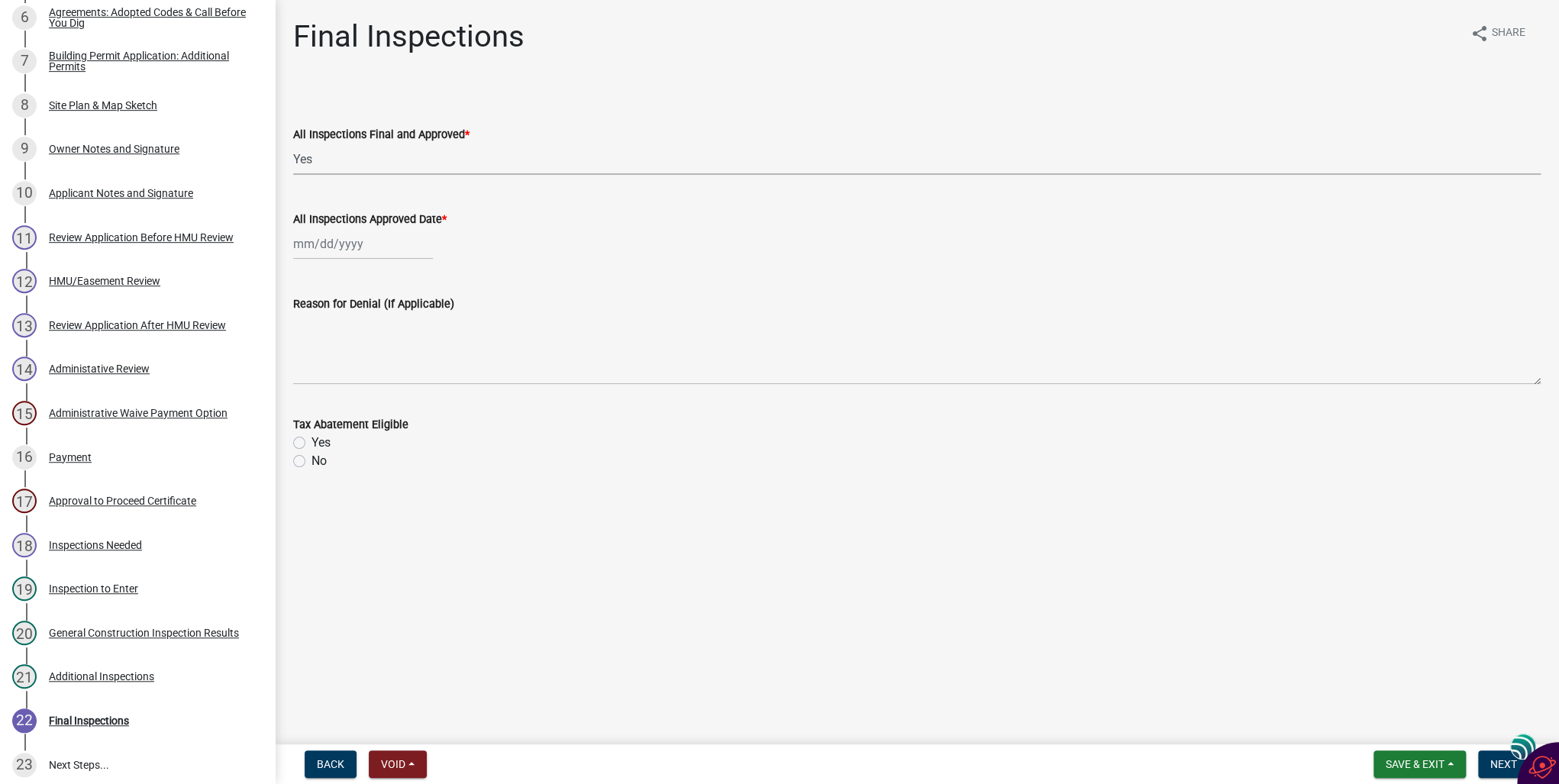
select select "2025"
click at [308, 346] on div "6" at bounding box center [308, 349] width 24 height 24
type input "[DATE]"
click at [312, 460] on label "No" at bounding box center [319, 461] width 15 height 18
click at [312, 460] on input "No" at bounding box center [316, 457] width 10 height 10
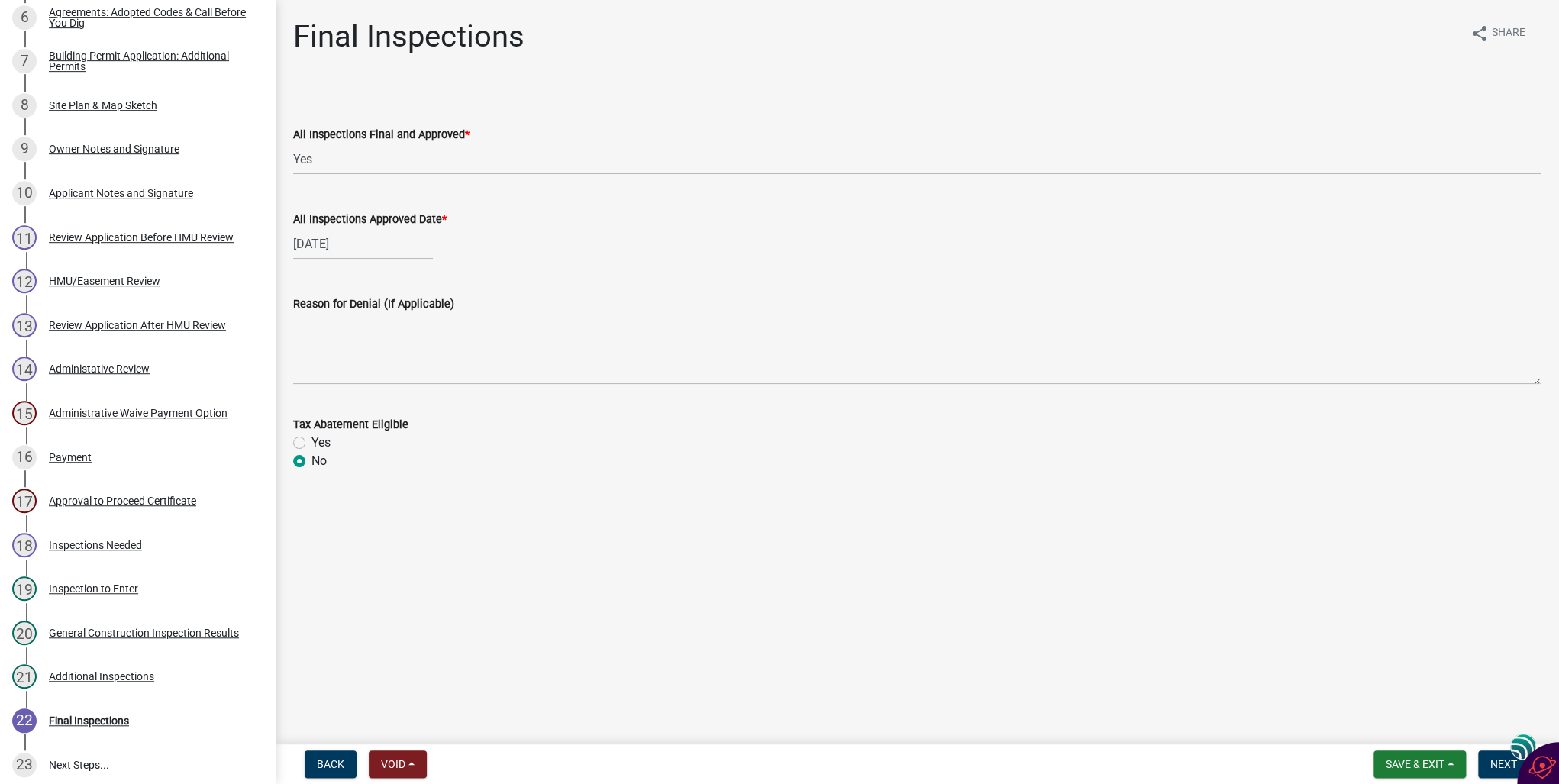
radio input "true"
click at [1494, 765] on span "Next" at bounding box center [1504, 763] width 27 height 12
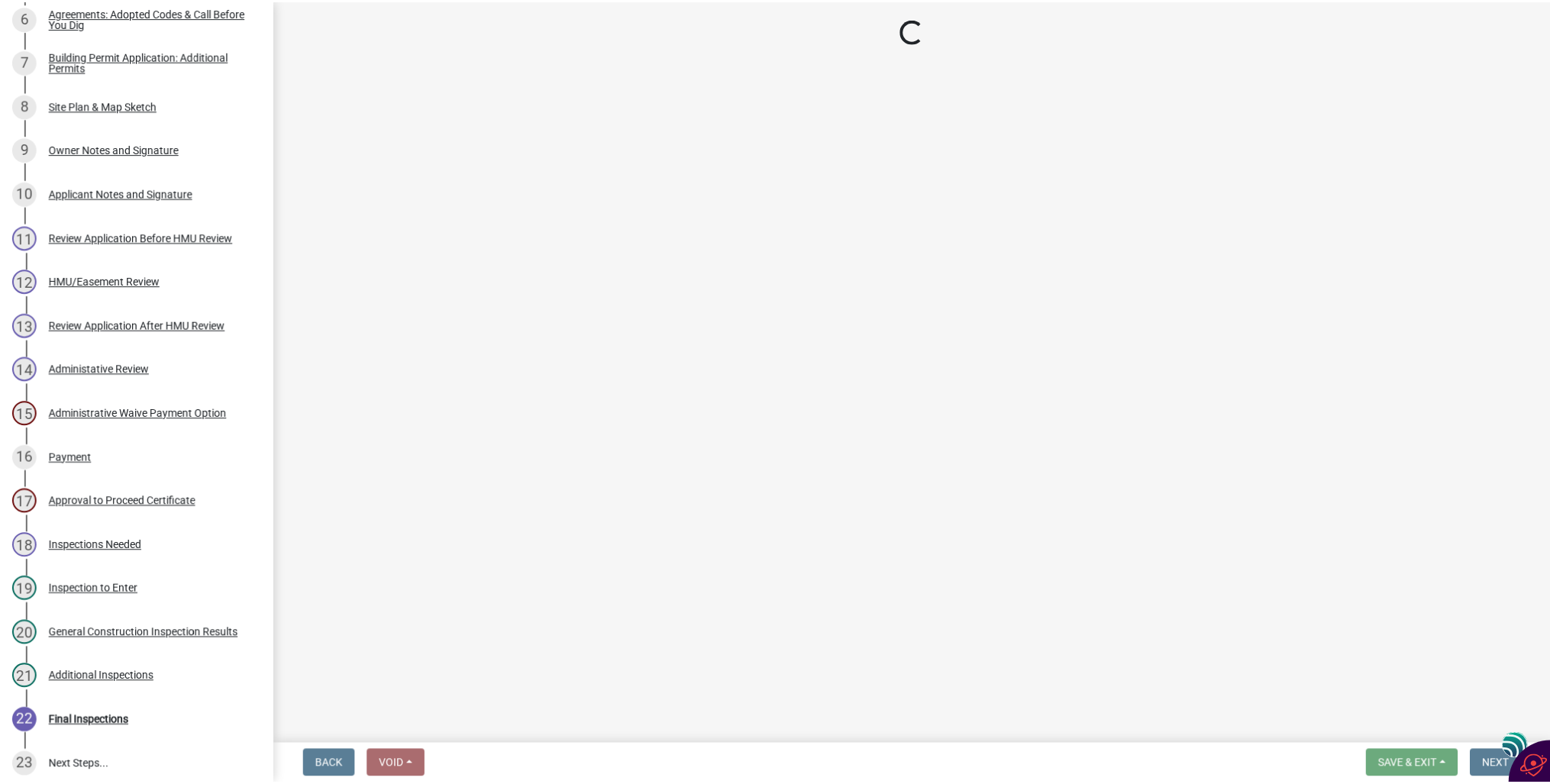
scroll to position [542, 0]
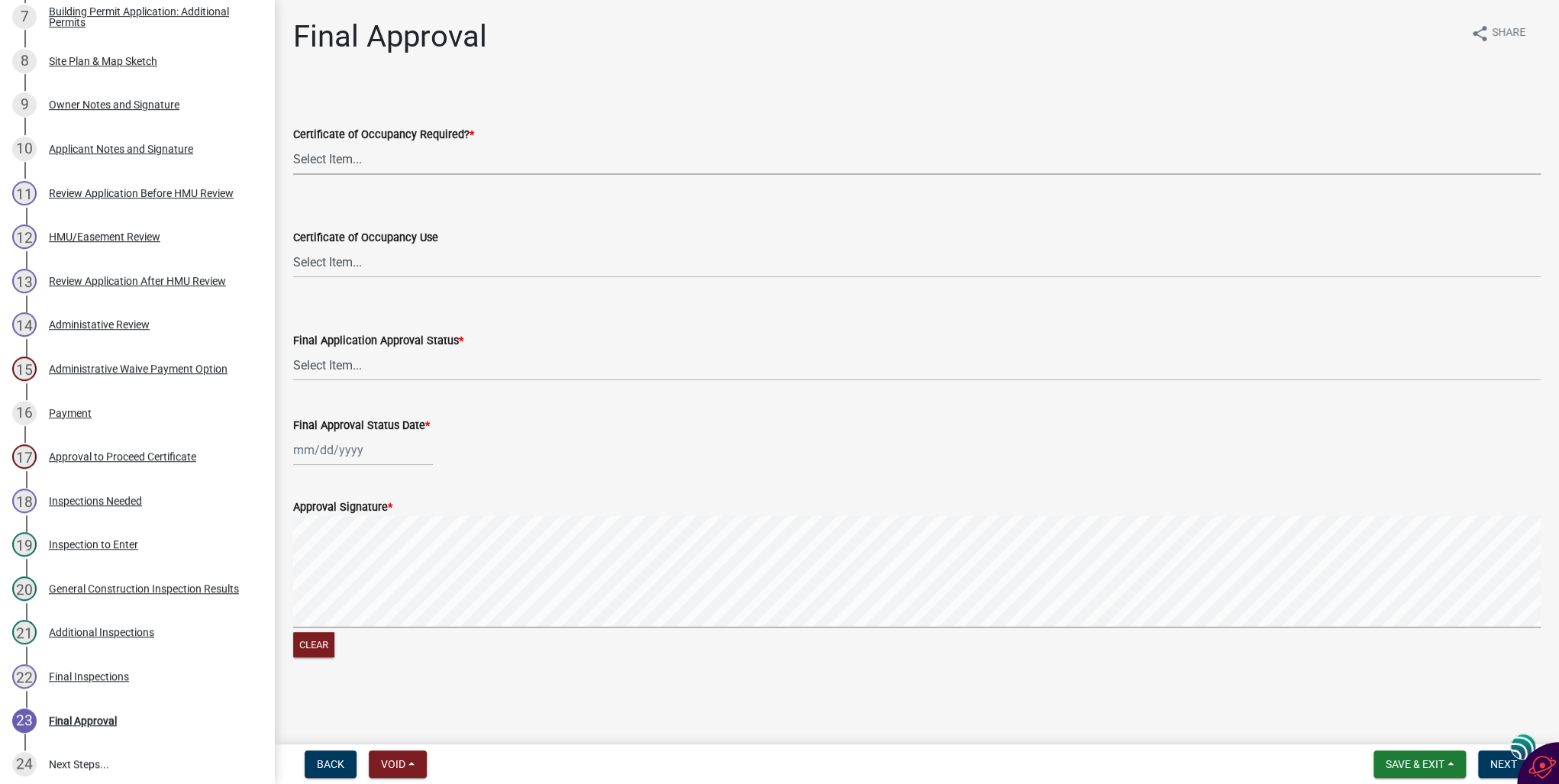
click at [308, 157] on select "Select Item... Yes No" at bounding box center [918, 159] width 1248 height 32
click at [293, 144] on select "Select Item... Yes No" at bounding box center [918, 159] width 1248 height 32
select select "1001b2a5-f056-4968-bbec-596879739dd7"
click at [350, 366] on select "Select Item... Approved Denied" at bounding box center [918, 365] width 1248 height 32
click at [293, 349] on select "Select Item... Approved Denied" at bounding box center [918, 365] width 1248 height 32
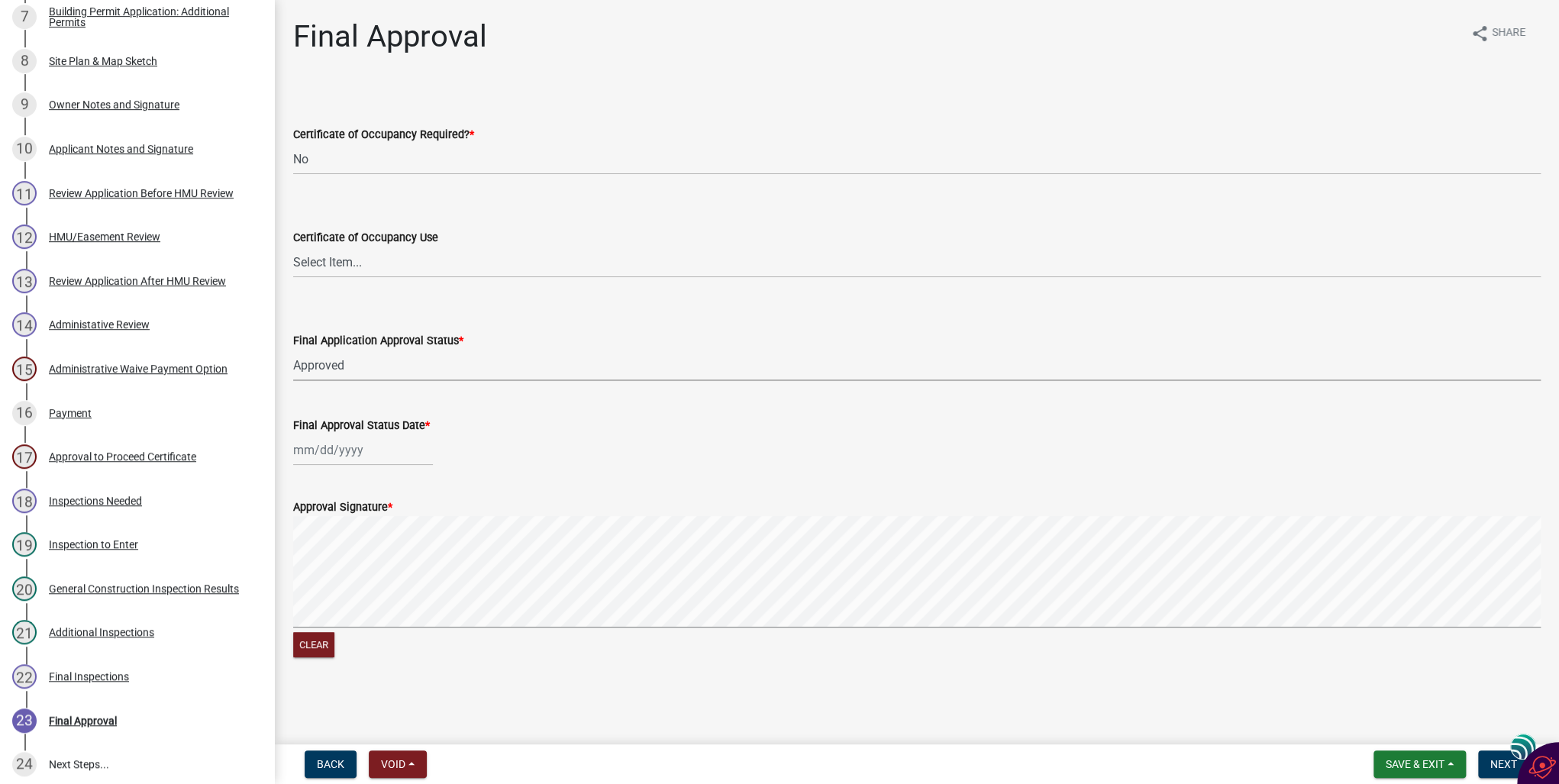
select select "af4bc4e7-b9b6-402d-a406-63c5f32644d1"
click at [315, 445] on div at bounding box center [363, 450] width 140 height 32
select select "10"
select select "2025"
click at [307, 555] on div "6" at bounding box center [308, 555] width 24 height 24
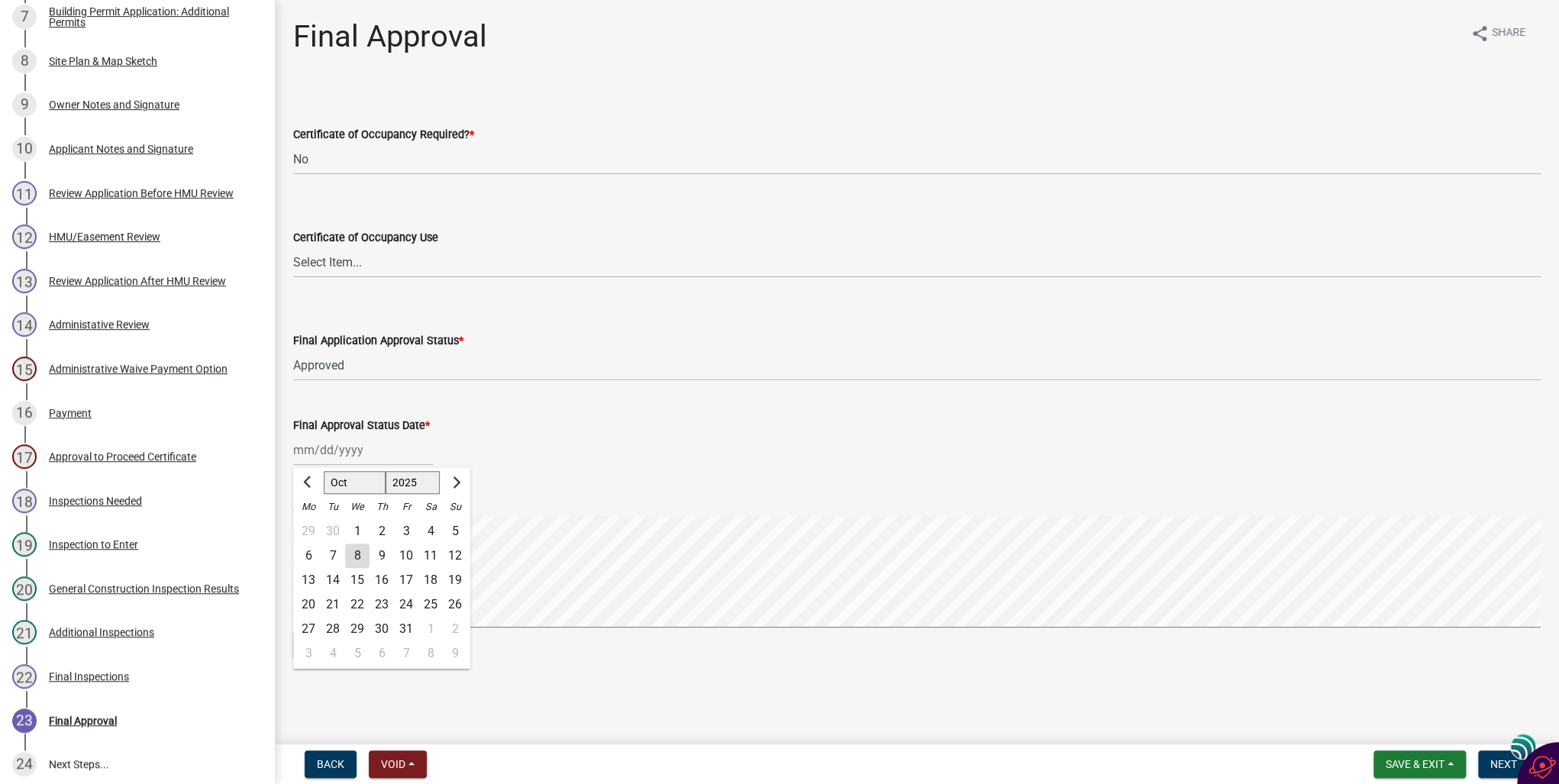
type input "[DATE]"
click at [831, 630] on signature-pad at bounding box center [918, 573] width 1248 height 116
click at [1495, 763] on span "Next" at bounding box center [1504, 763] width 27 height 12
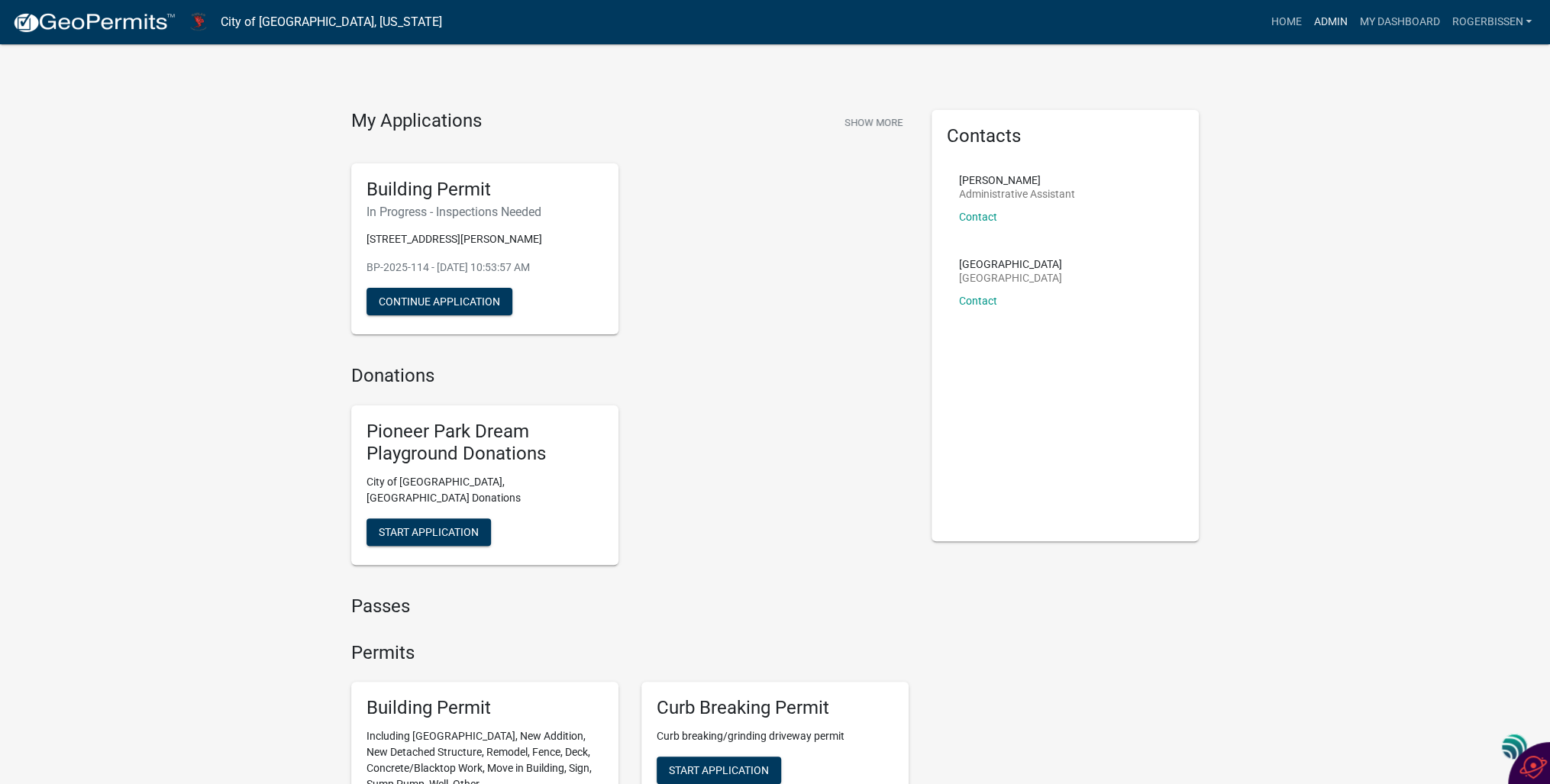
click at [1324, 21] on link "Admin" at bounding box center [1330, 22] width 46 height 29
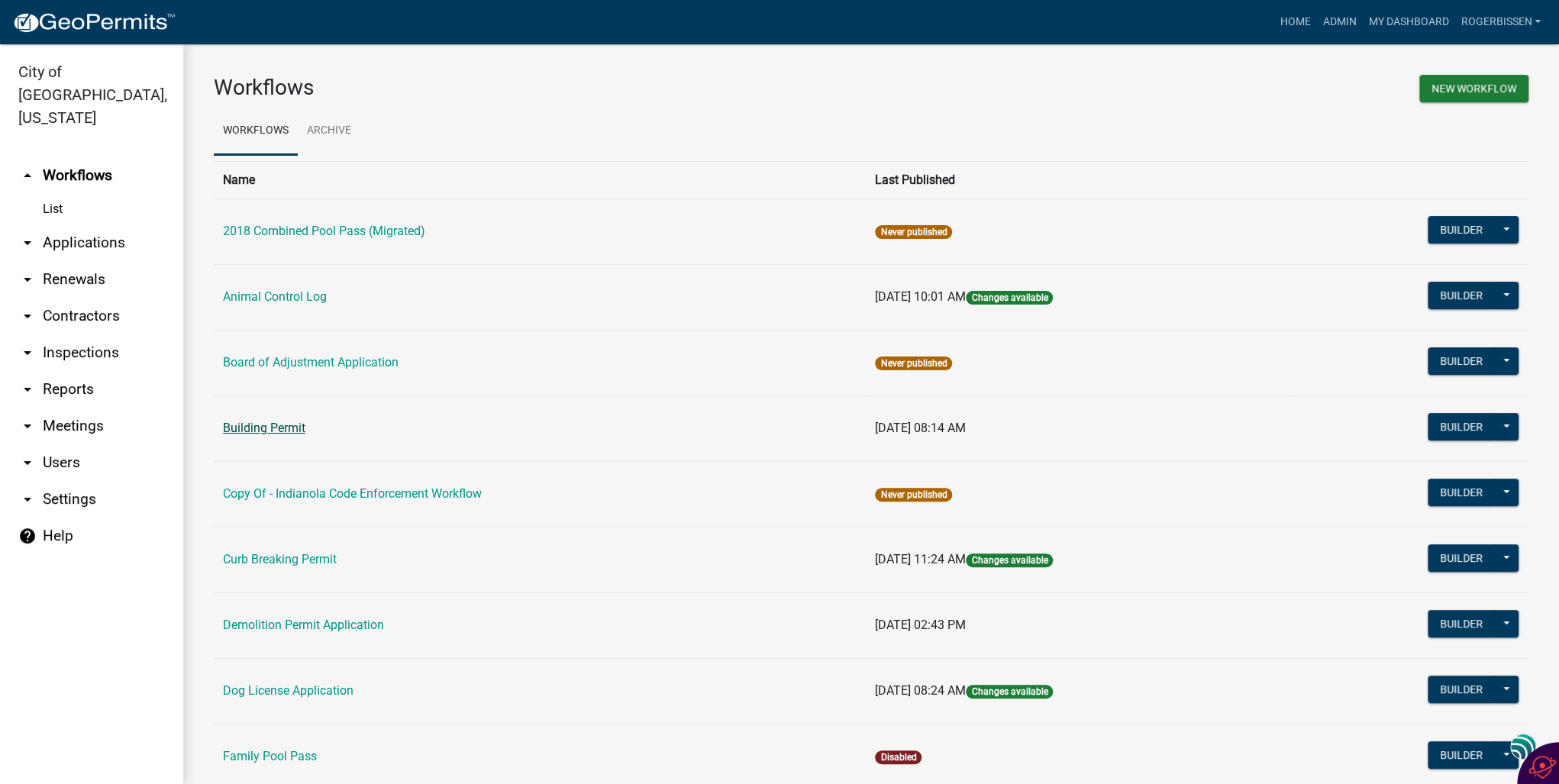
click at [297, 428] on link "Building Permit" at bounding box center [264, 427] width 83 height 14
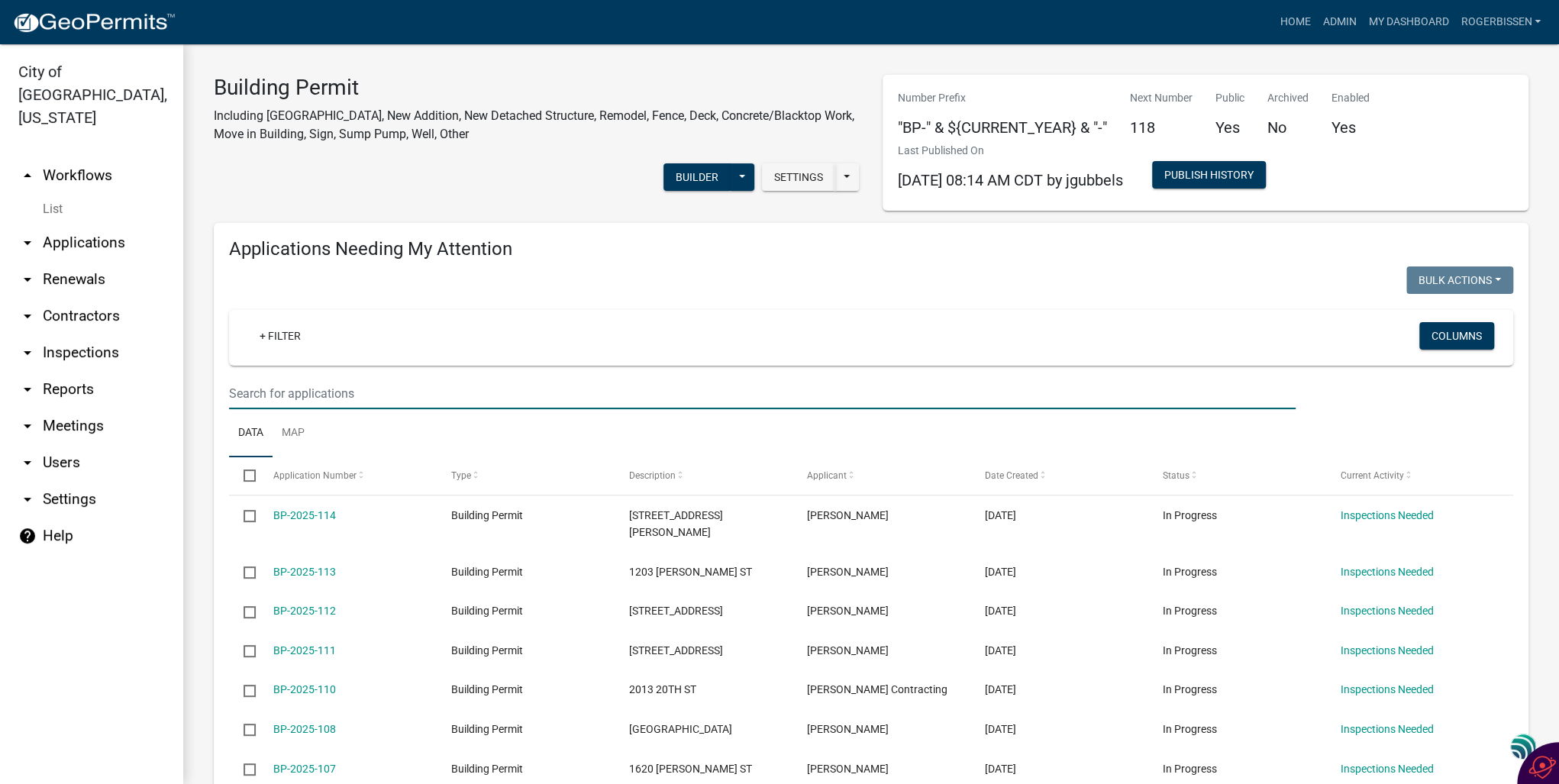
click at [343, 398] on input "text" at bounding box center [762, 394] width 1067 height 32
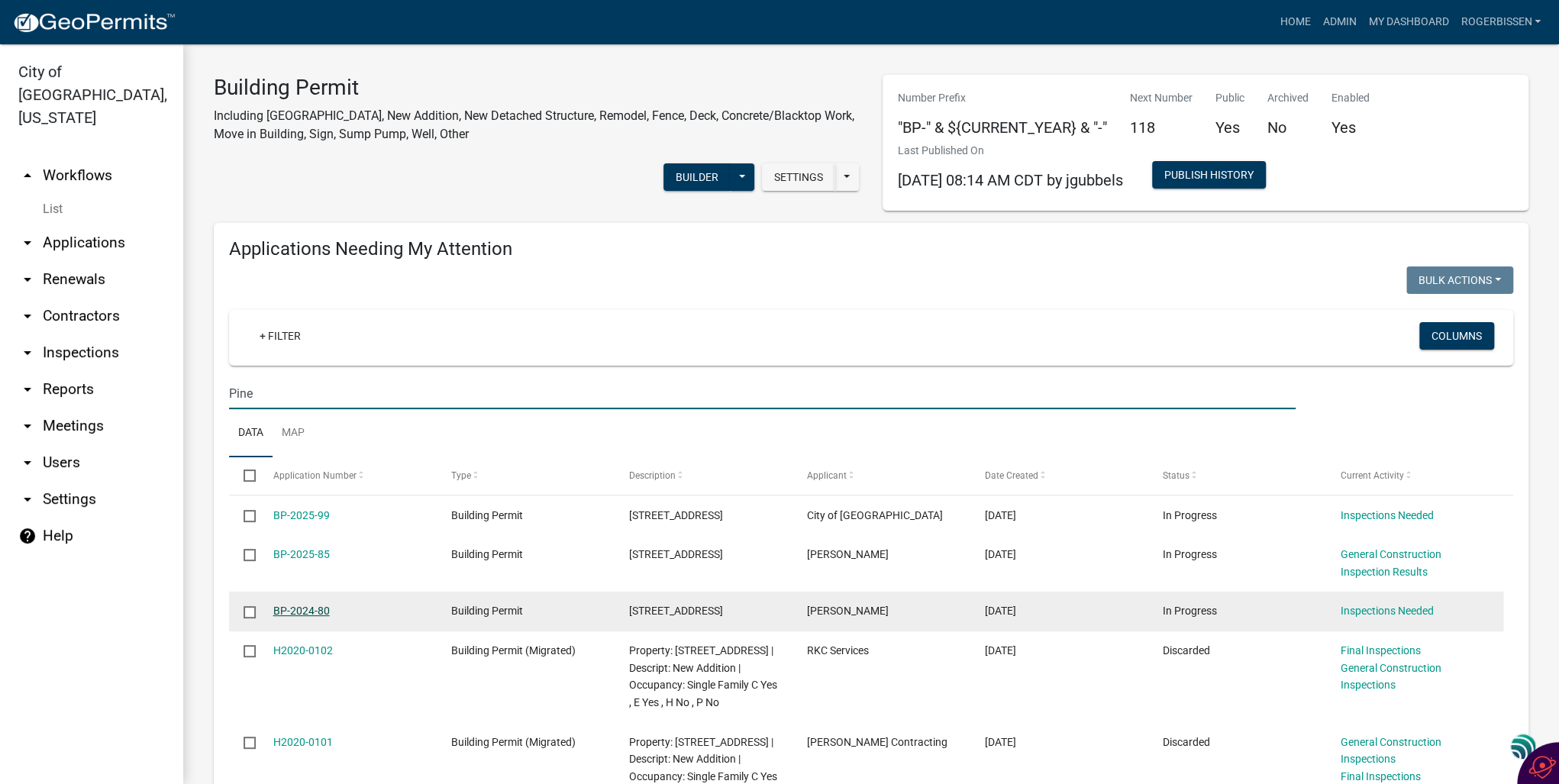
type input "Pine"
click at [283, 614] on link "BP-2024-80" at bounding box center [302, 610] width 57 height 12
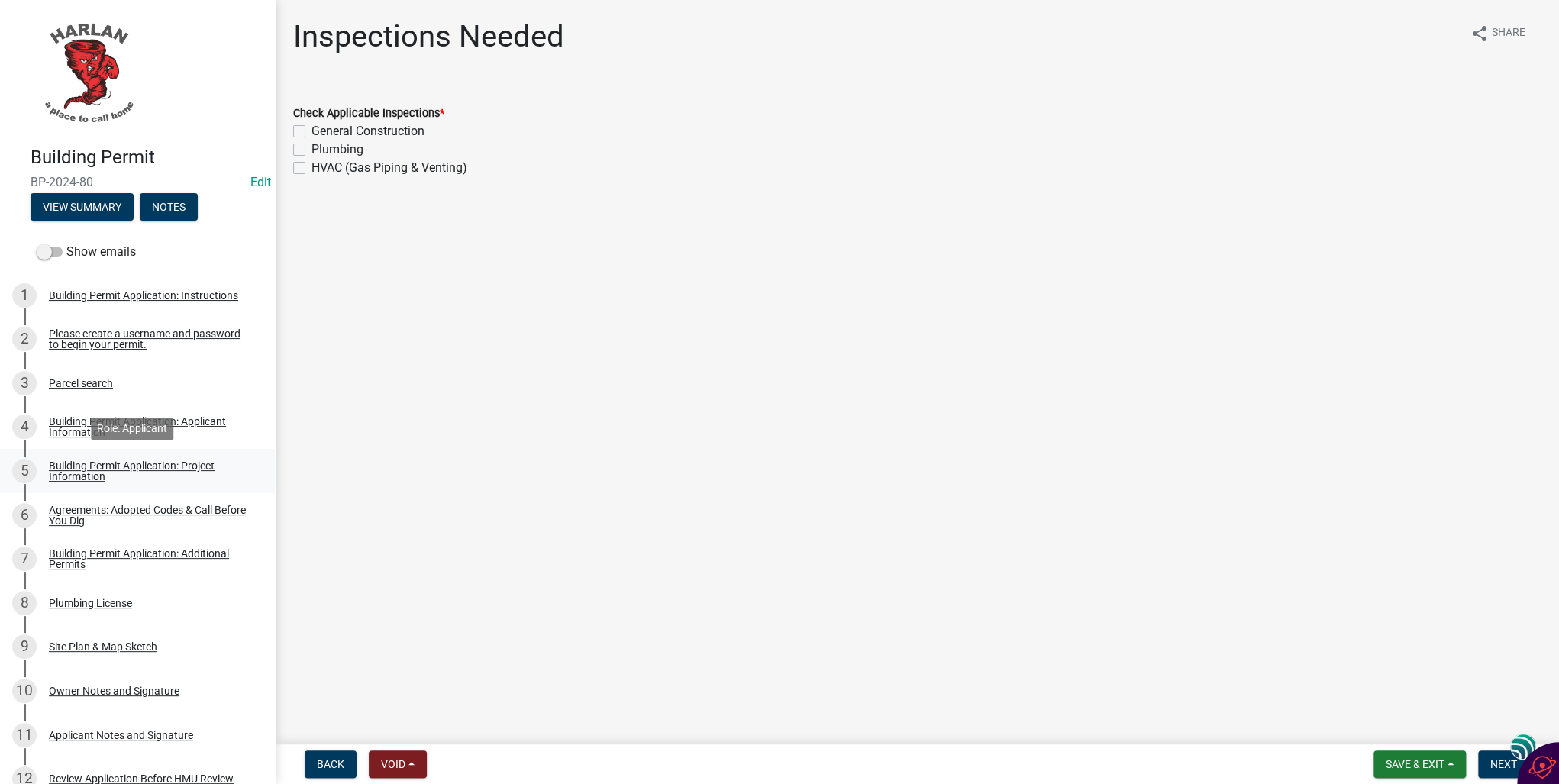
click at [81, 461] on div "Building Permit Application: Project Information" at bounding box center [150, 471] width 202 height 21
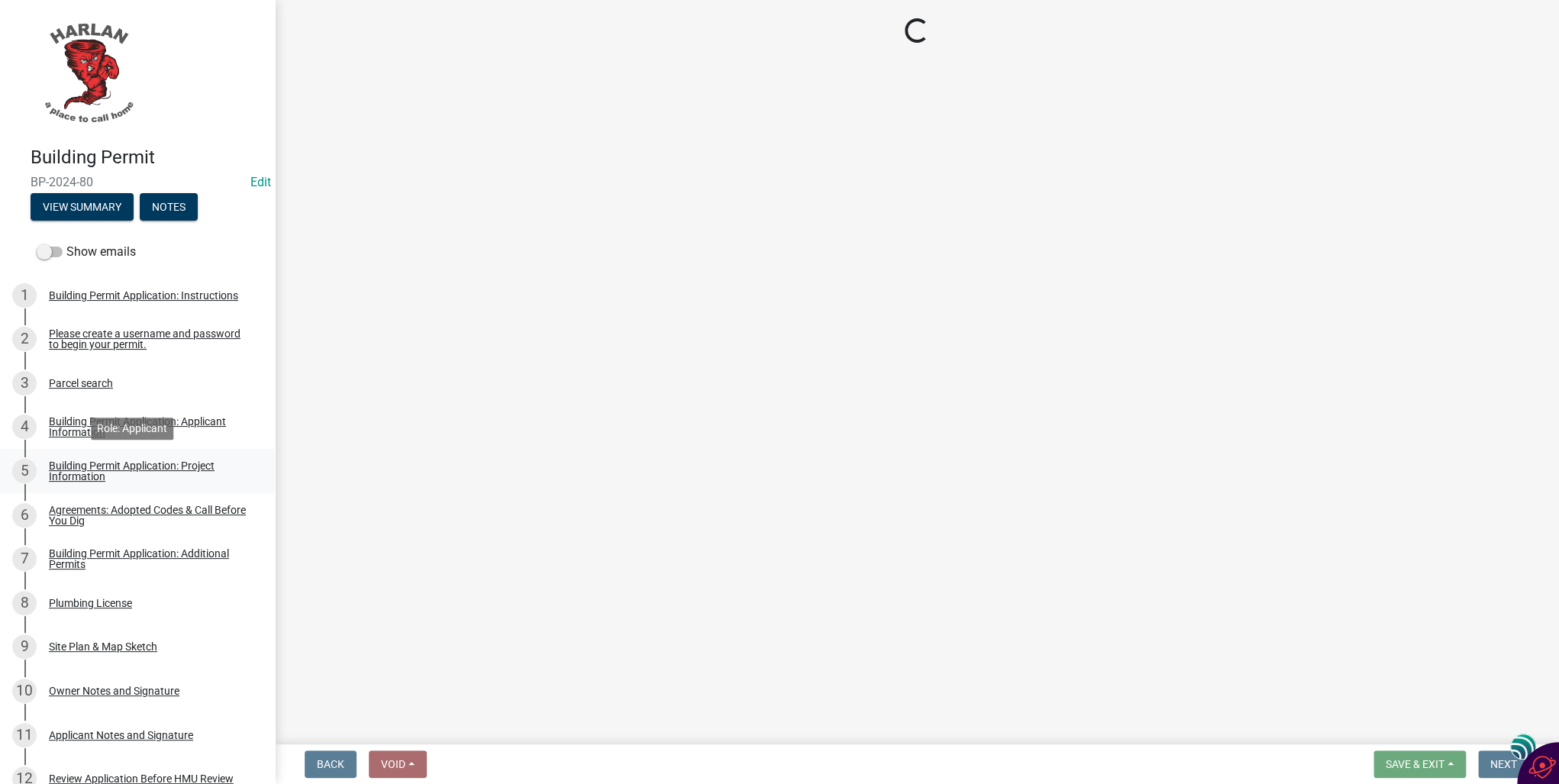
select select "57c12fbf-2104-401b-a871-4062d0a56bab"
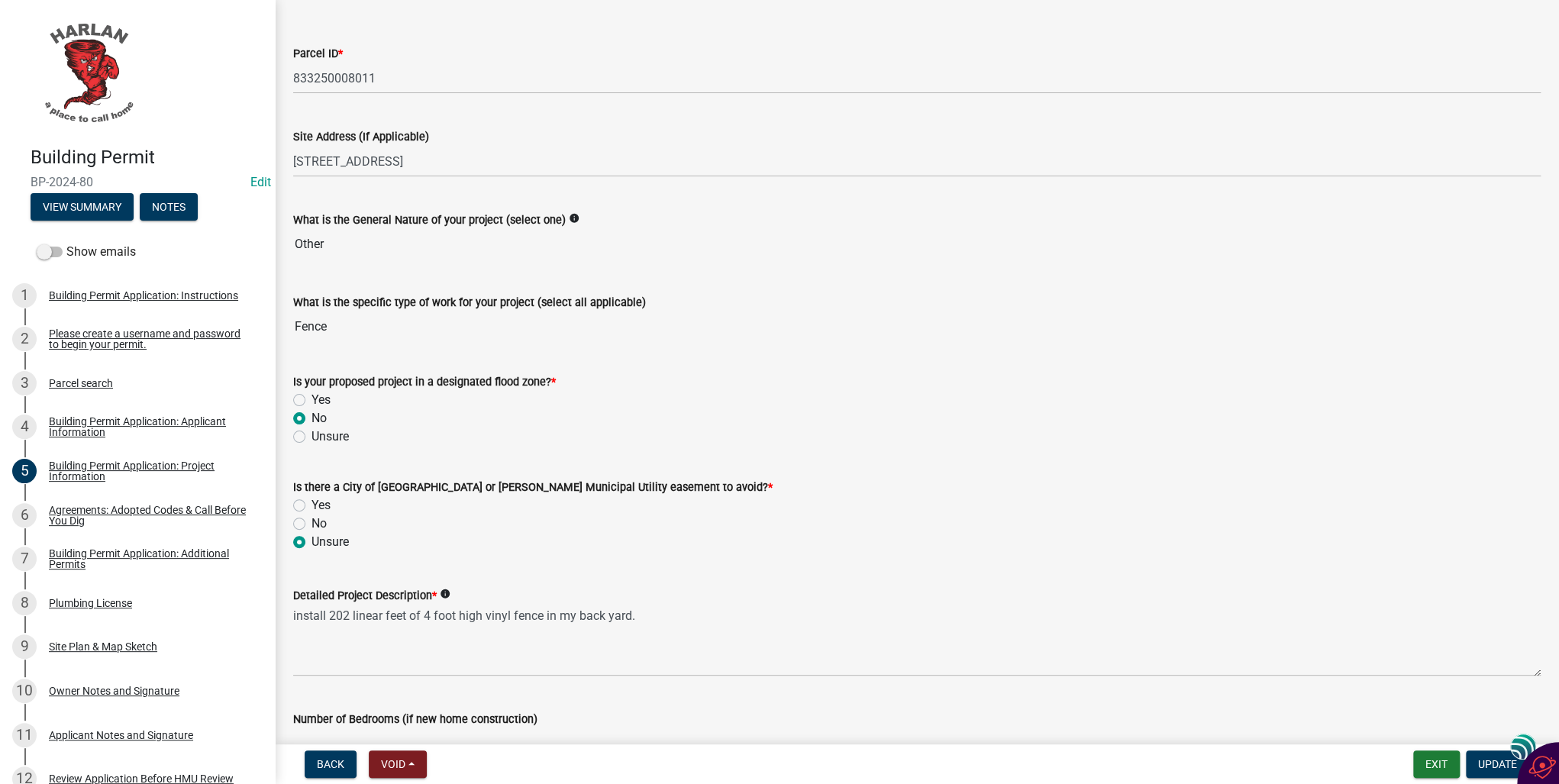
scroll to position [58, 0]
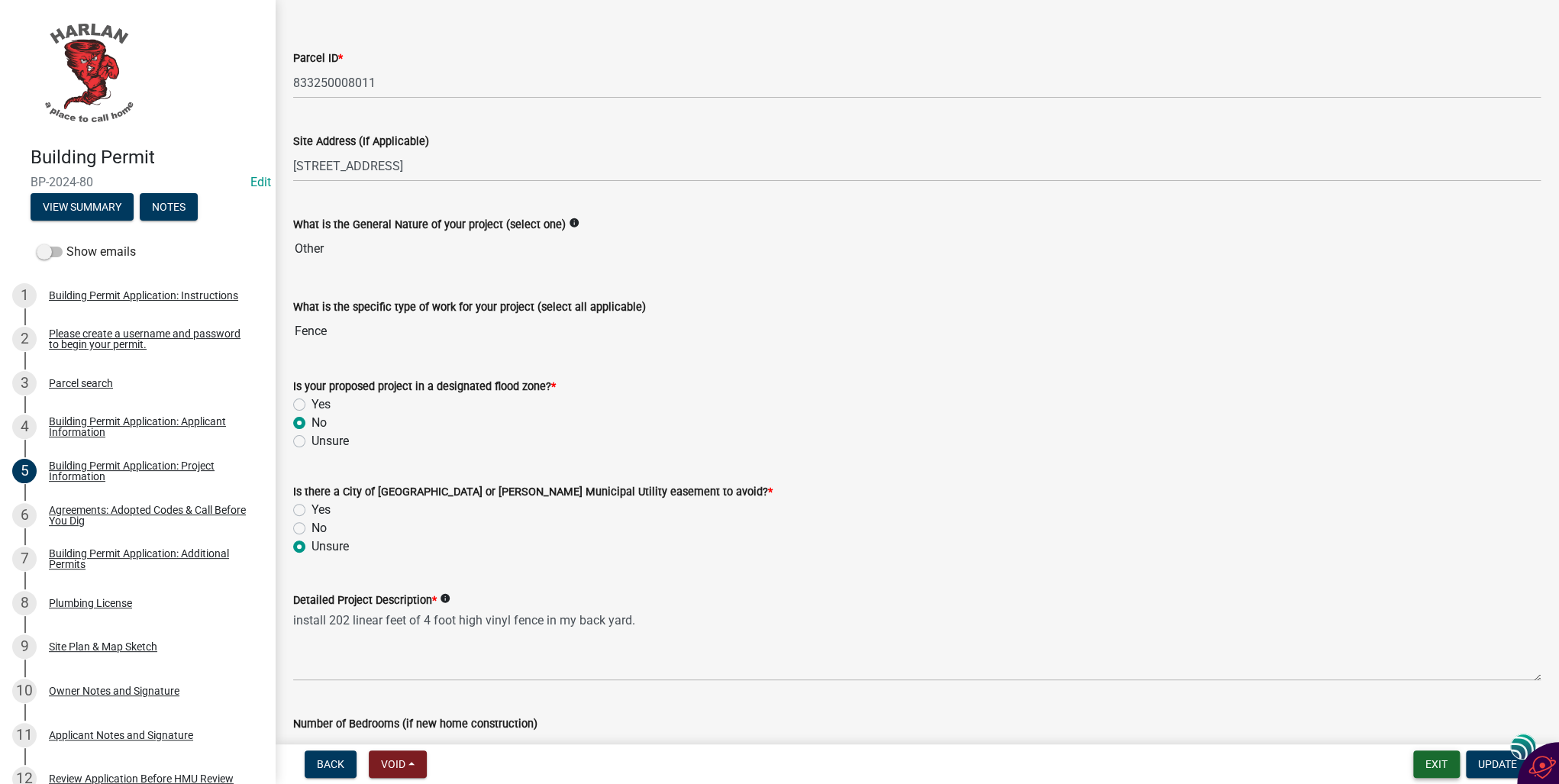
click at [1440, 765] on button "Exit" at bounding box center [1437, 763] width 47 height 28
